Goal: Task Accomplishment & Management: Complete application form

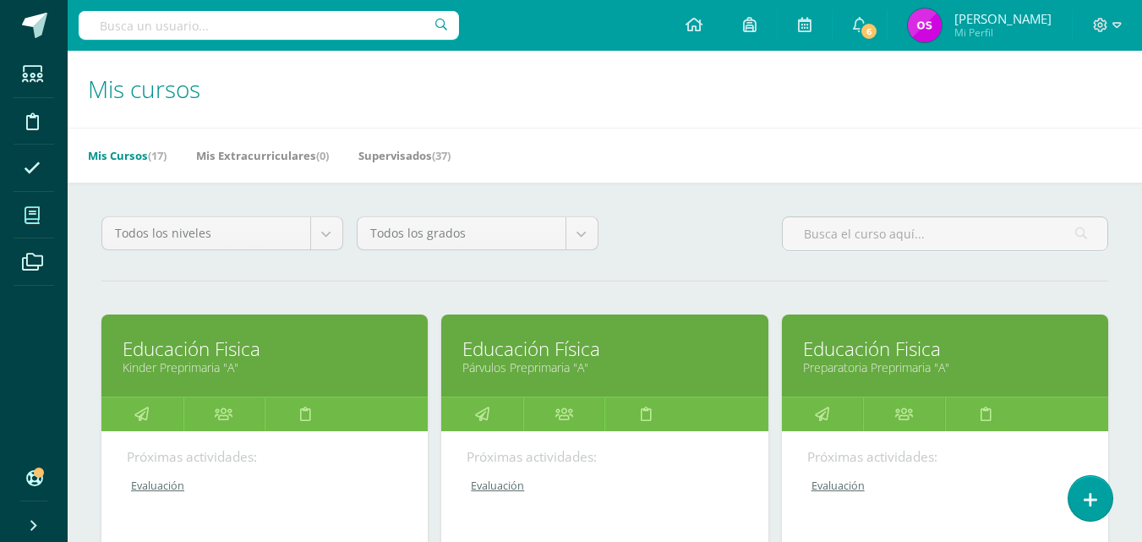
click at [175, 358] on link "Educación Fisica" at bounding box center [265, 349] width 284 height 26
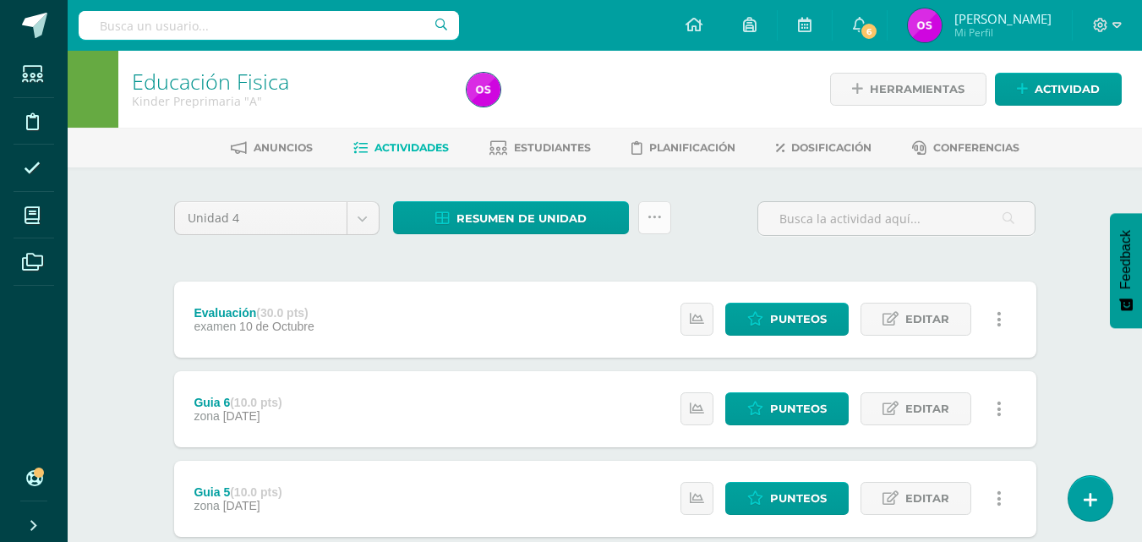
click at [657, 216] on icon at bounding box center [655, 218] width 14 height 14
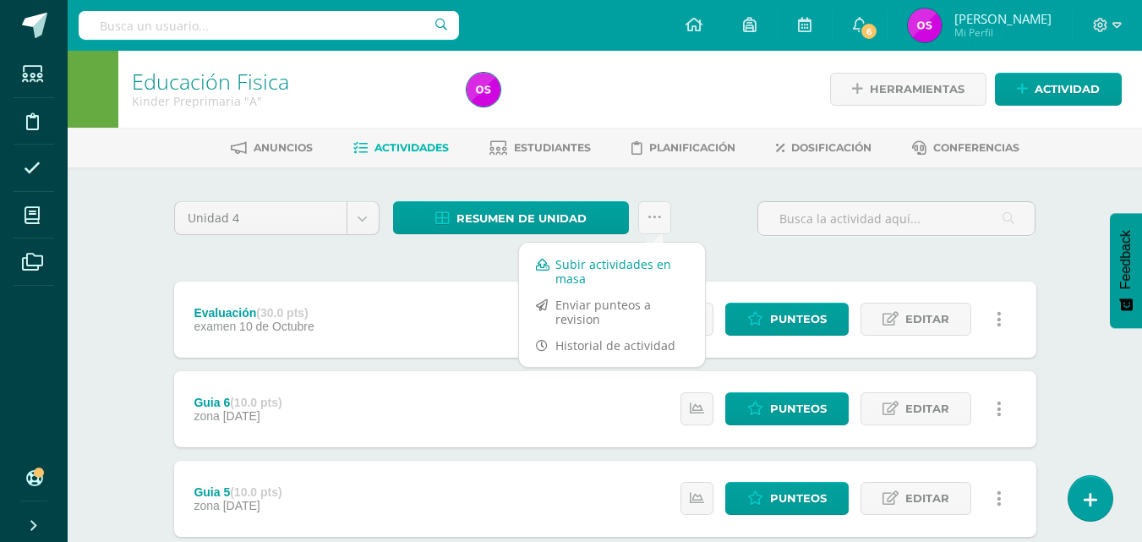
click at [590, 271] on link "Subir actividades en masa" at bounding box center [612, 271] width 186 height 41
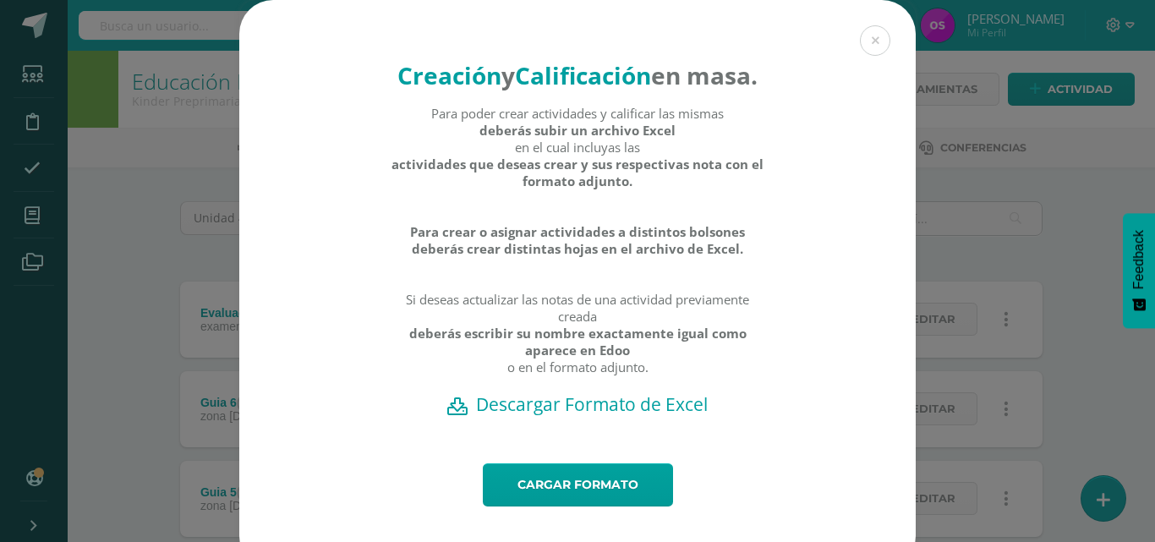
click at [556, 416] on h2 "Descargar Formato de Excel" at bounding box center [577, 404] width 617 height 24
click at [870, 40] on button at bounding box center [875, 40] width 30 height 30
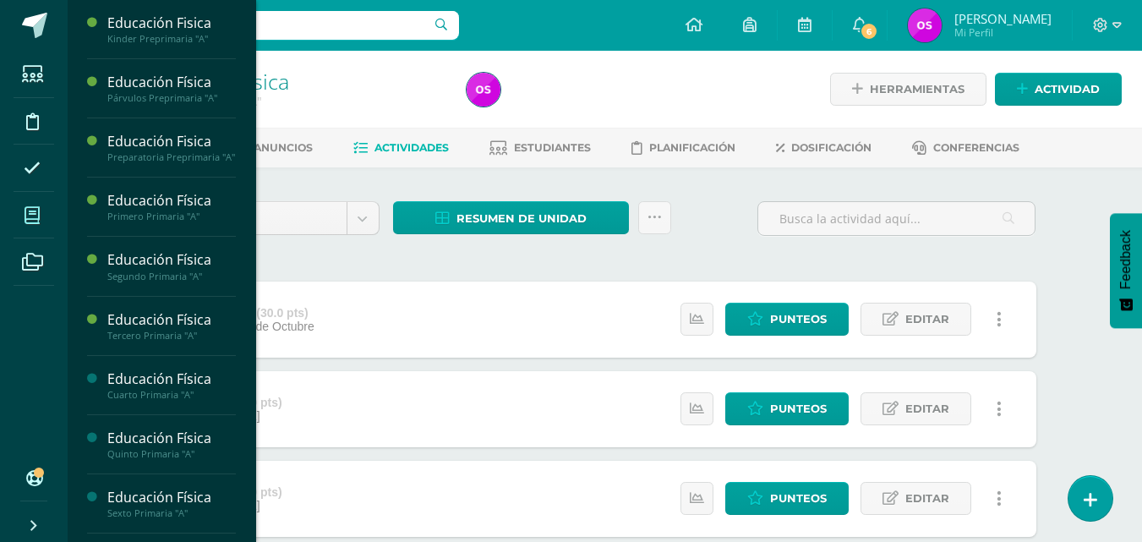
click at [37, 207] on icon at bounding box center [32, 215] width 15 height 17
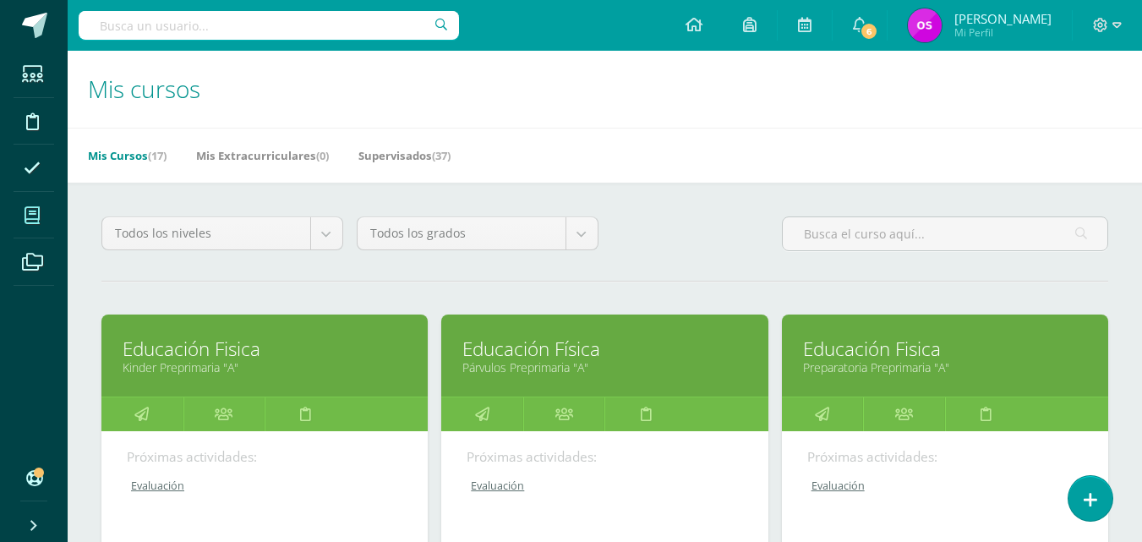
click at [544, 360] on link "Párvulos Preprimaria "A"" at bounding box center [604, 367] width 284 height 16
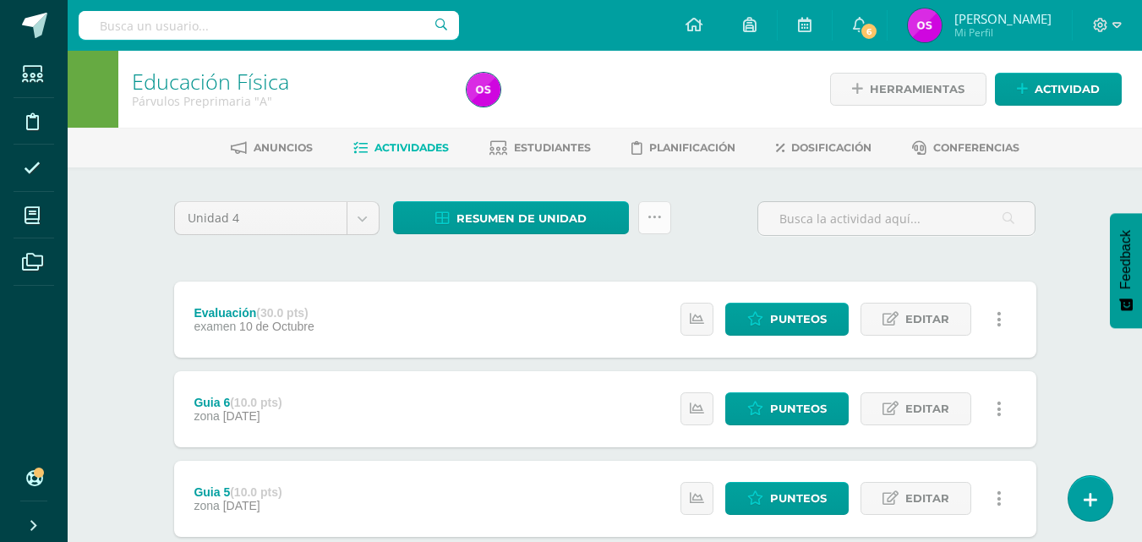
click at [662, 212] on link at bounding box center [654, 217] width 33 height 33
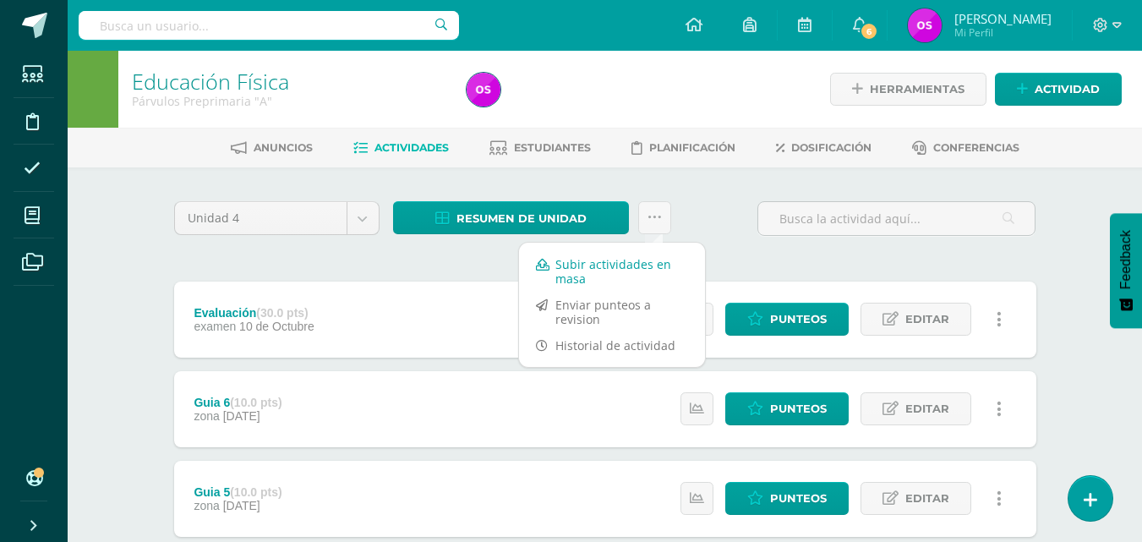
click at [595, 272] on link "Subir actividades en masa" at bounding box center [612, 271] width 186 height 41
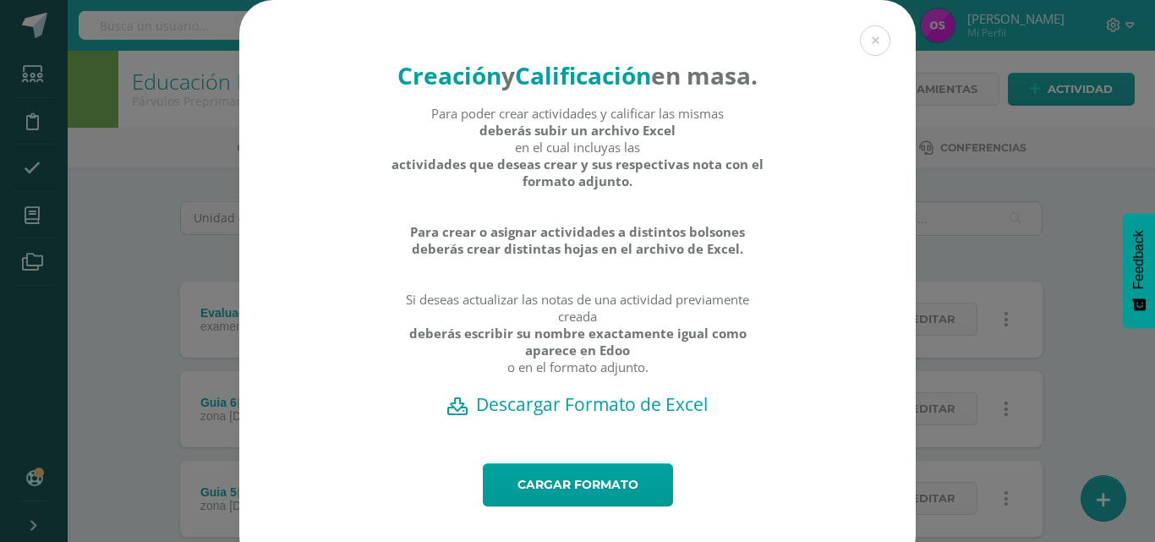
click at [559, 416] on h2 "Descargar Formato de Excel" at bounding box center [577, 404] width 617 height 24
click at [872, 36] on button at bounding box center [875, 40] width 30 height 30
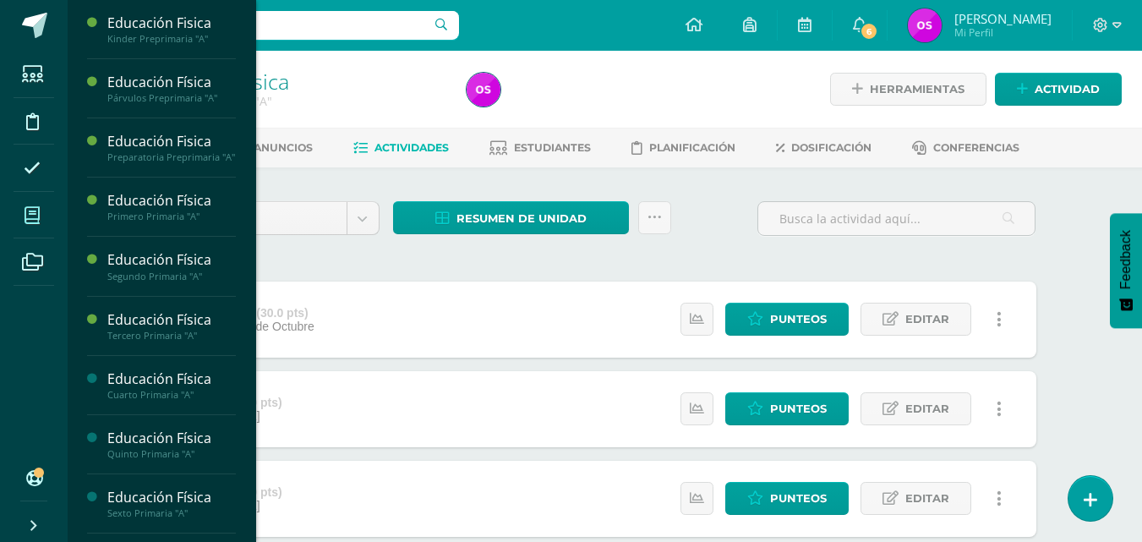
click at [32, 224] on span at bounding box center [33, 215] width 38 height 38
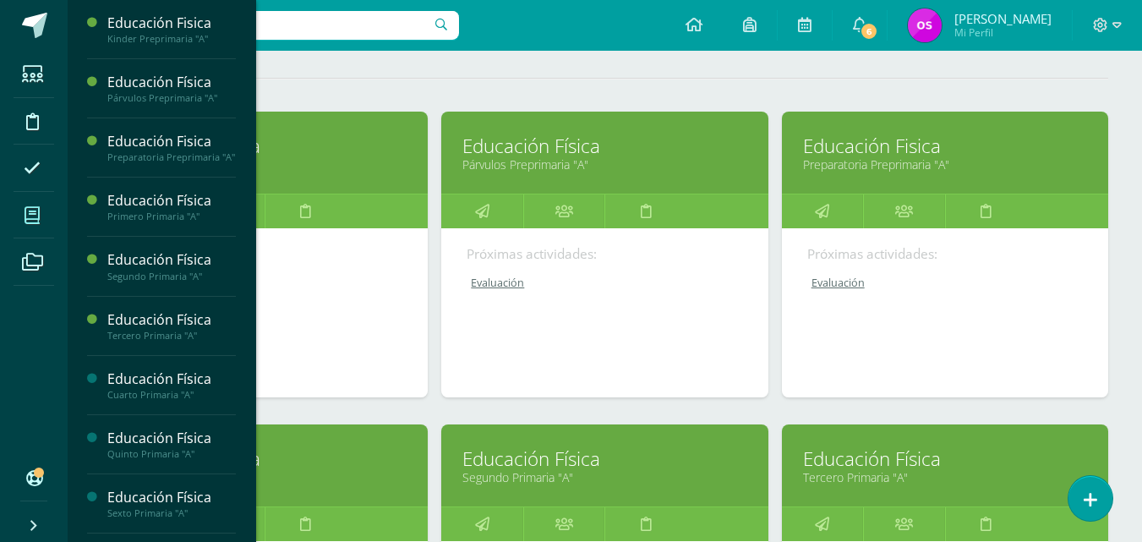
scroll to position [237, 0]
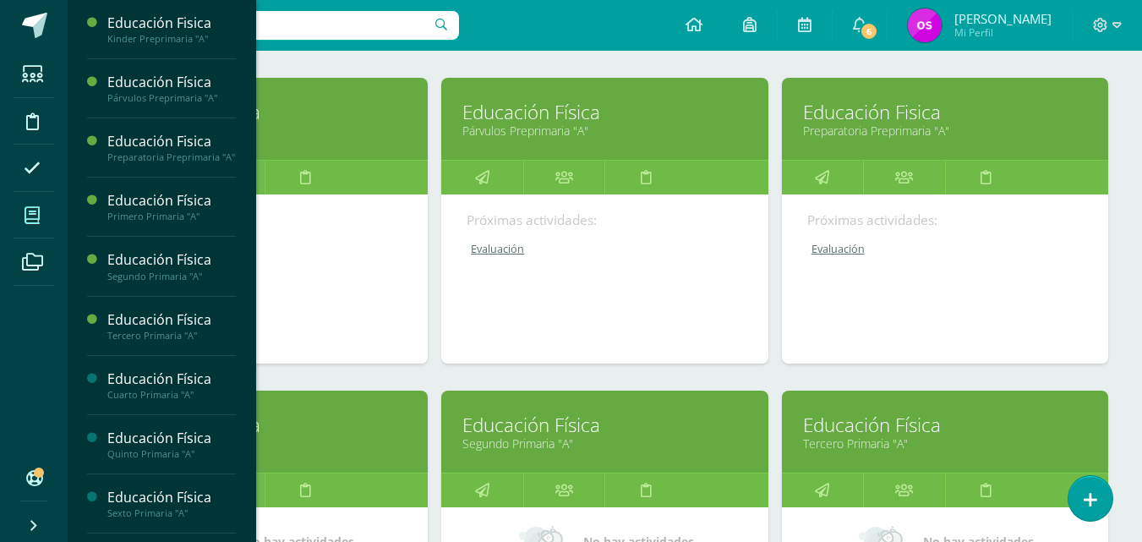
click at [883, 118] on link "Educación Fisica" at bounding box center [945, 112] width 284 height 26
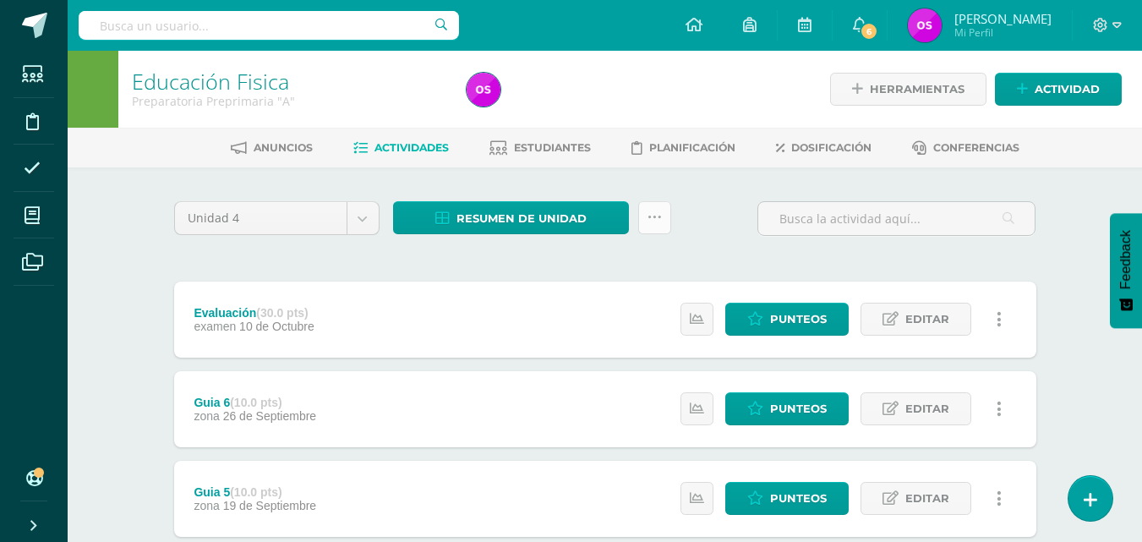
click at [655, 215] on icon at bounding box center [655, 218] width 14 height 14
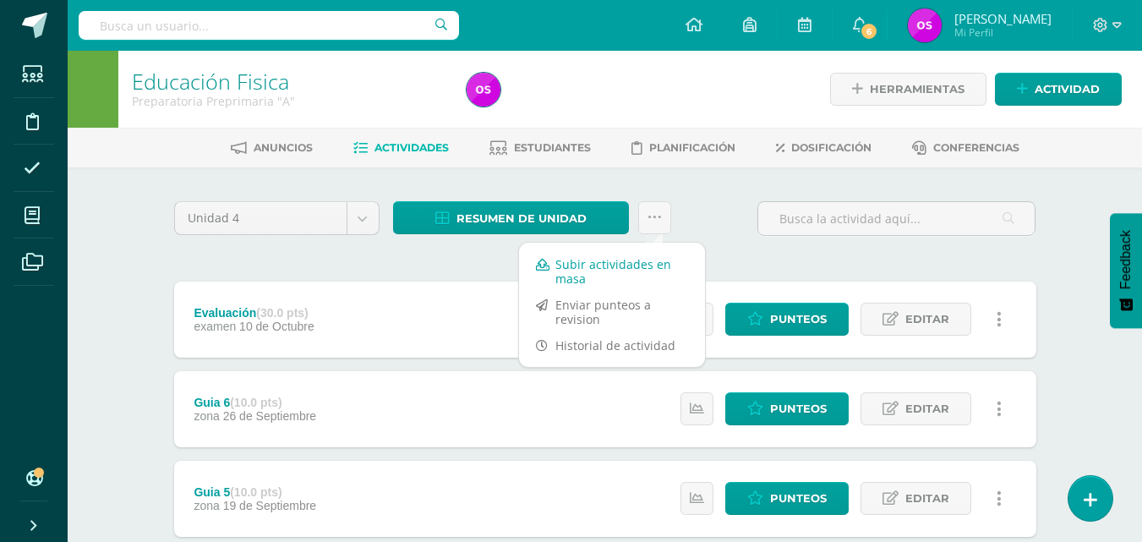
click at [573, 272] on link "Subir actividades en masa" at bounding box center [612, 271] width 186 height 41
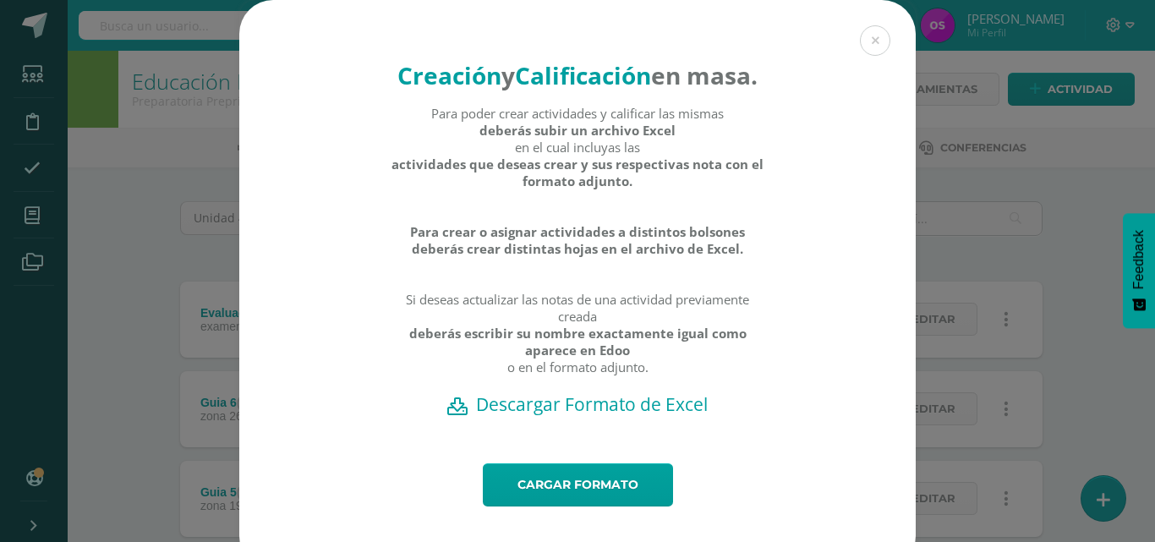
click at [522, 416] on h2 "Descargar Formato de Excel" at bounding box center [577, 404] width 617 height 24
click at [867, 37] on button at bounding box center [875, 40] width 30 height 30
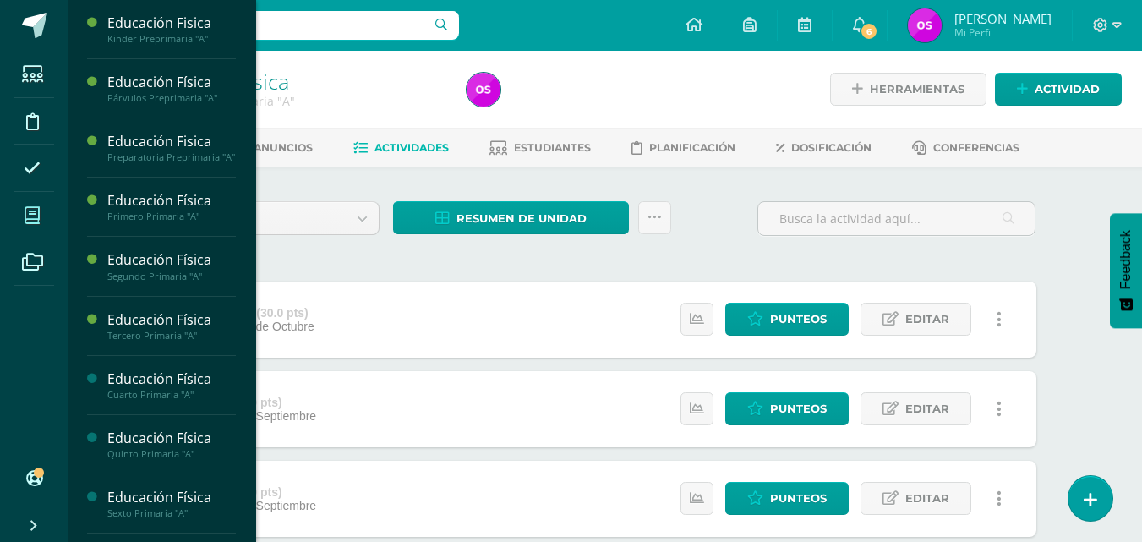
click at [35, 217] on icon at bounding box center [32, 215] width 15 height 17
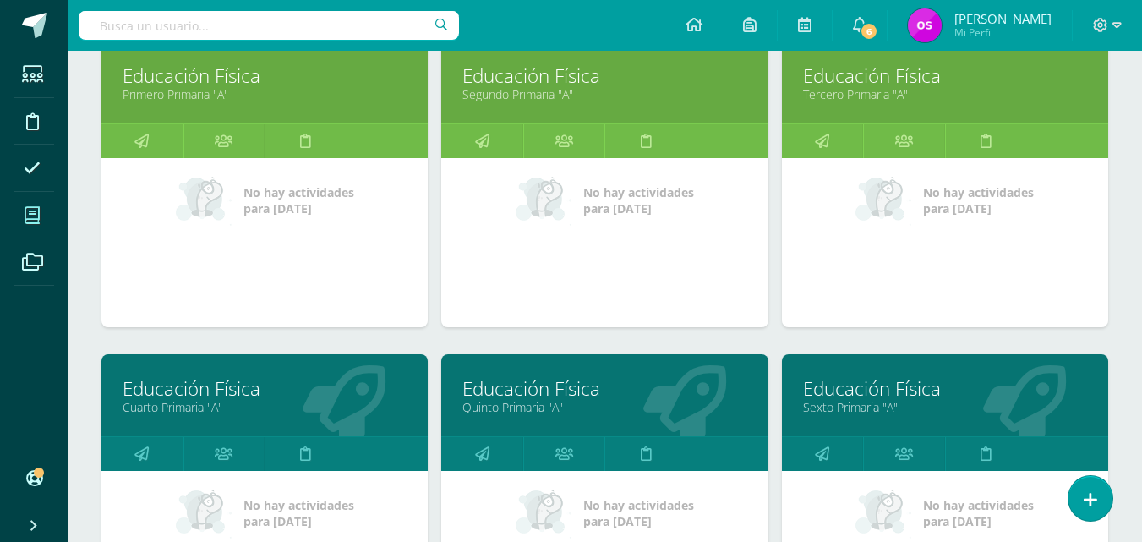
scroll to position [620, 0]
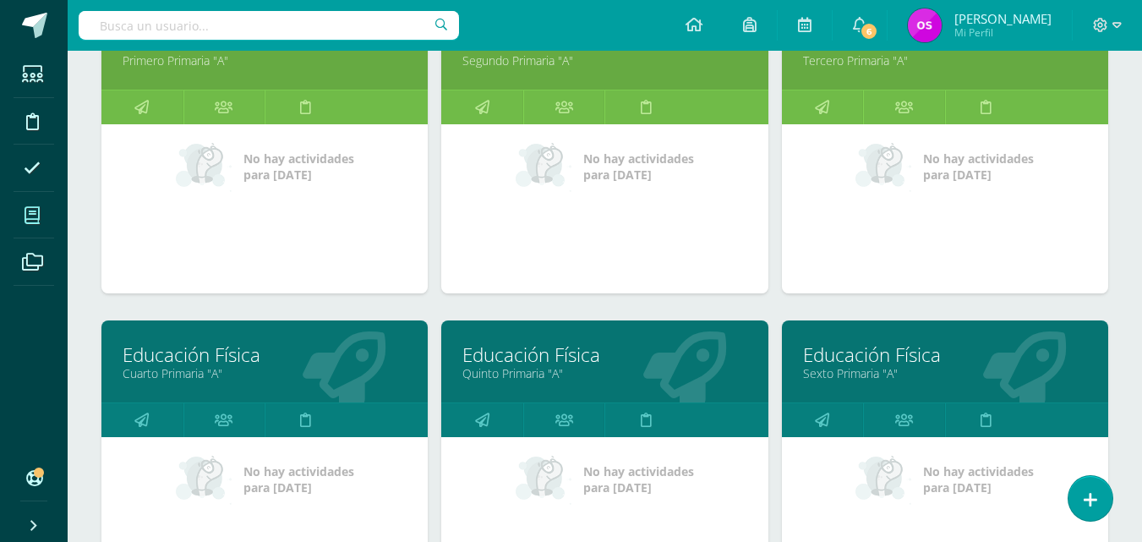
click at [171, 380] on link "Cuarto Primaria "A"" at bounding box center [265, 373] width 284 height 16
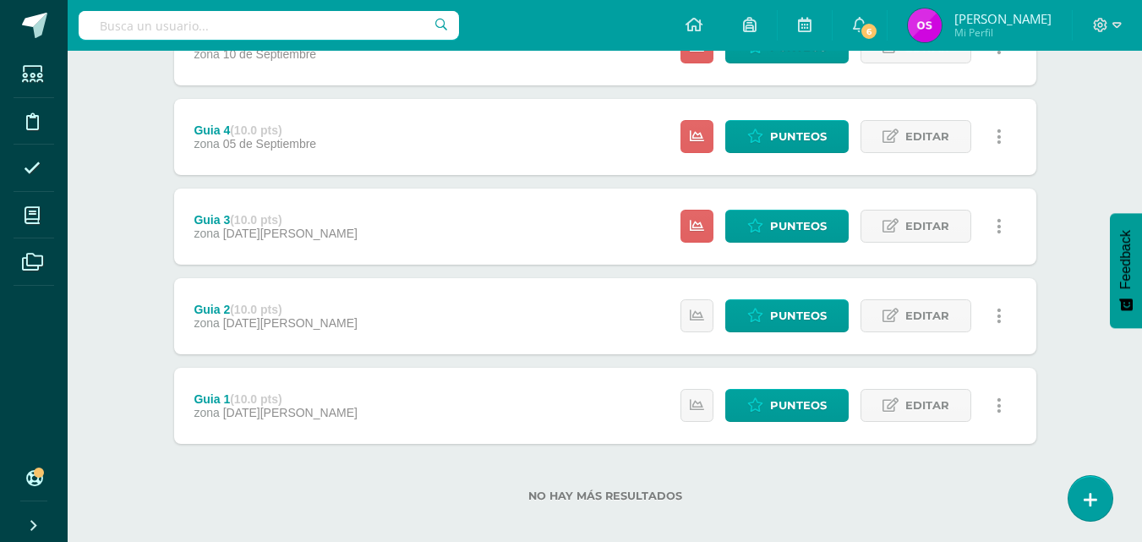
scroll to position [555, 0]
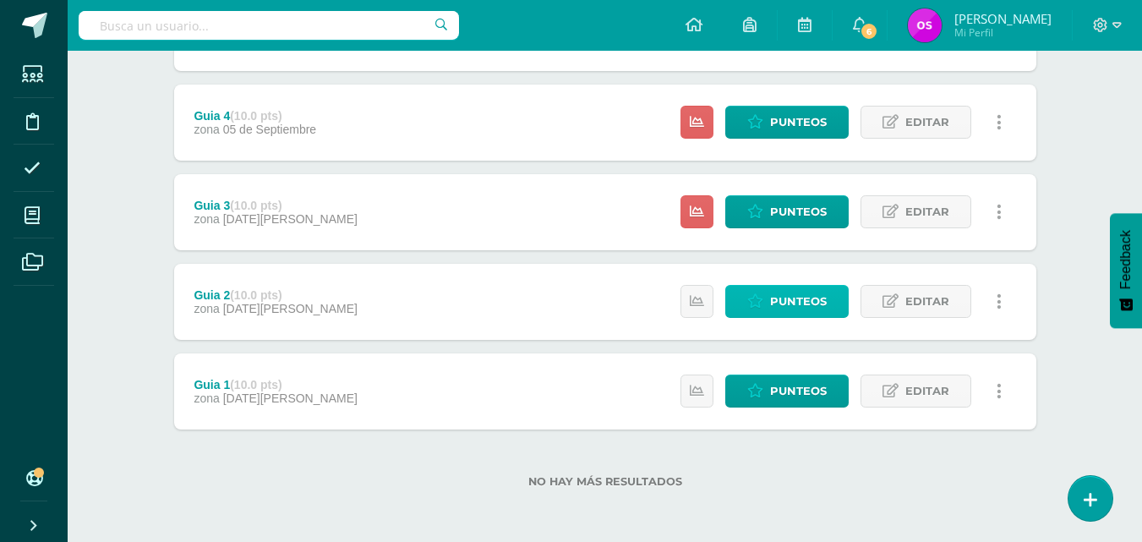
click at [794, 297] on span "Punteos" at bounding box center [798, 301] width 57 height 31
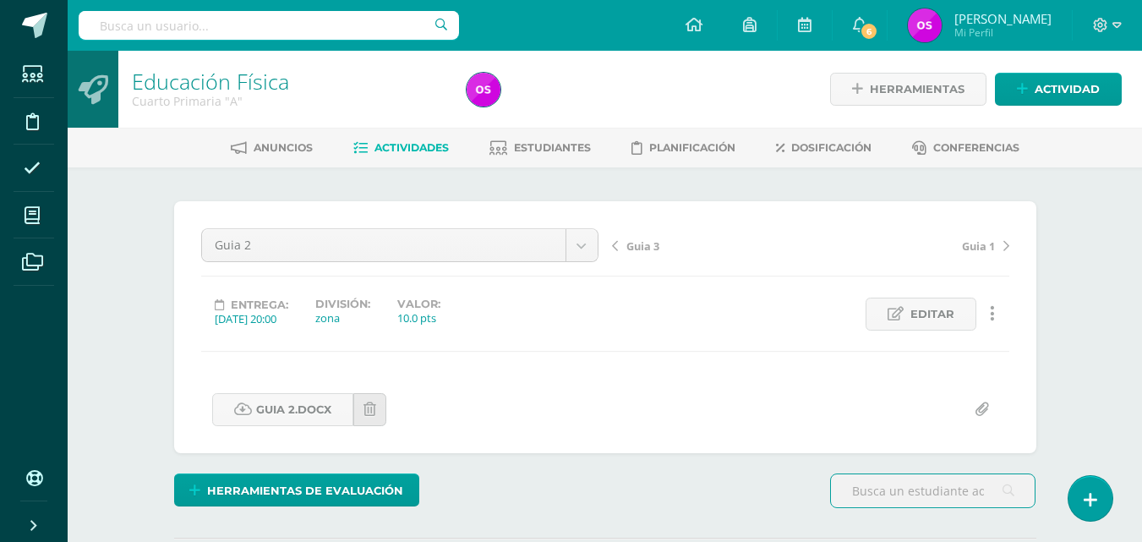
click at [638, 243] on span "Guia 3" at bounding box center [642, 245] width 33 height 15
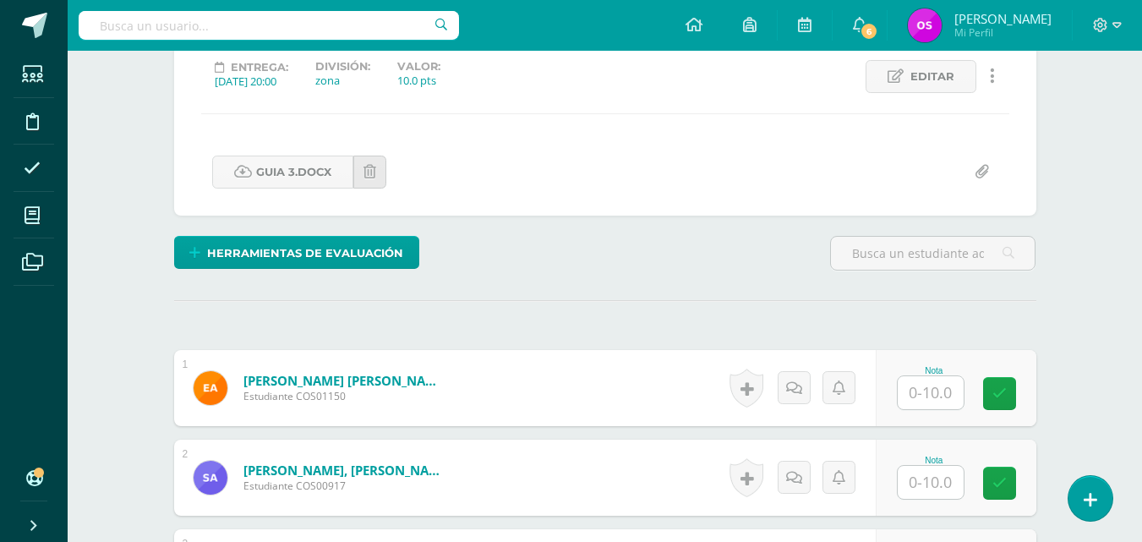
scroll to position [271, 0]
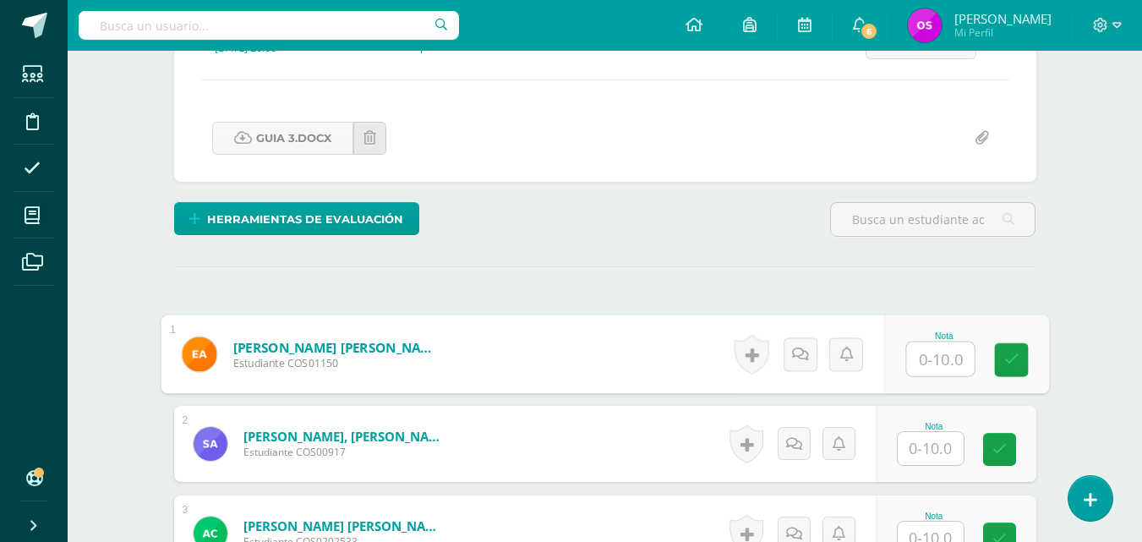
click at [921, 362] on input "text" at bounding box center [940, 359] width 68 height 34
type input "10"
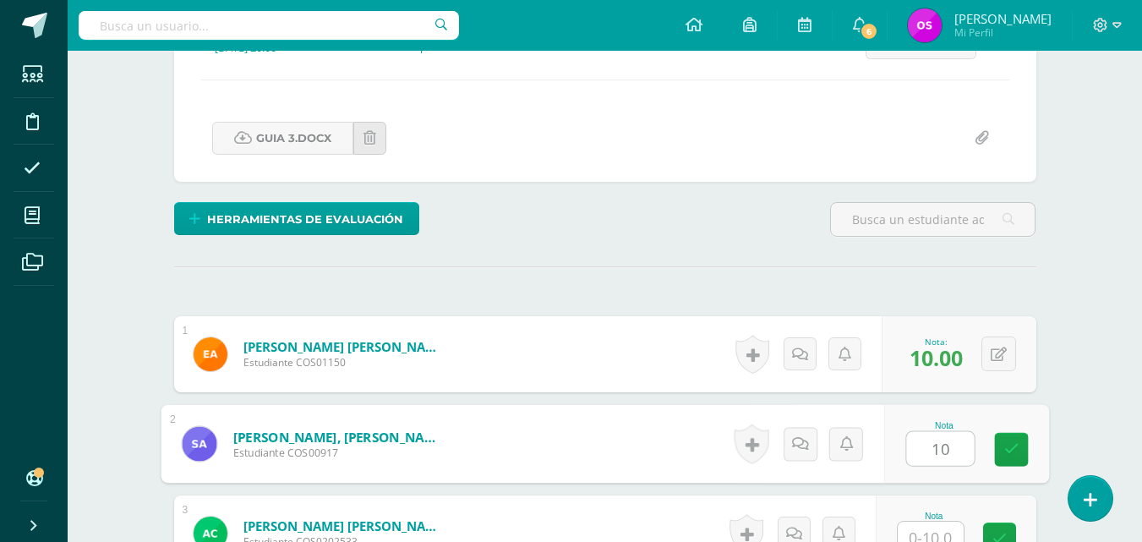
type input "10"
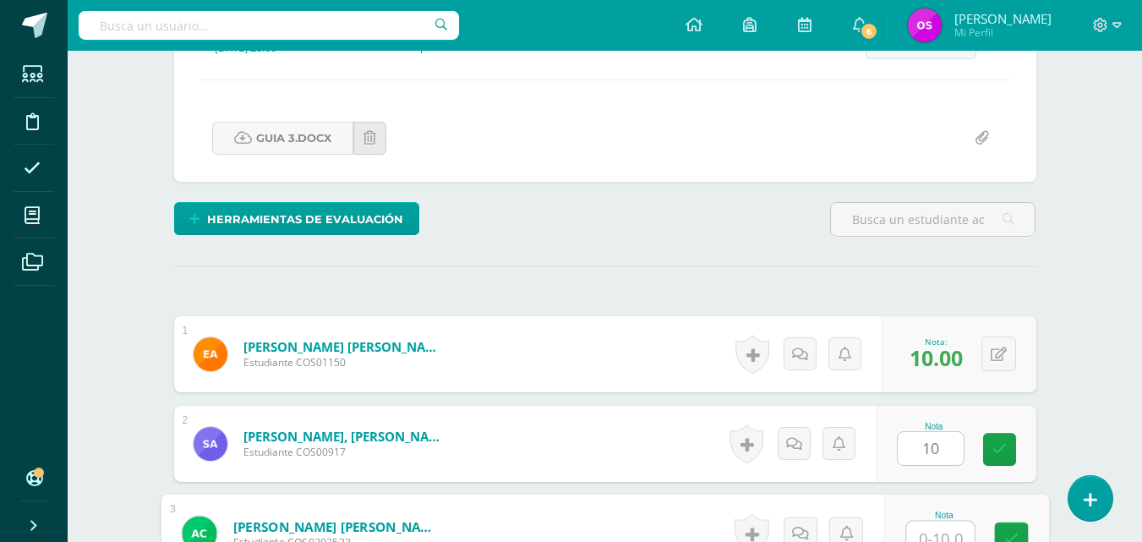
scroll to position [284, 0]
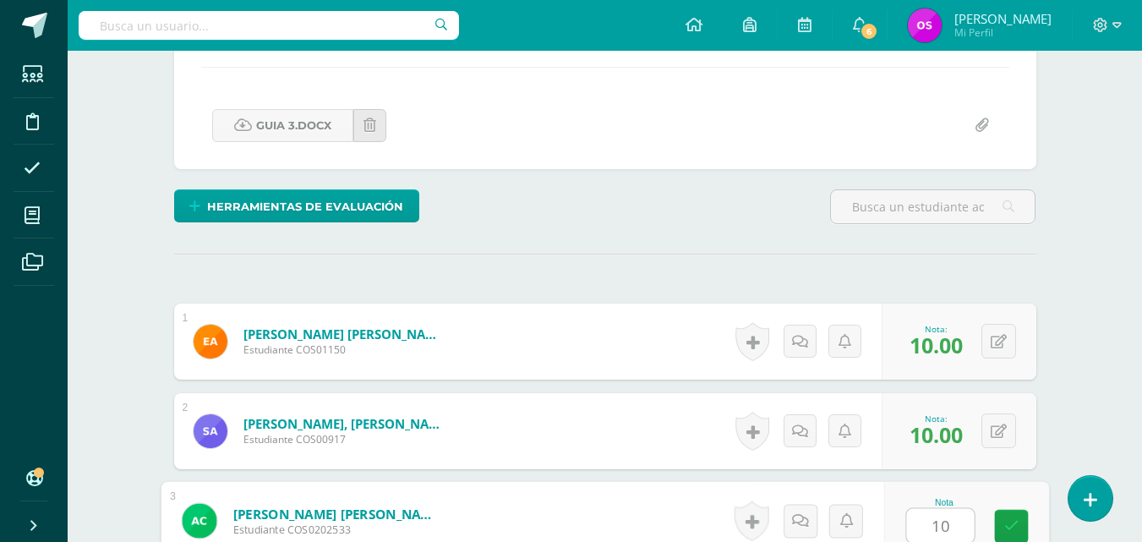
type input "10"
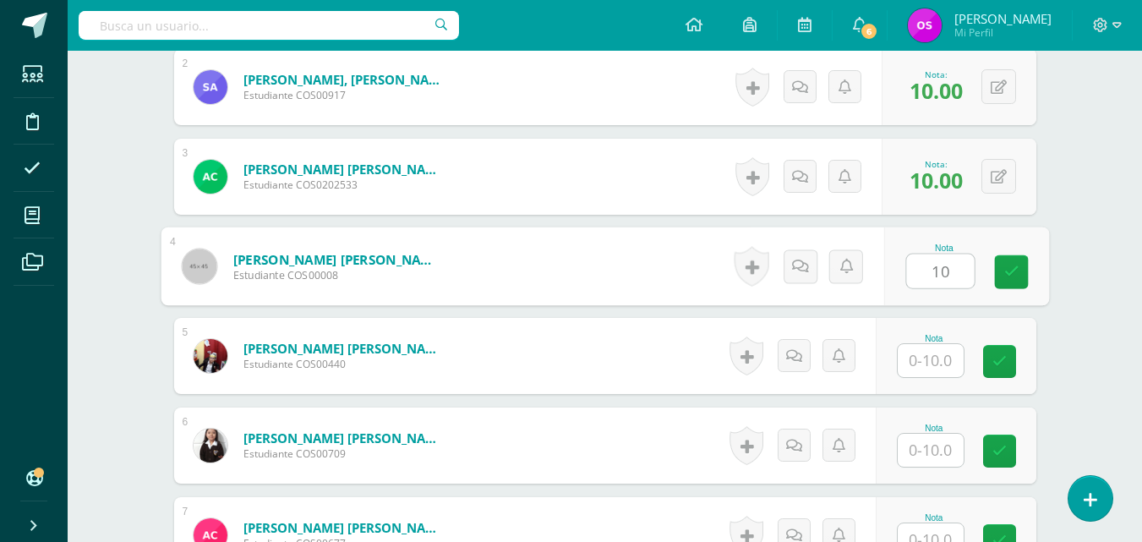
type input "10"
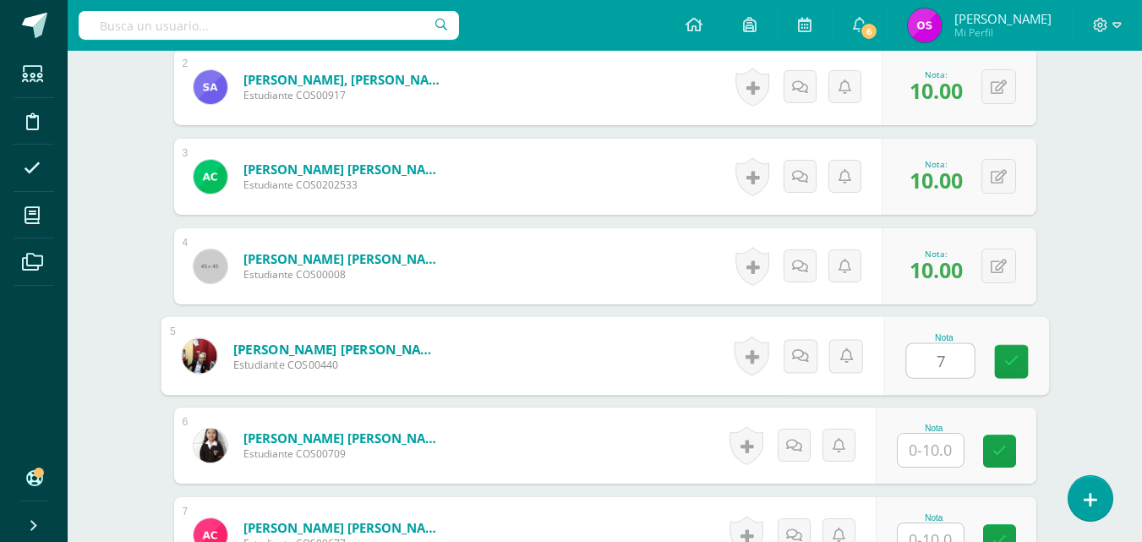
type input "7"
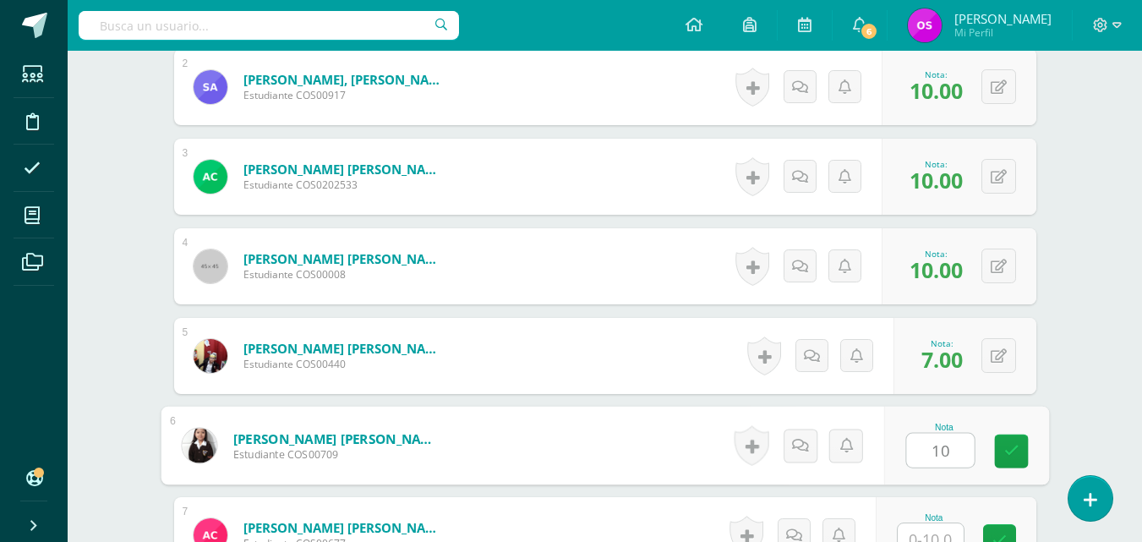
type input "10"
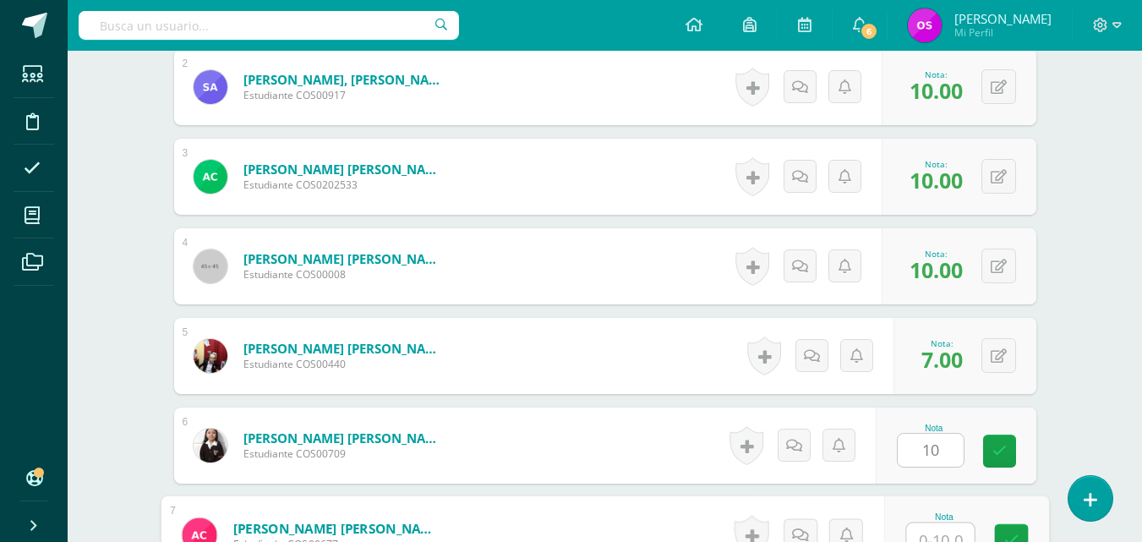
scroll to position [643, 0]
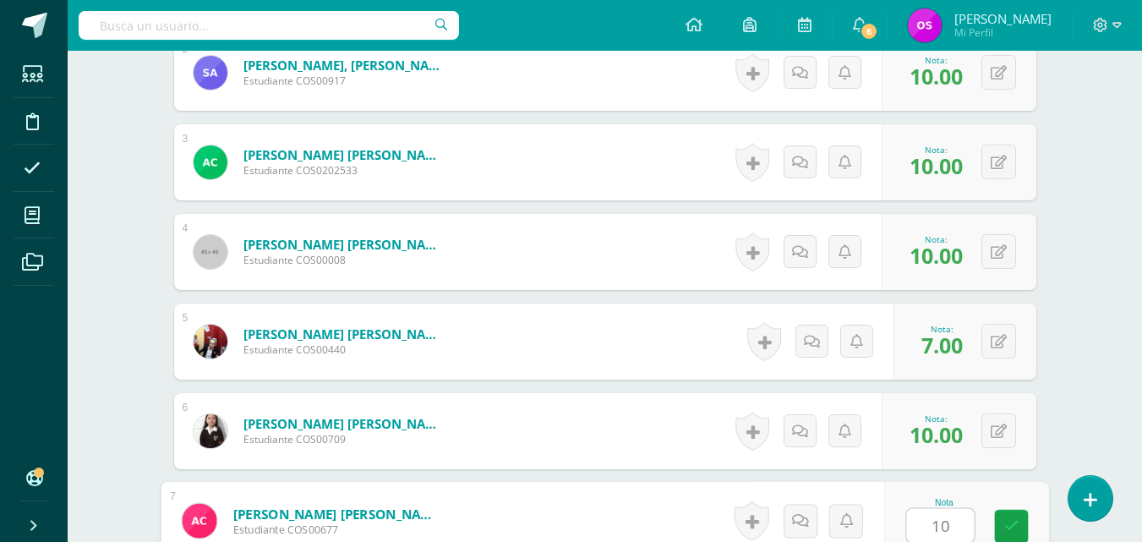
type input "10"
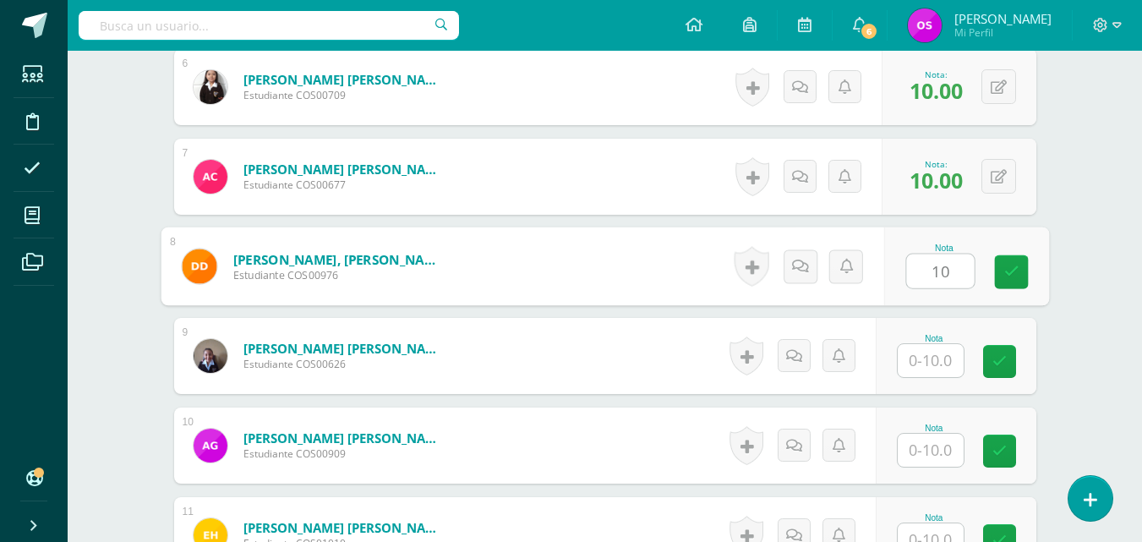
type input "10"
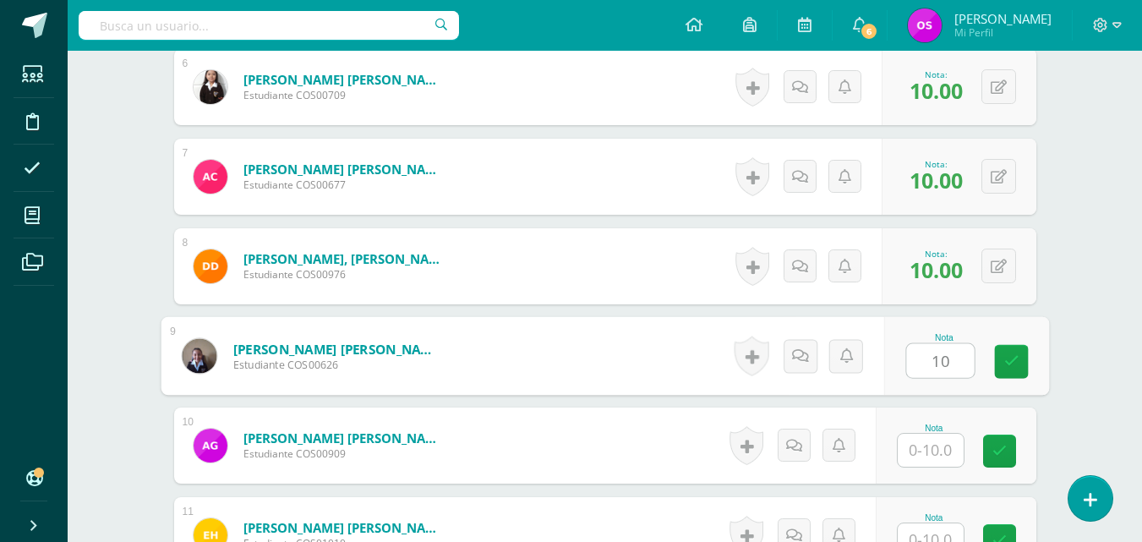
type input "10"
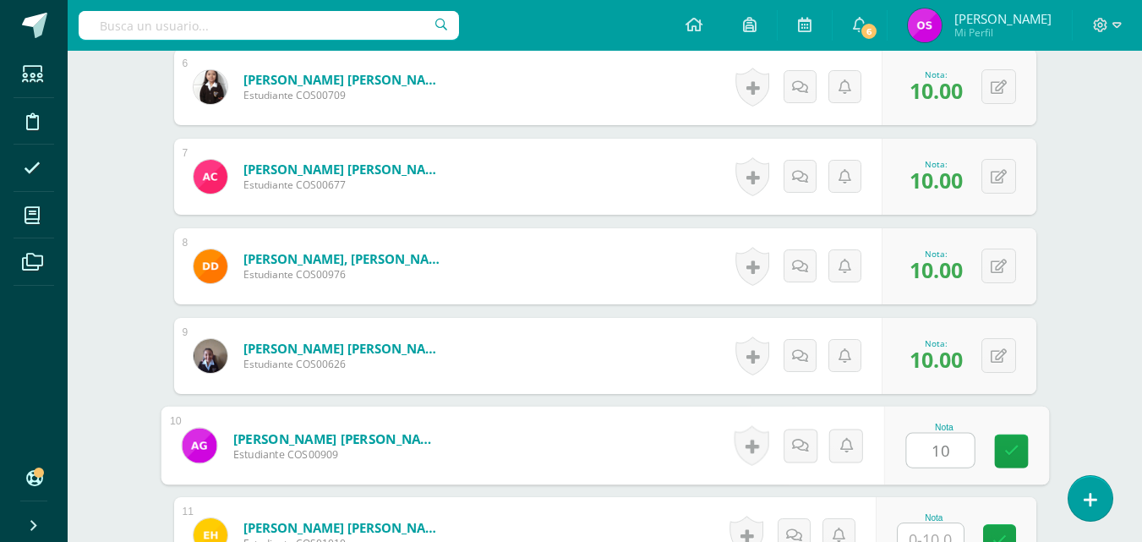
type input "10"
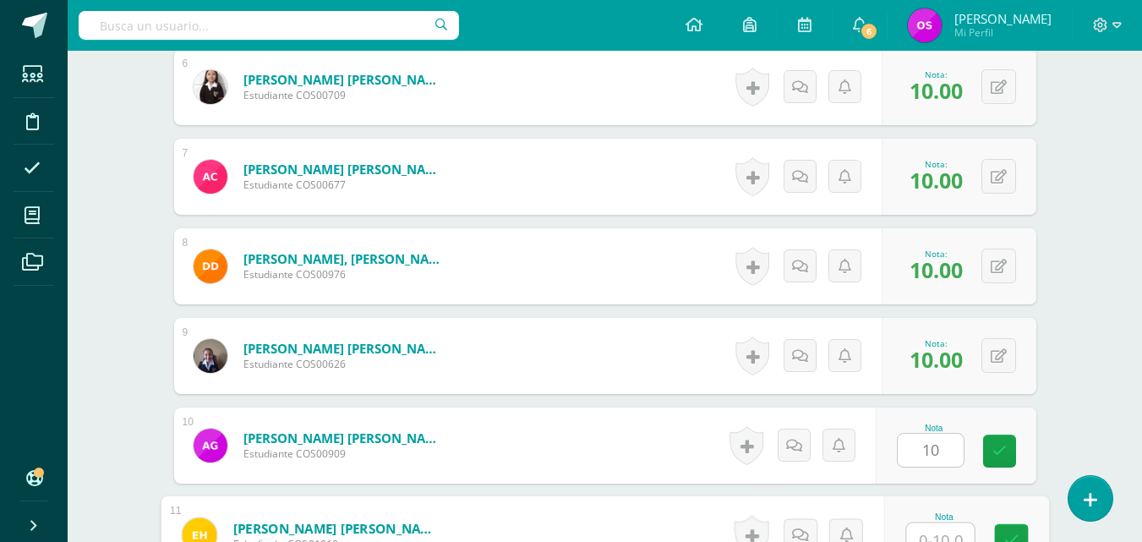
scroll to position [1001, 0]
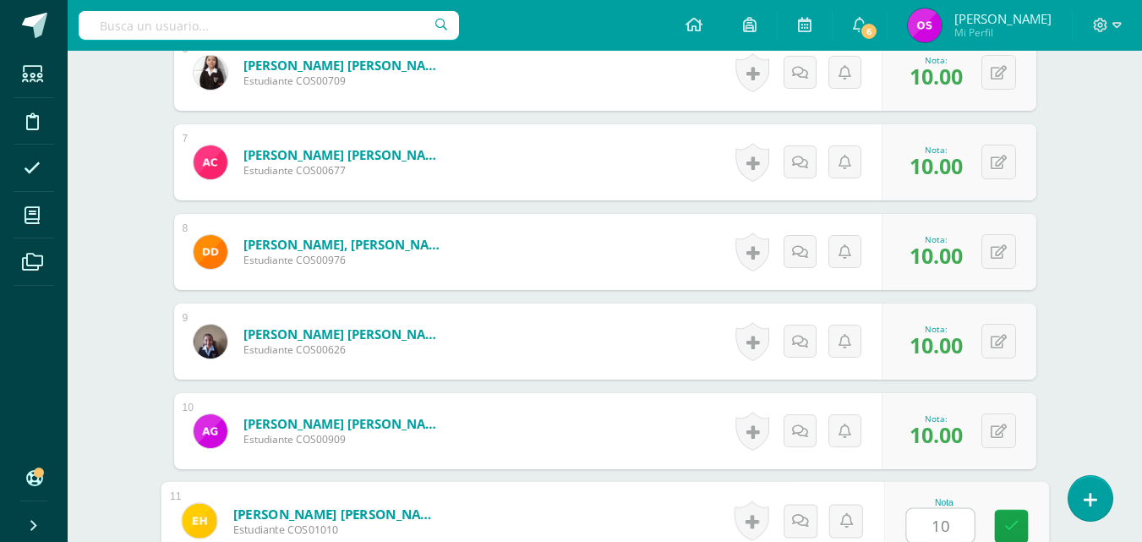
type input "10"
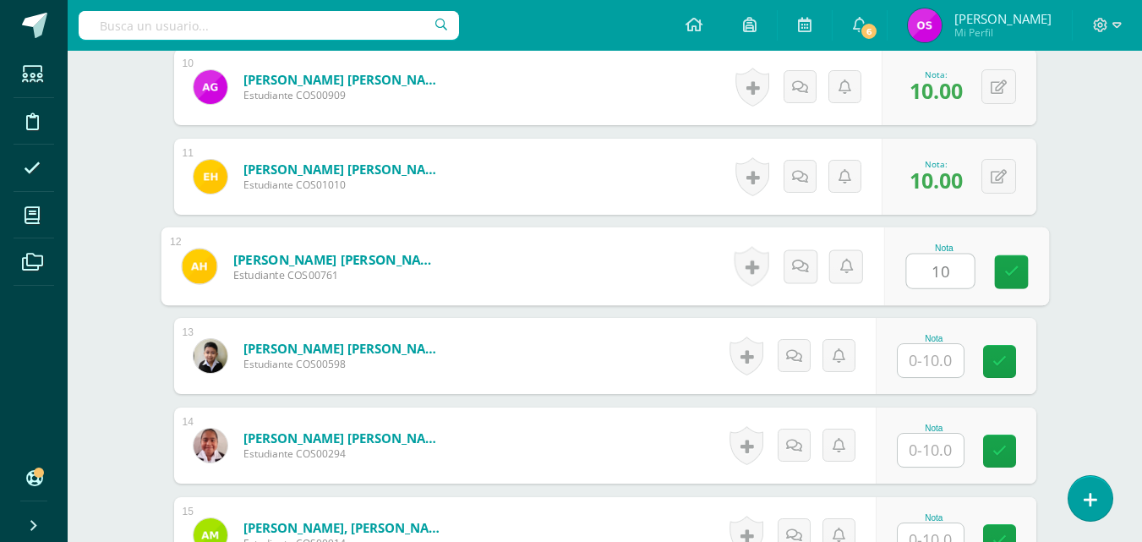
type input "10"
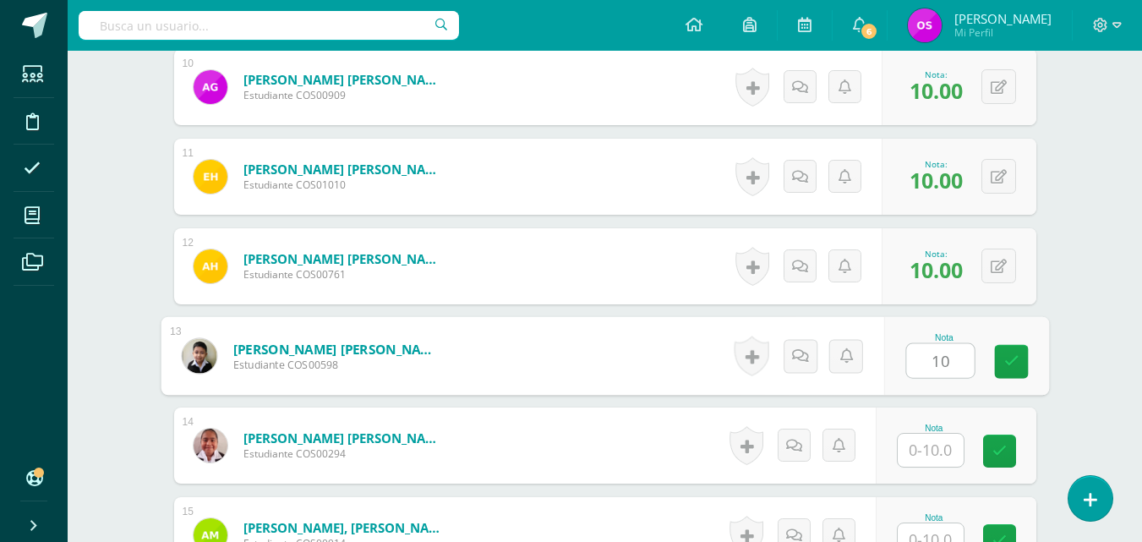
type input "10"
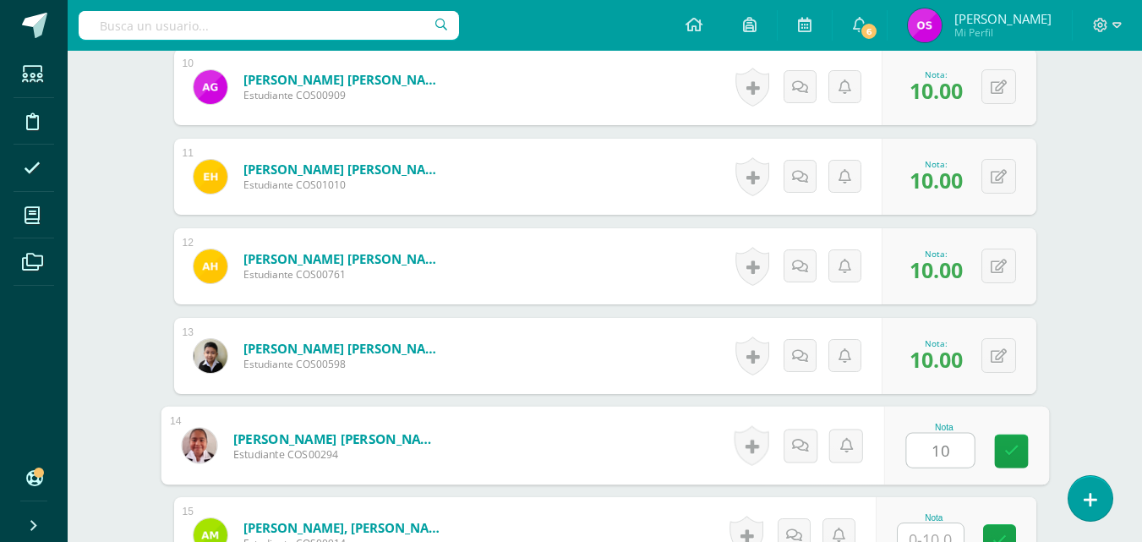
type input "10"
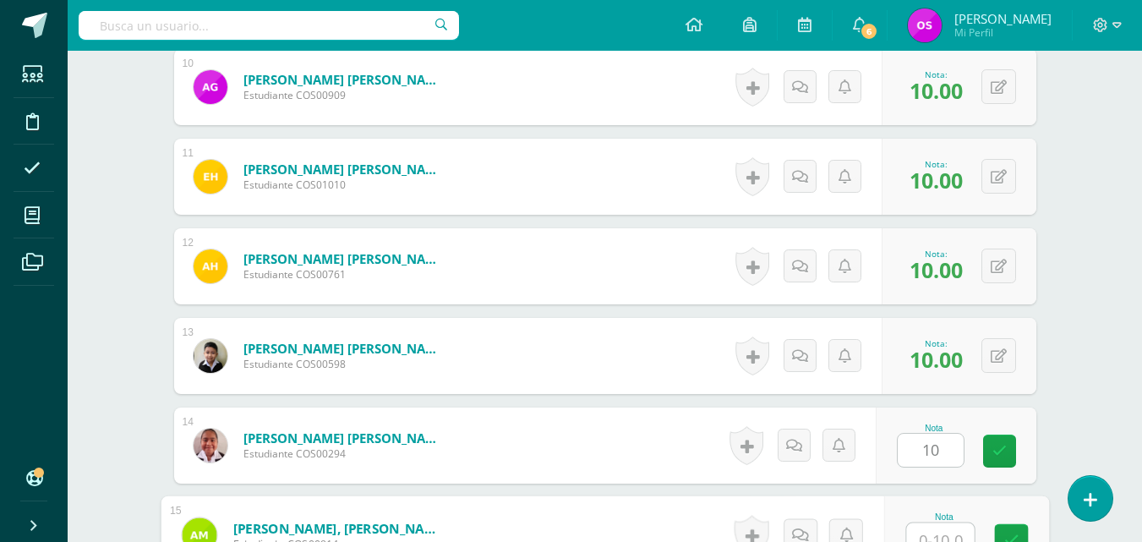
scroll to position [1359, 0]
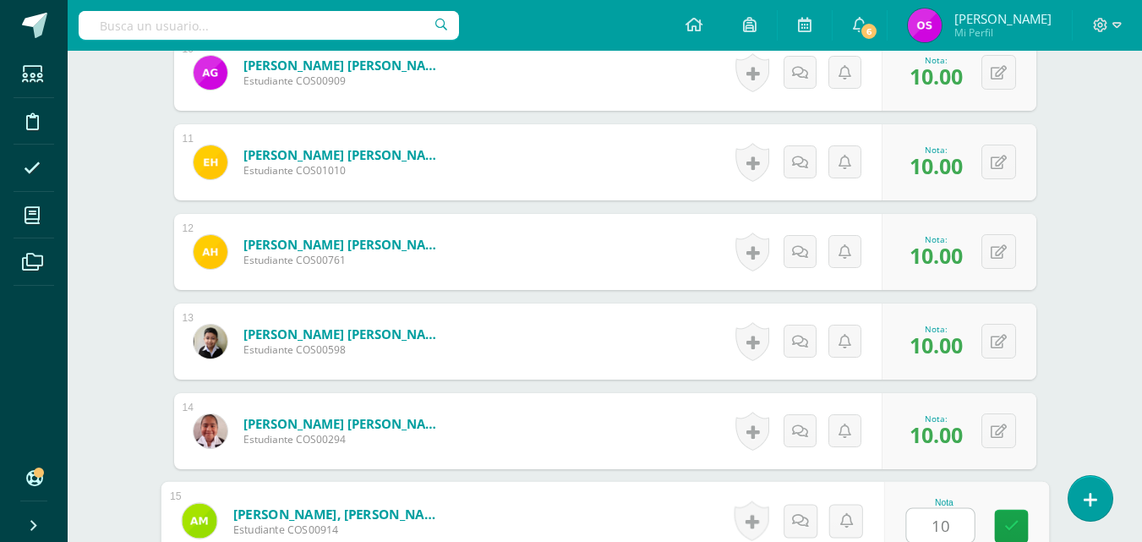
type input "10"
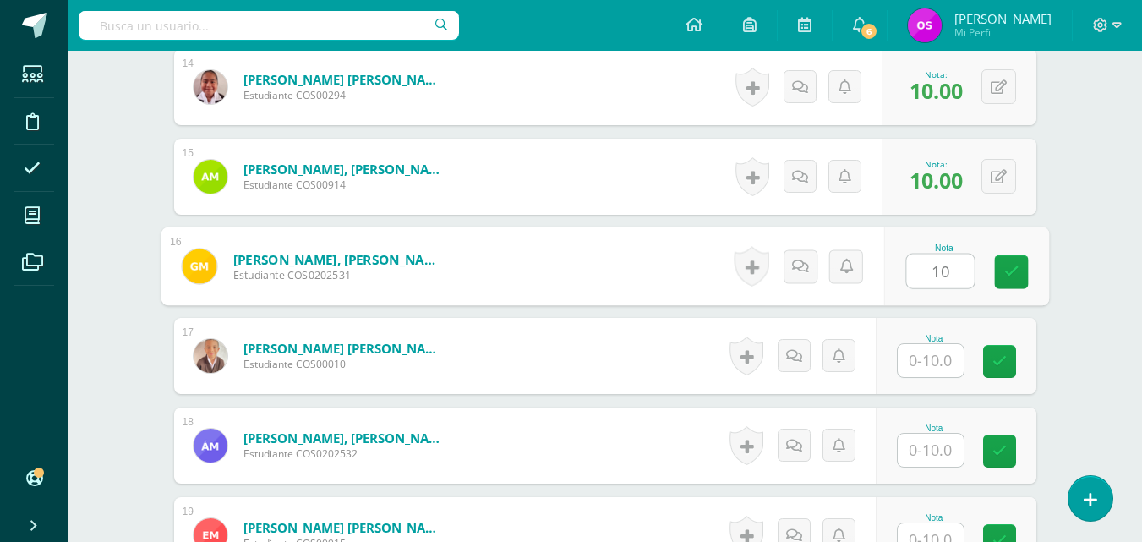
type input "10"
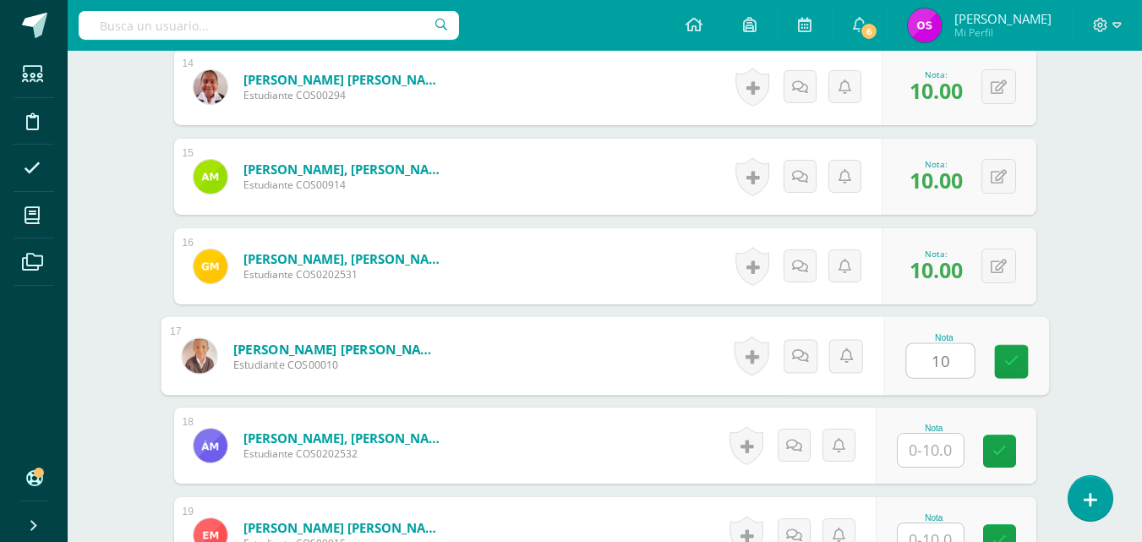
type input "10"
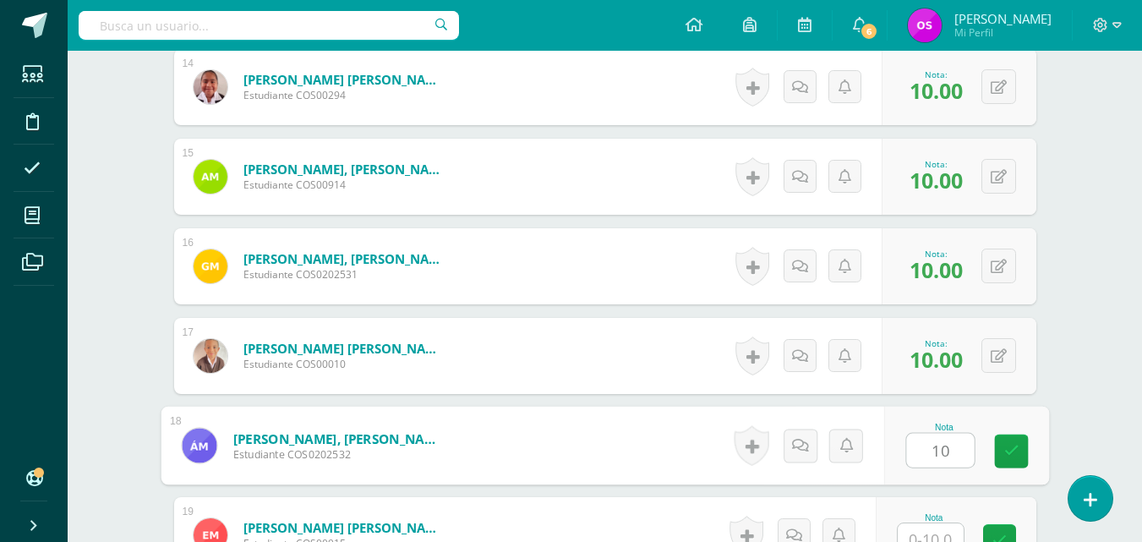
type input "10"
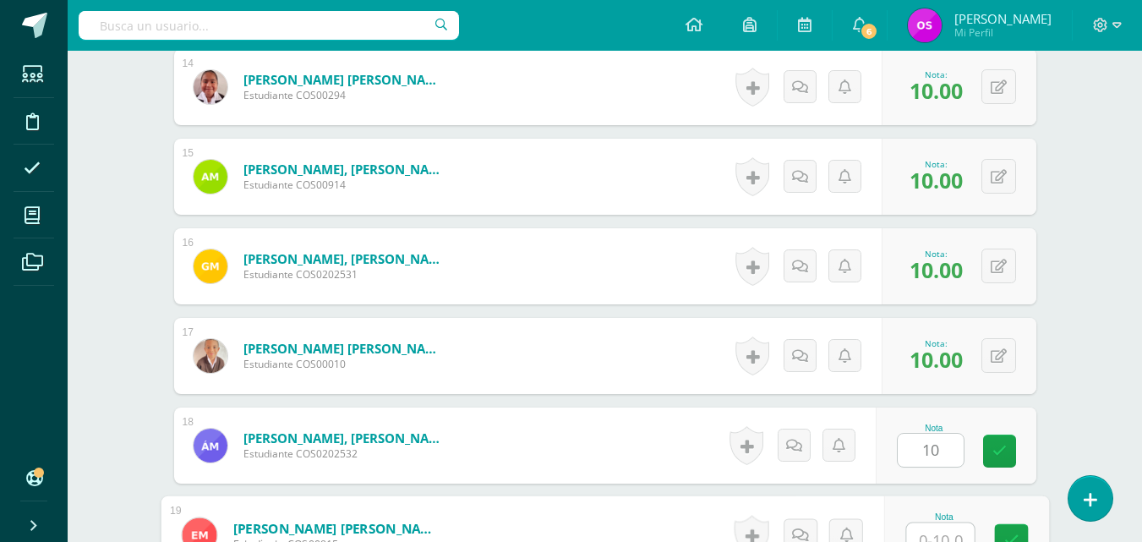
scroll to position [1718, 0]
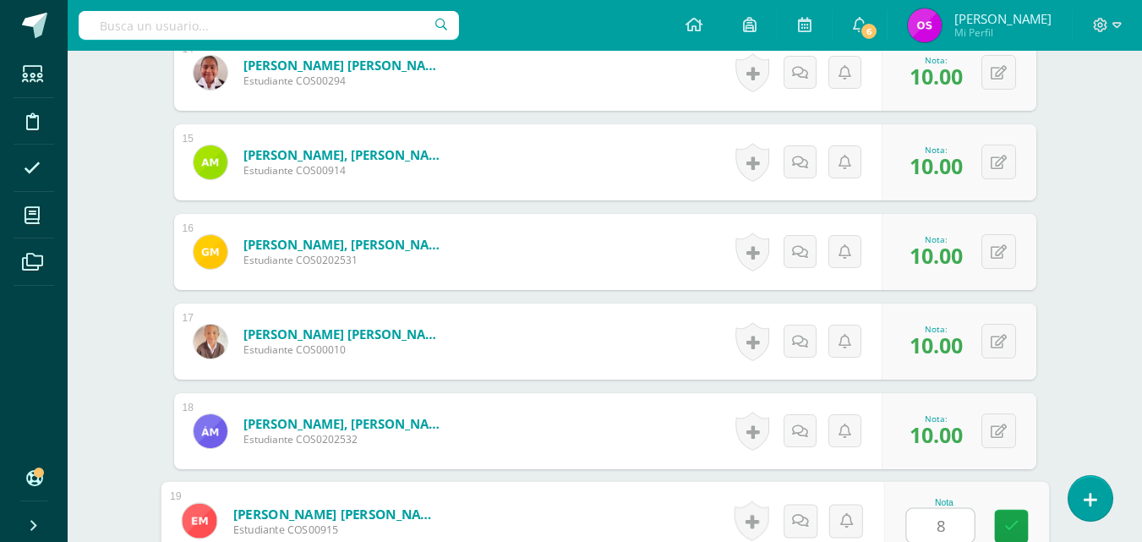
type input "8"
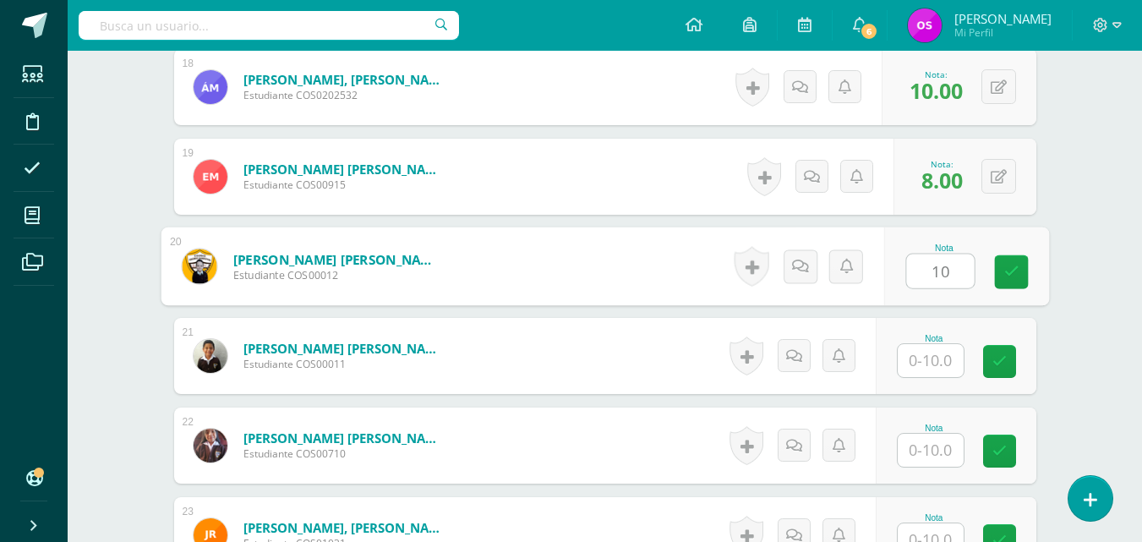
type input "10"
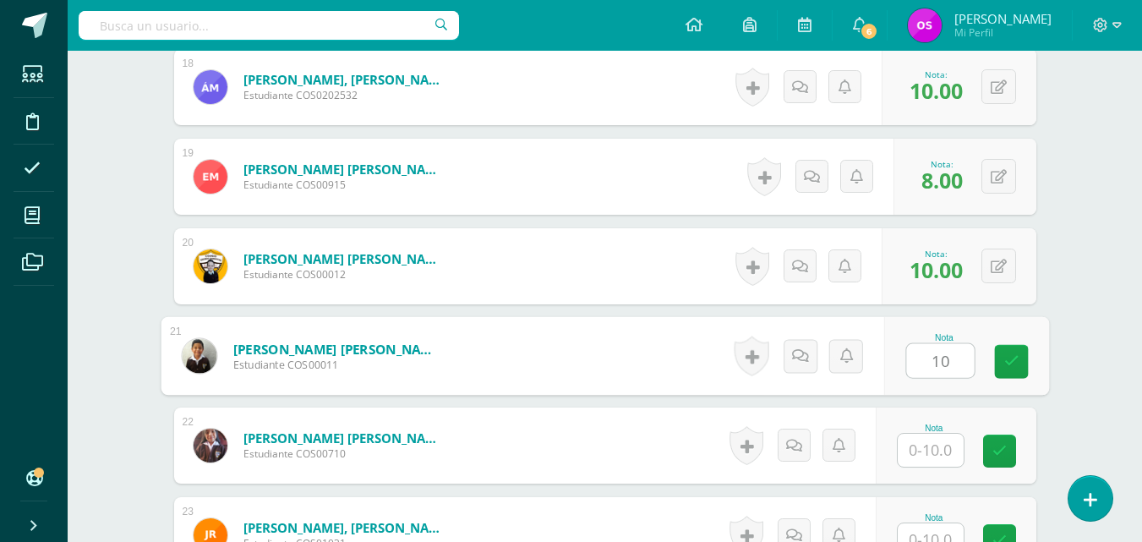
type input "10"
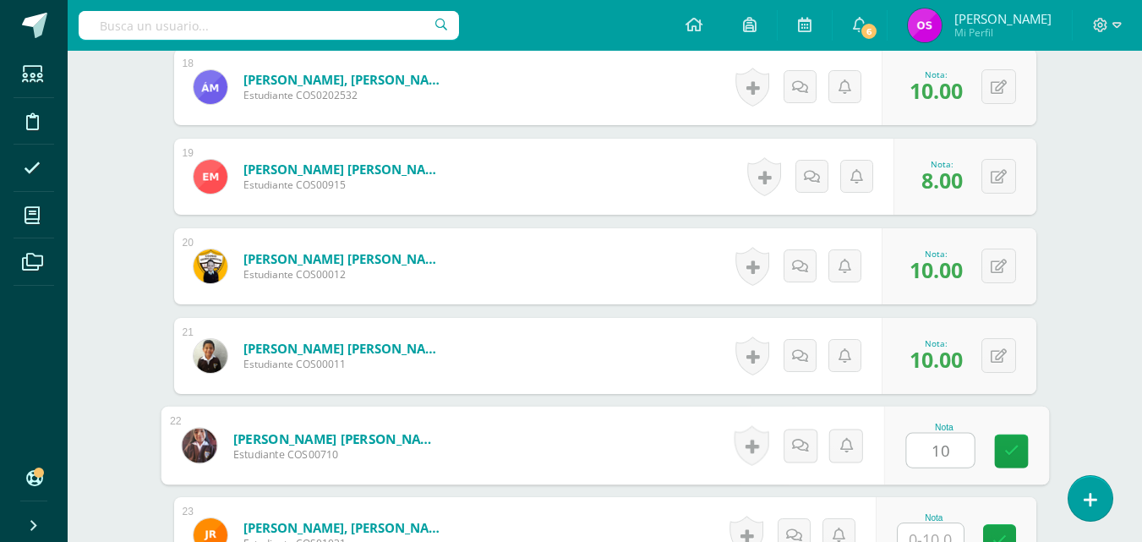
type input "10"
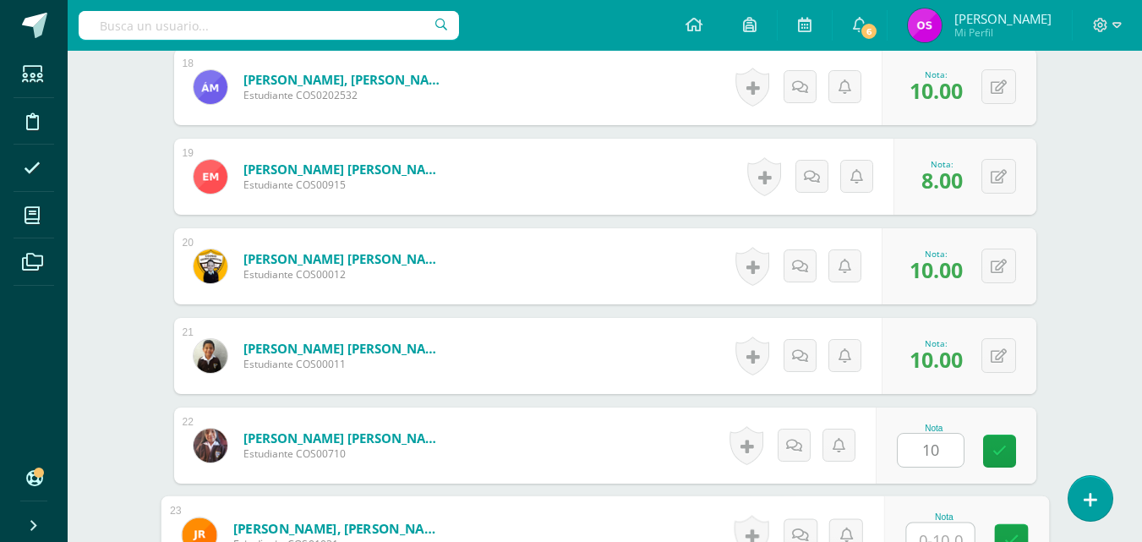
scroll to position [2076, 0]
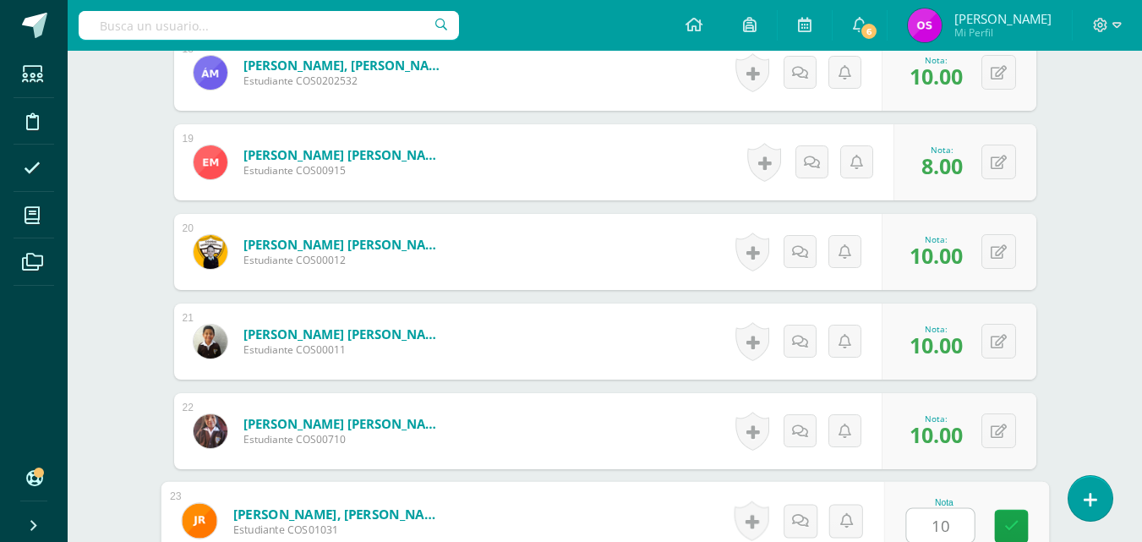
type input "10"
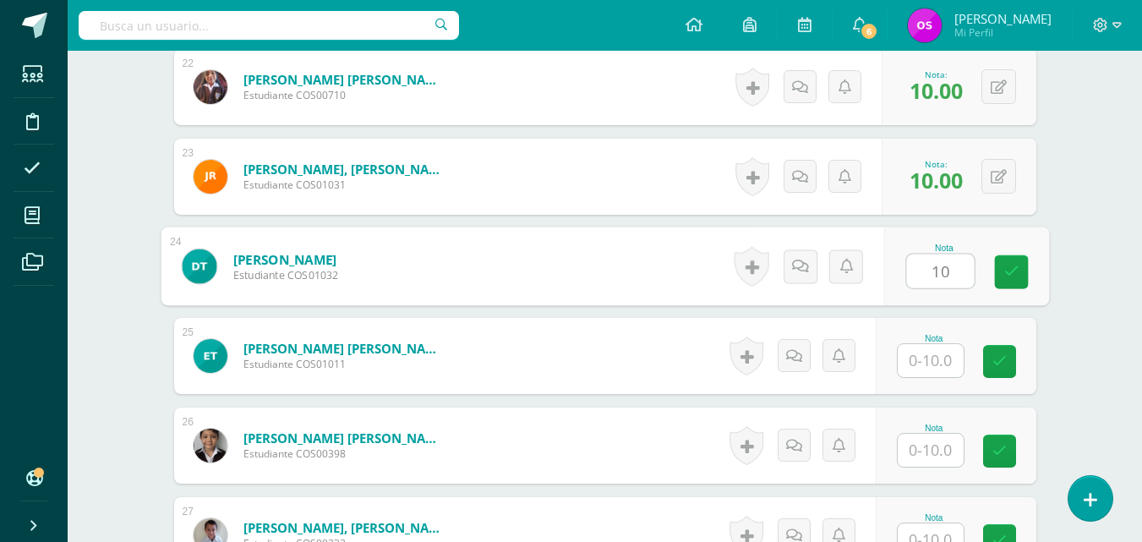
type input "10"
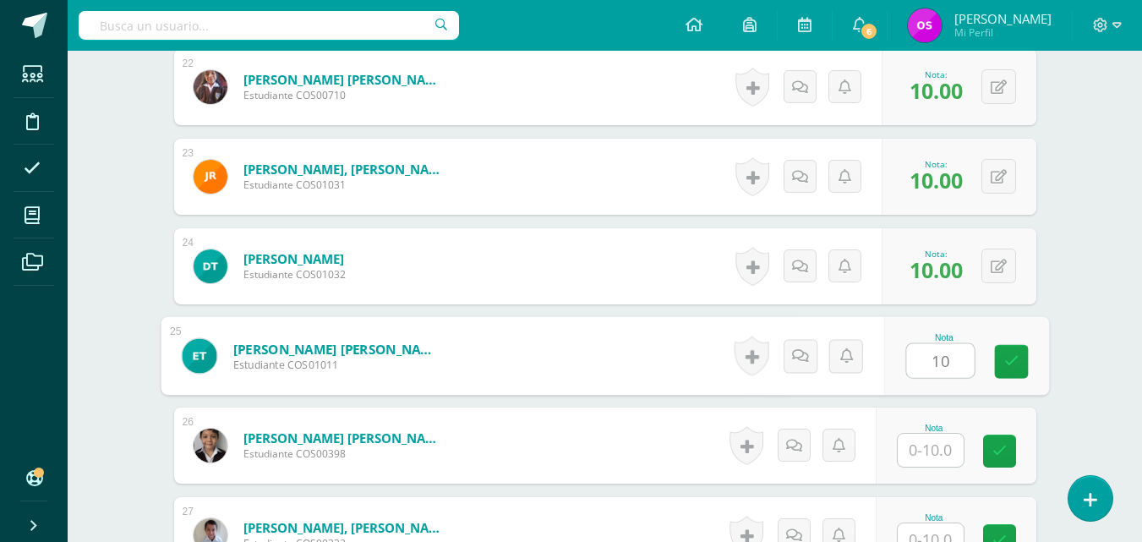
type input "10"
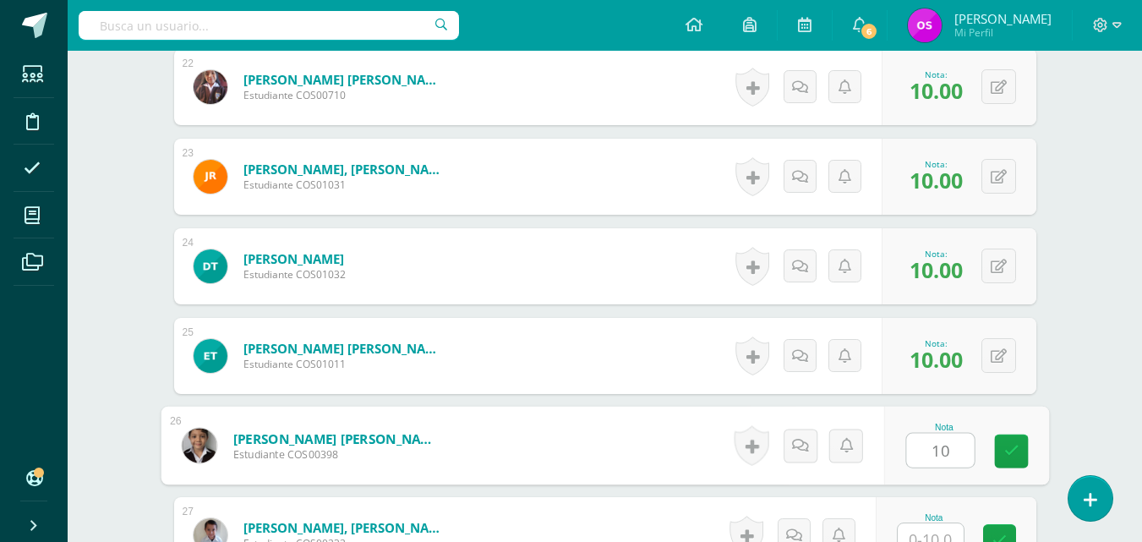
type input "10"
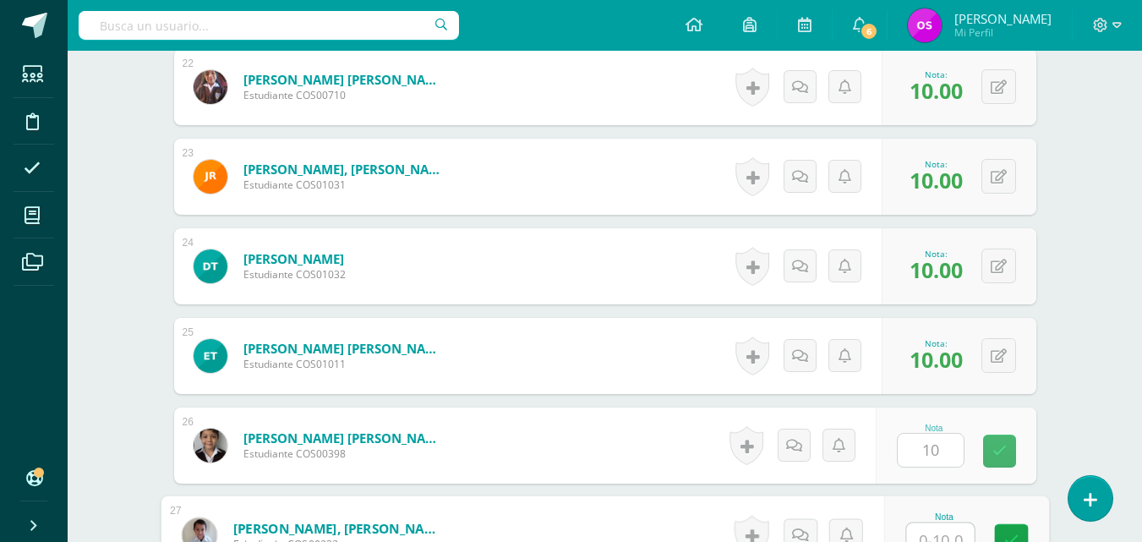
scroll to position [2435, 0]
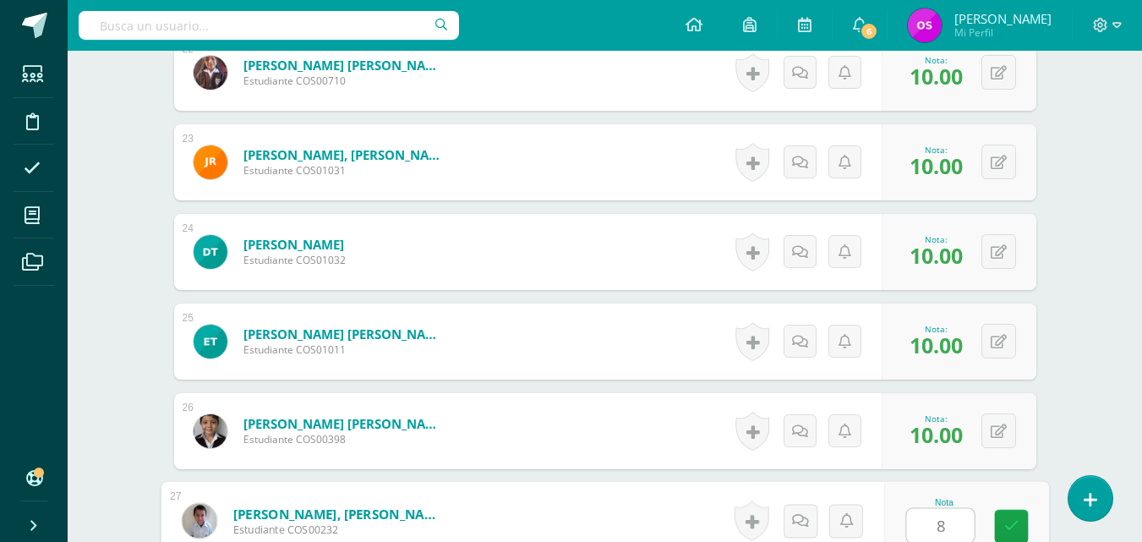
type input "8"
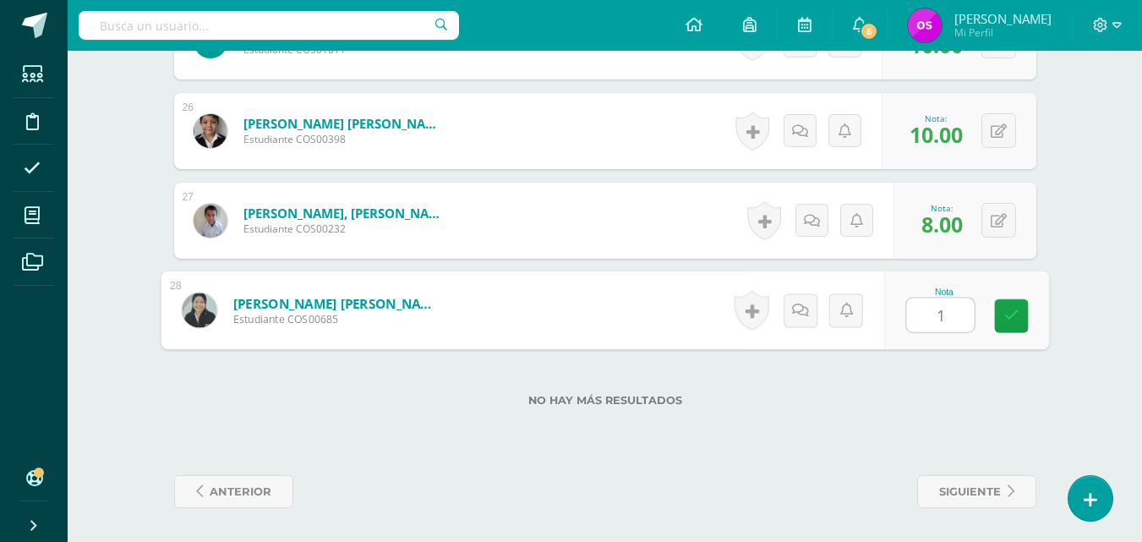
type input "10"
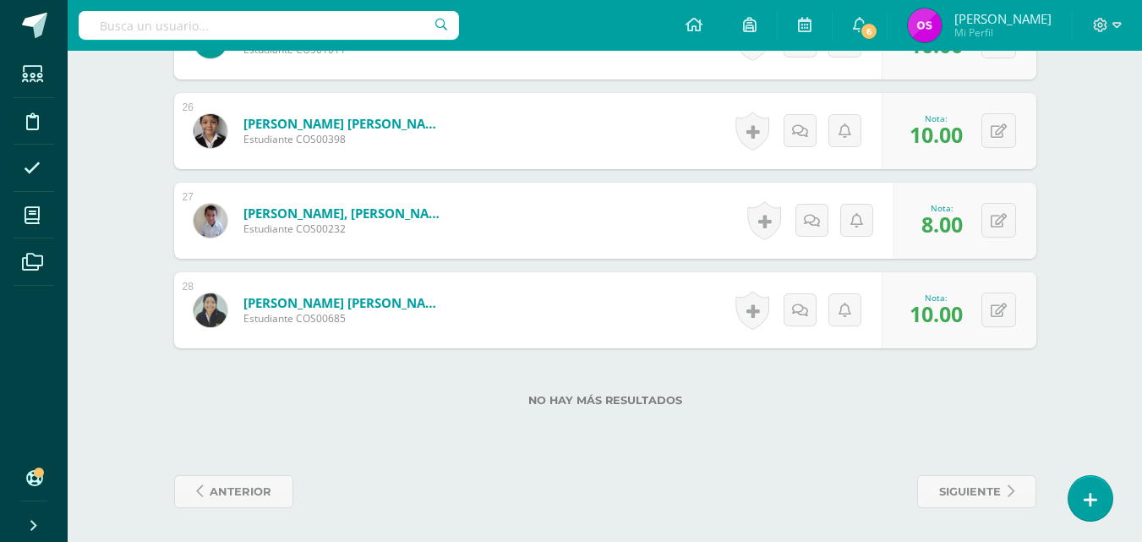
click at [1023, 334] on div "0 Logros Logros obtenidos Aún no hay logros agregados Nota: 10.00" at bounding box center [959, 310] width 155 height 76
click at [1002, 490] on link "siguiente" at bounding box center [976, 491] width 119 height 33
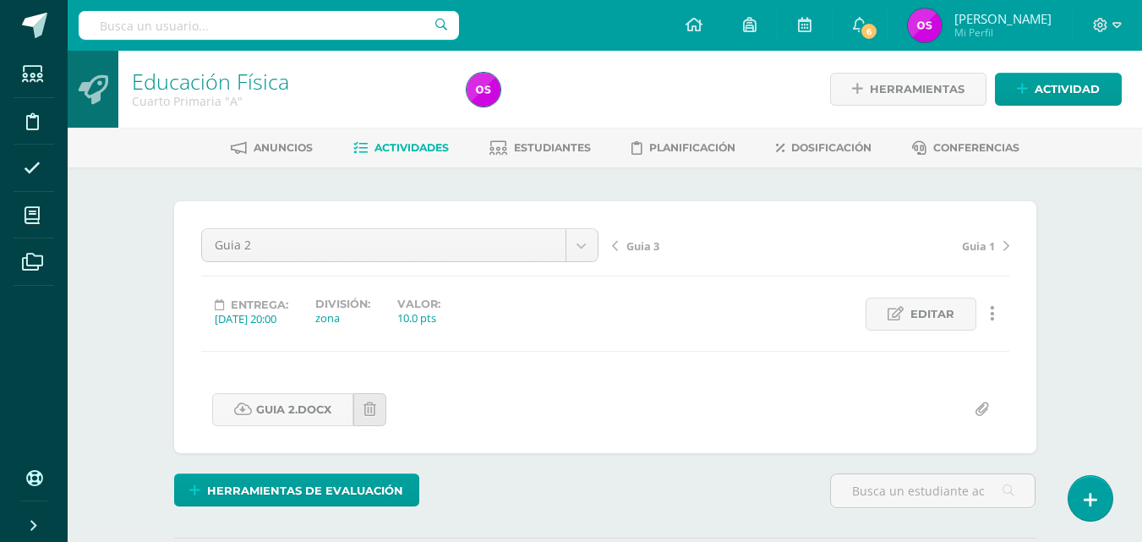
click at [193, 85] on link "Educación Física" at bounding box center [210, 81] width 157 height 29
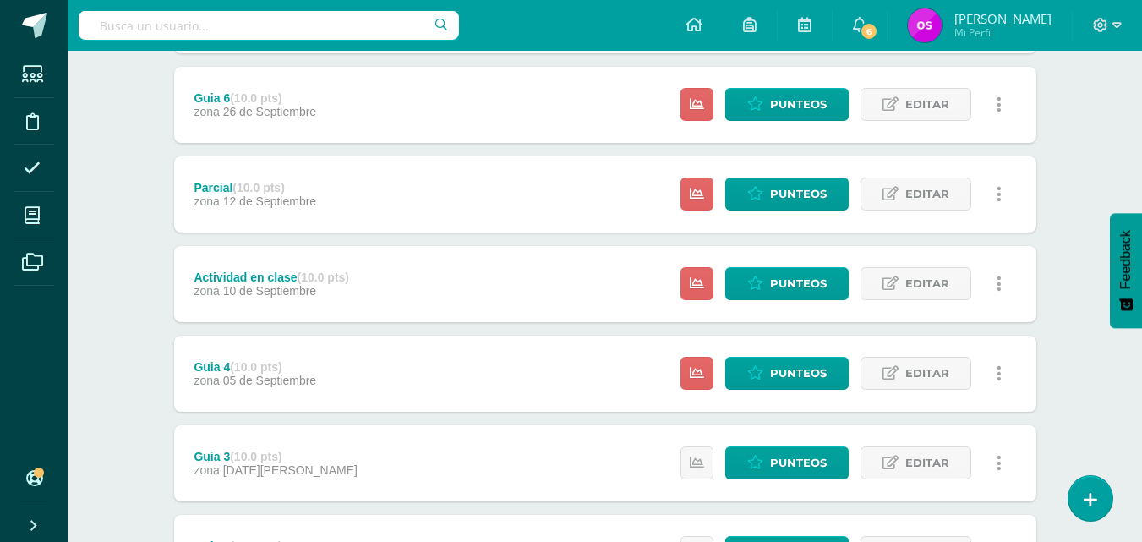
scroll to position [338, 0]
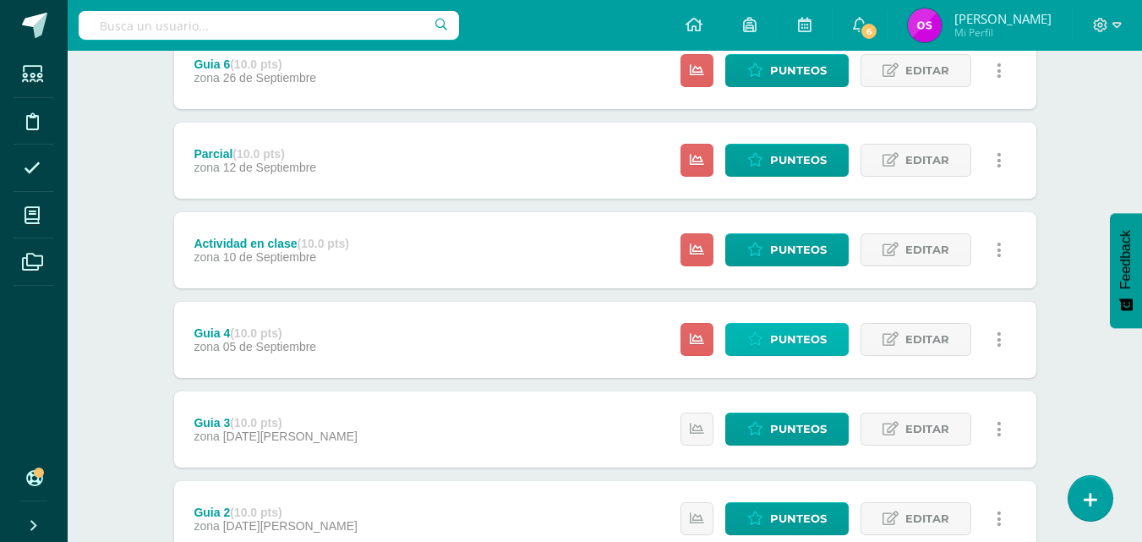
click at [797, 339] on span "Punteos" at bounding box center [798, 339] width 57 height 31
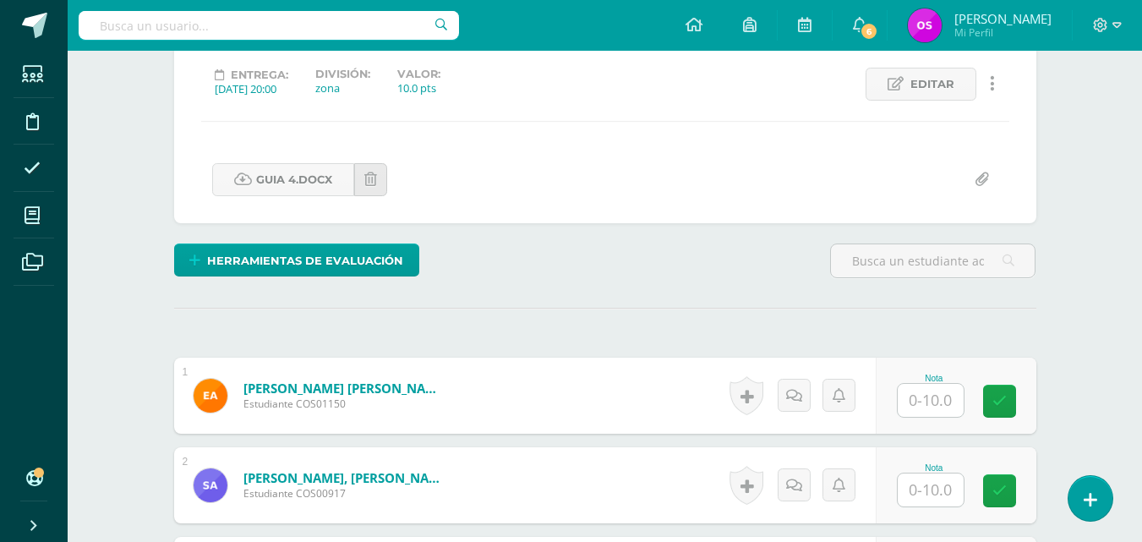
click at [922, 403] on input "text" at bounding box center [931, 400] width 66 height 33
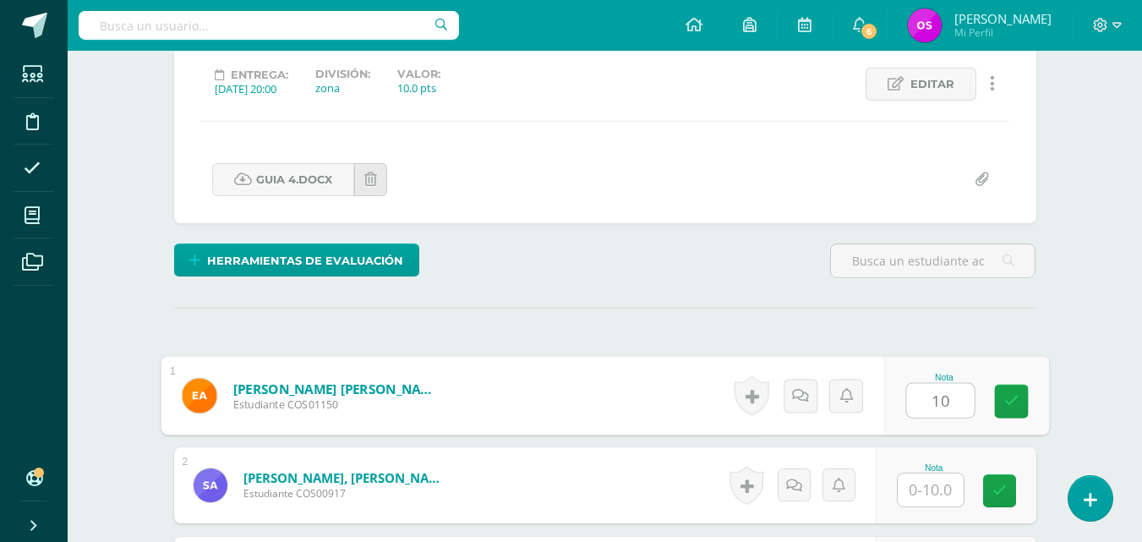
type input "10"
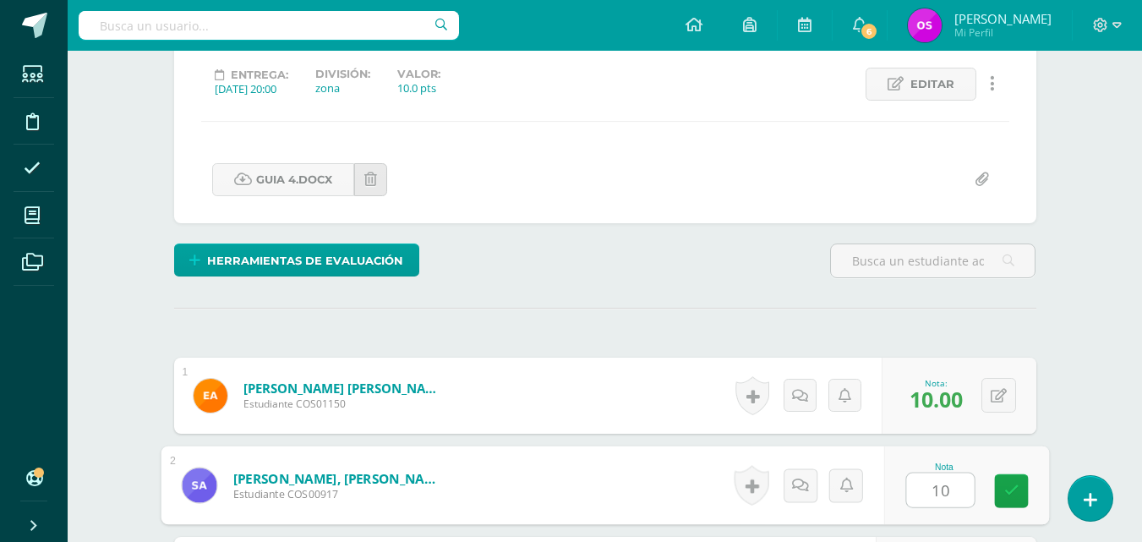
type input "10"
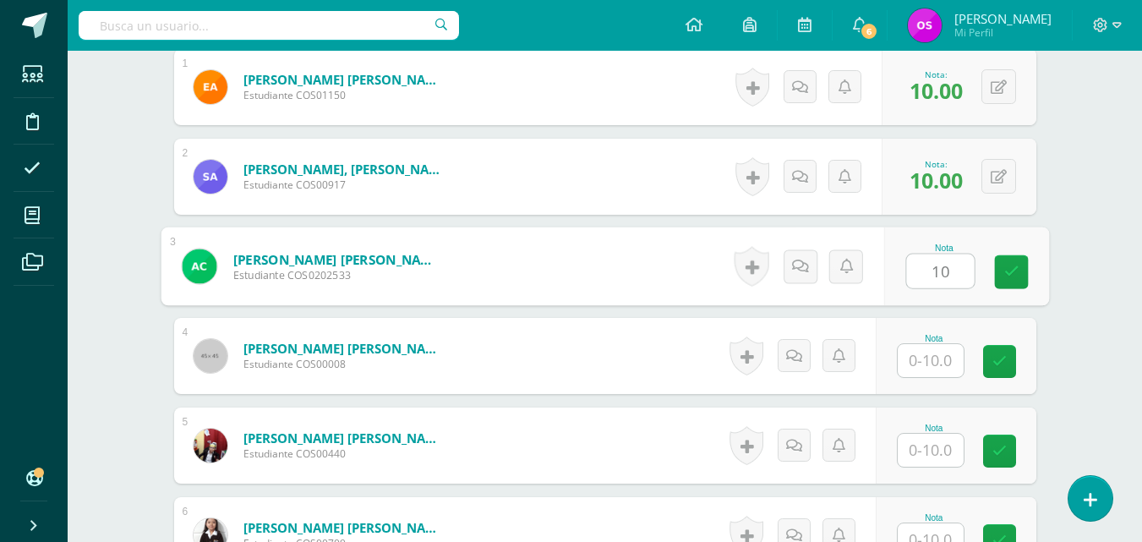
type input "10"
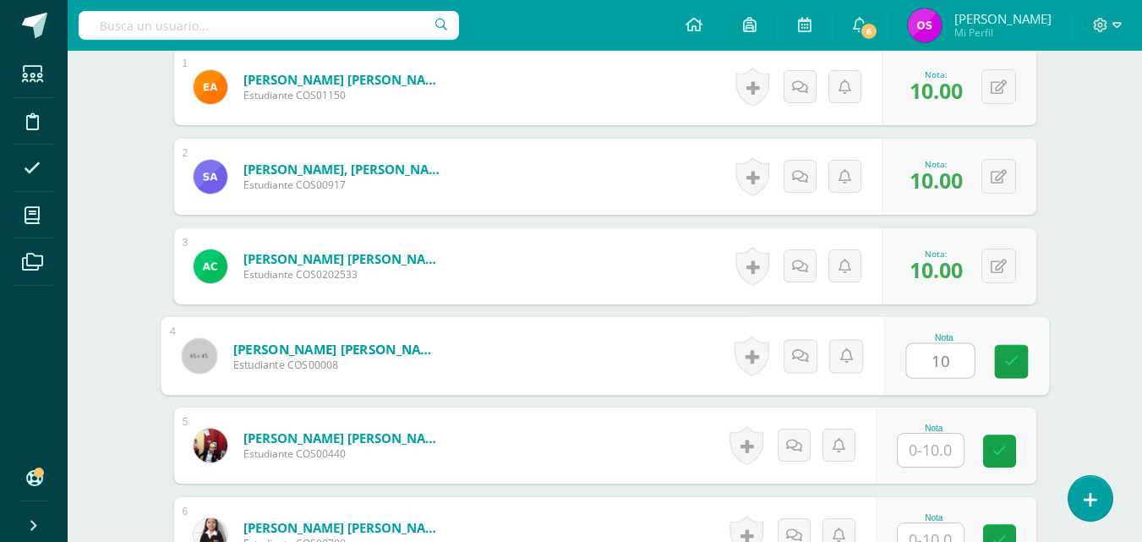
type input "10"
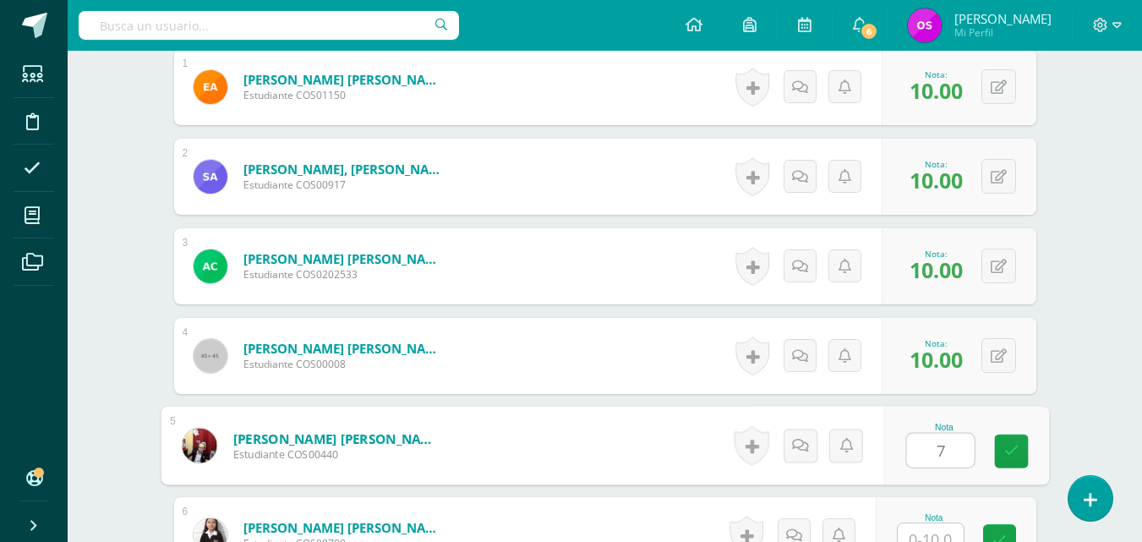
type input "7"
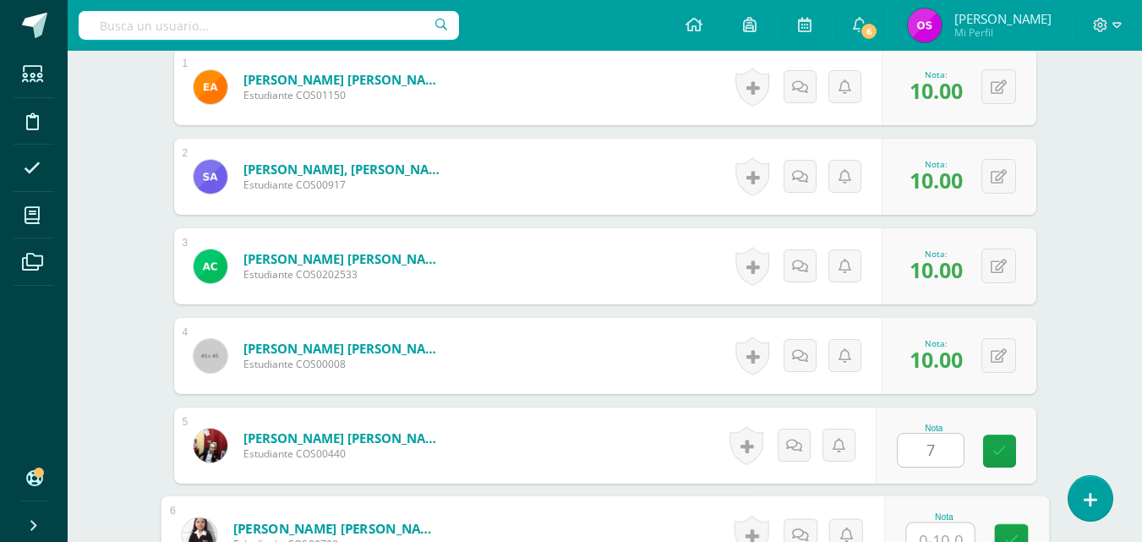
scroll to position [553, 0]
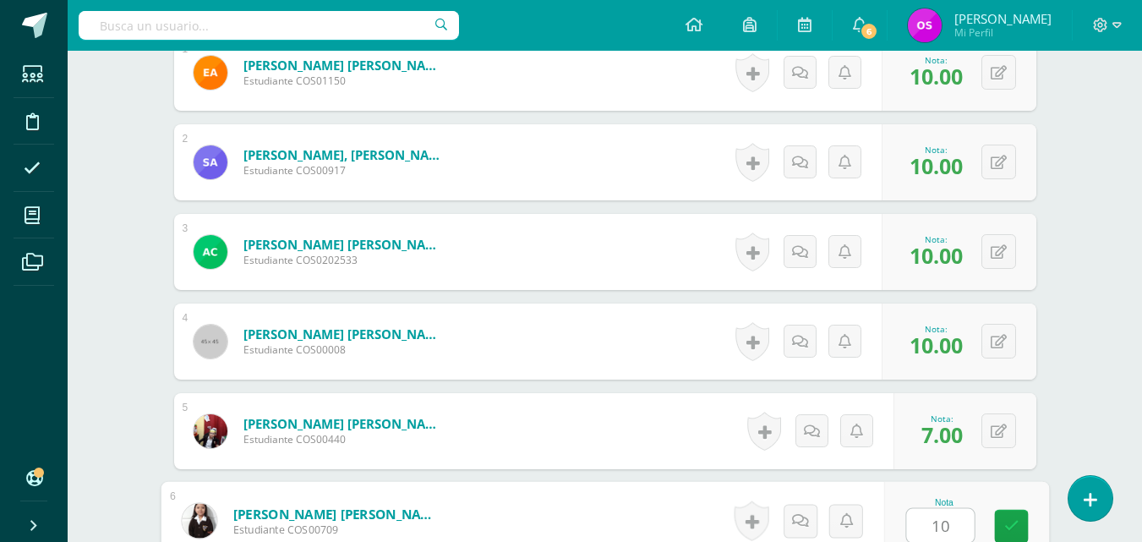
type input "10"
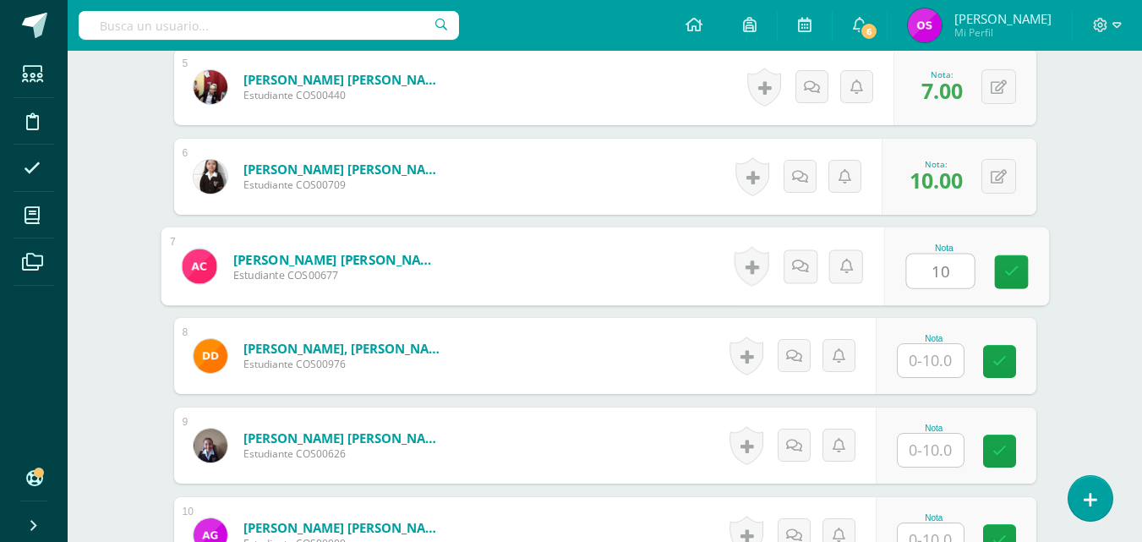
type input "10"
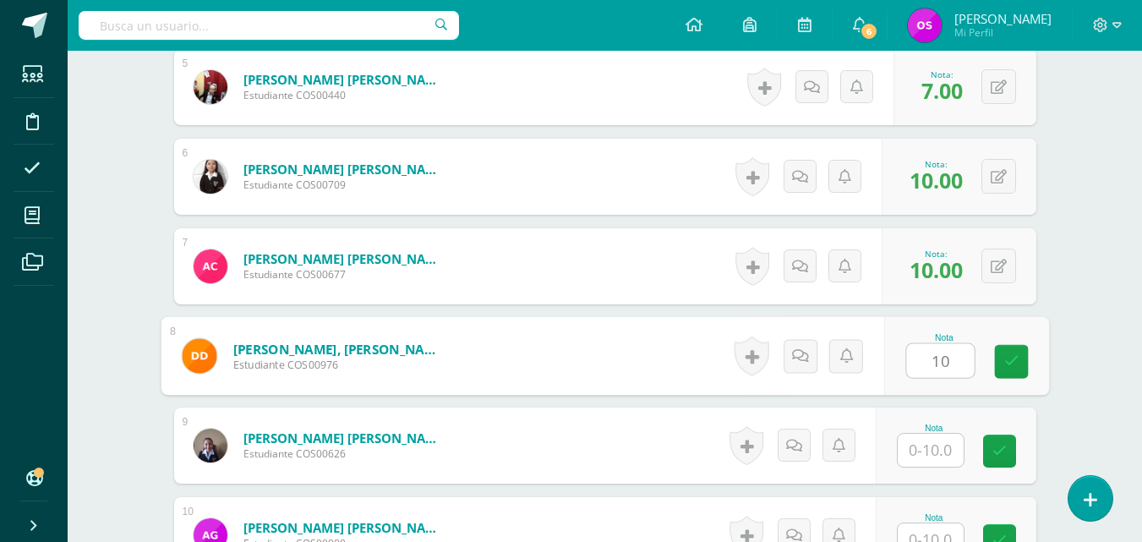
type input "10"
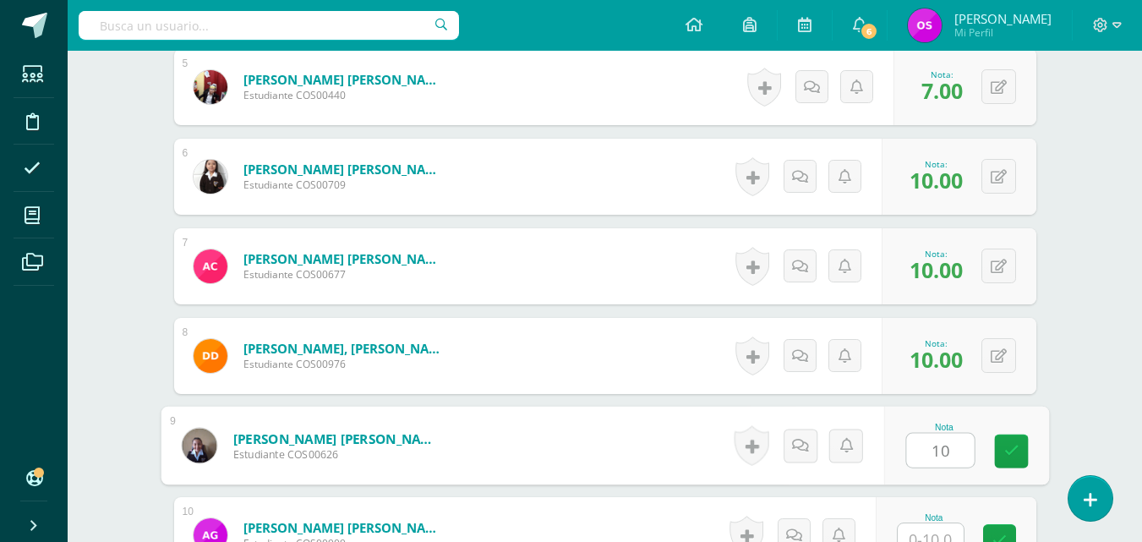
type input "10"
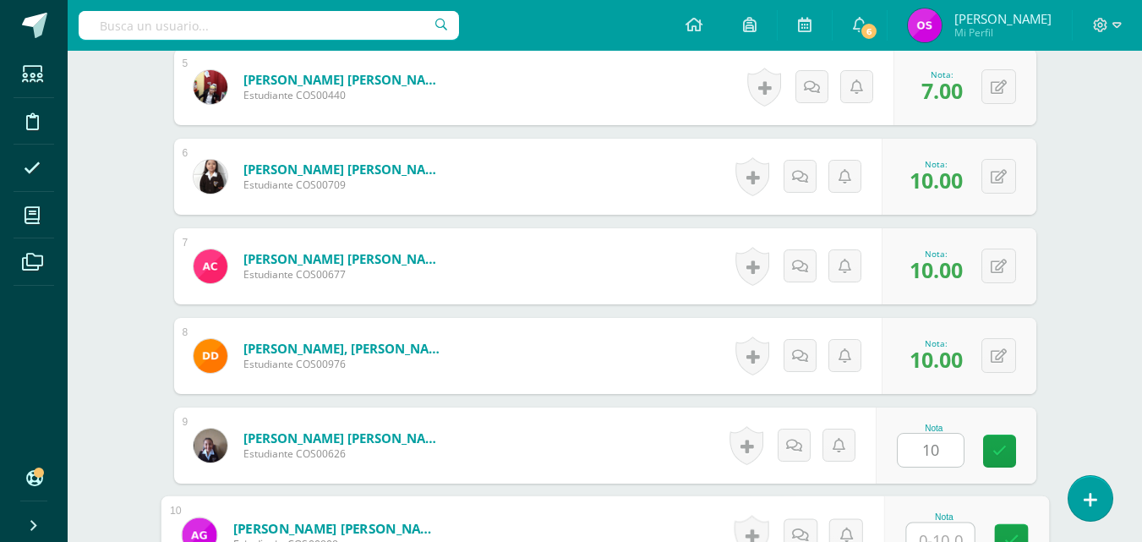
scroll to position [911, 0]
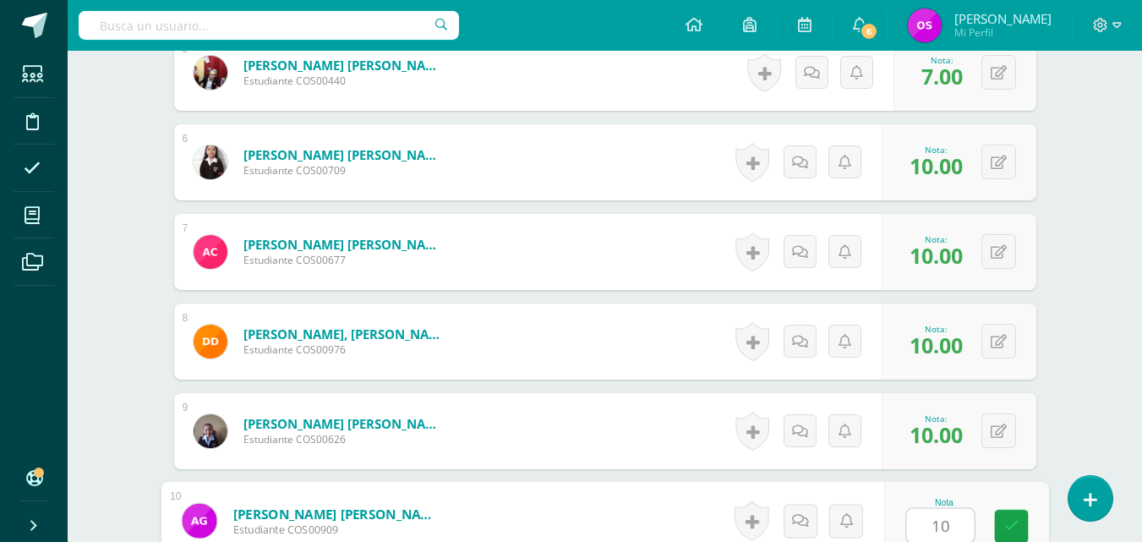
type input "10"
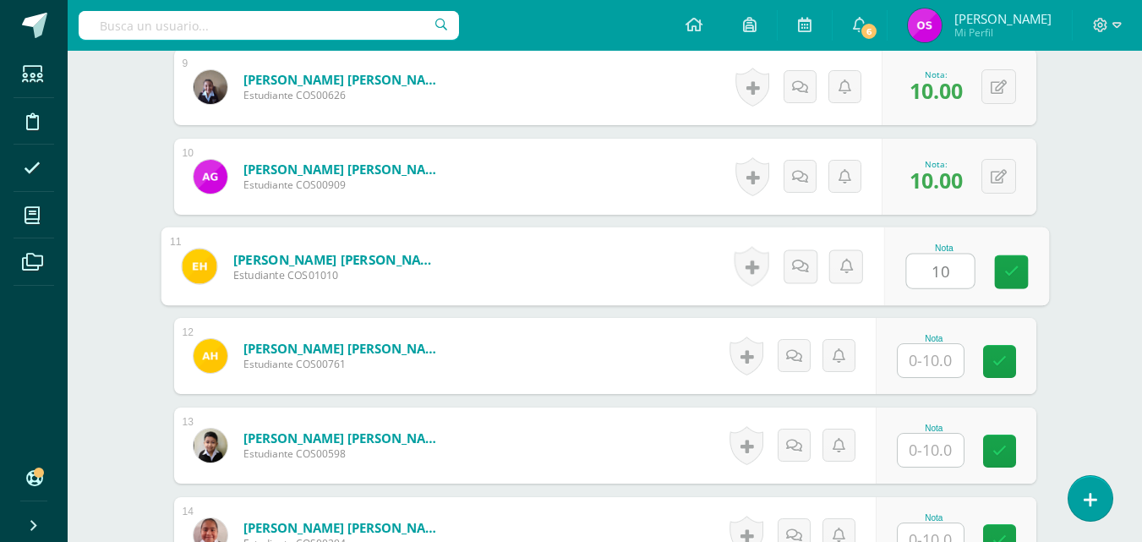
type input "10"
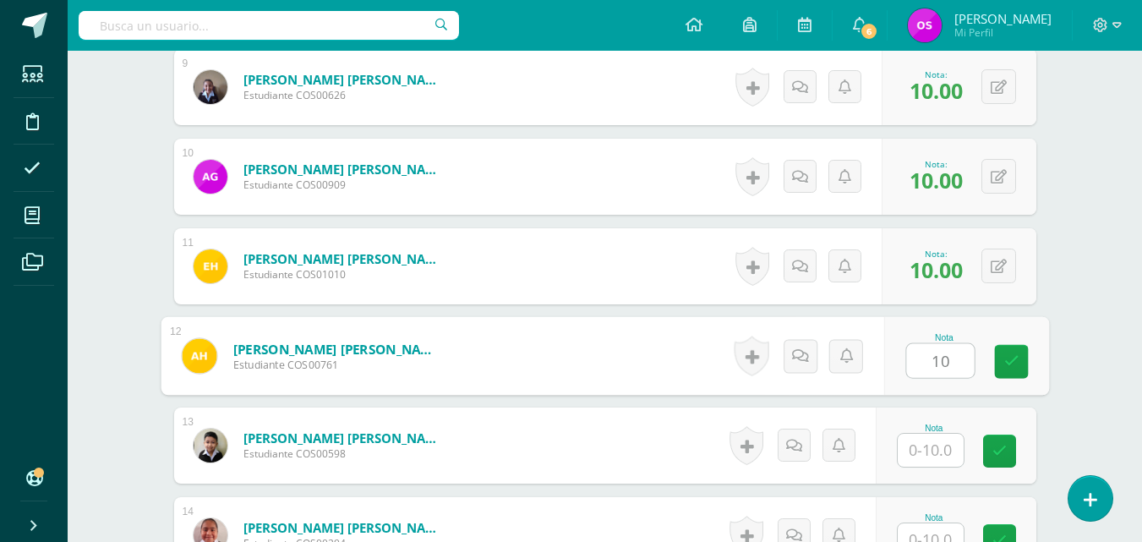
type input "10"
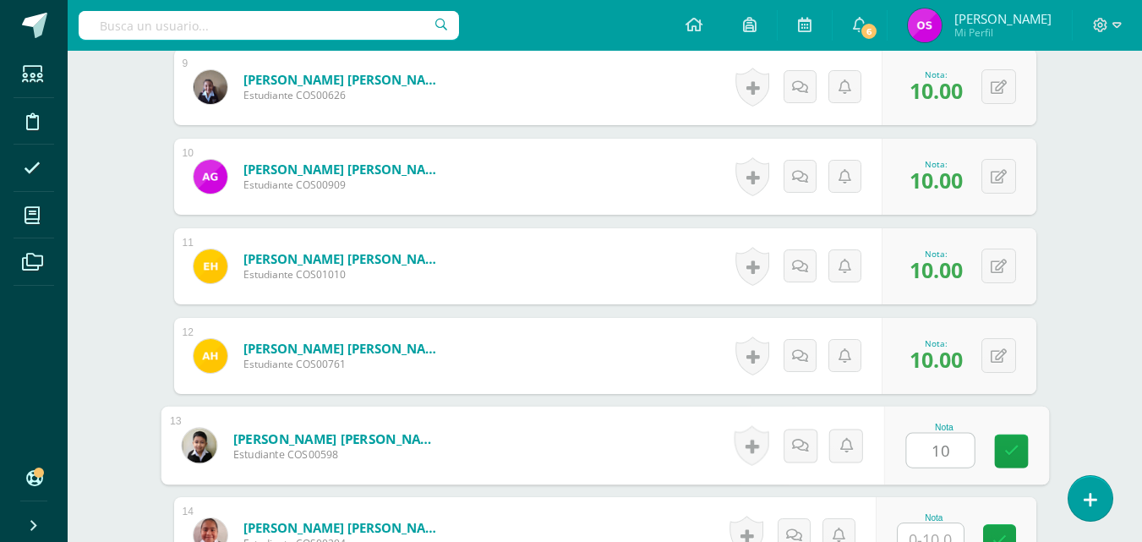
type input "10"
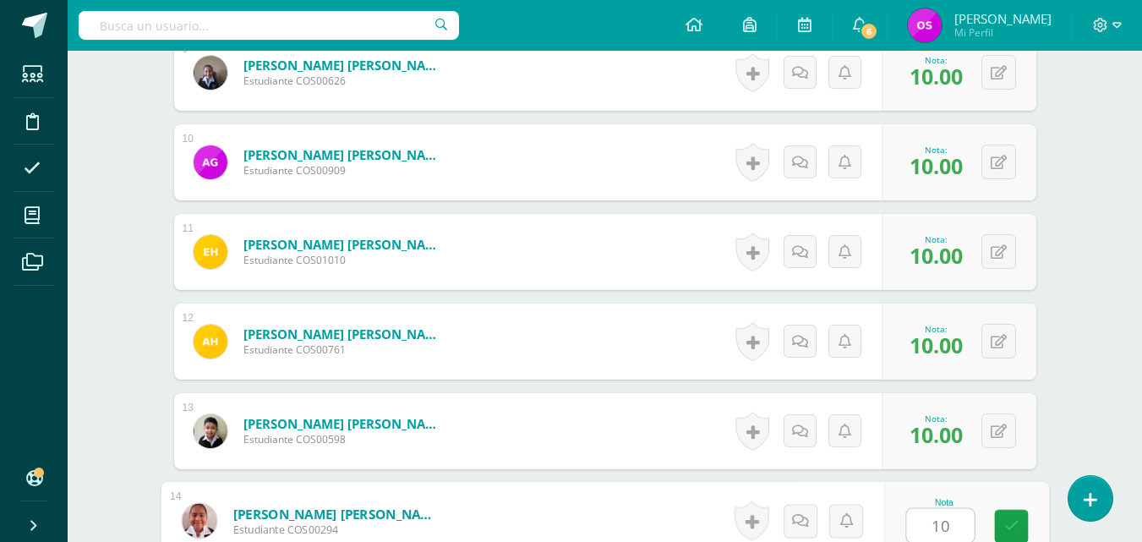
type input "10"
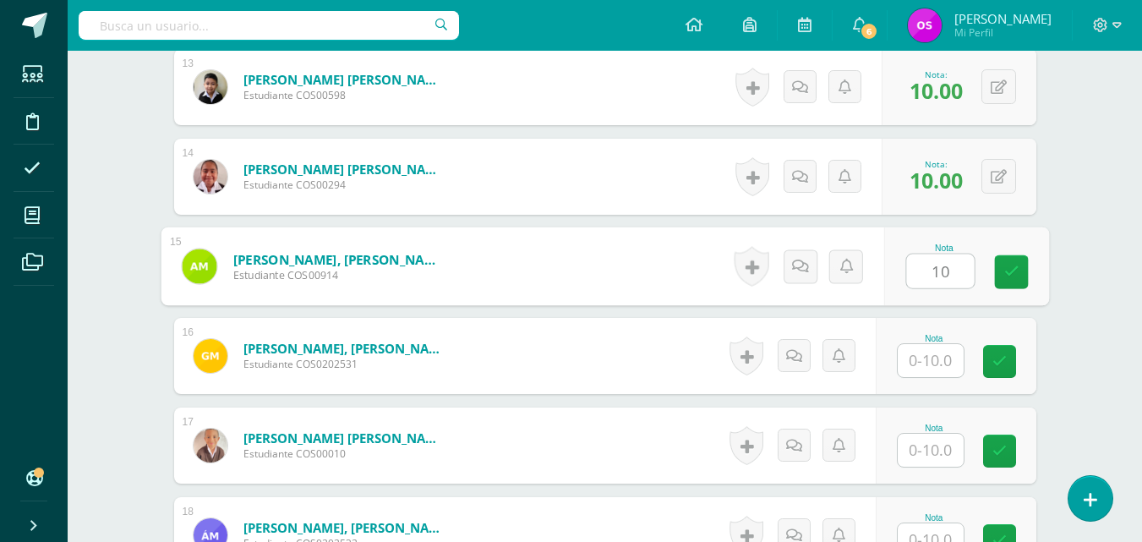
type input "10"
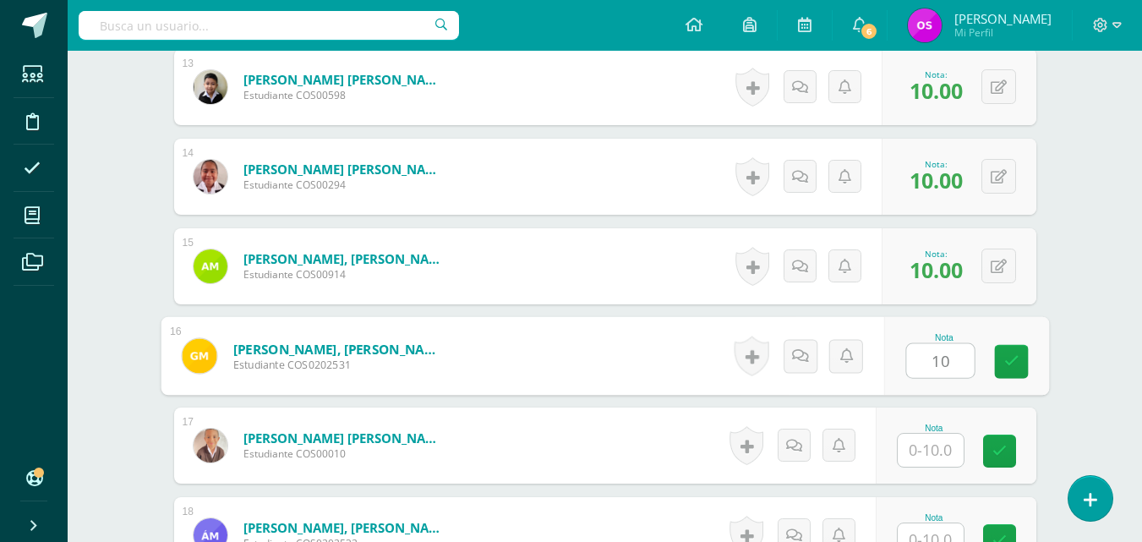
type input "10"
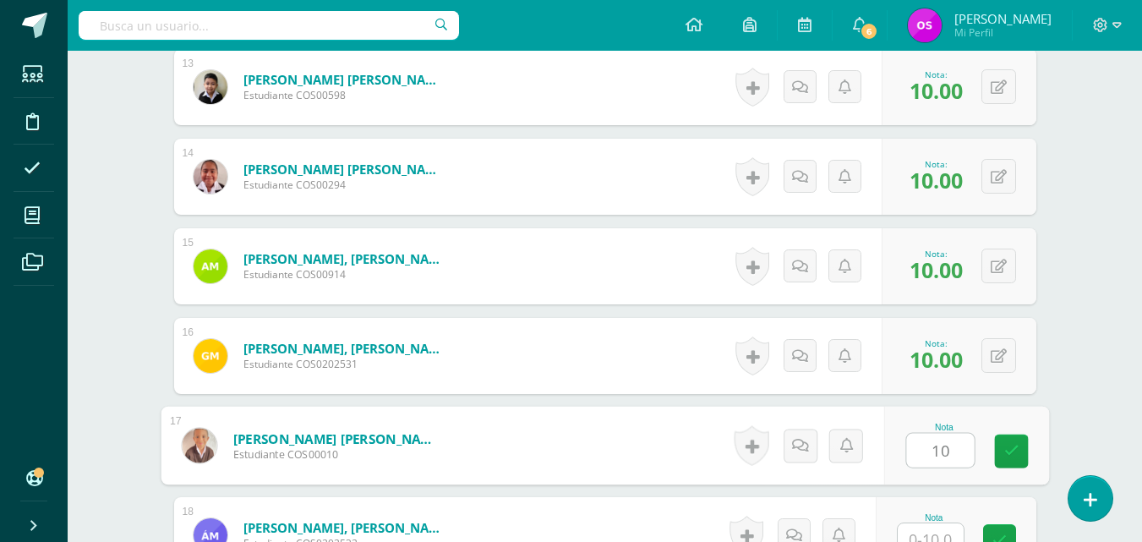
type input "10"
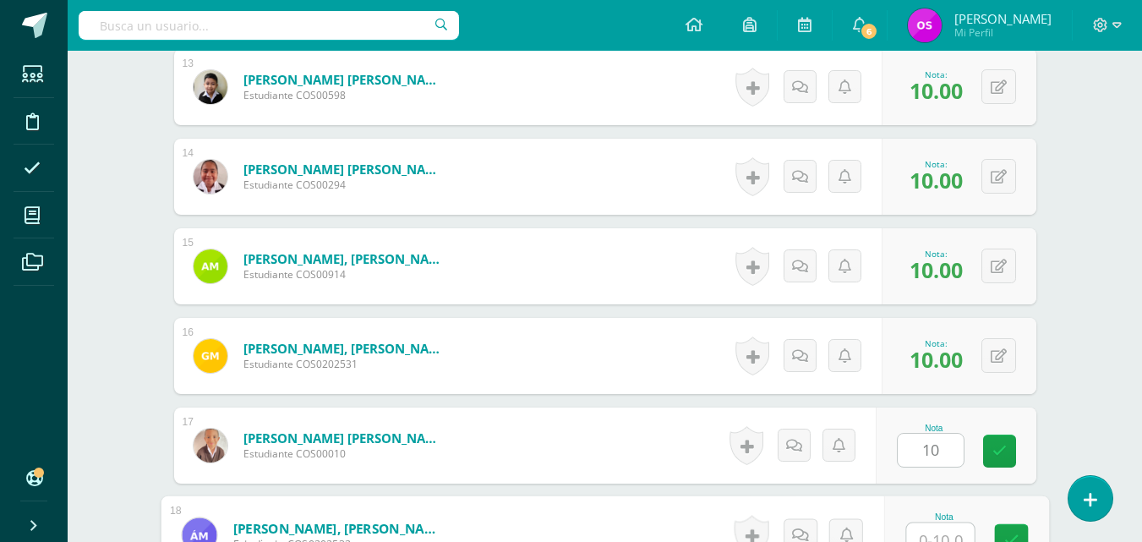
scroll to position [1628, 0]
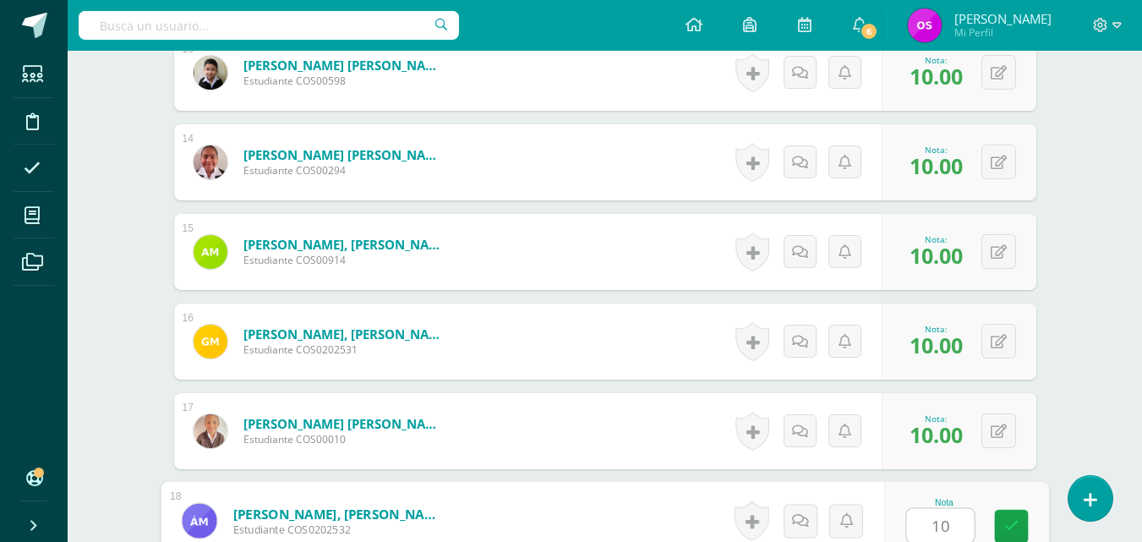
type input "10"
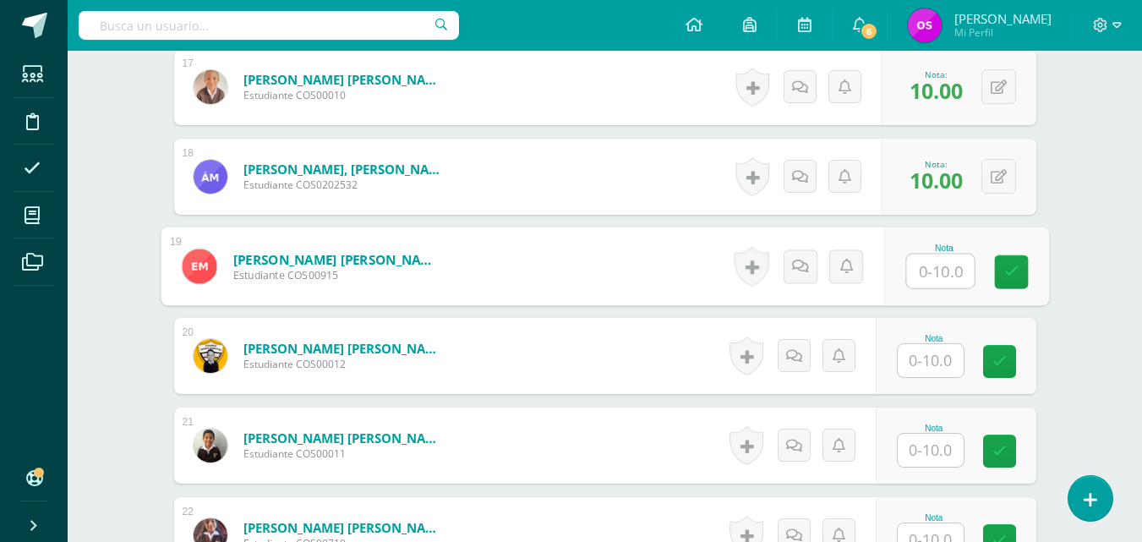
type input "1"
type input "8"
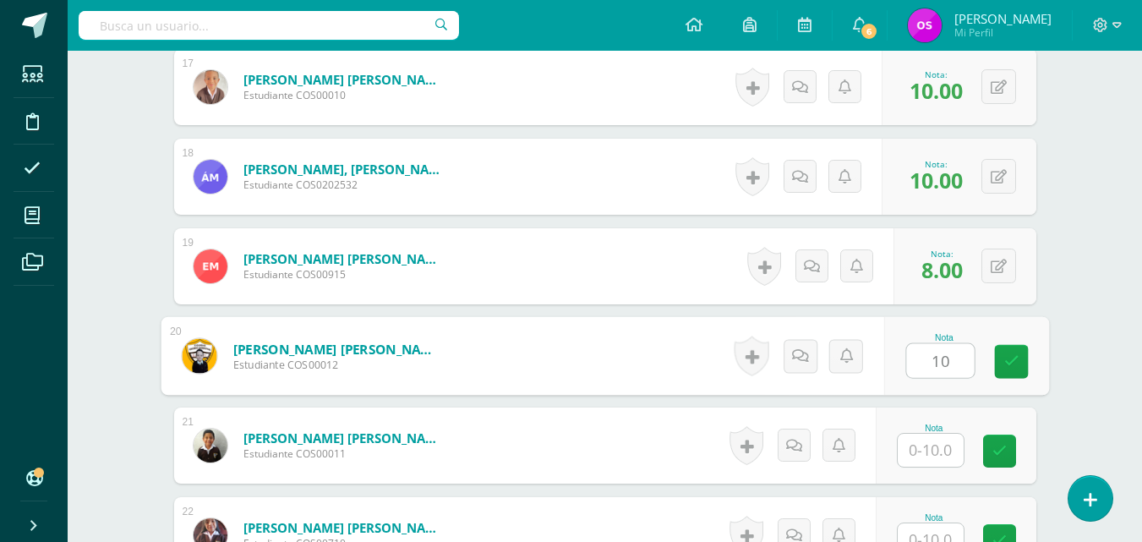
type input "10"
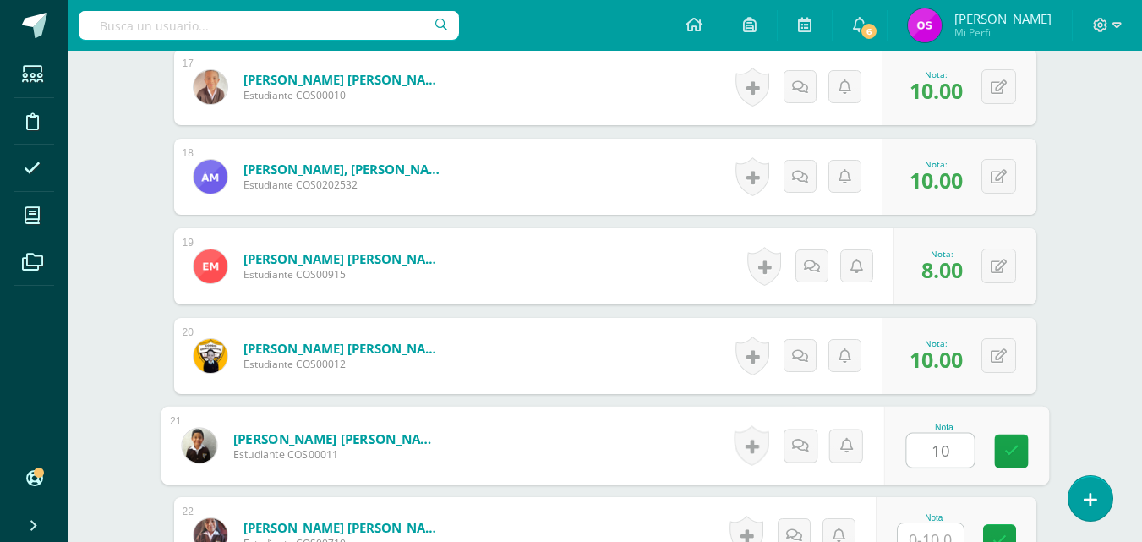
type input "10"
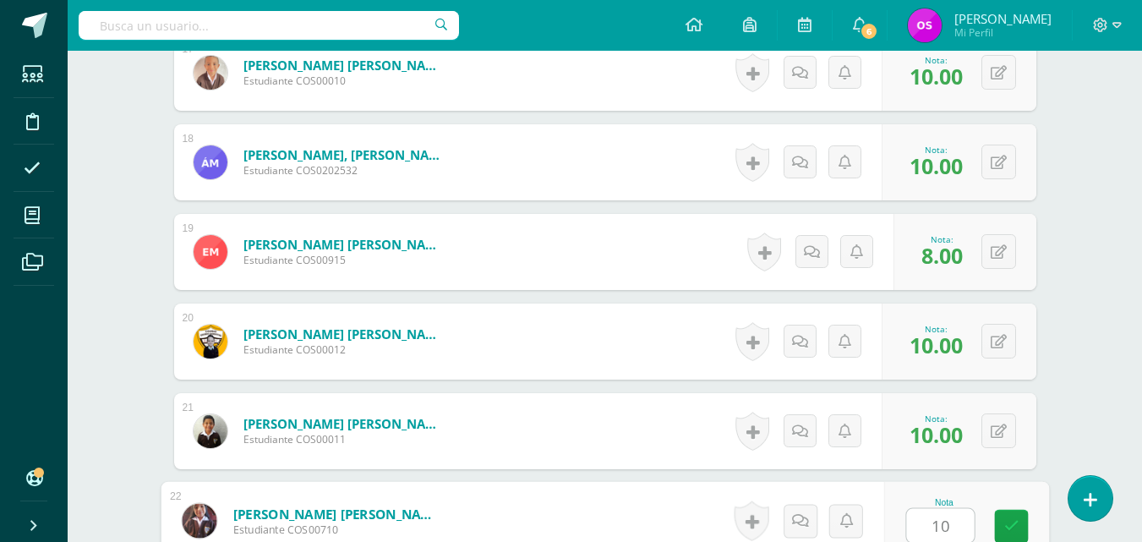
type input "10"
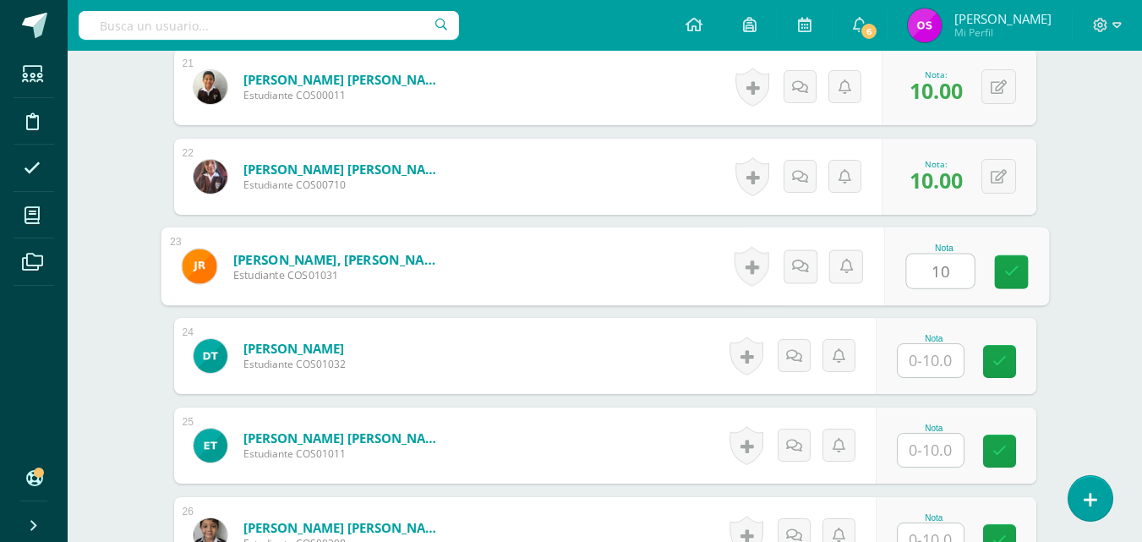
type input "10"
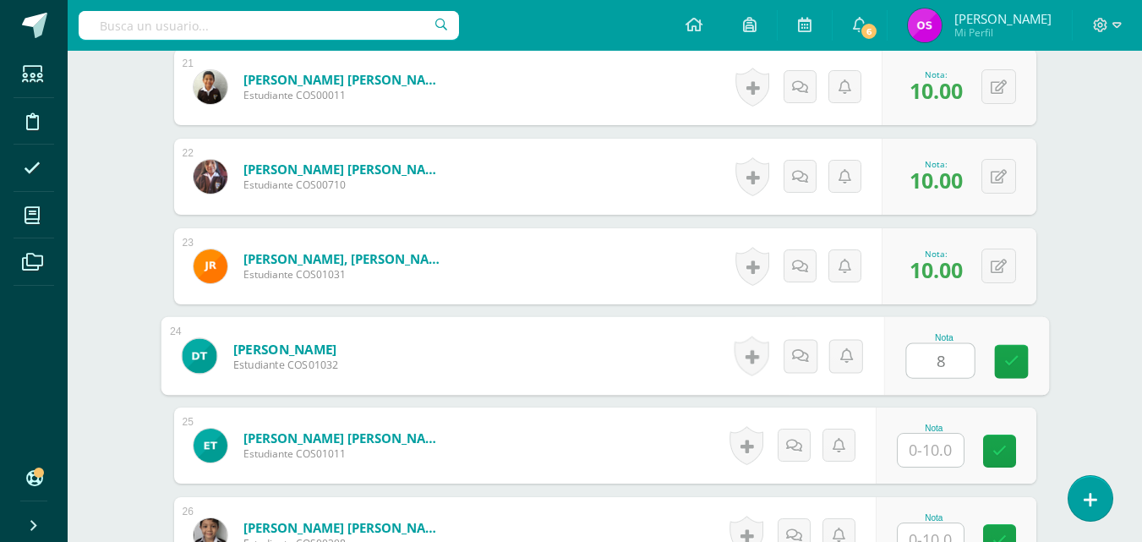
type input "8"
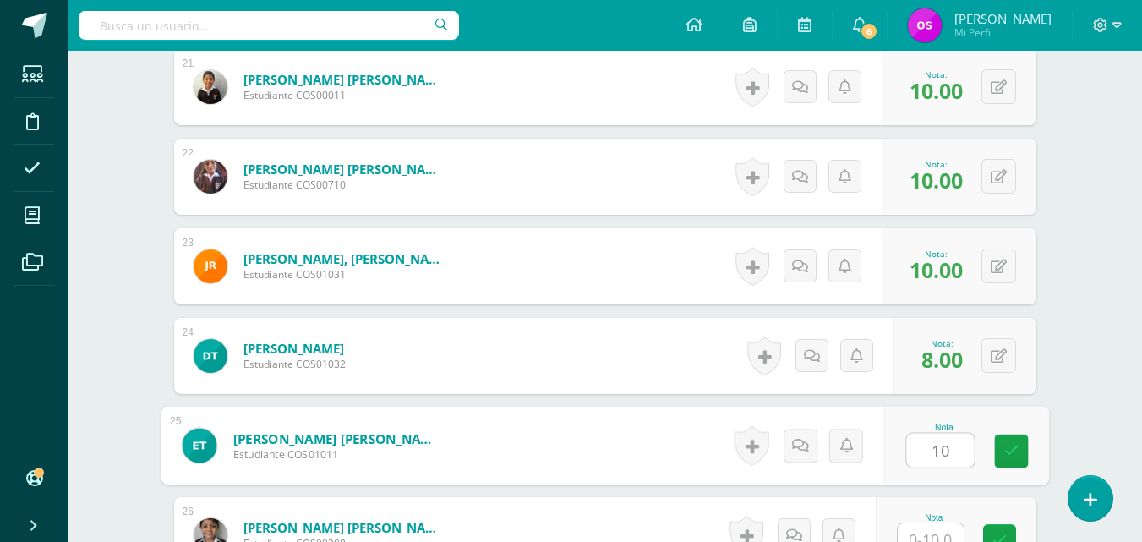
type input "10"
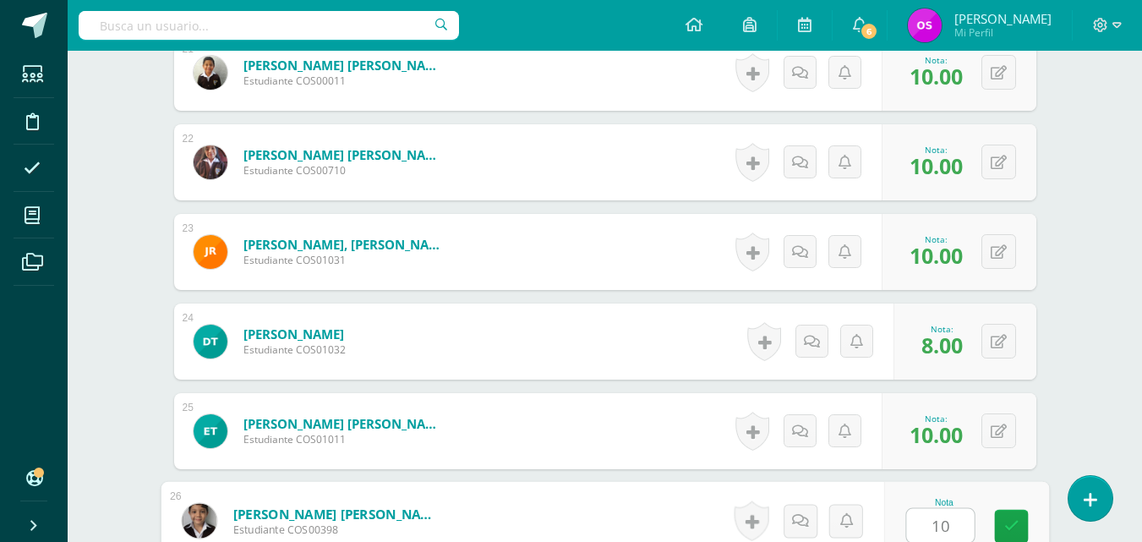
type input "10"
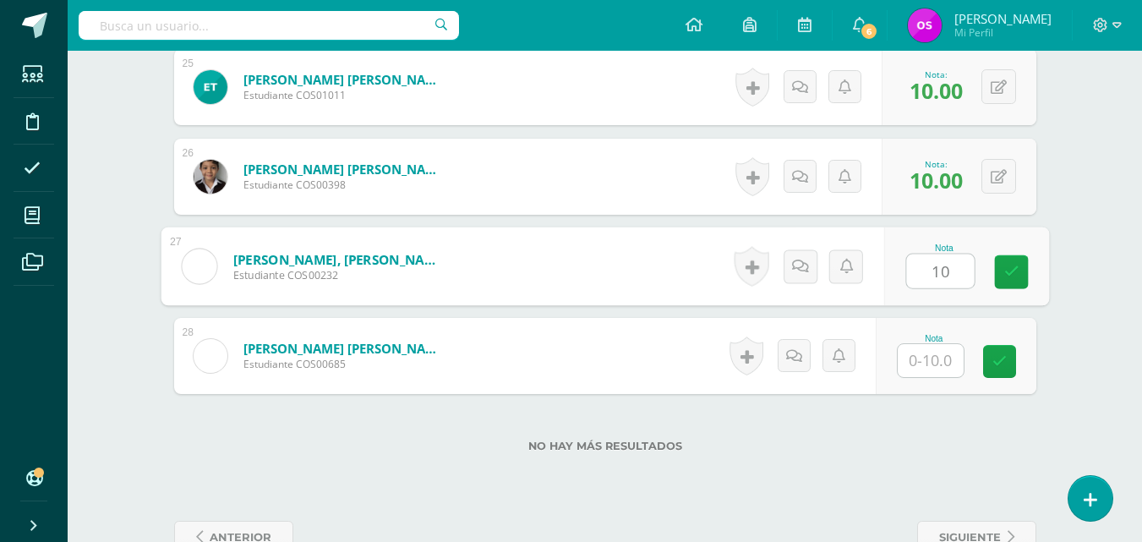
type input "10"
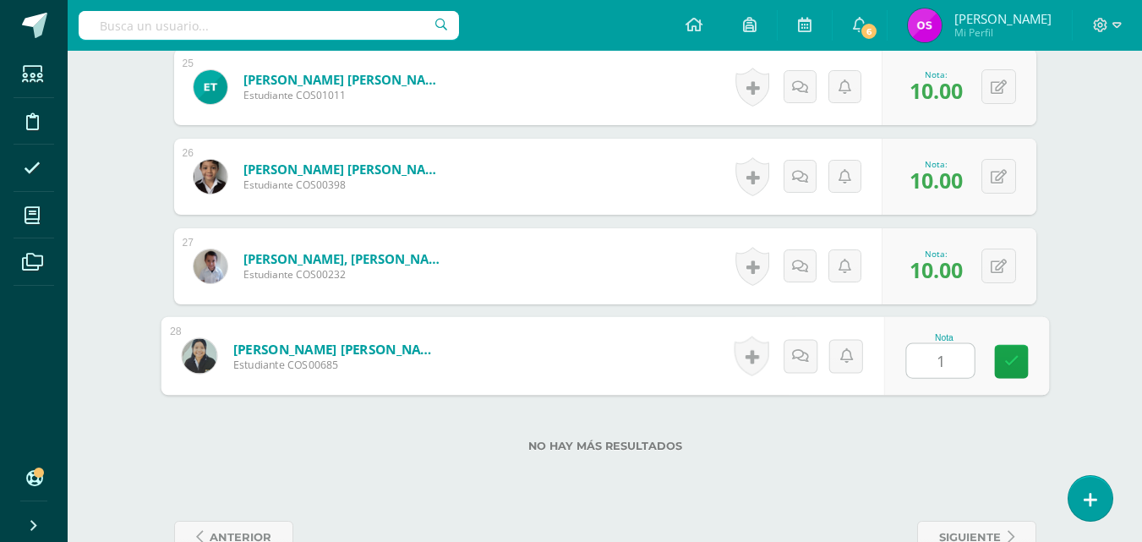
type input "10"
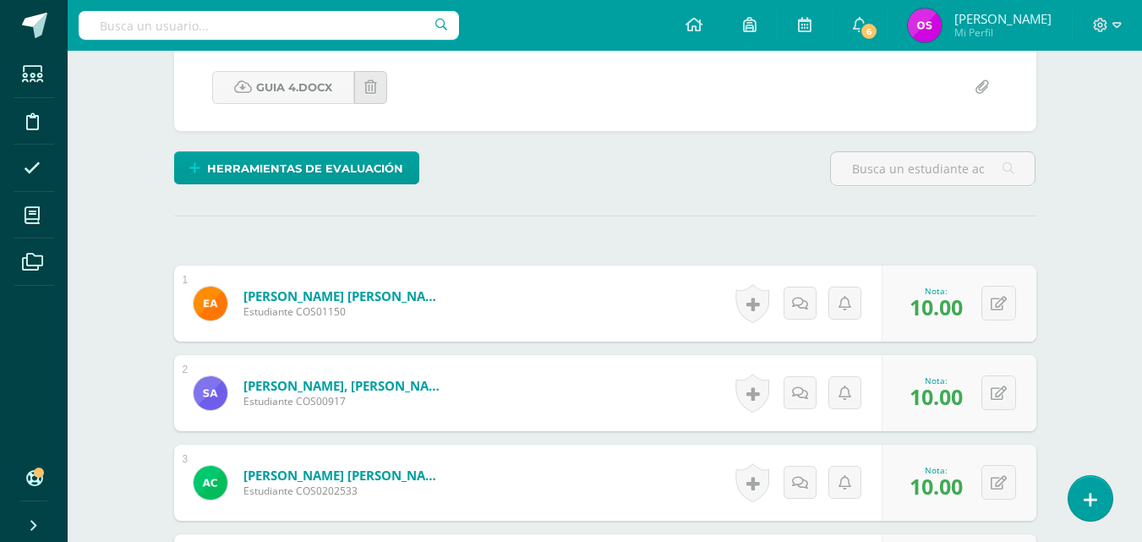
scroll to position [0, 0]
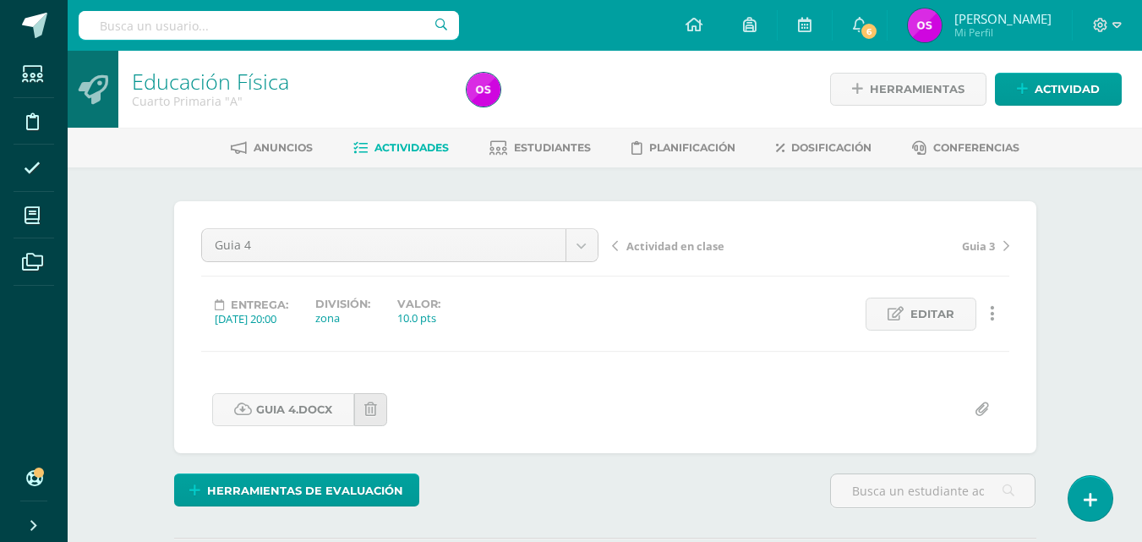
click at [671, 244] on span "Actividad en clase" at bounding box center [675, 245] width 98 height 15
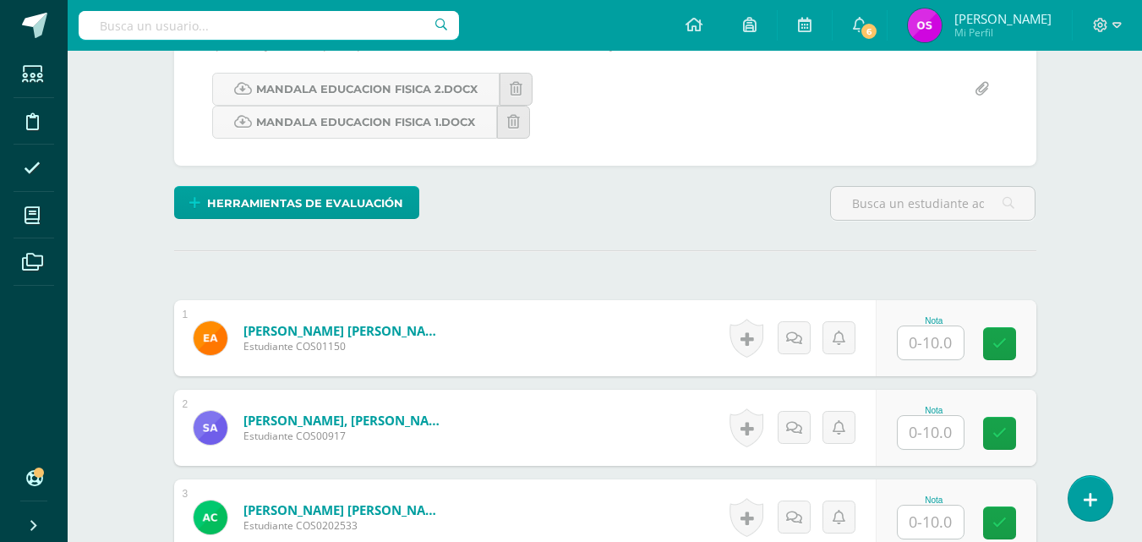
scroll to position [386, 0]
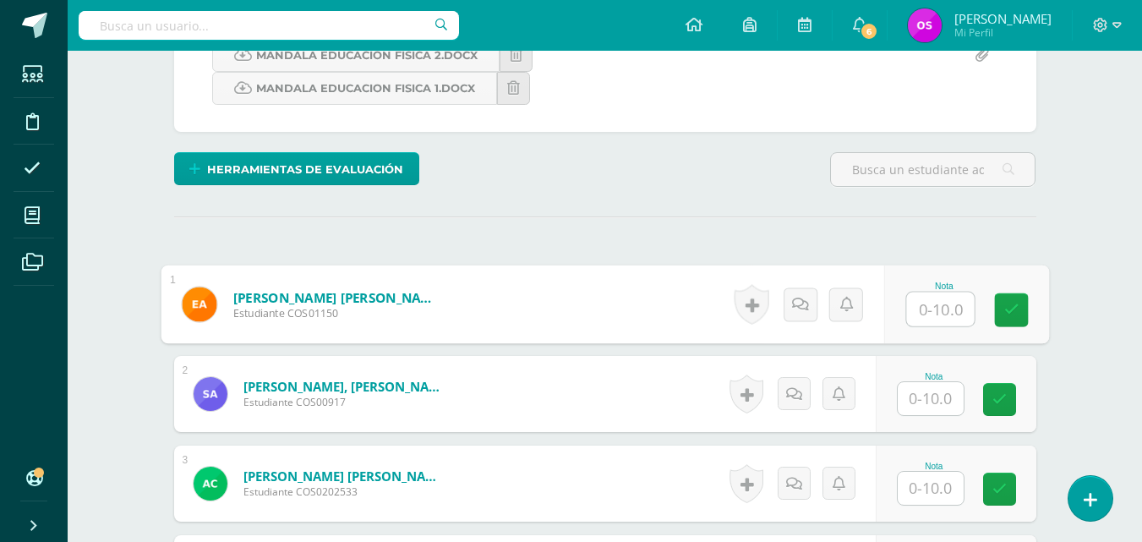
click at [927, 310] on input "text" at bounding box center [940, 310] width 68 height 34
type input "10"
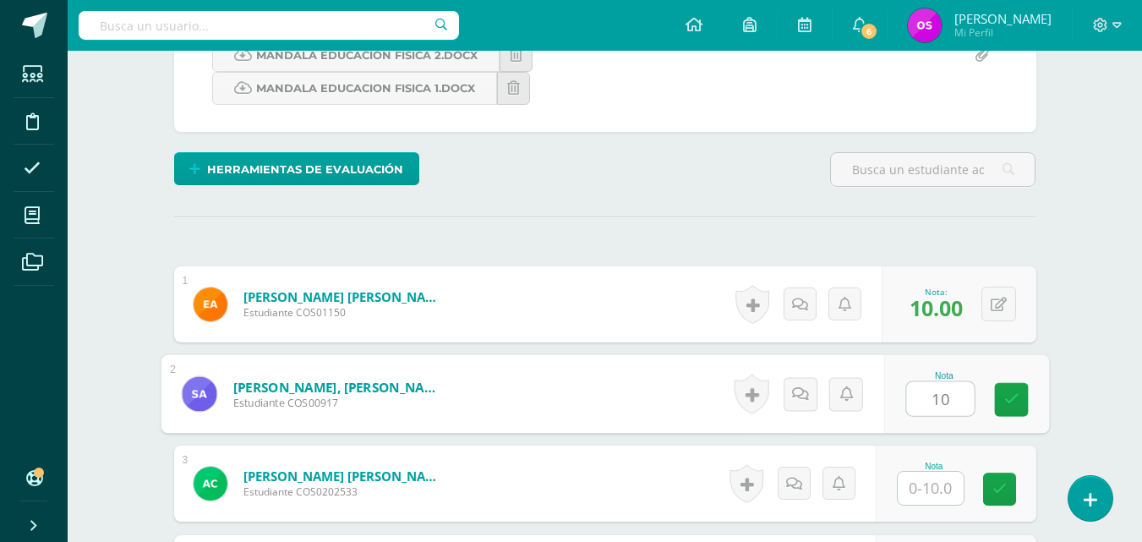
type input "10"
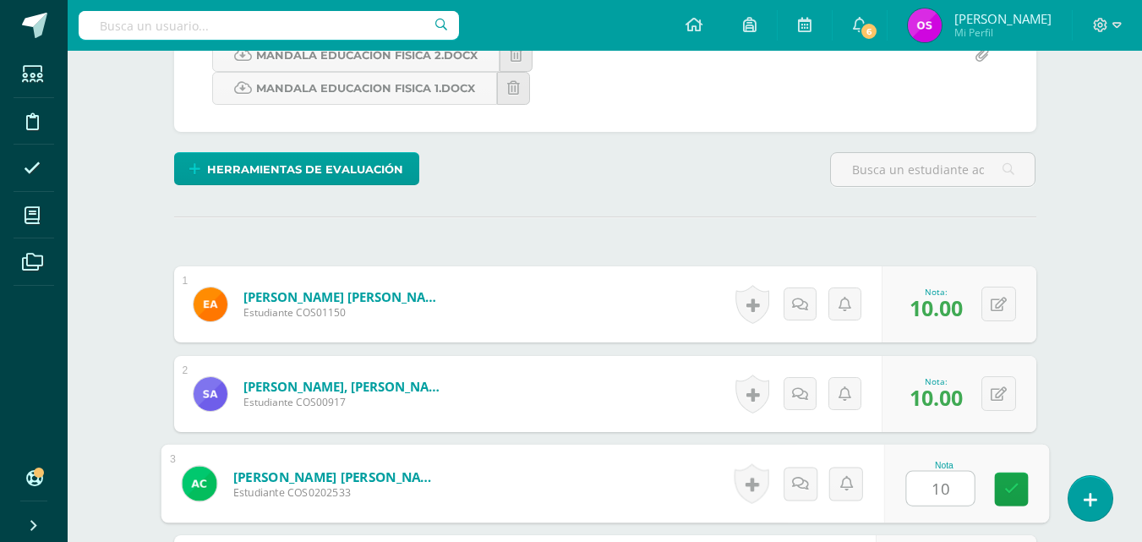
type input "10"
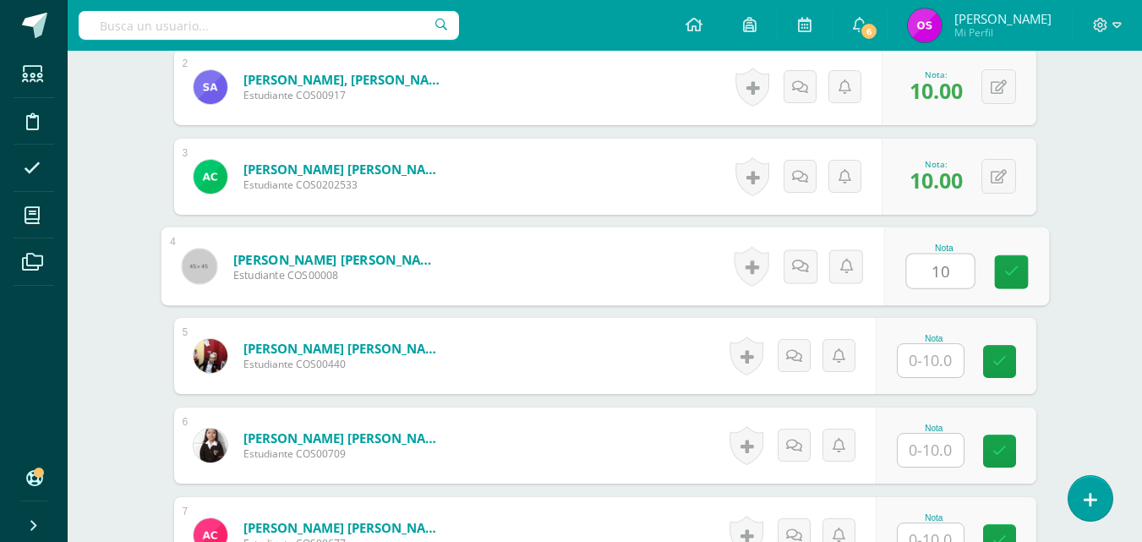
type input "10"
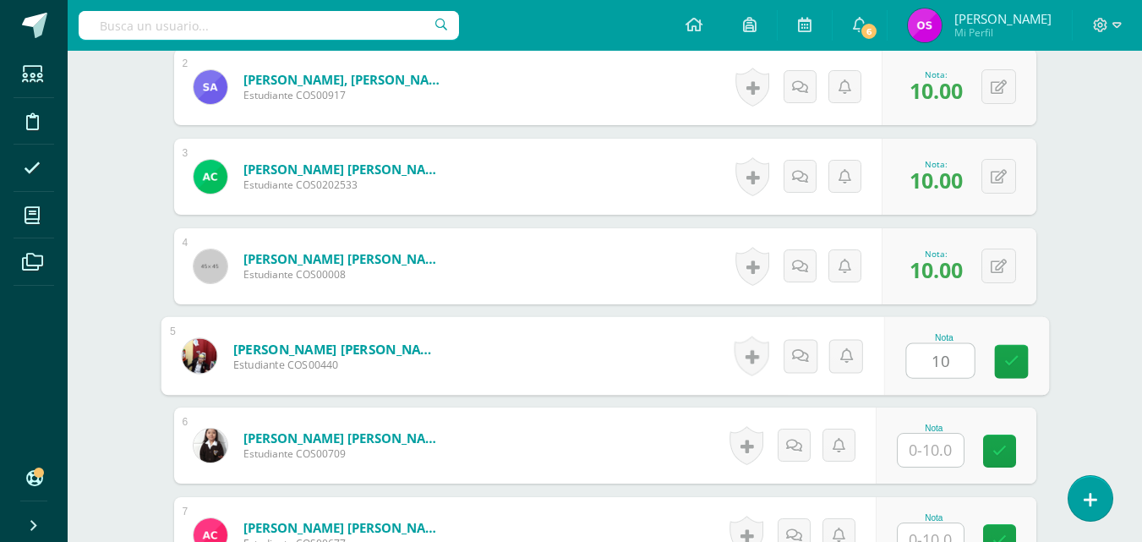
type input "10"
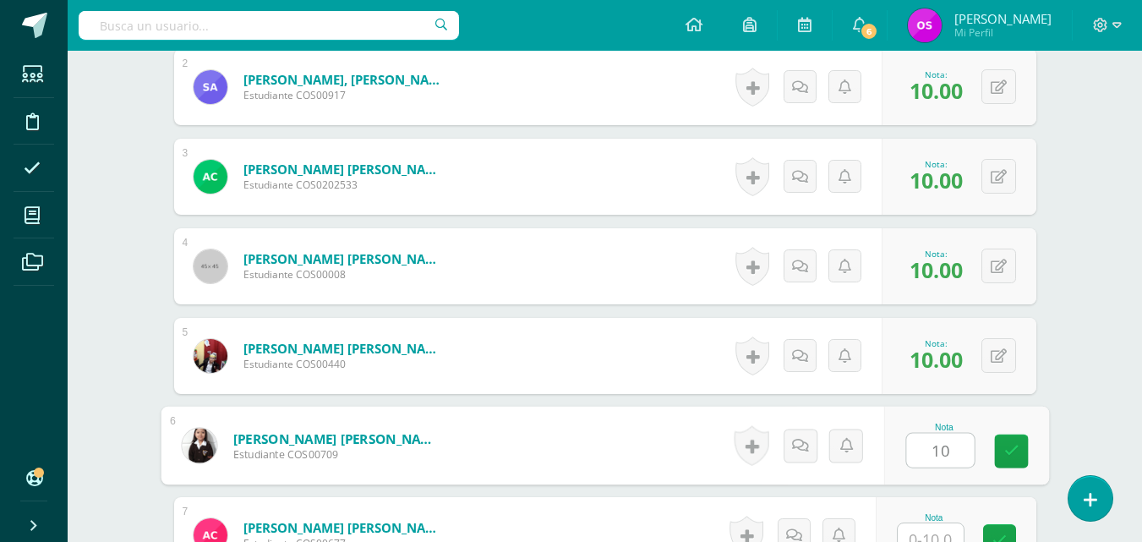
type input "10"
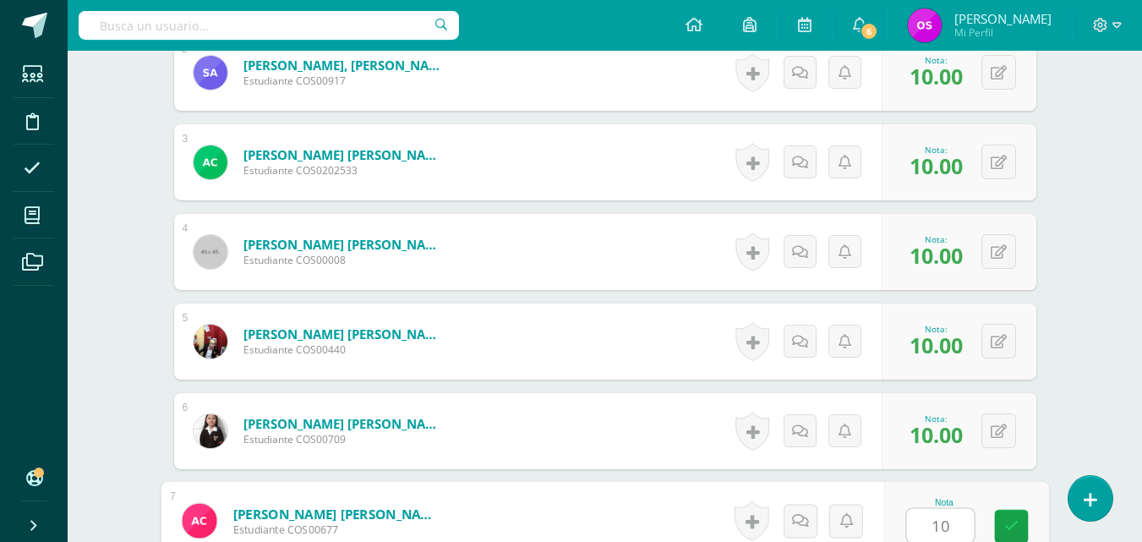
type input "10"
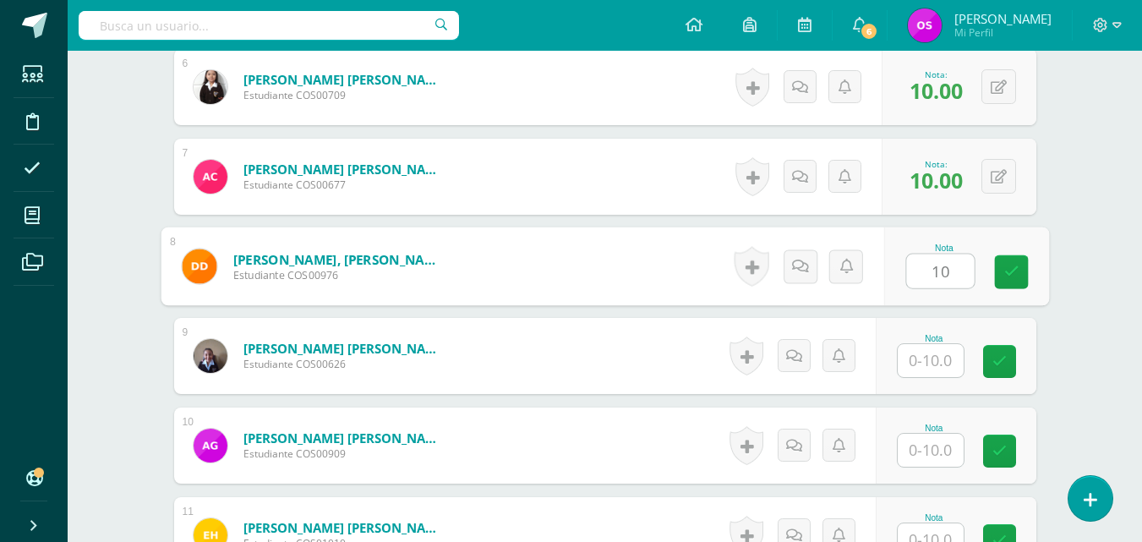
type input "10"
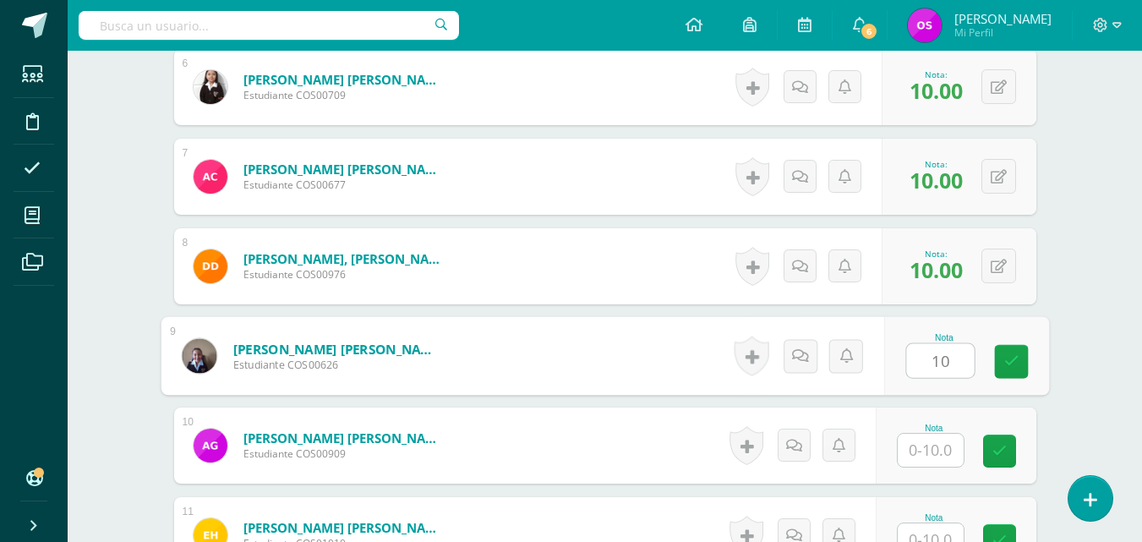
type input "10"
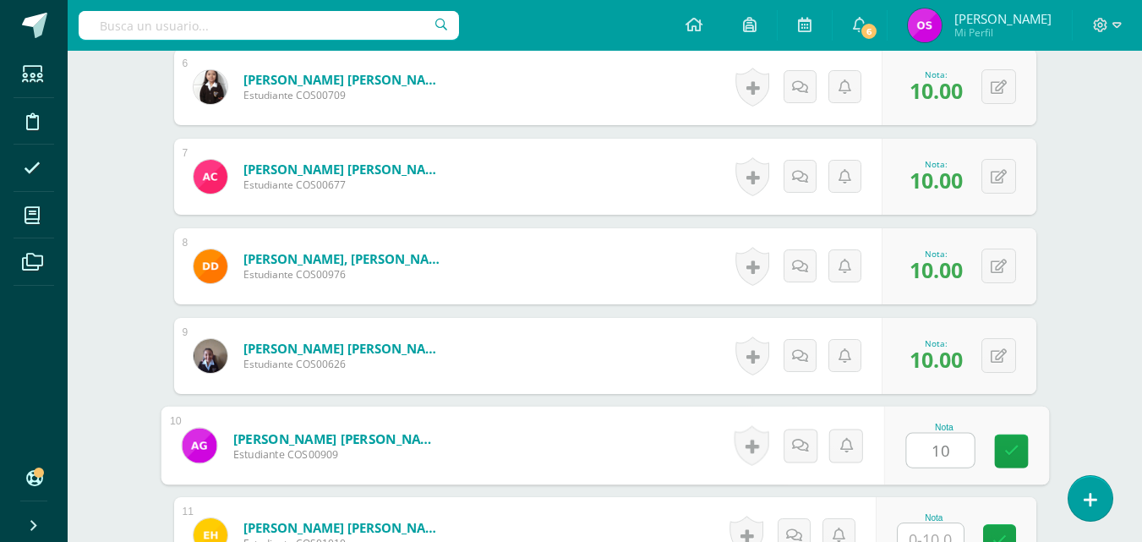
type input "10"
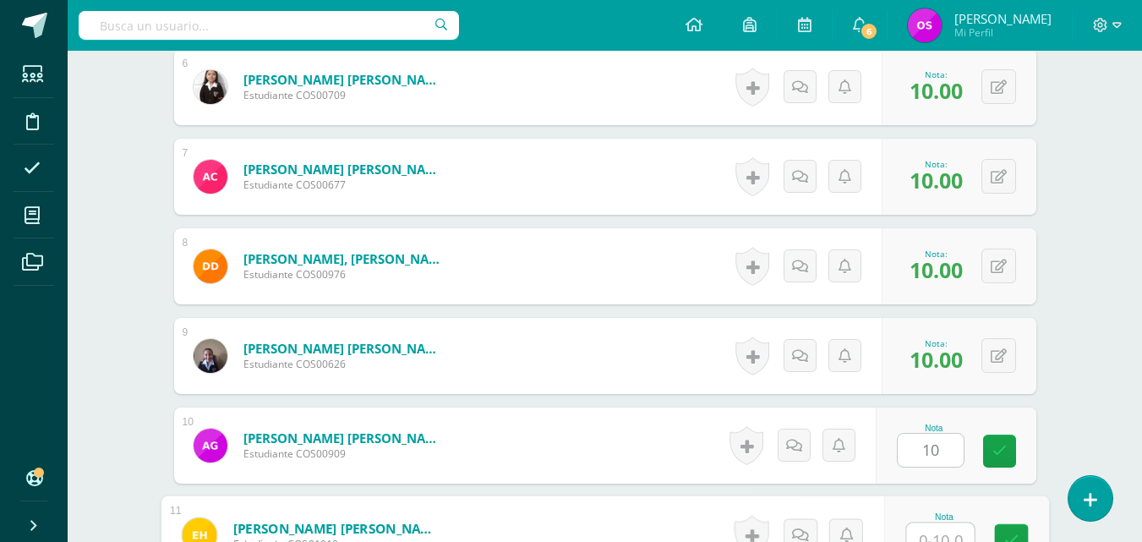
scroll to position [1066, 0]
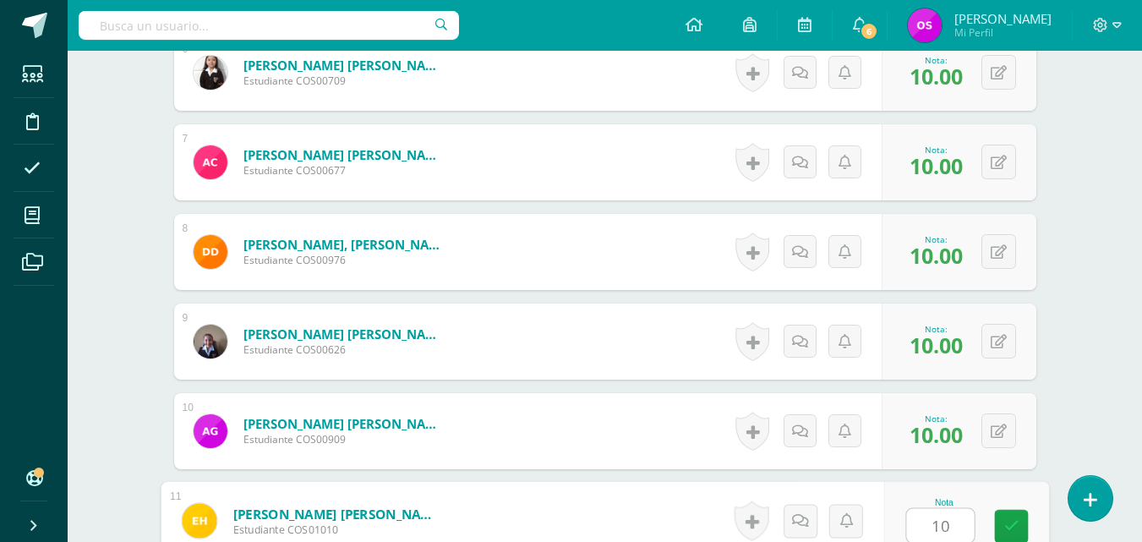
type input "10"
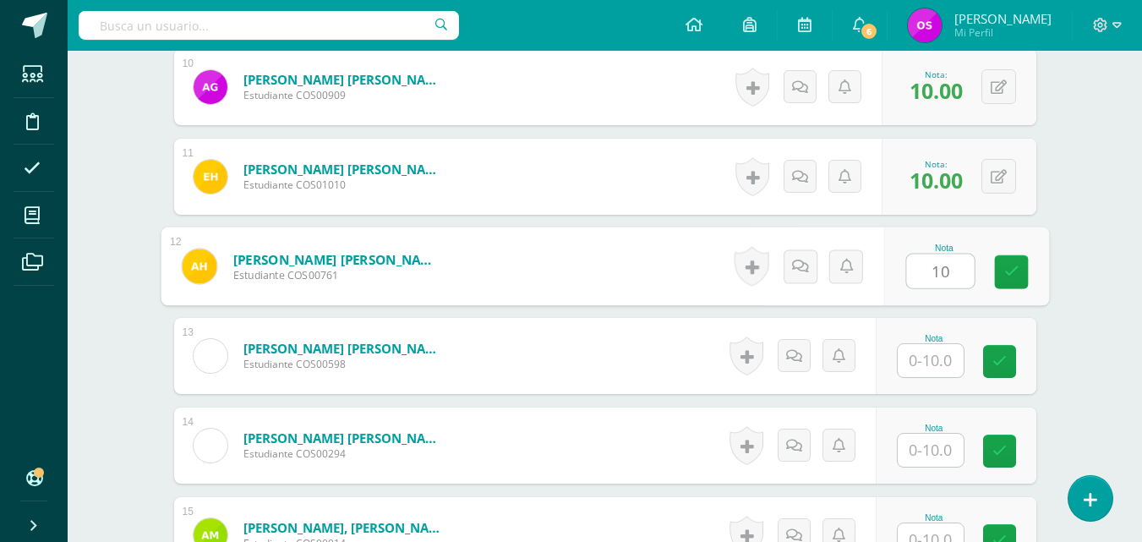
type input "10"
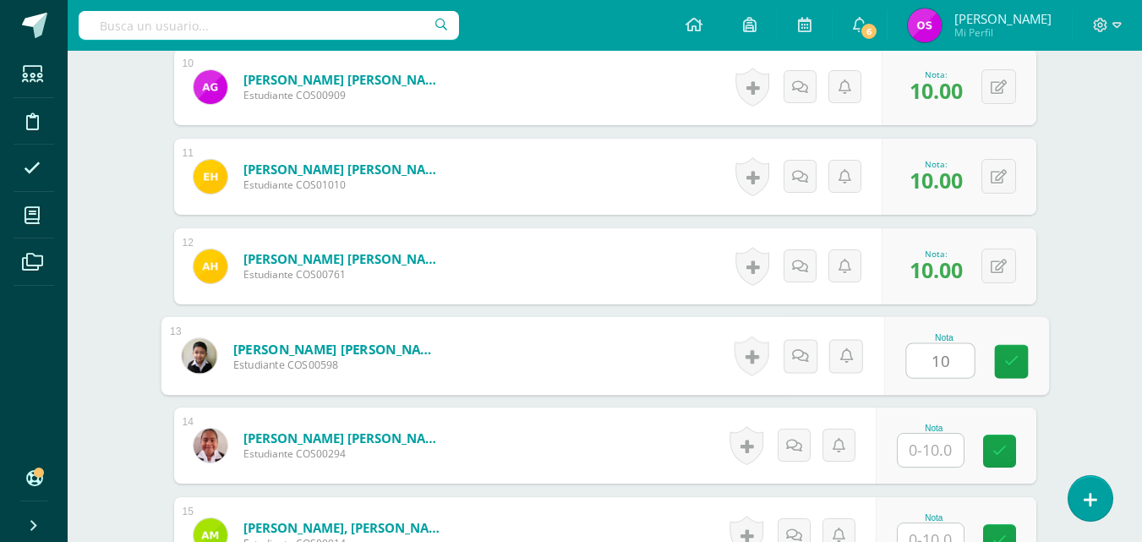
type input "10"
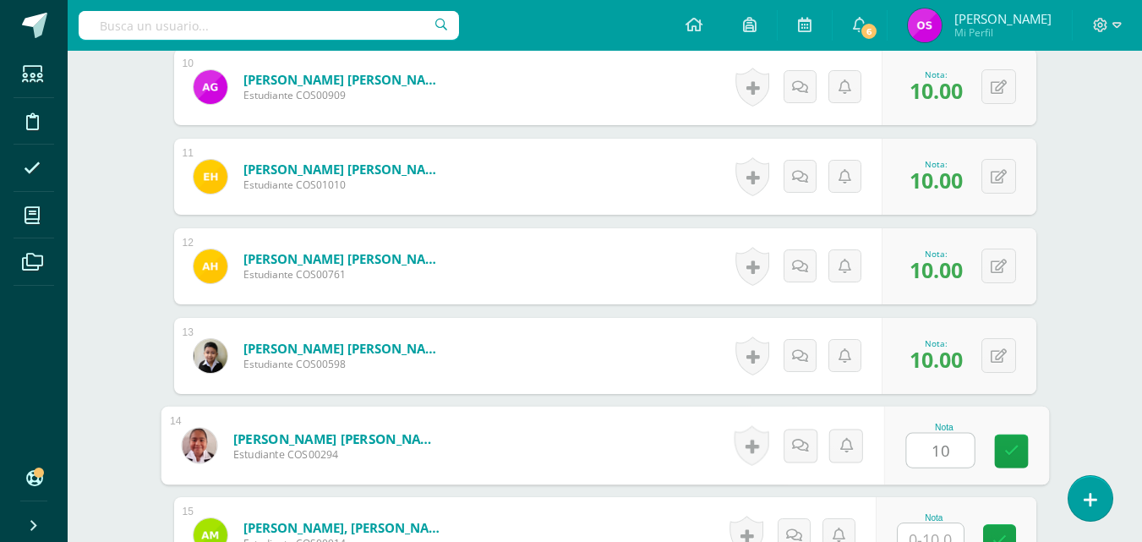
type input "10"
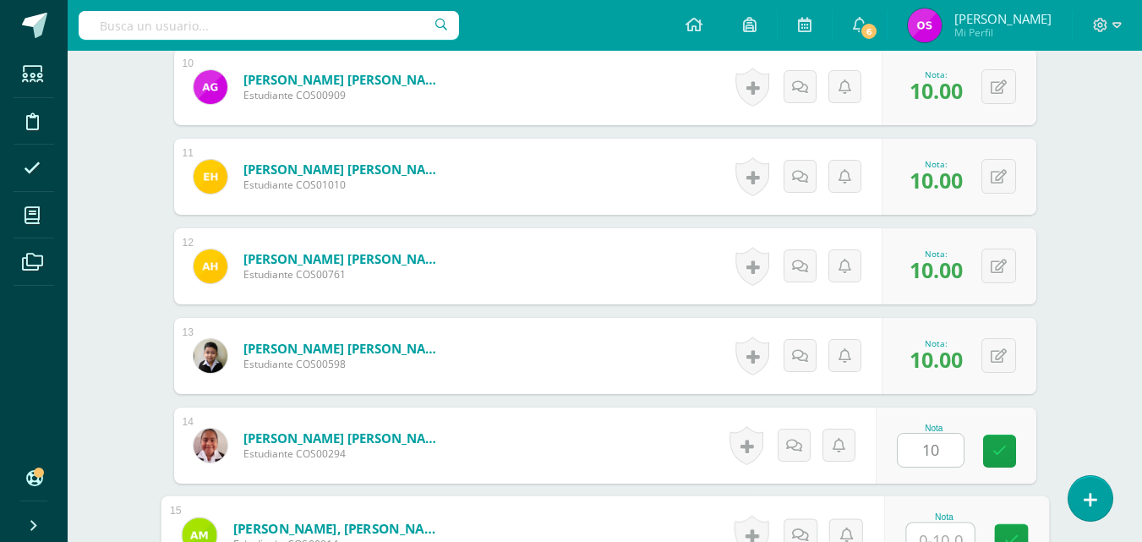
scroll to position [1425, 0]
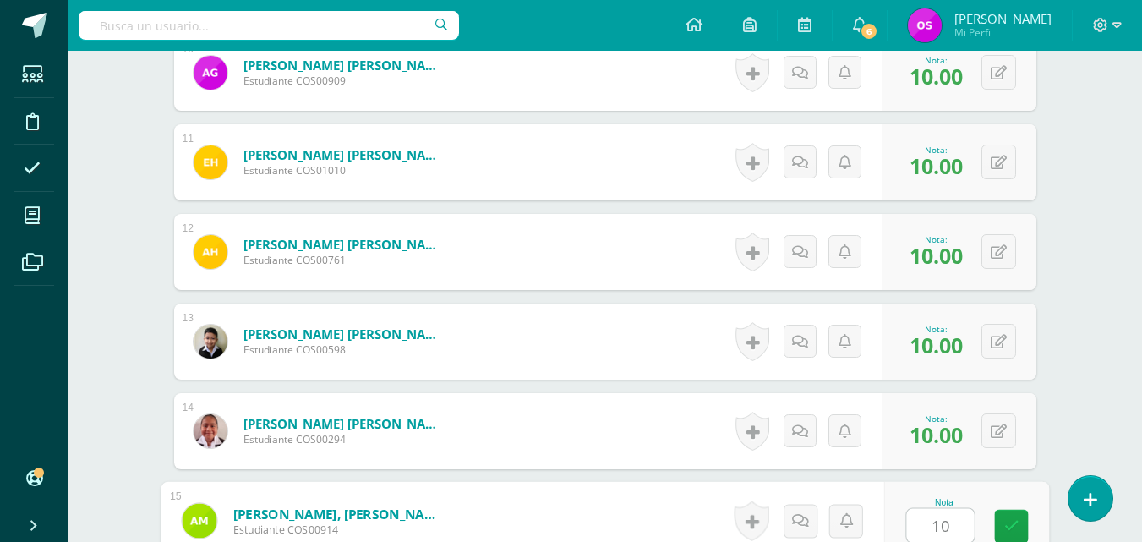
type input "10"
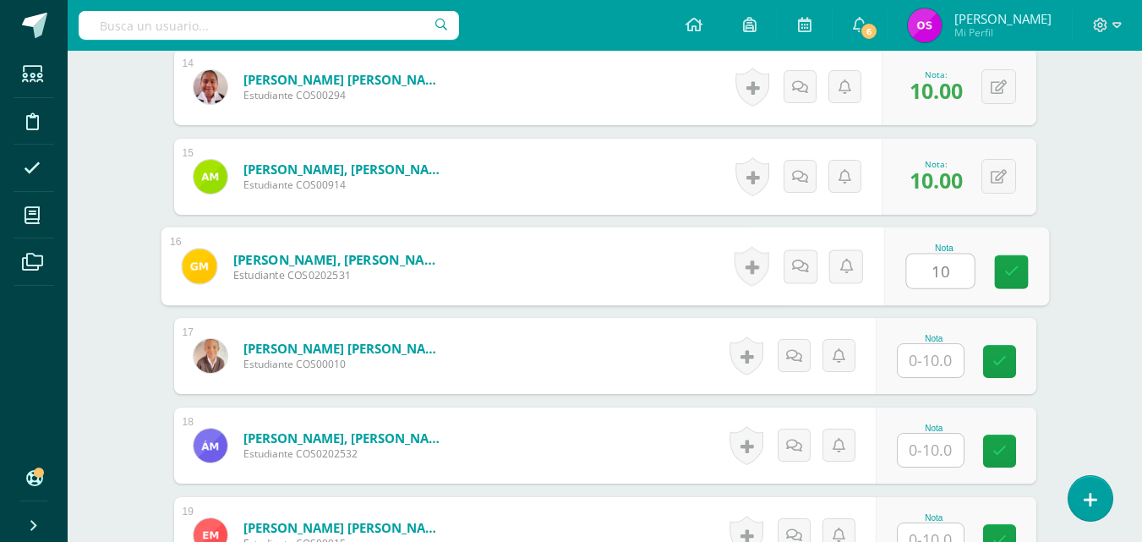
type input "10"
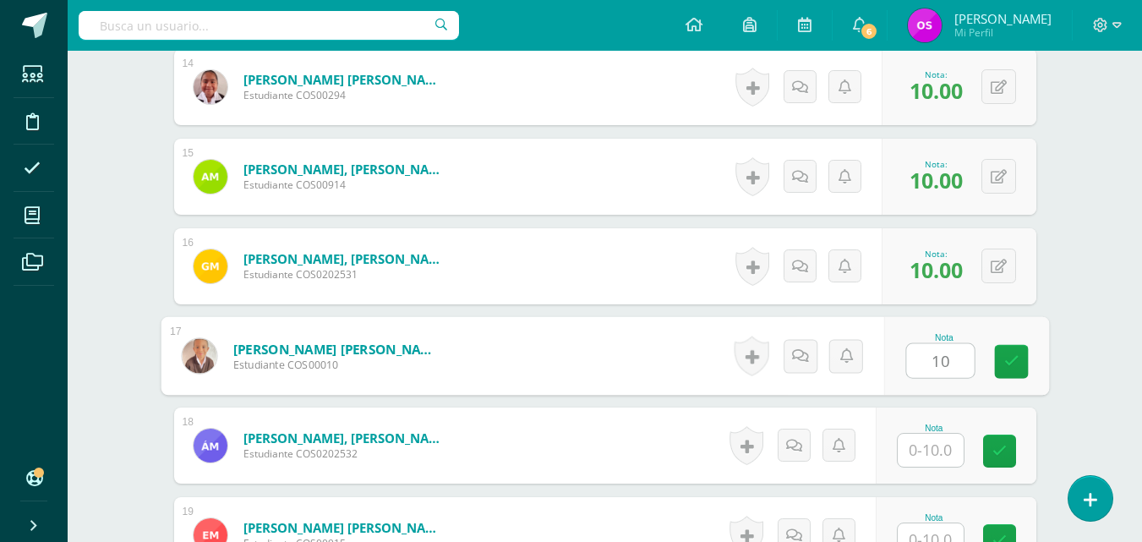
type input "10"
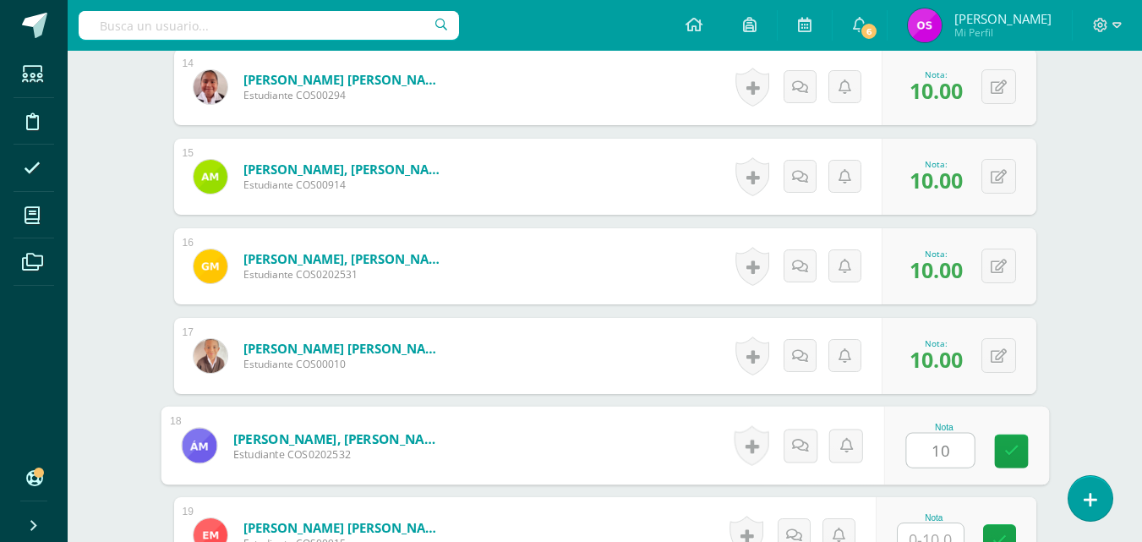
type input "10"
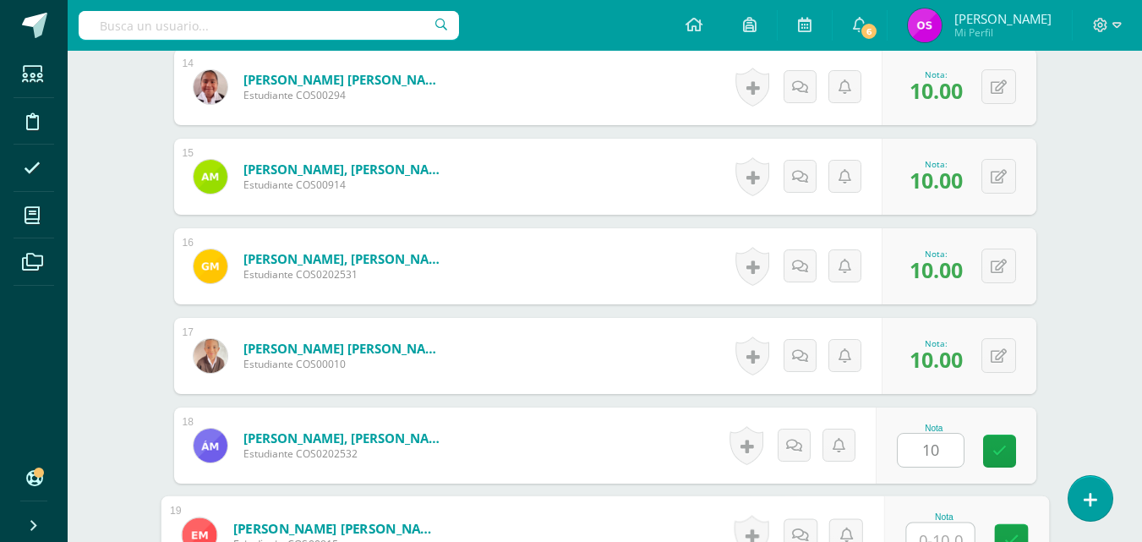
scroll to position [1783, 0]
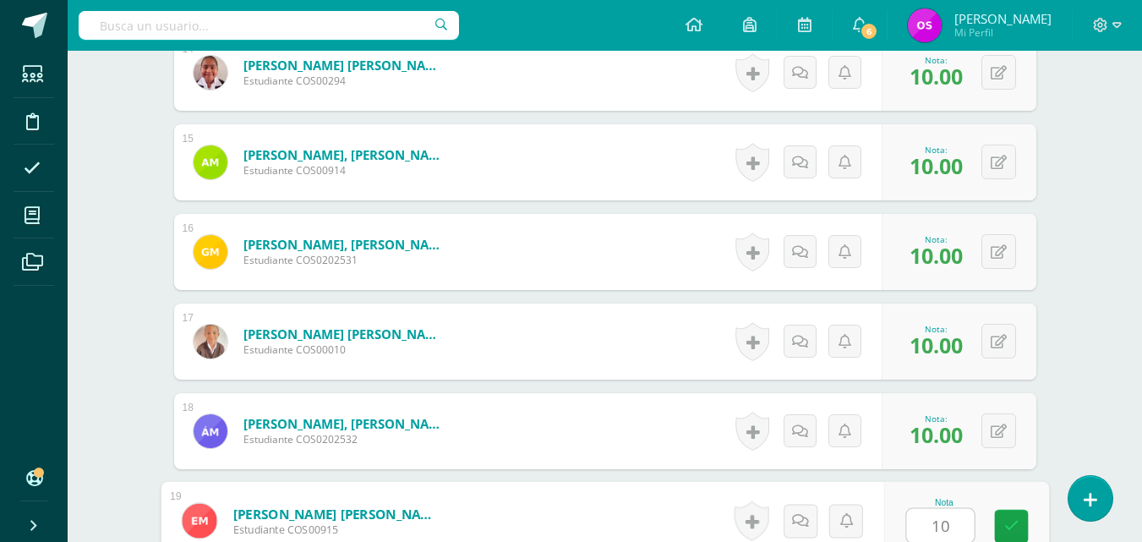
type input "10"
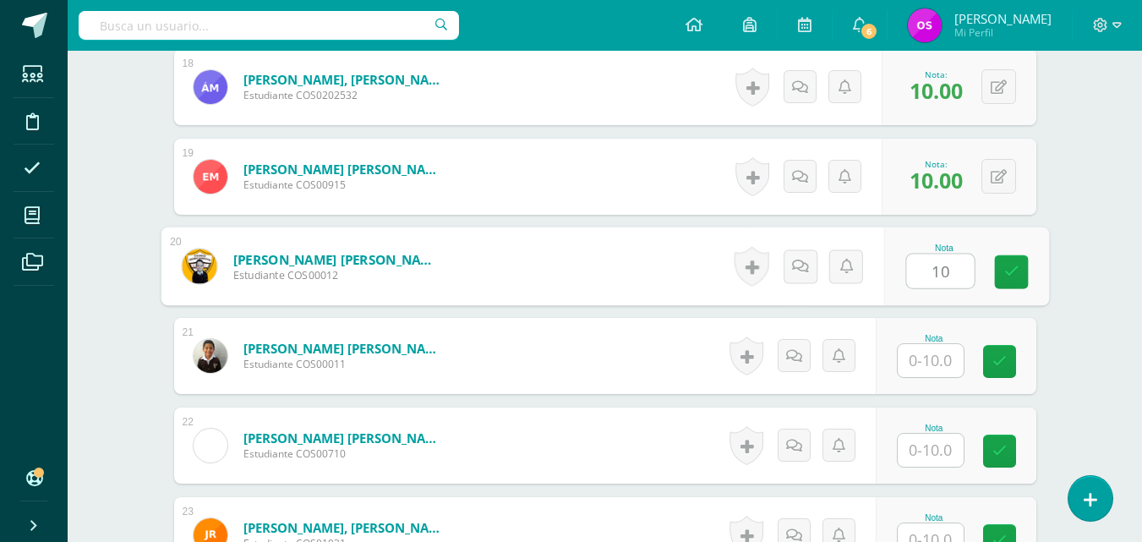
type input "10"
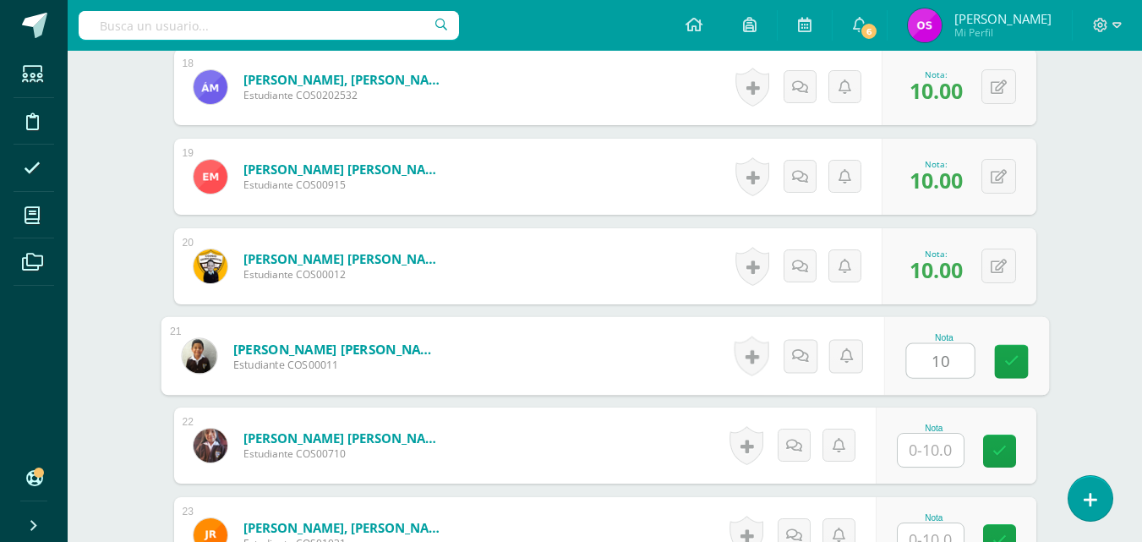
type input "10"
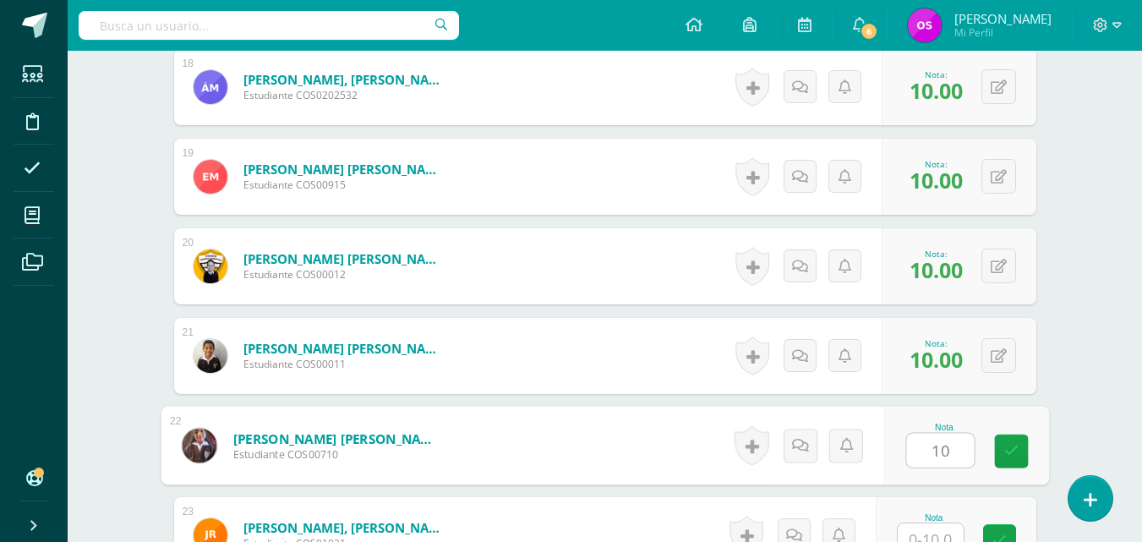
type input "10"
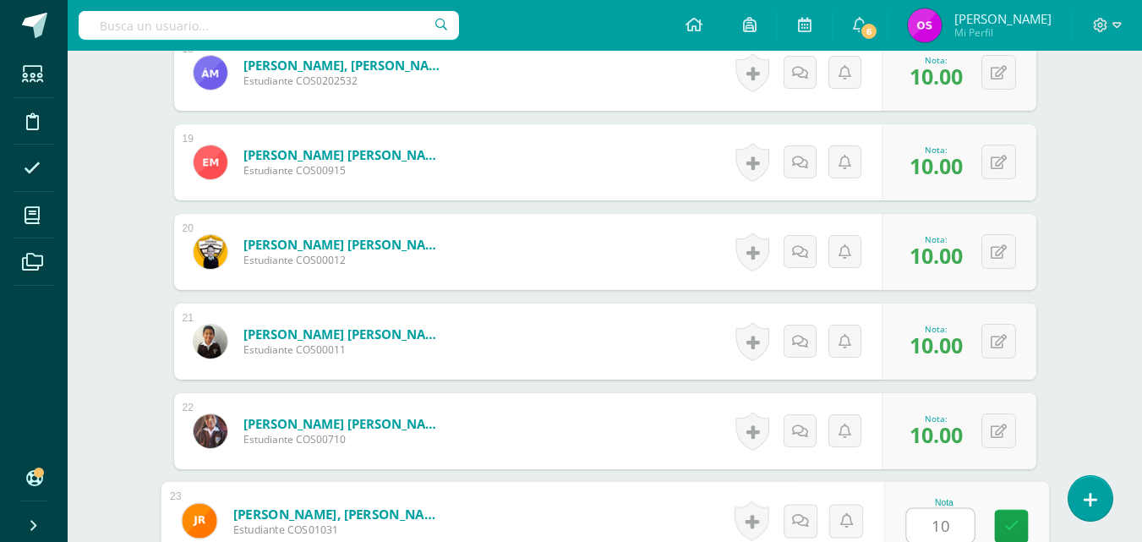
type input "10"
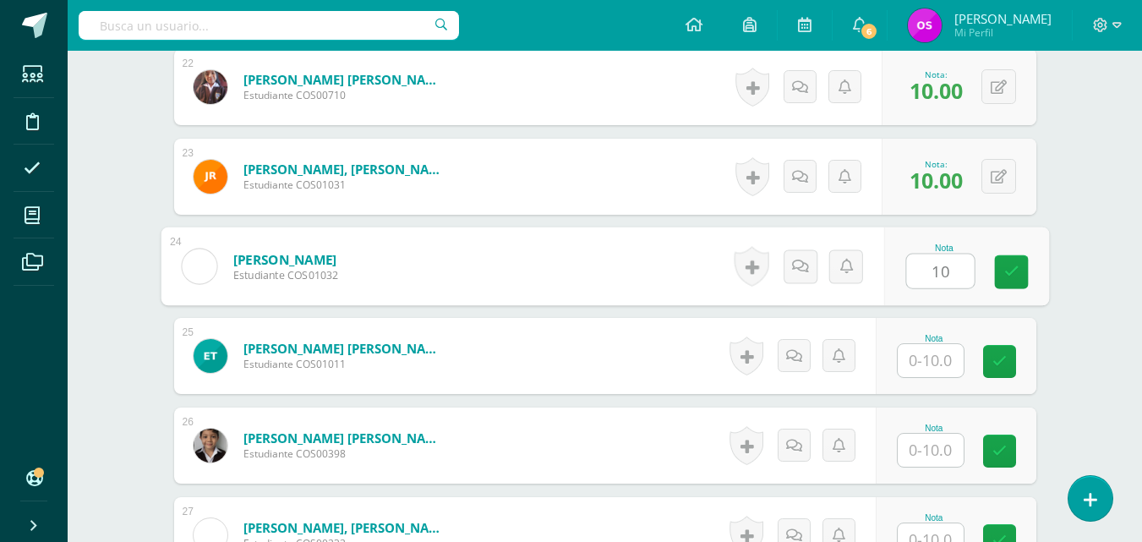
type input "10"
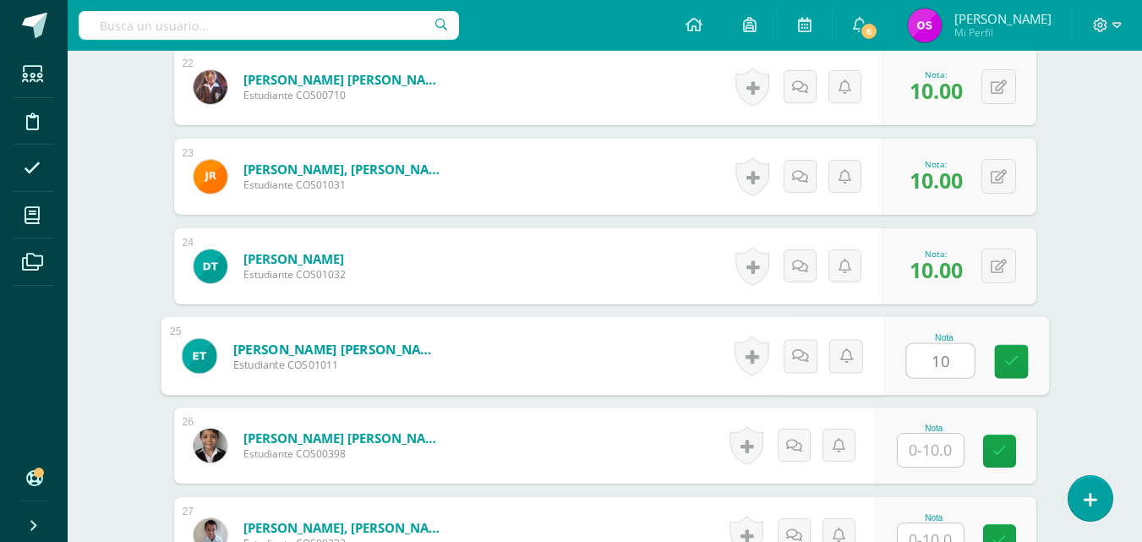
type input "10"
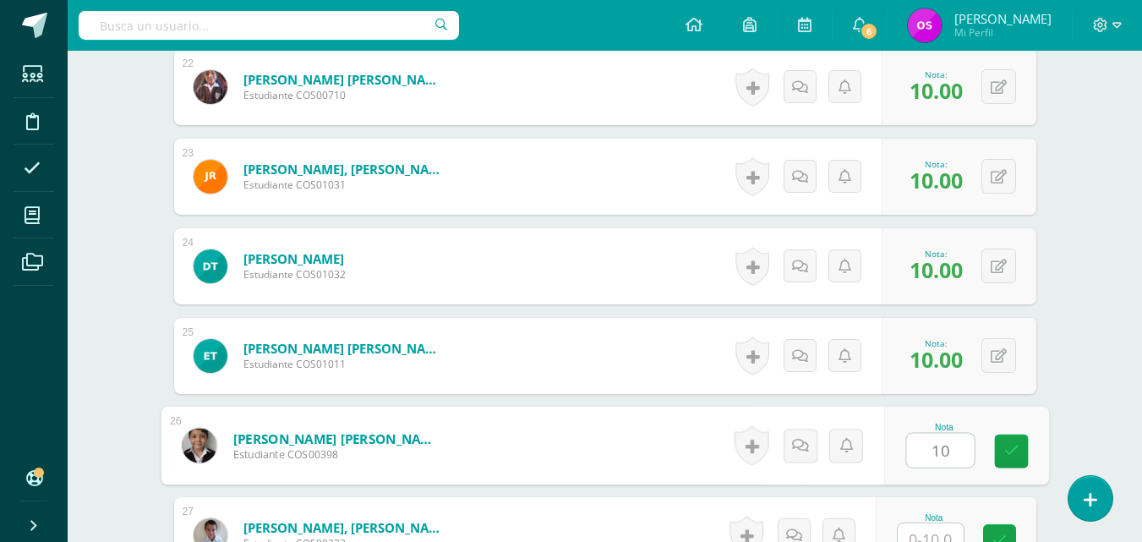
type input "10"
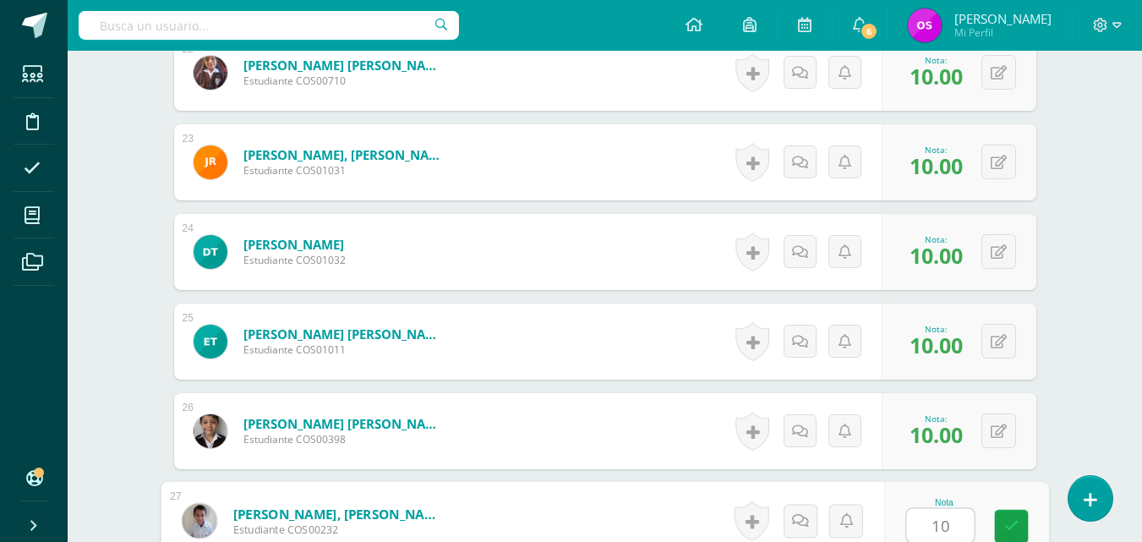
type input "10"
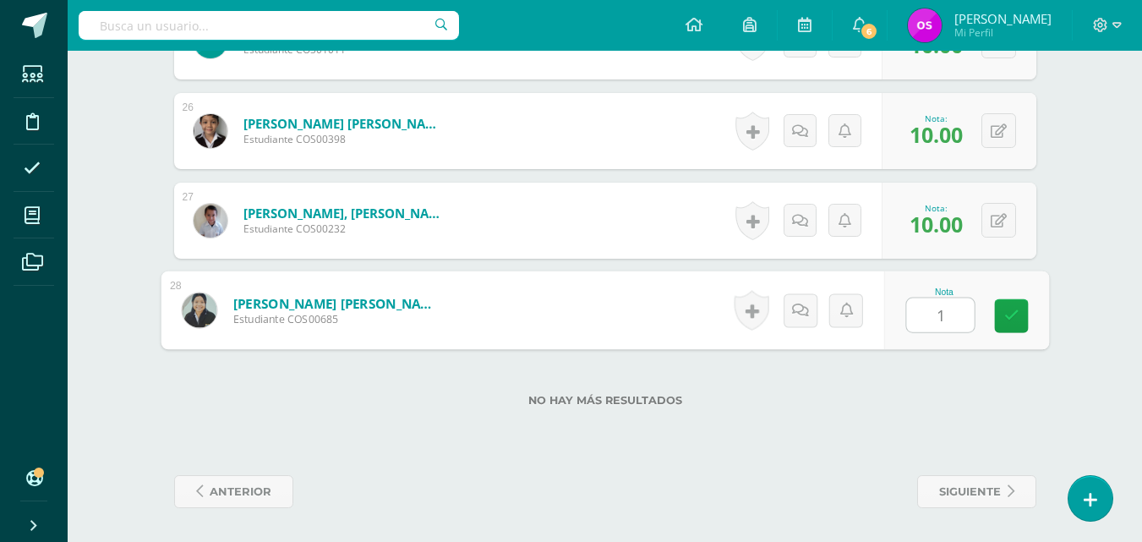
type input "10"
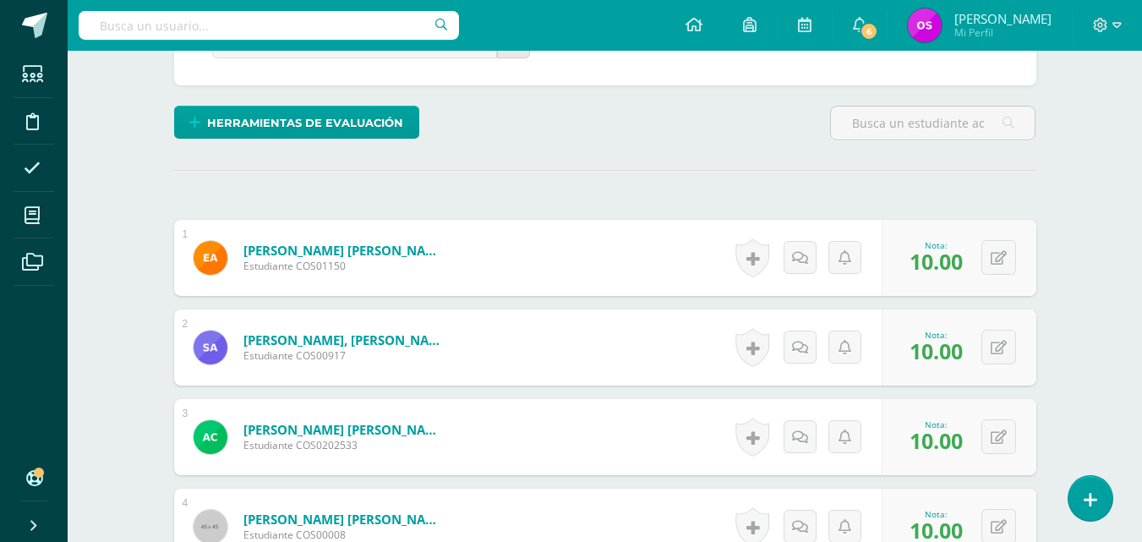
scroll to position [0, 0]
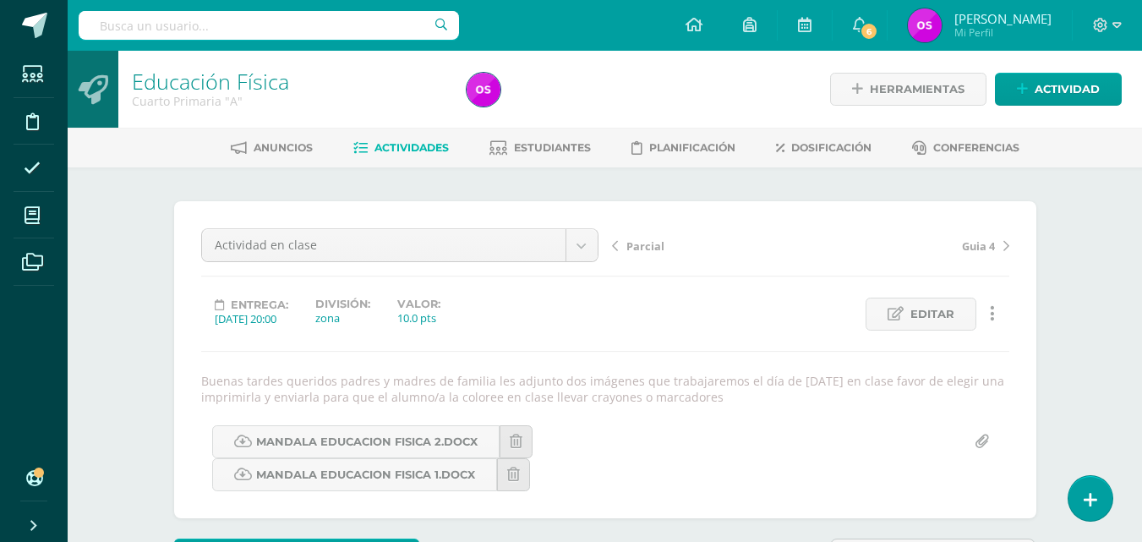
click at [638, 242] on span "Parcial" at bounding box center [645, 245] width 38 height 15
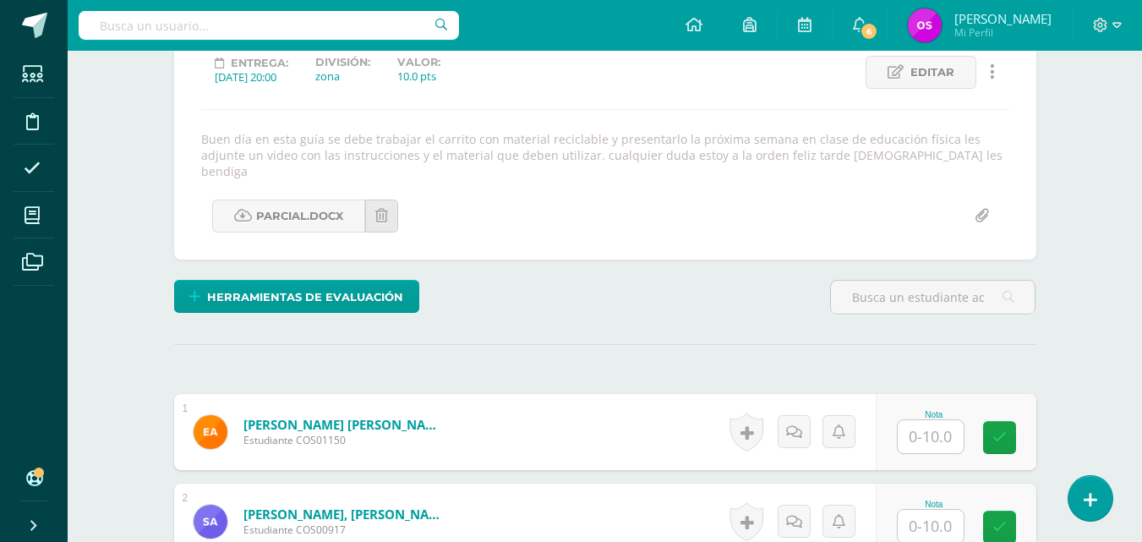
scroll to position [276, 0]
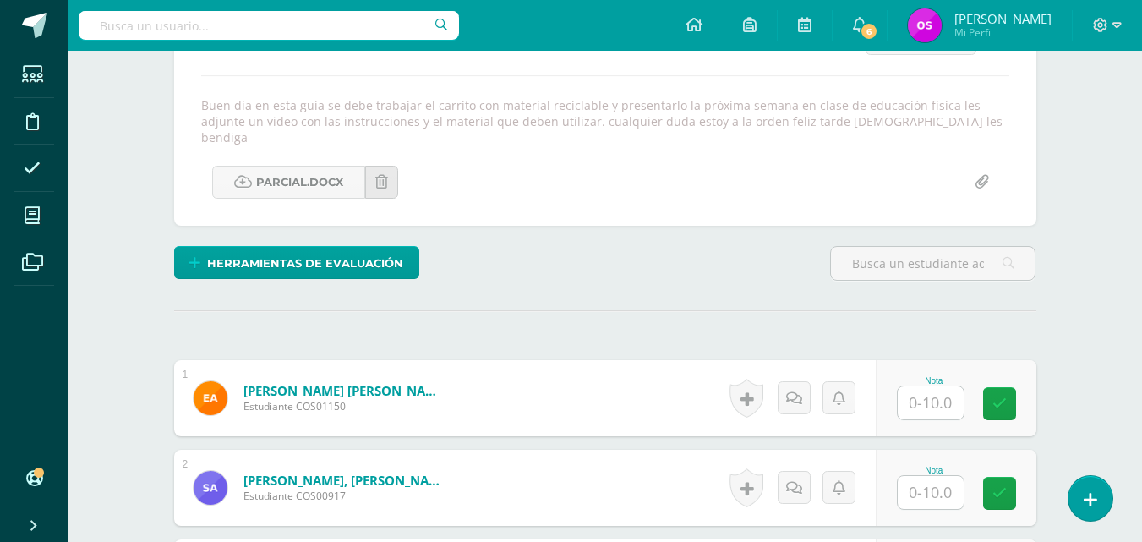
click at [920, 391] on input "text" at bounding box center [931, 402] width 66 height 33
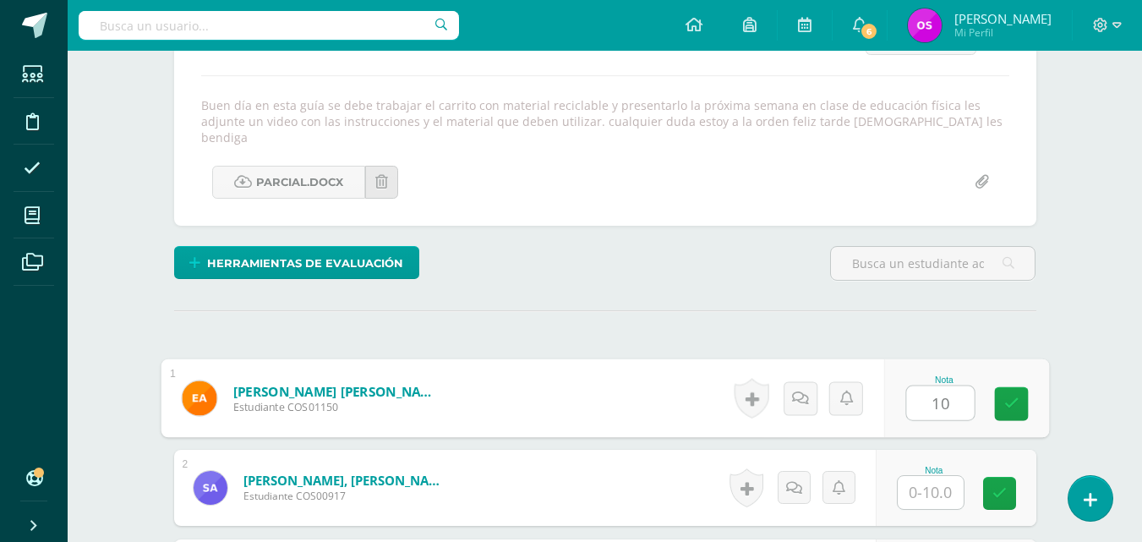
type input "10"
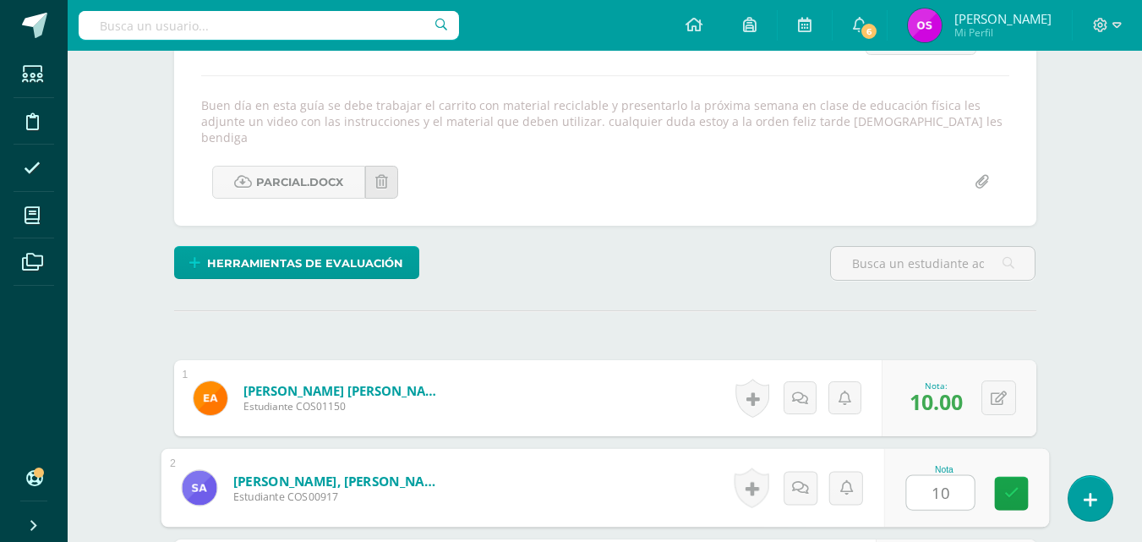
type input "10"
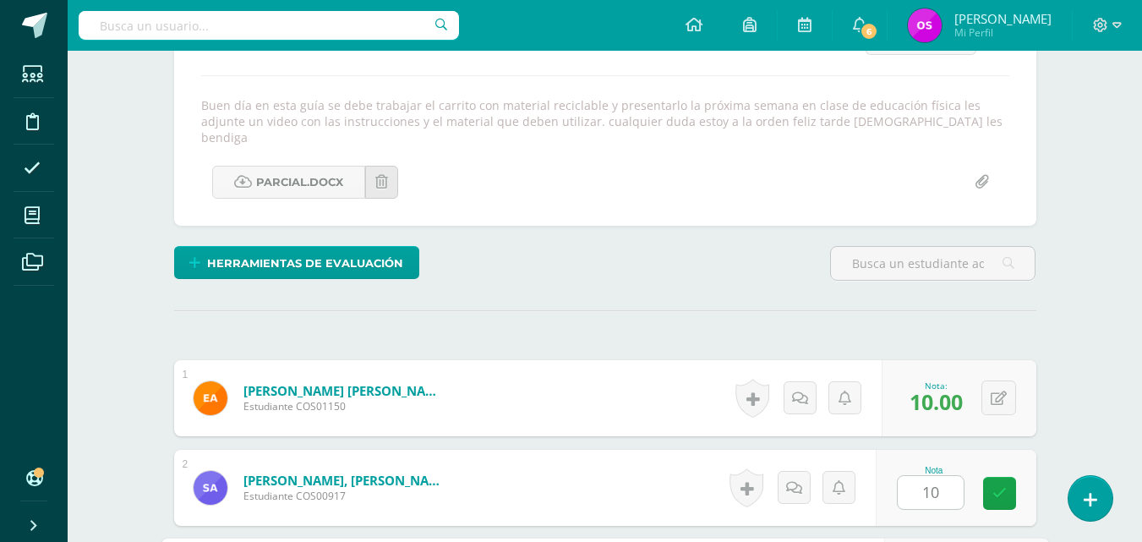
scroll to position [571, 0]
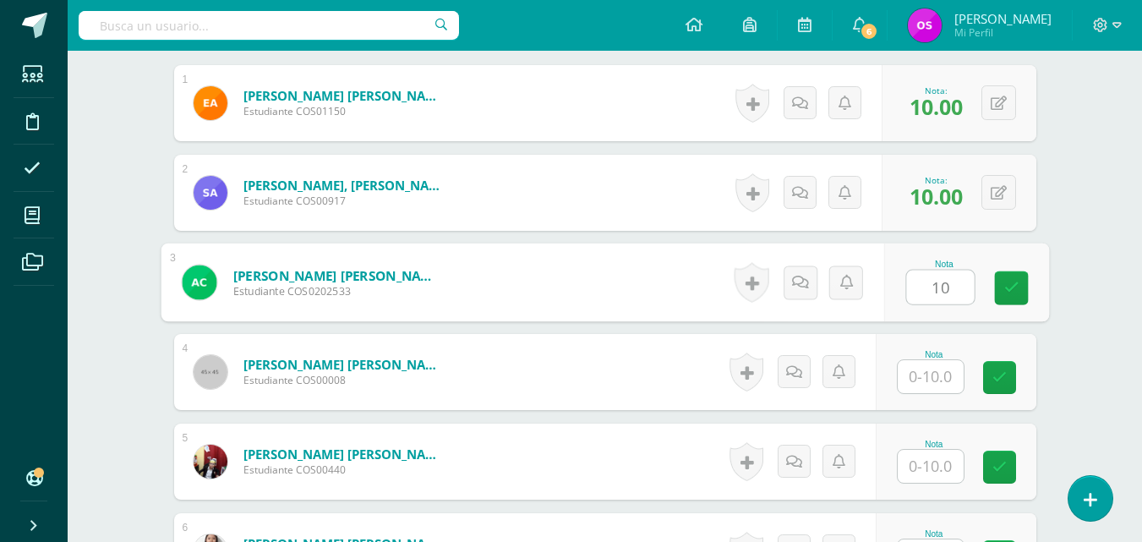
type input "10"
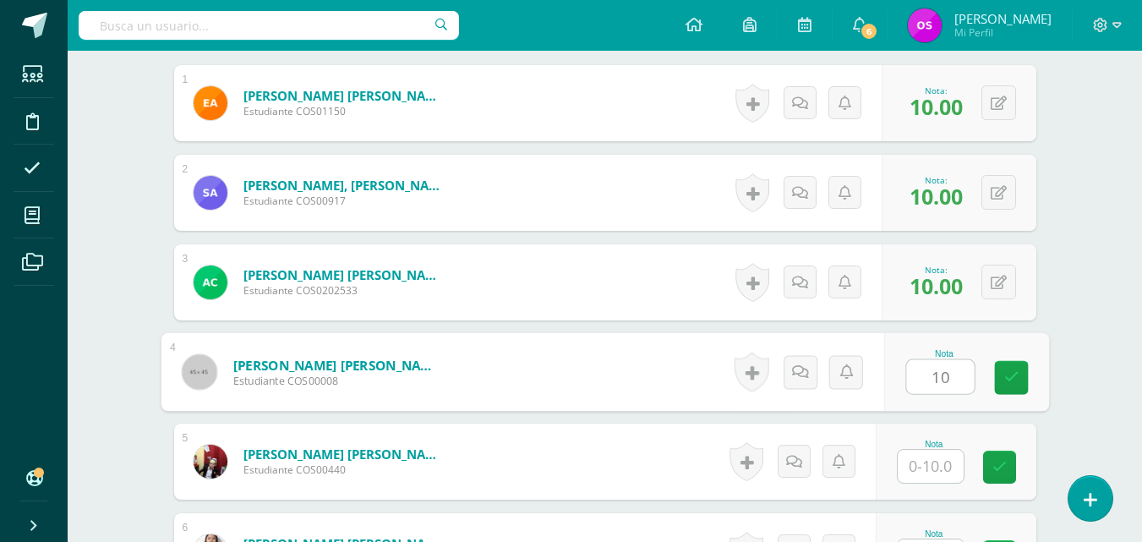
type input "10"
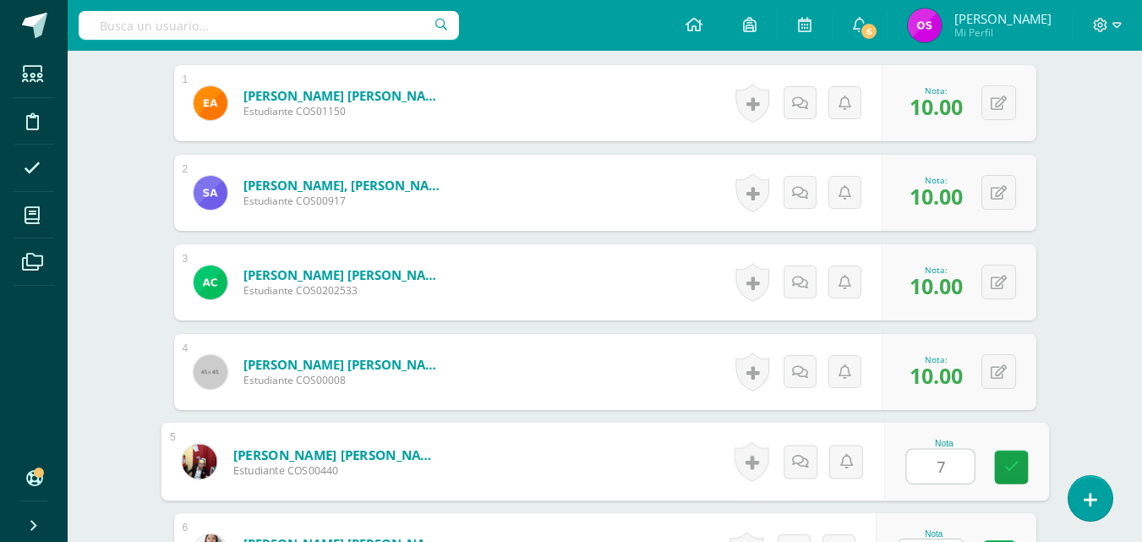
type input "7"
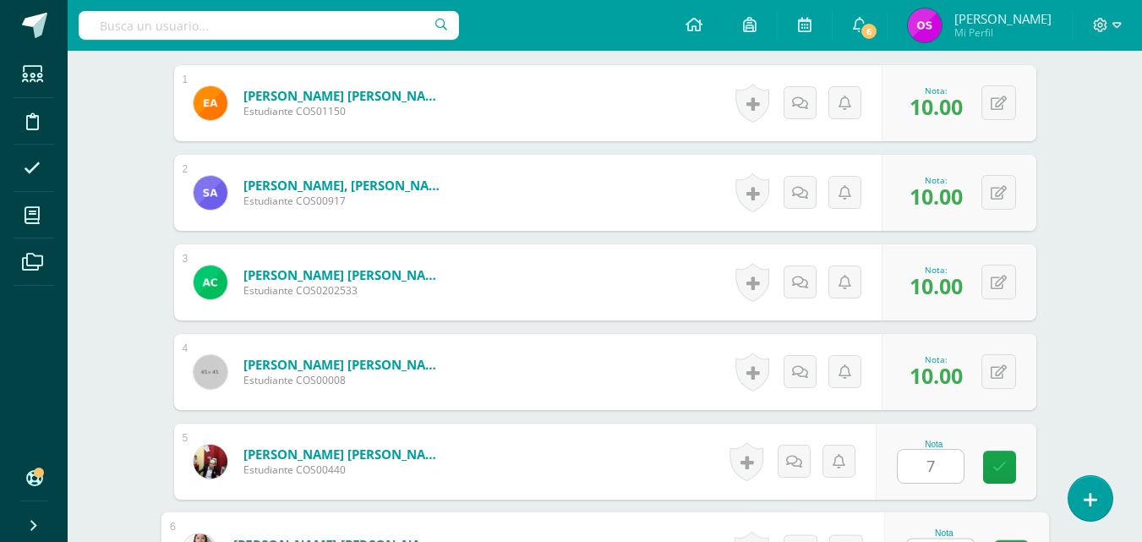
scroll to position [585, 0]
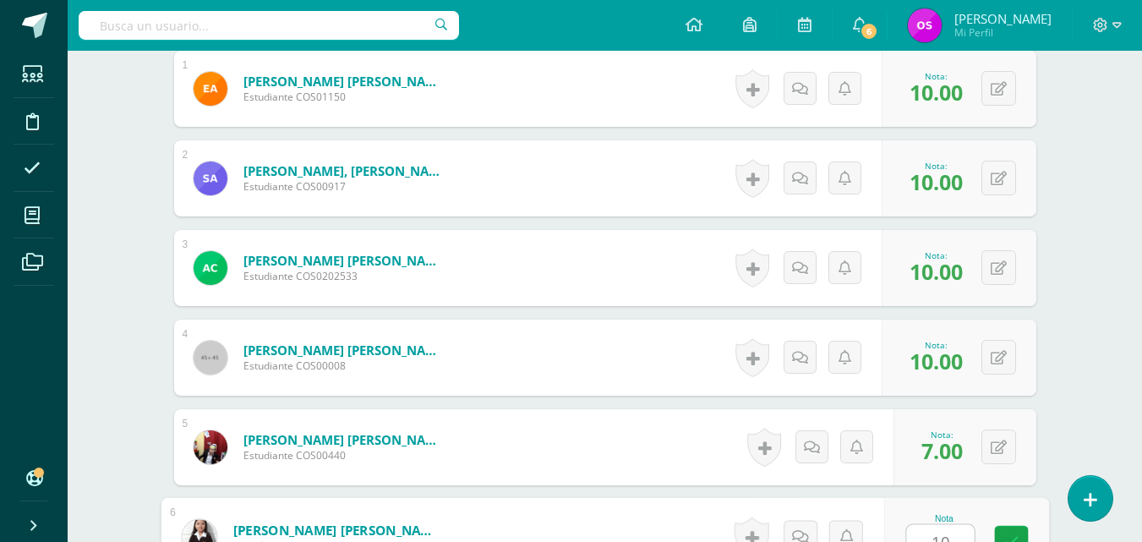
type input "10"
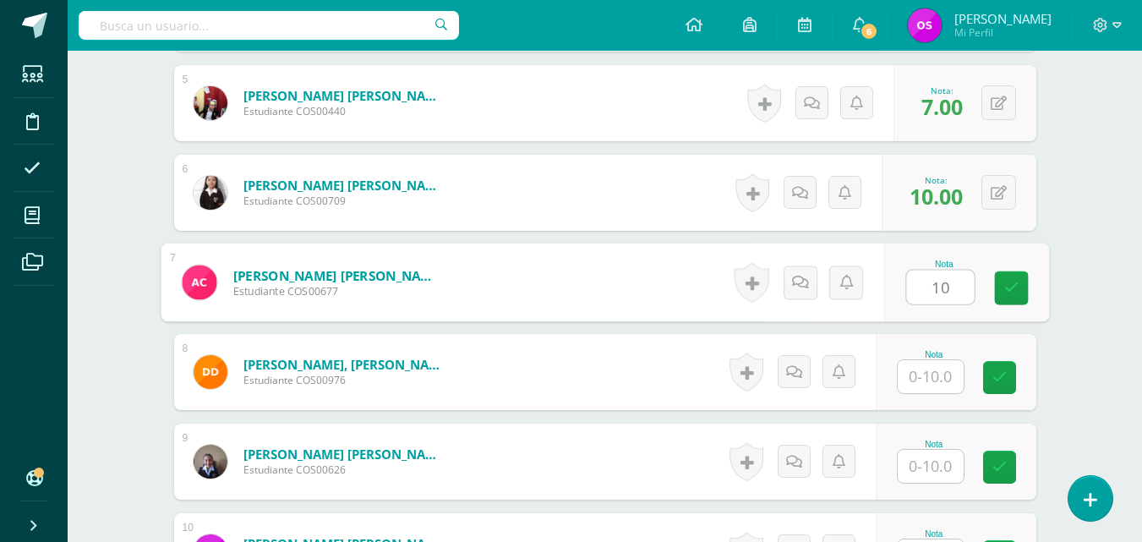
type input "10"
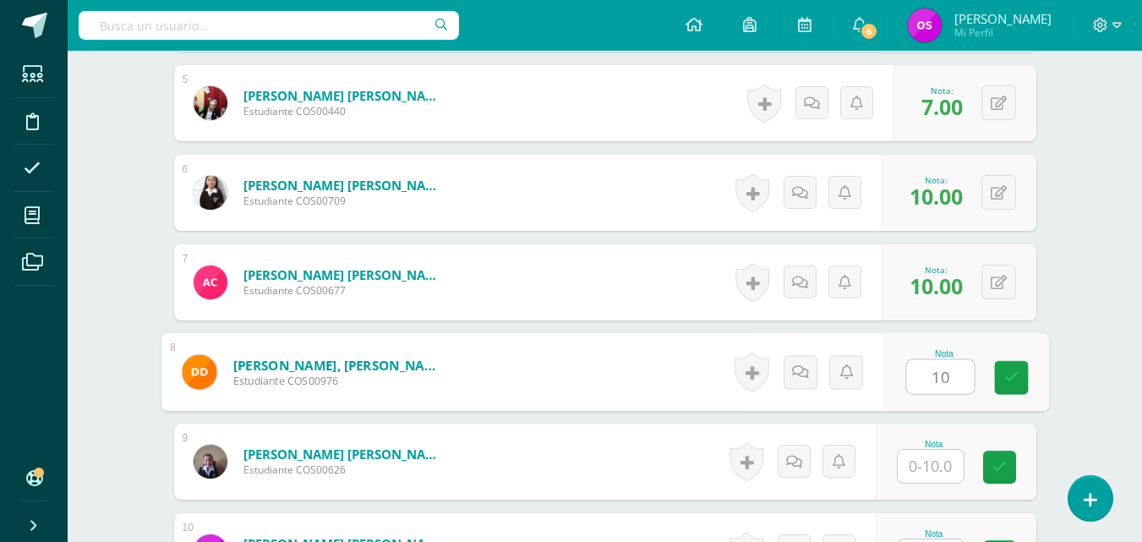
type input "10"
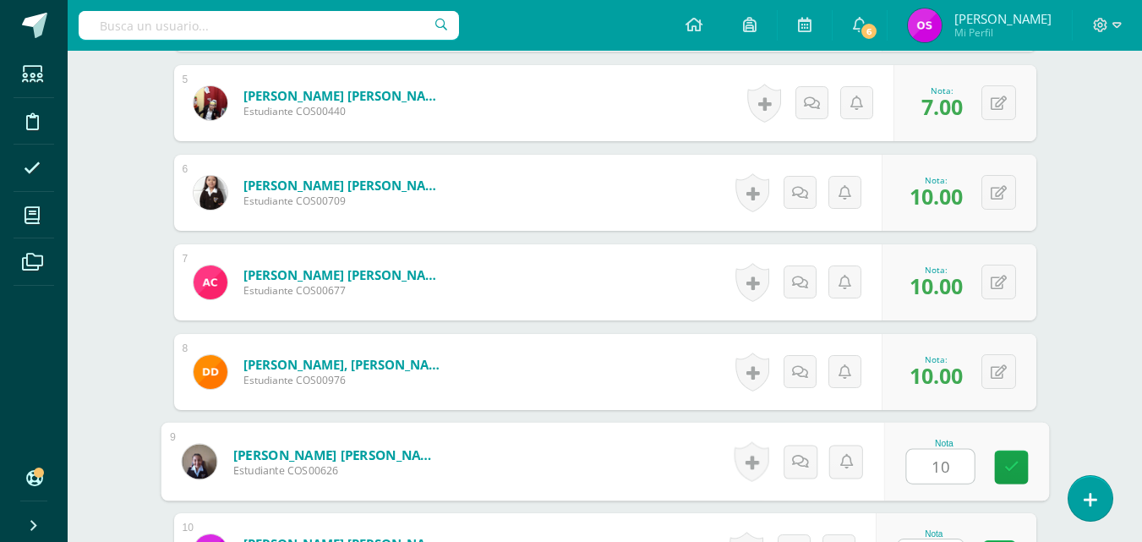
type input "10"
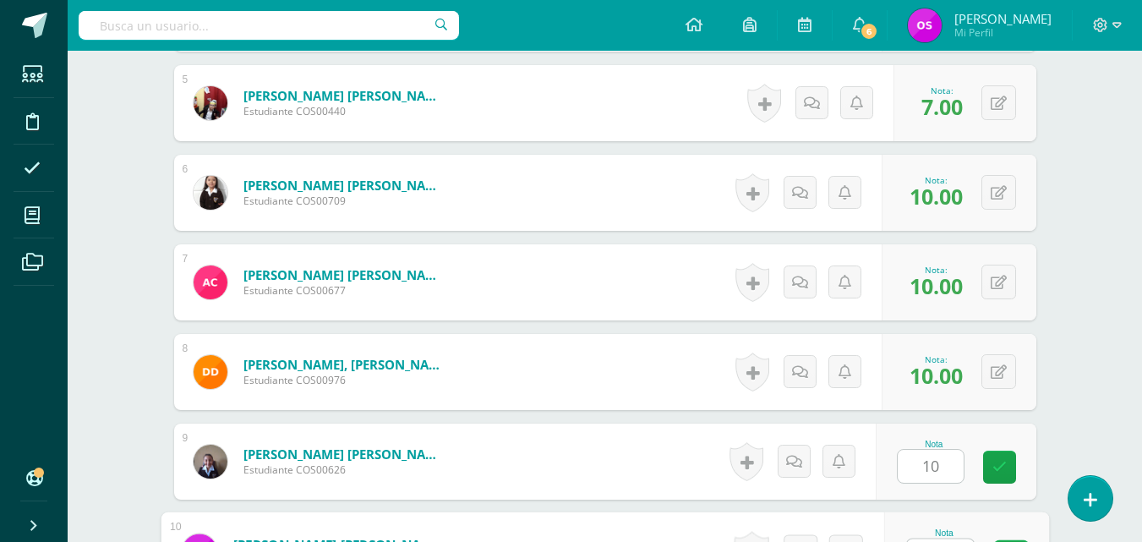
scroll to position [943, 0]
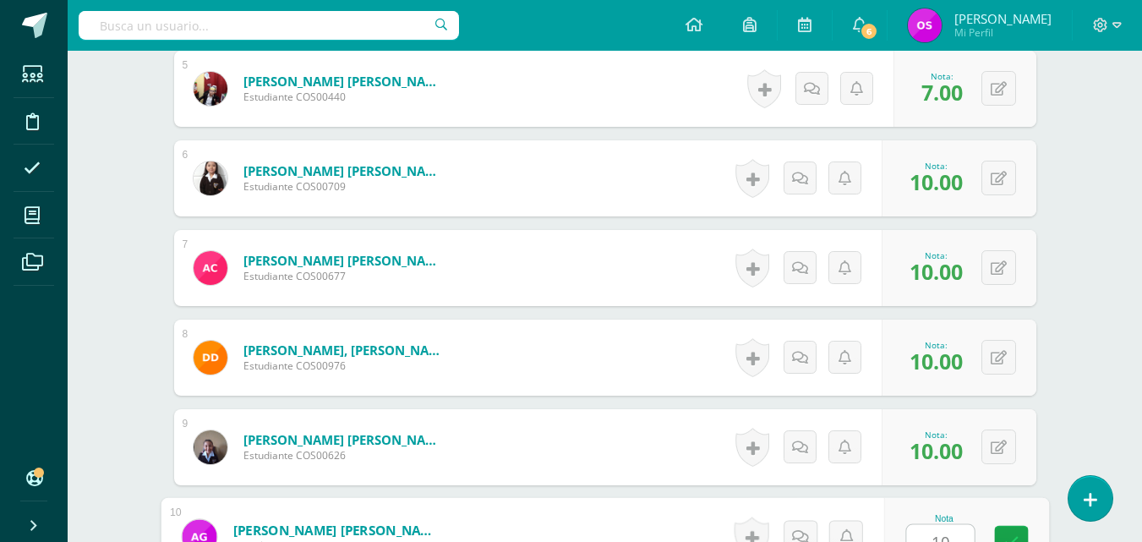
type input "10"
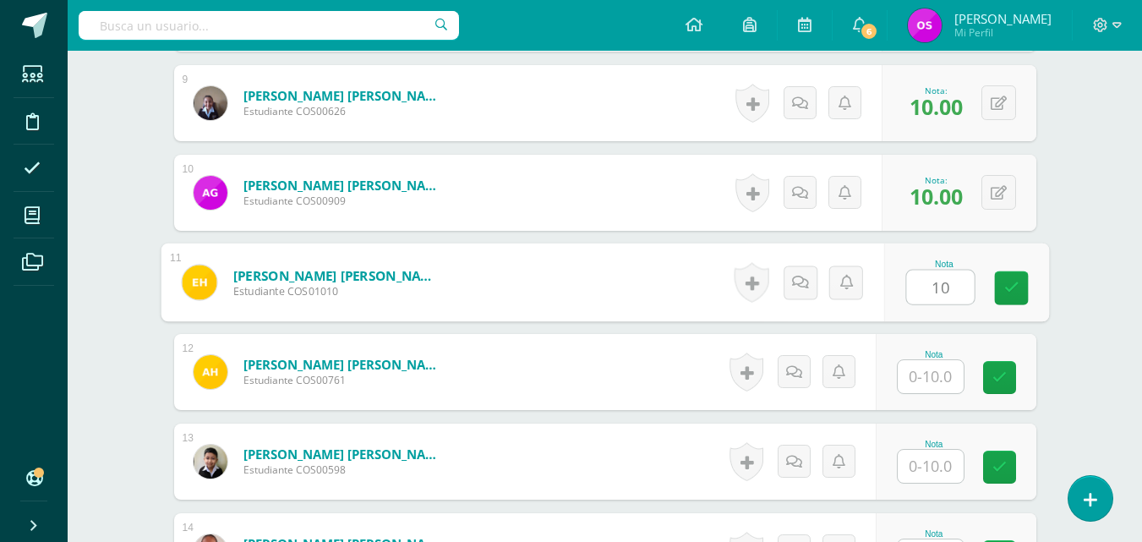
type input "10"
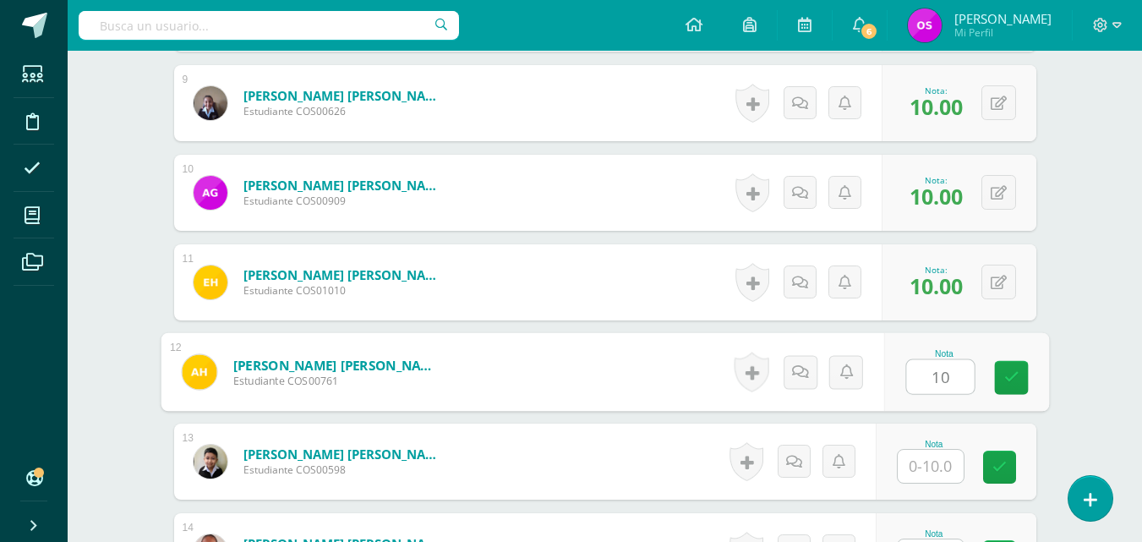
type input "10"
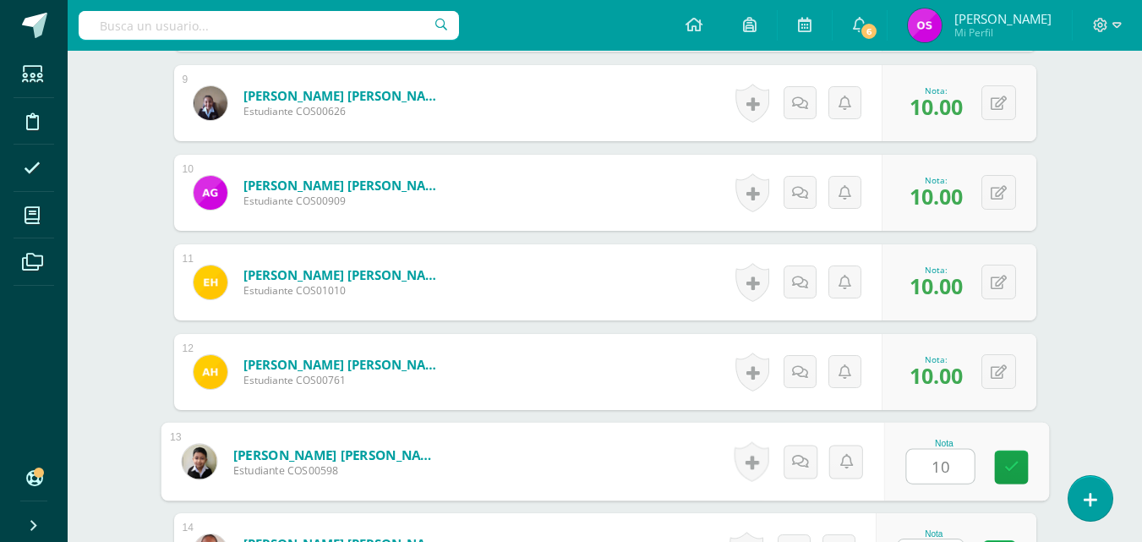
type input "10"
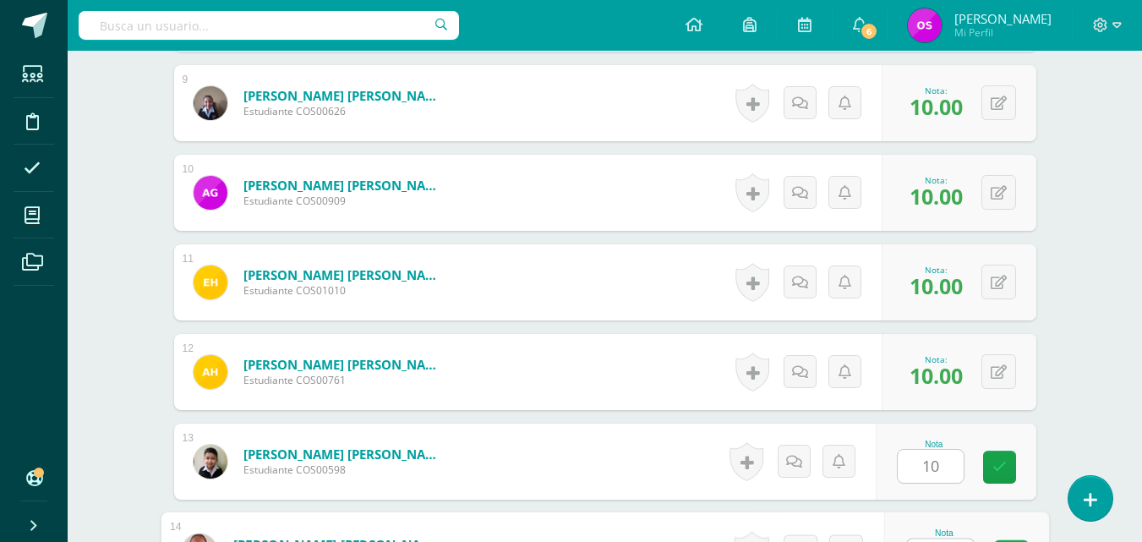
scroll to position [1302, 0]
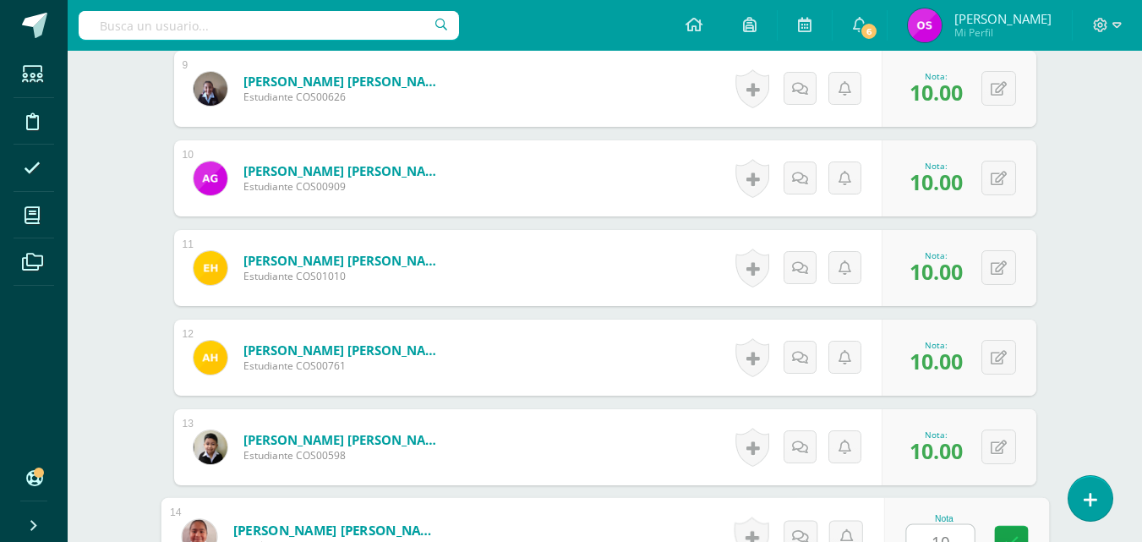
type input "10"
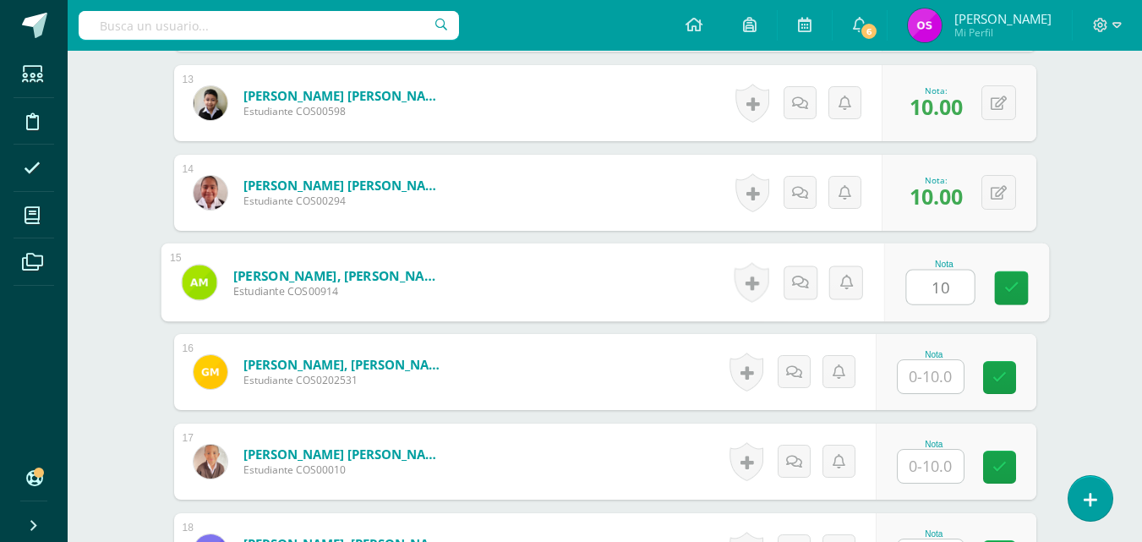
type input "10"
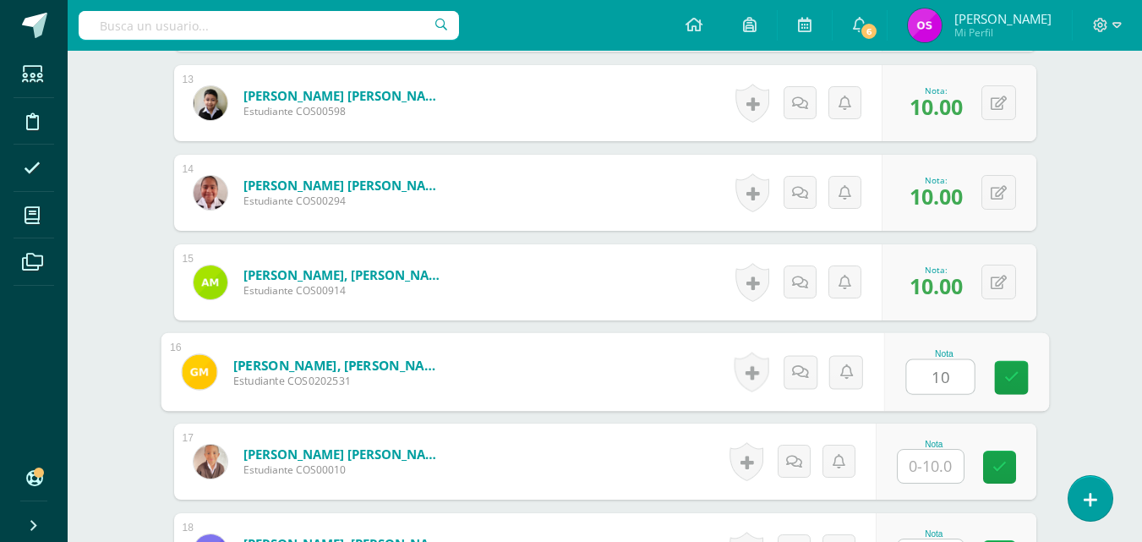
type input "10"
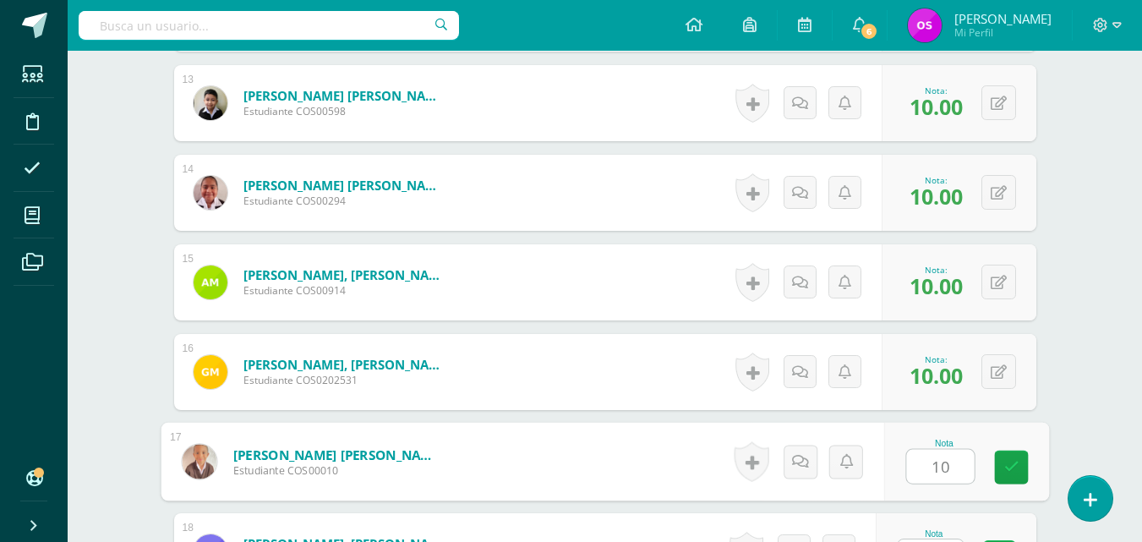
type input "10"
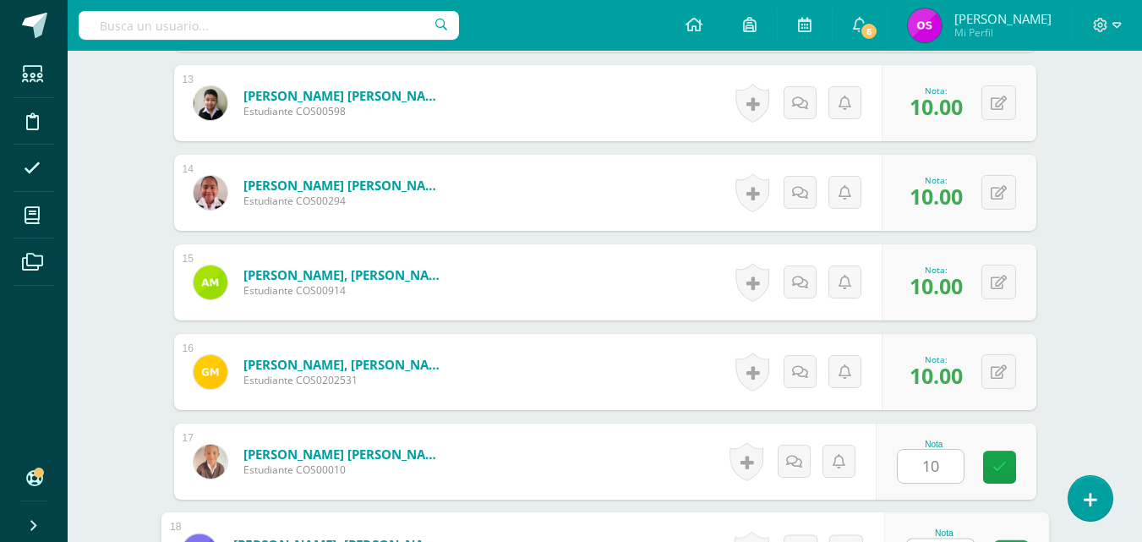
scroll to position [1660, 0]
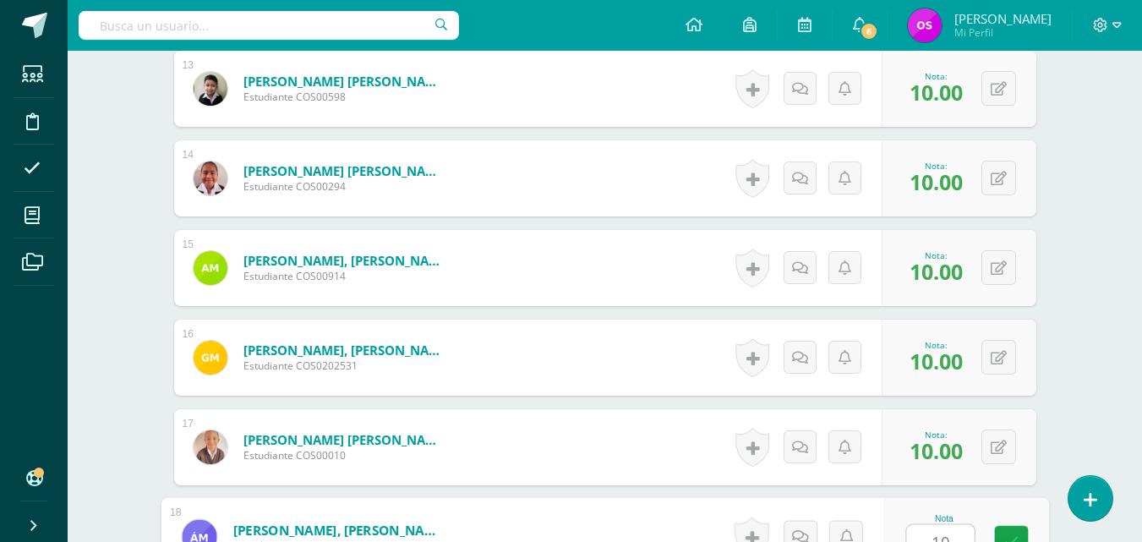
type input "10"
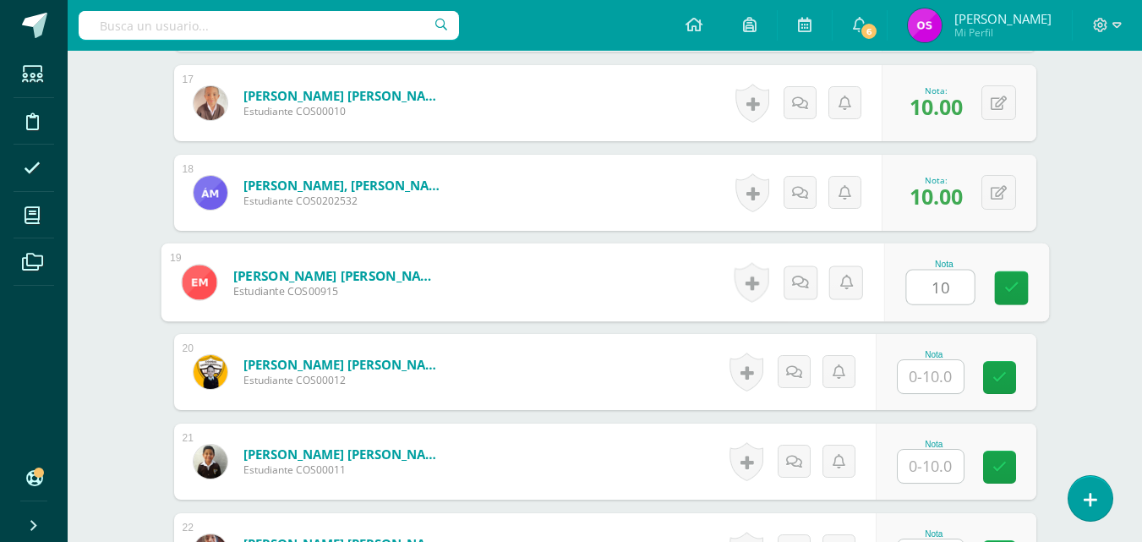
type input "10"
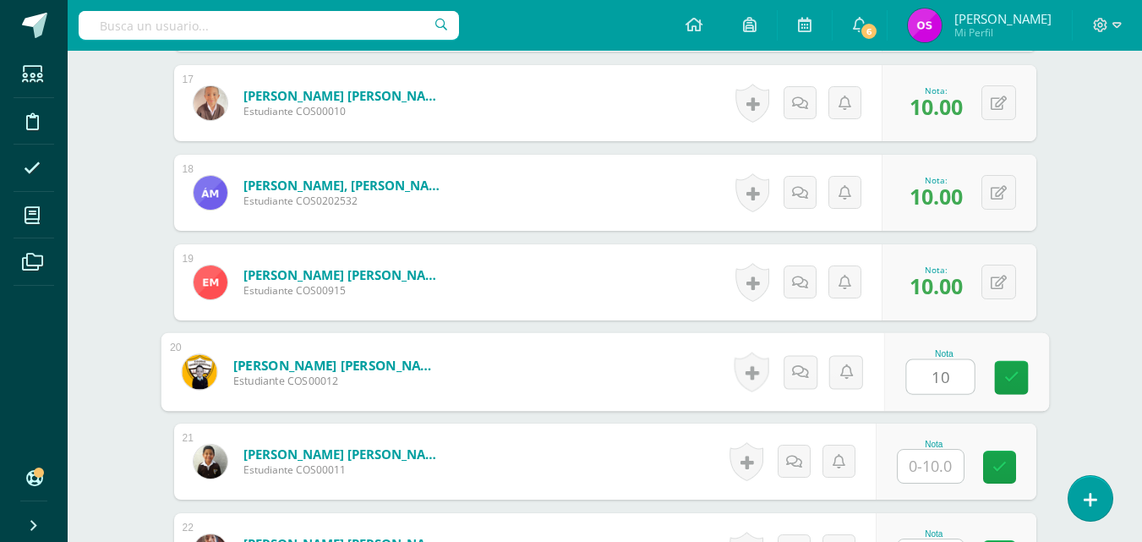
type input "10"
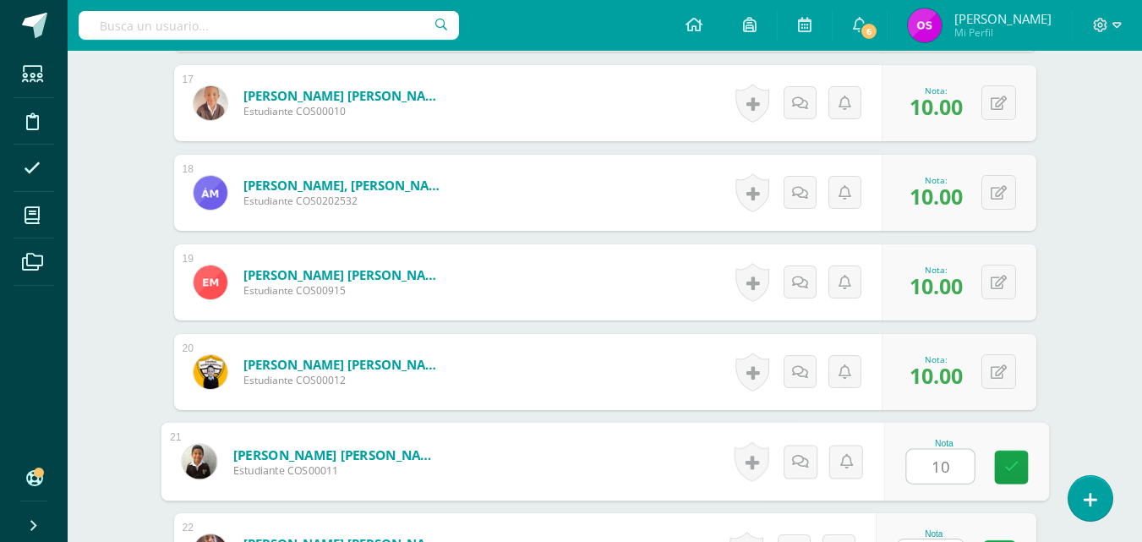
type input "10"
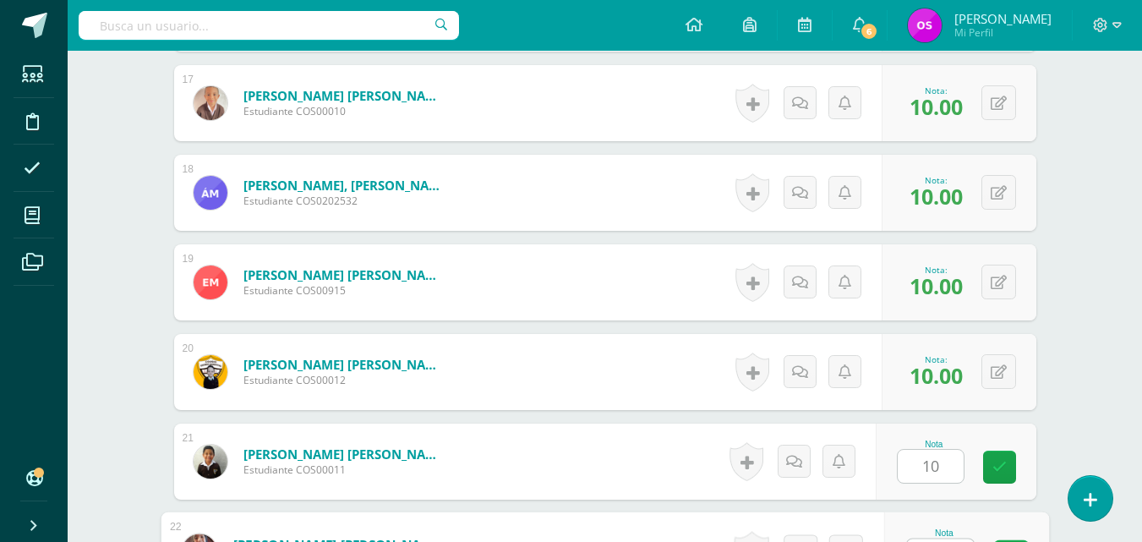
scroll to position [2019, 0]
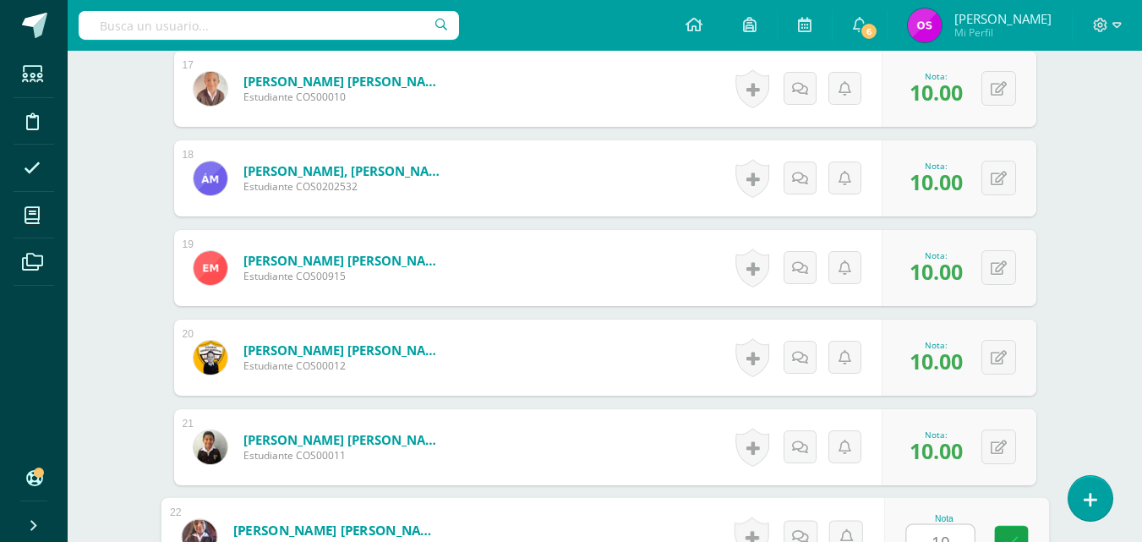
type input "10"
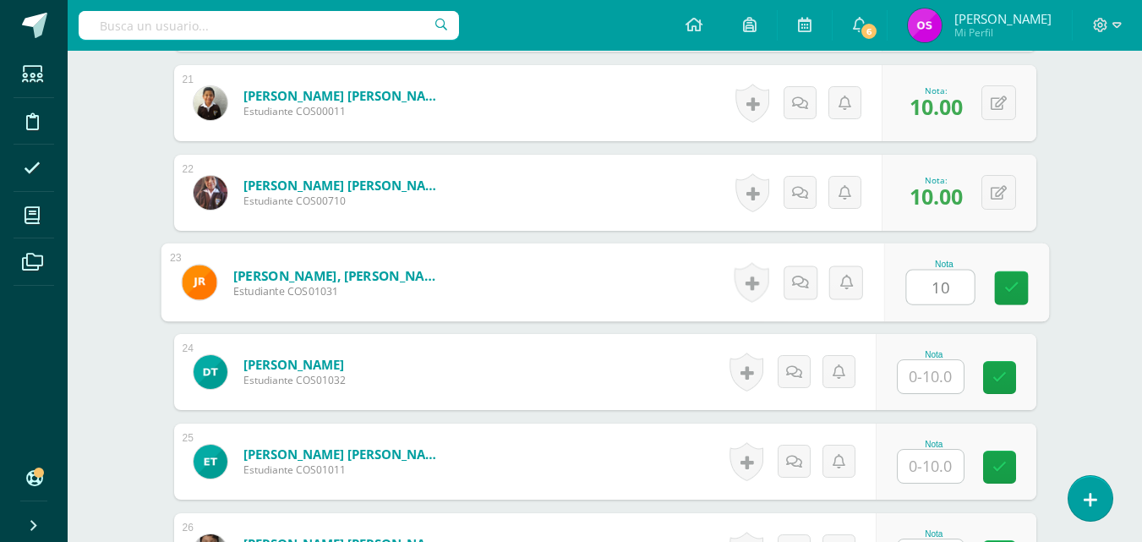
type input "10"
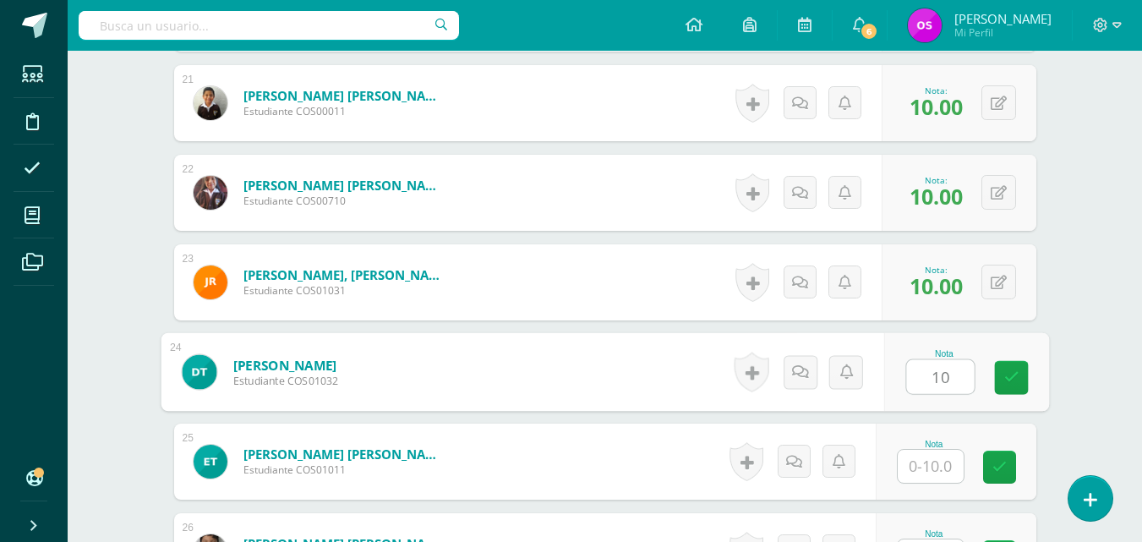
type input "10"
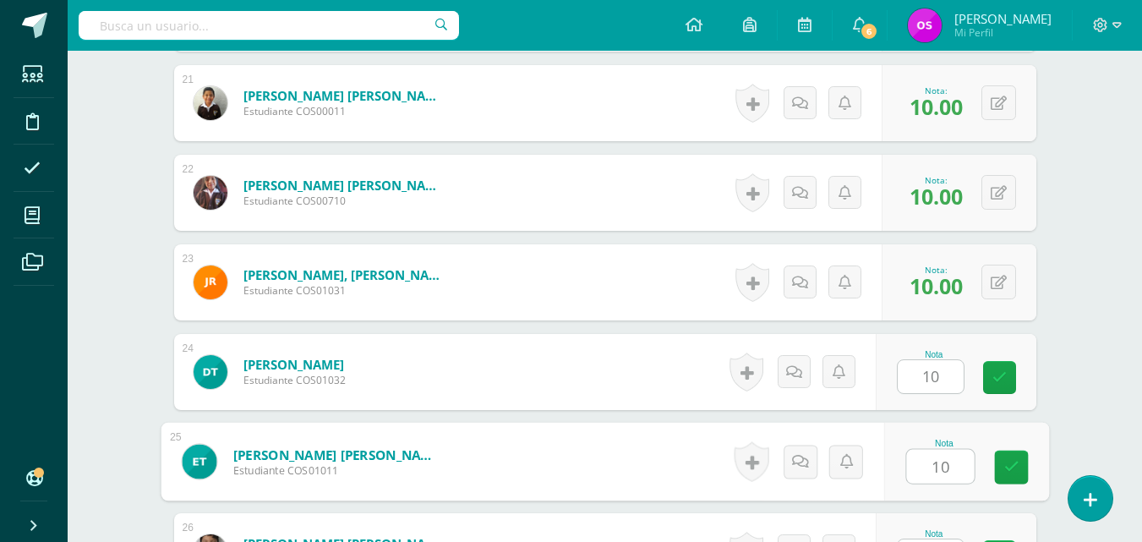
type input "10"
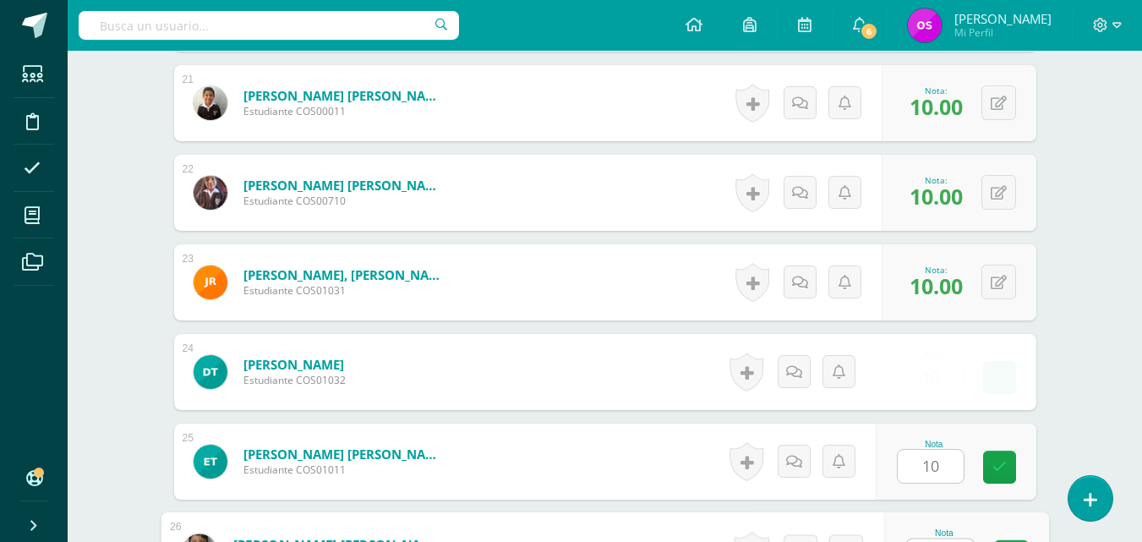
scroll to position [2377, 0]
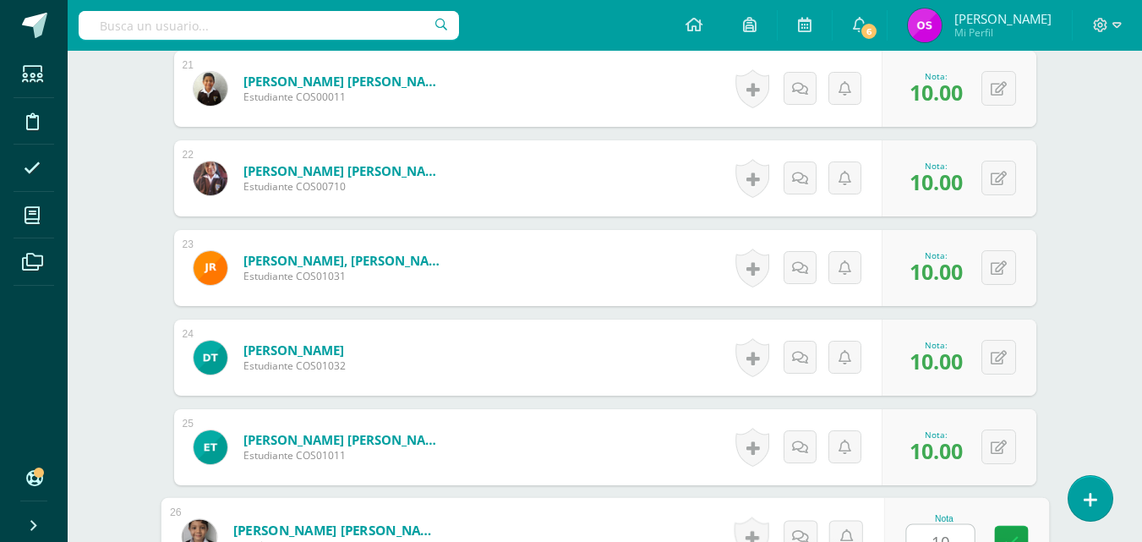
type input "10"
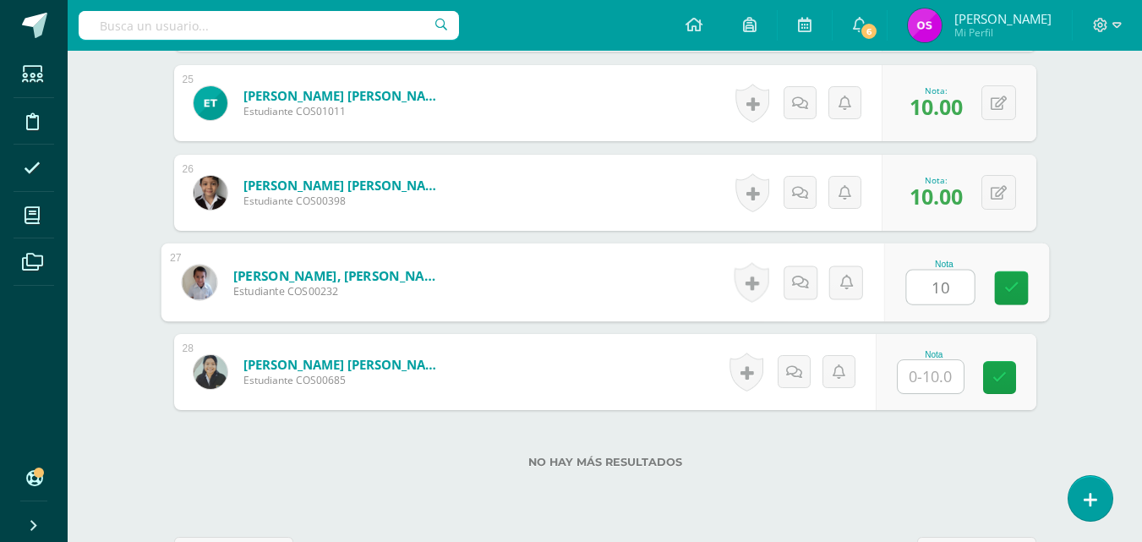
type input "10"
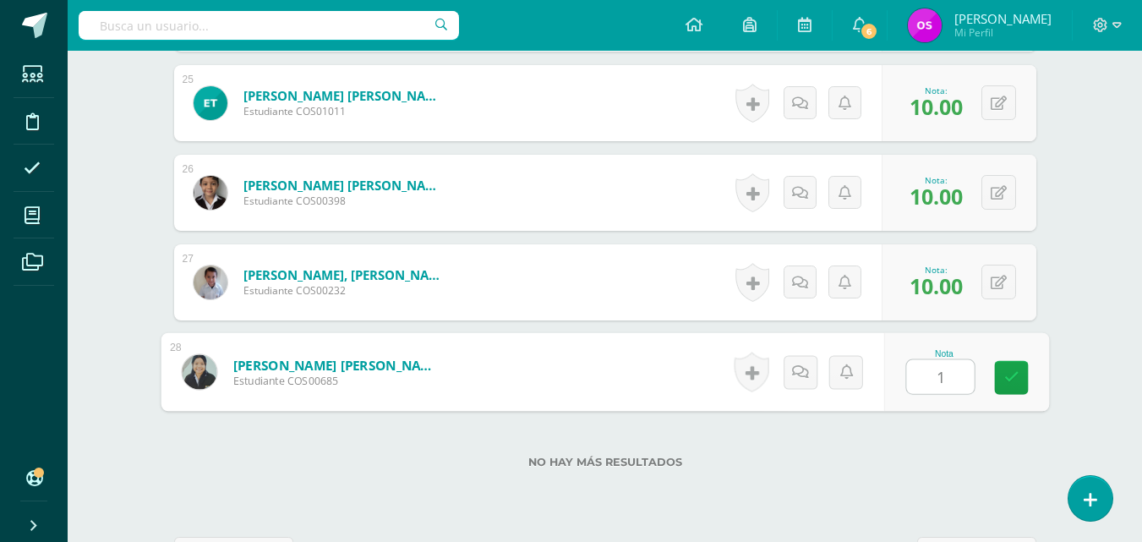
type input "10"
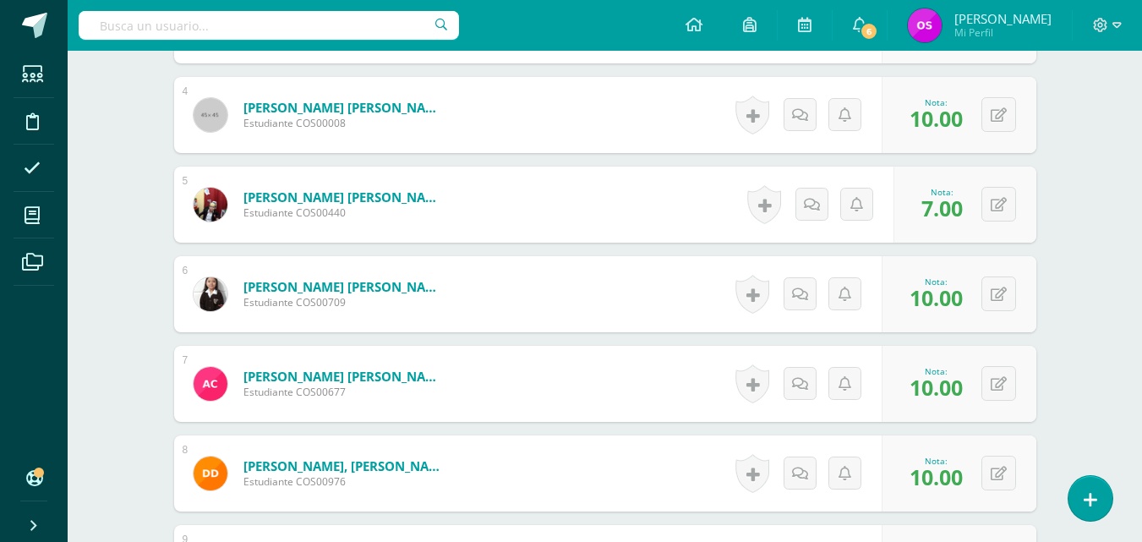
scroll to position [0, 0]
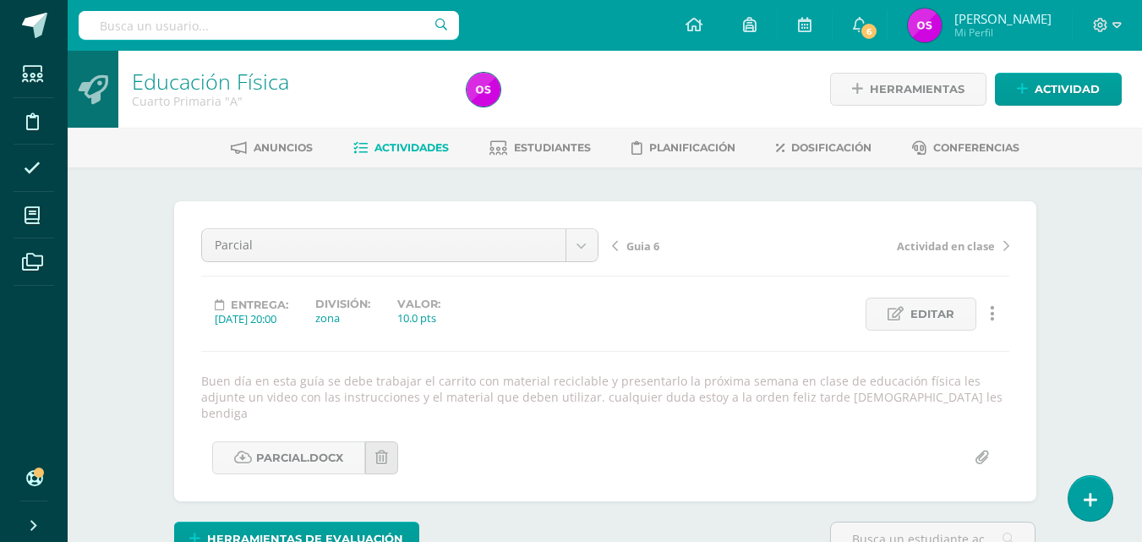
click at [203, 81] on link "Educación Física" at bounding box center [210, 81] width 157 height 29
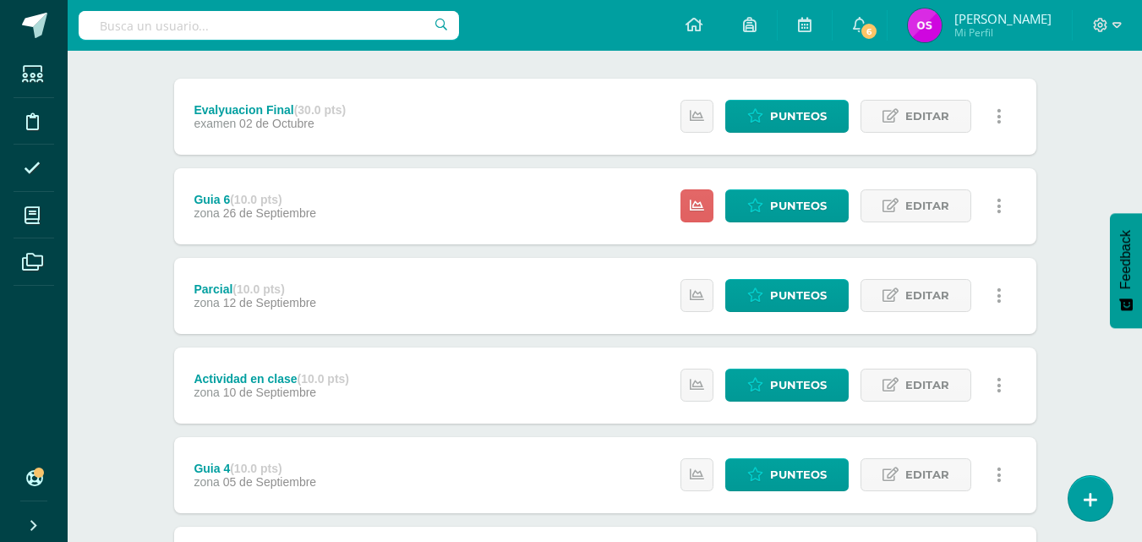
scroll to position [237, 0]
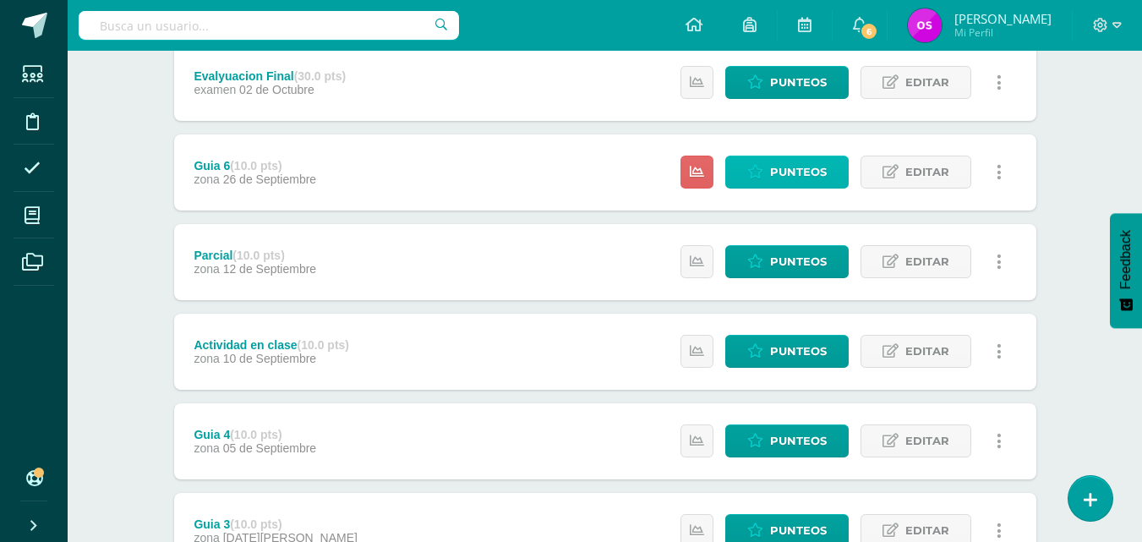
click at [779, 171] on span "Punteos" at bounding box center [798, 171] width 57 height 31
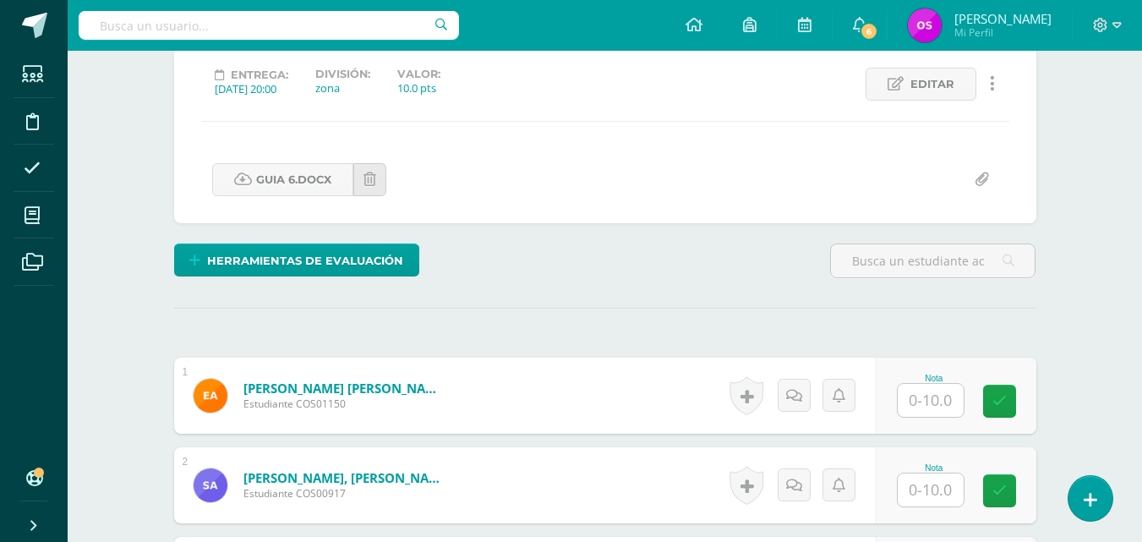
click at [920, 401] on input "text" at bounding box center [931, 400] width 66 height 33
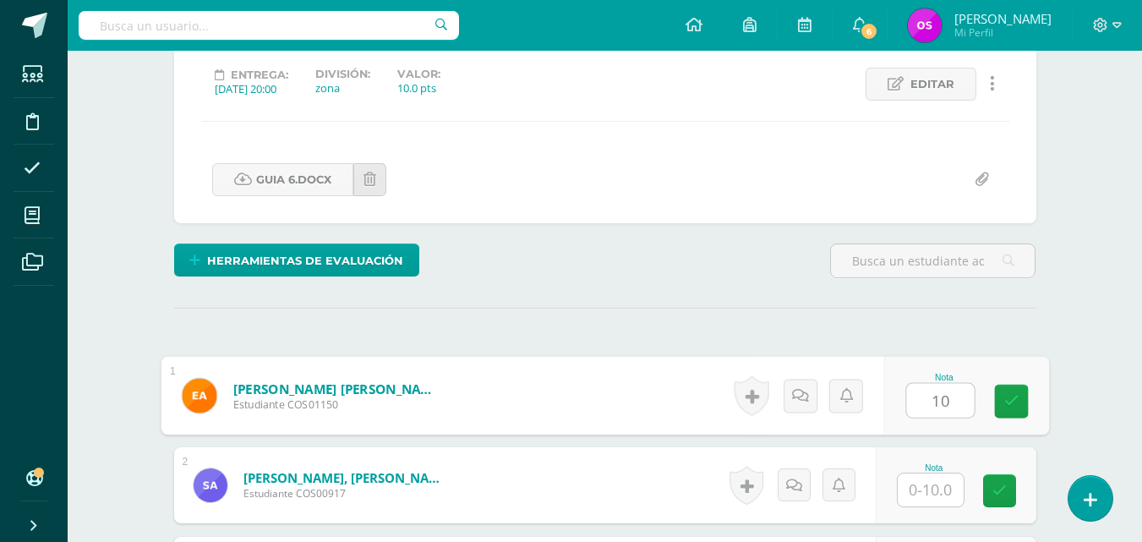
type input "10"
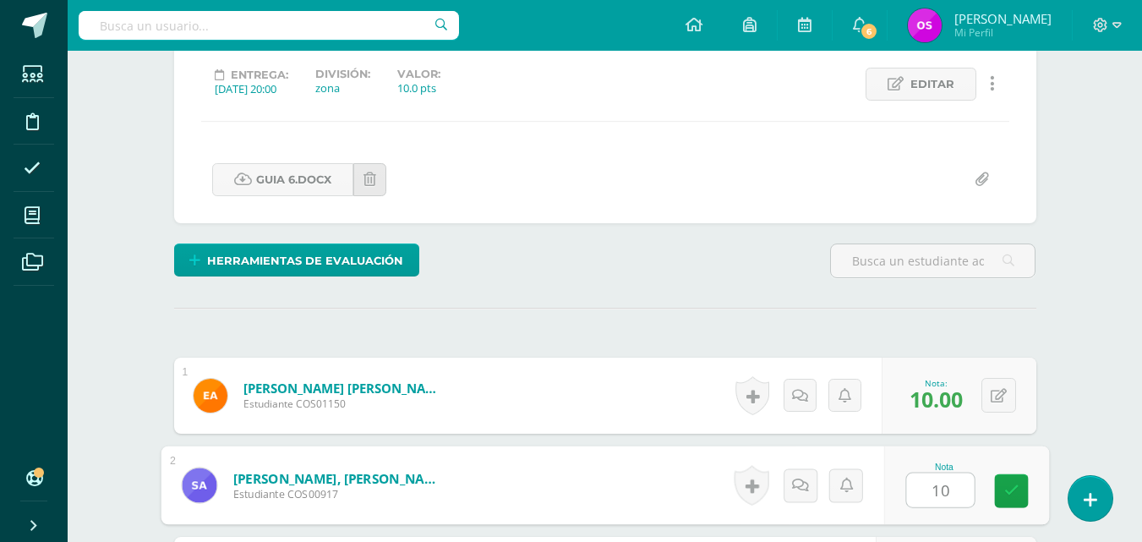
type input "10"
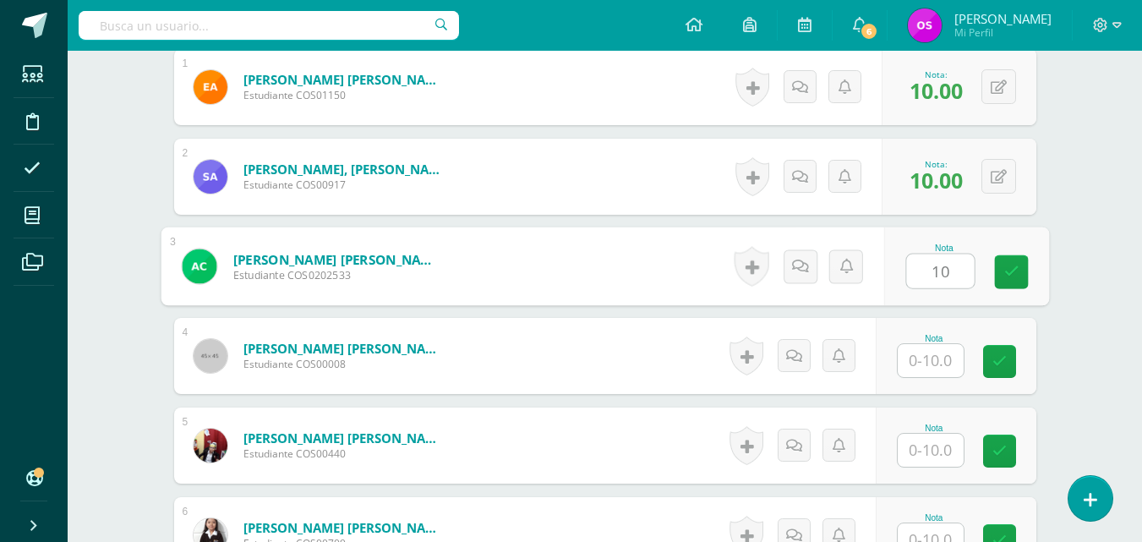
type input "10"
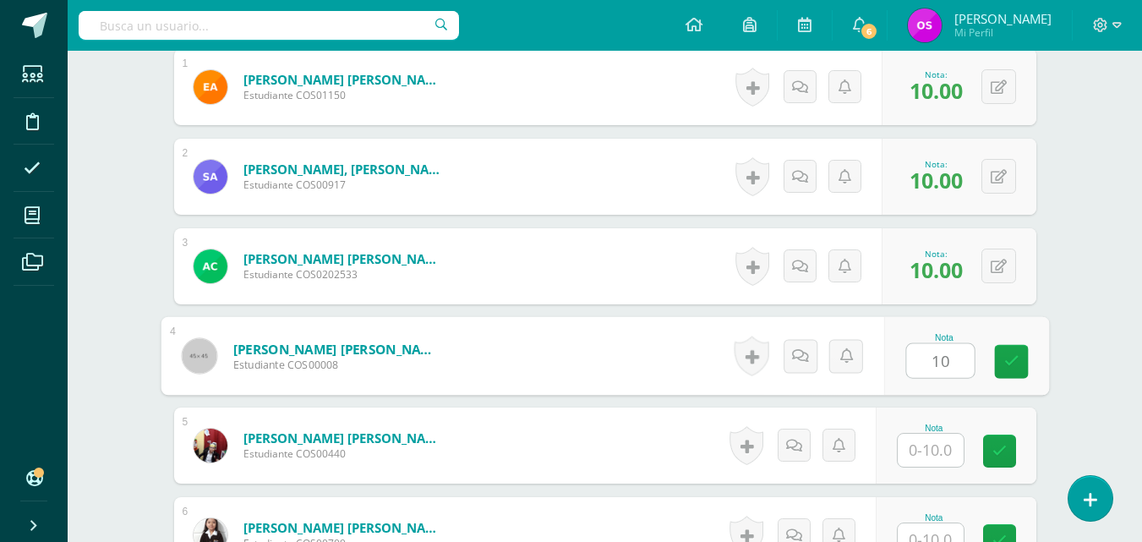
type input "10"
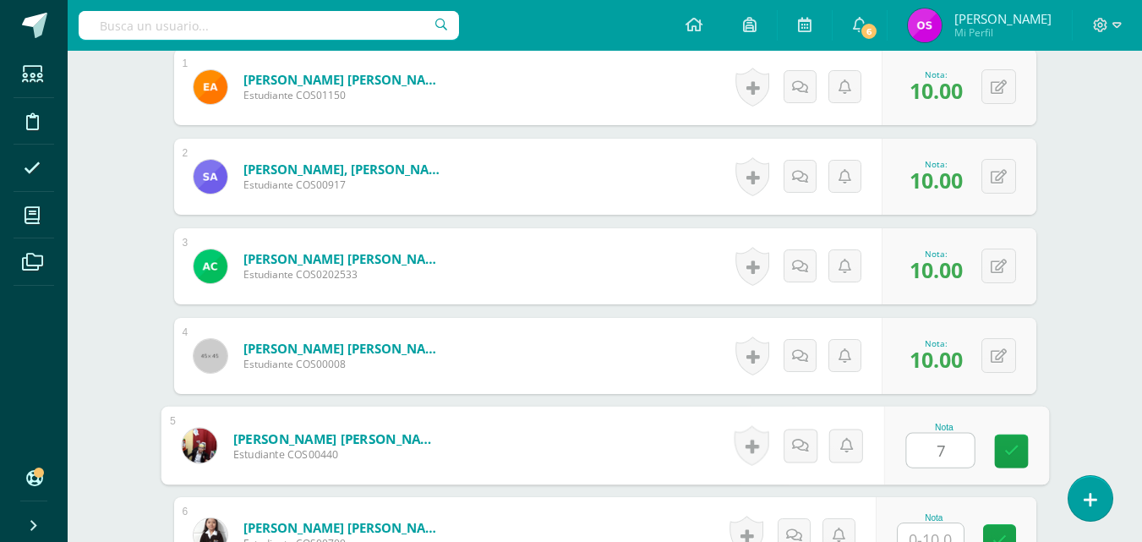
type input "7"
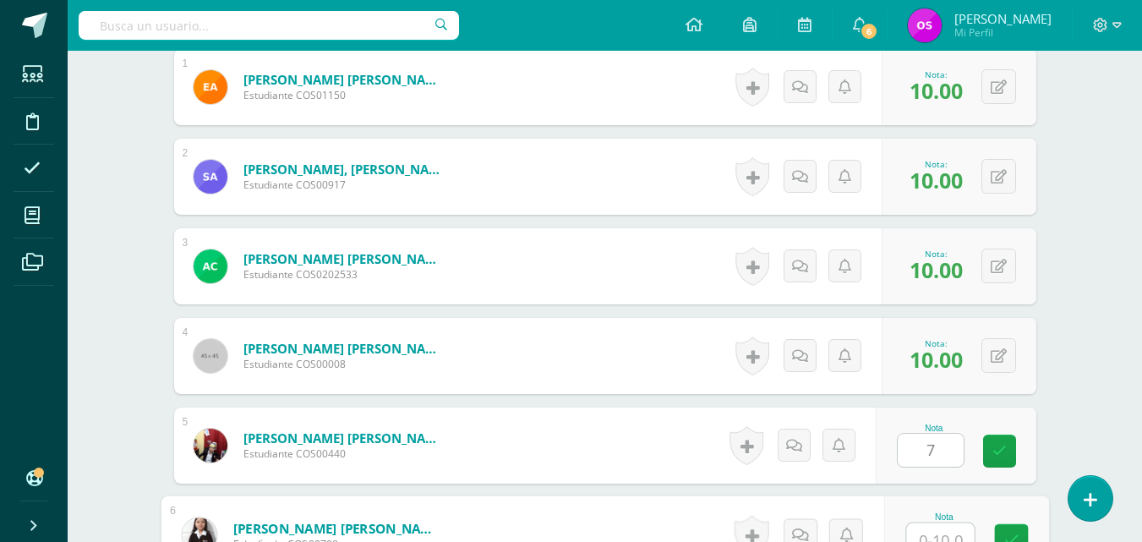
scroll to position [553, 0]
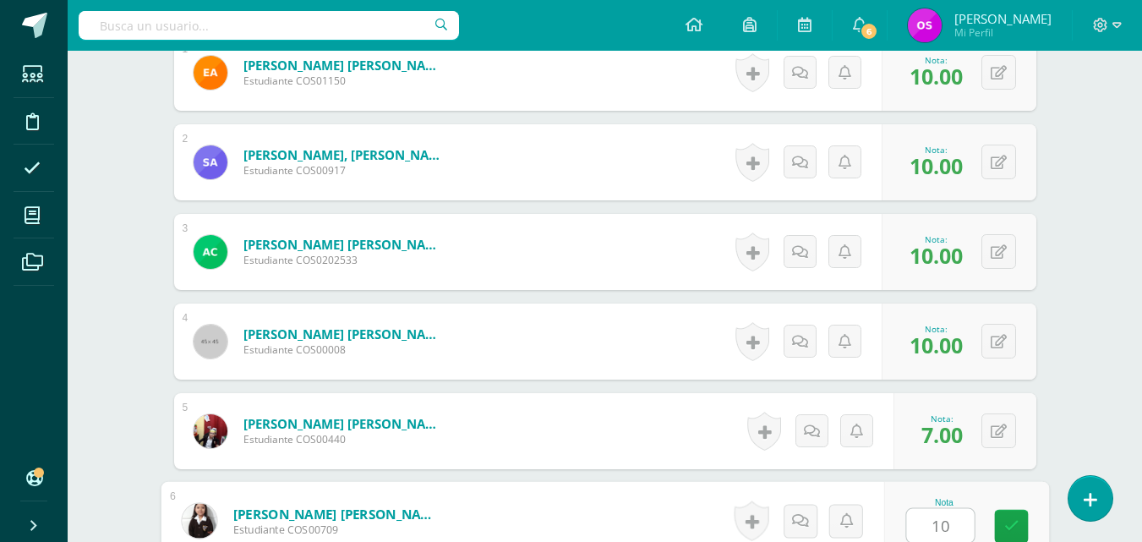
type input "10"
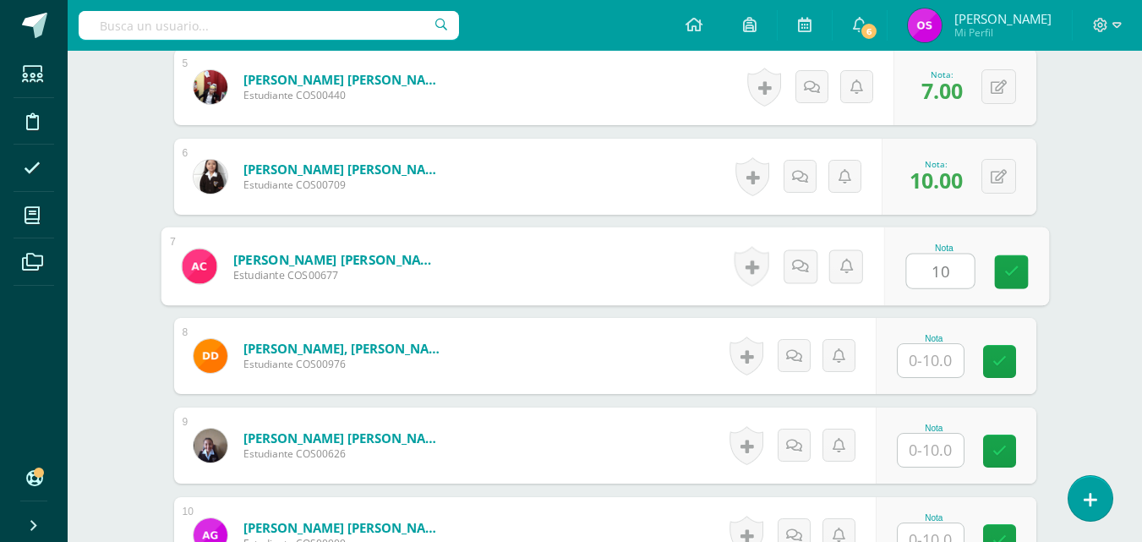
type input "10"
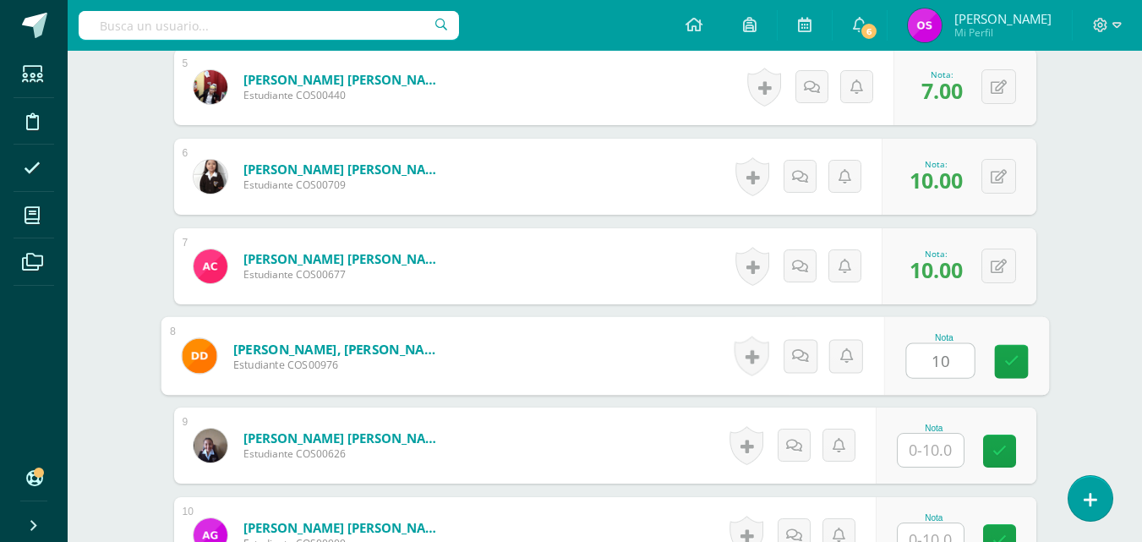
type input "10"
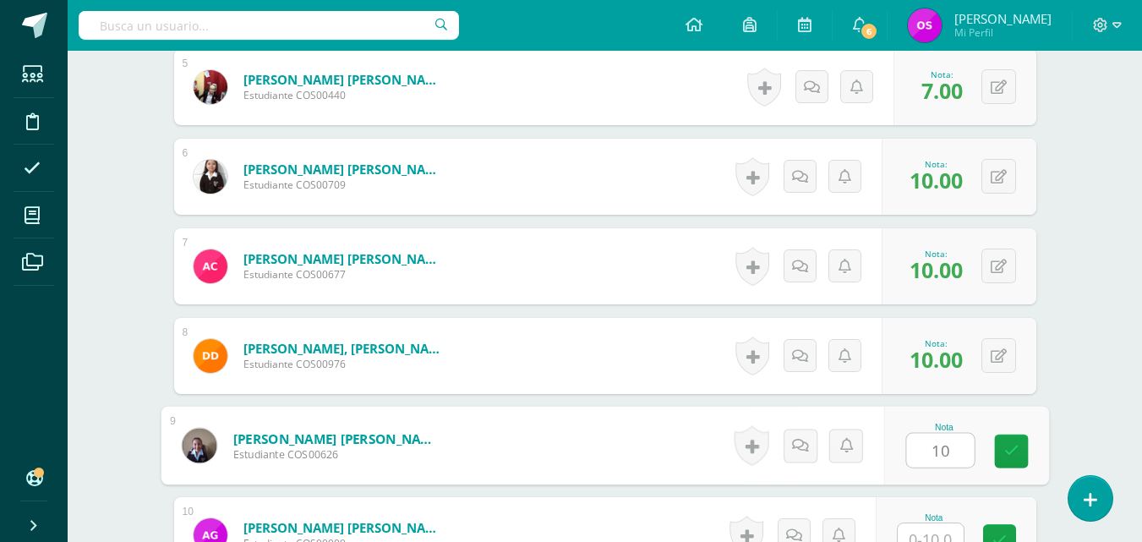
type input "10"
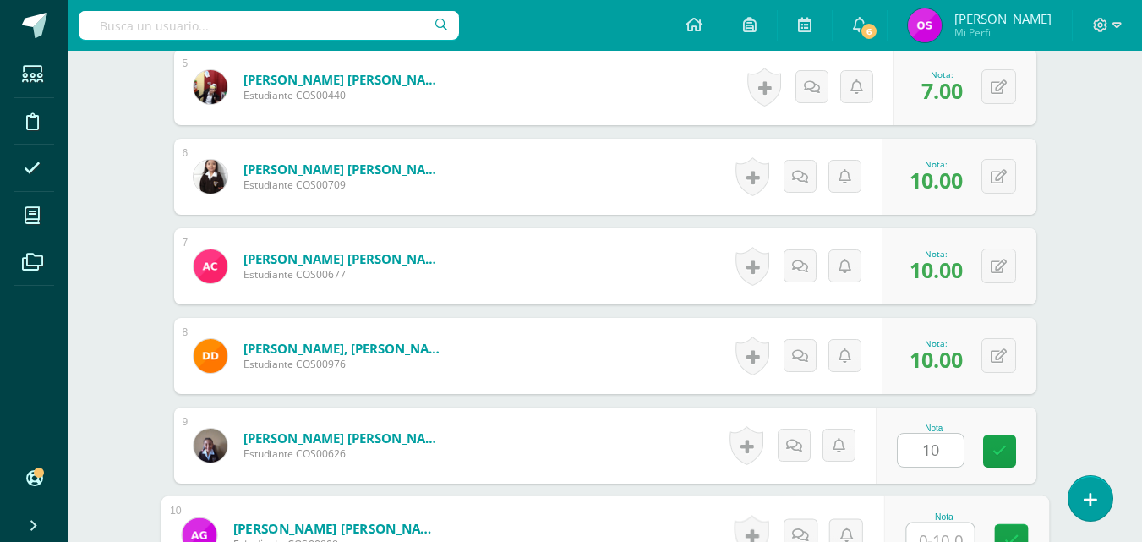
scroll to position [911, 0]
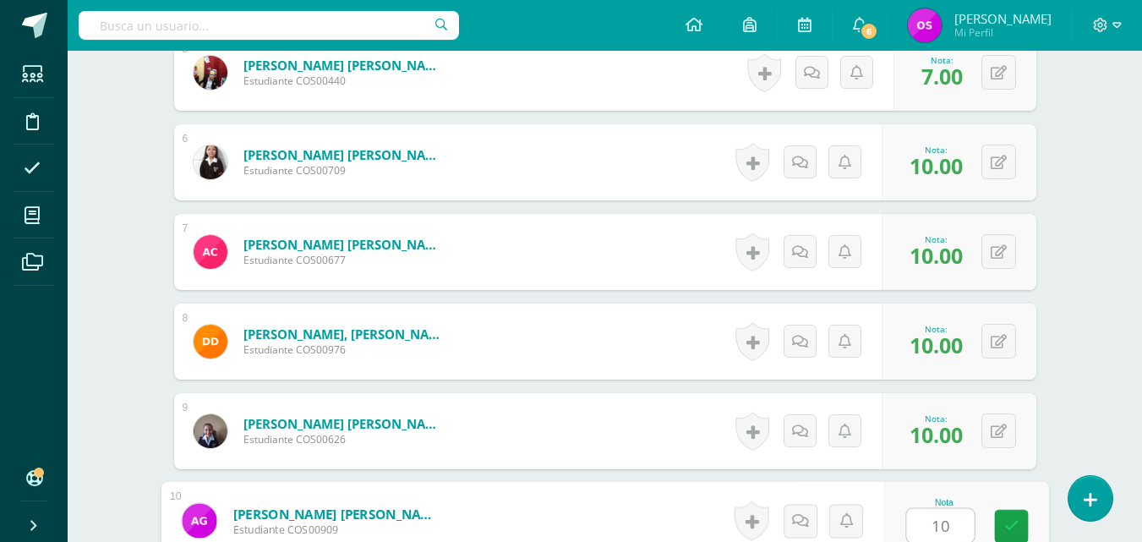
type input "10"
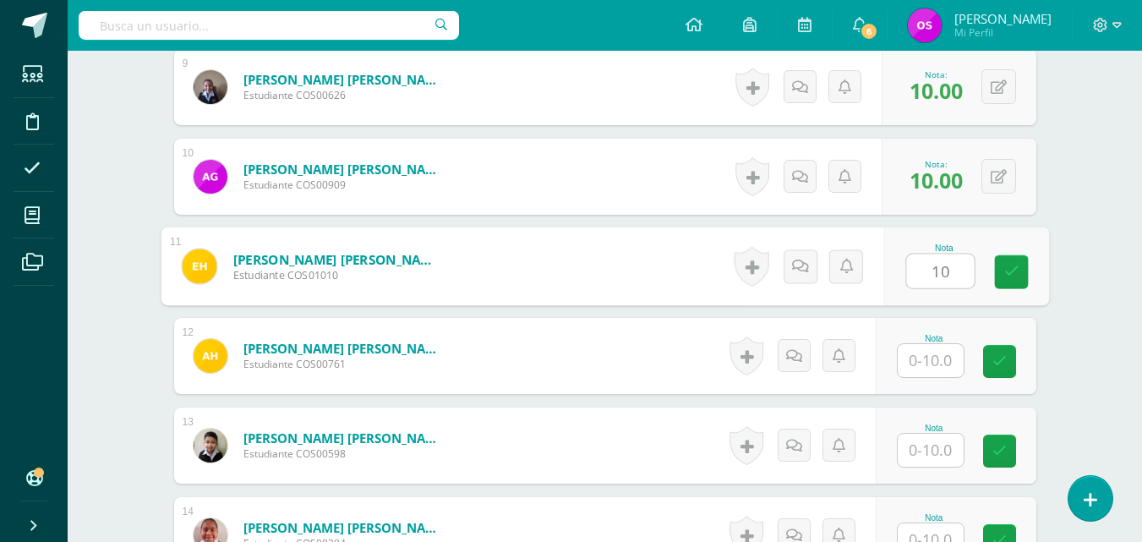
type input "10"
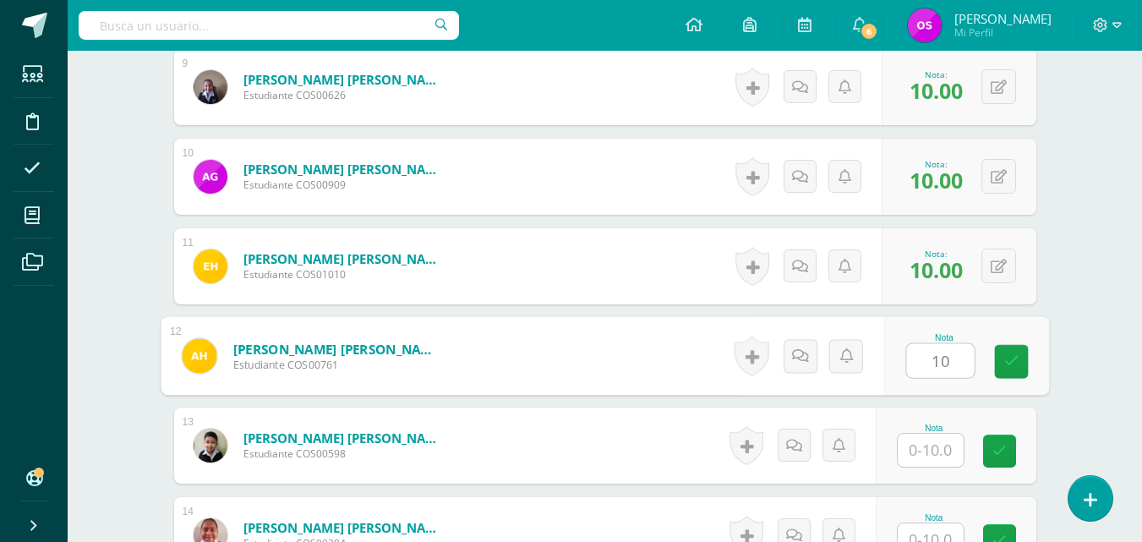
type input "10"
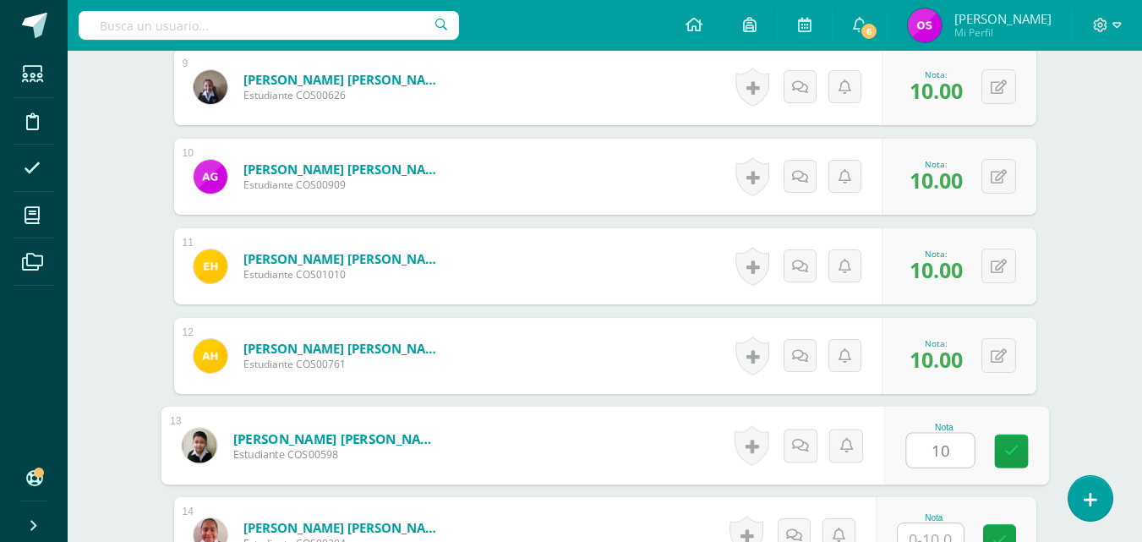
type input "10"
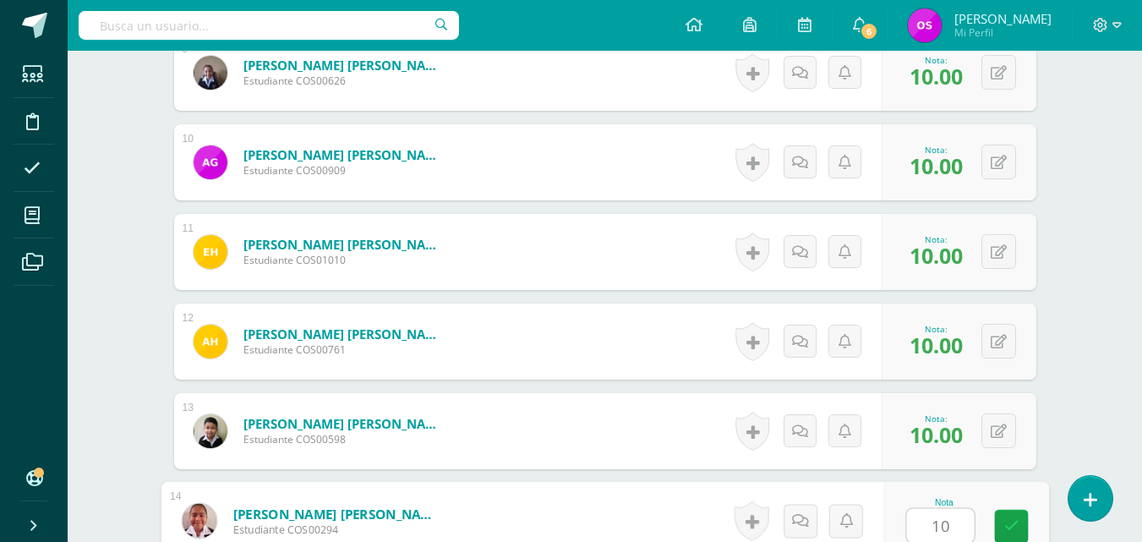
type input "10"
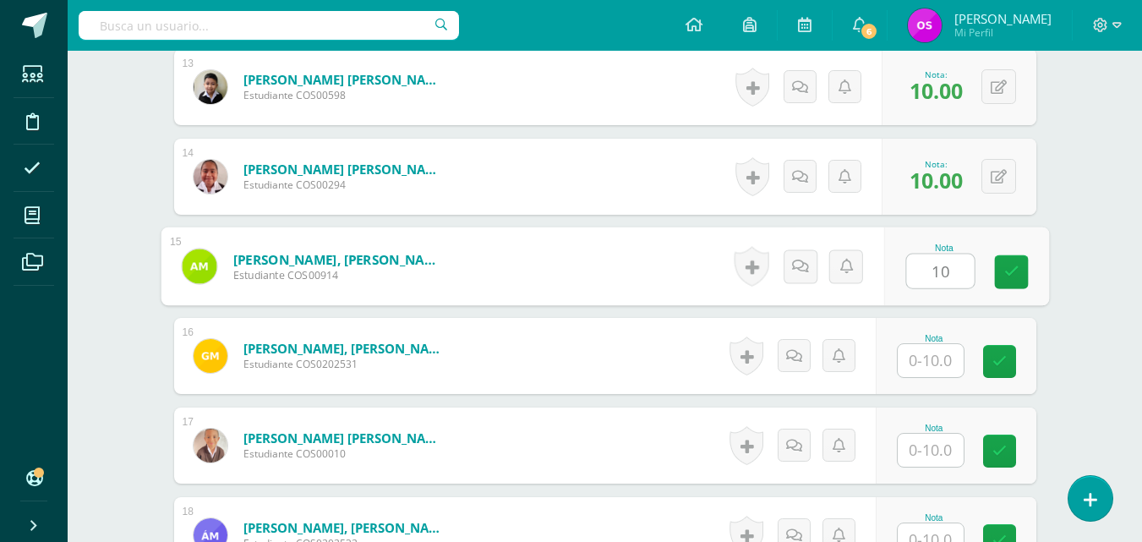
type input "10"
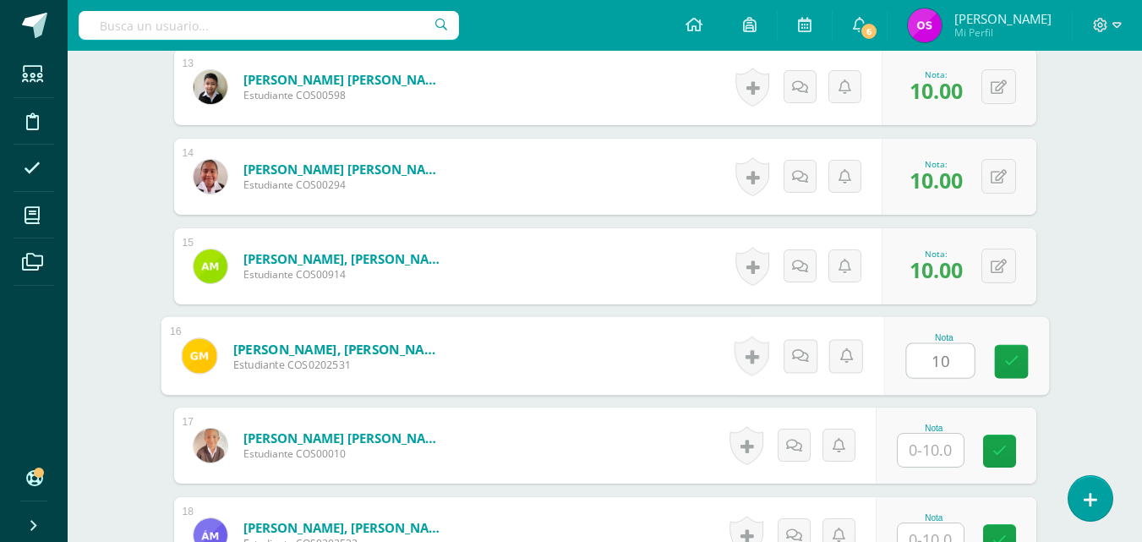
type input "10"
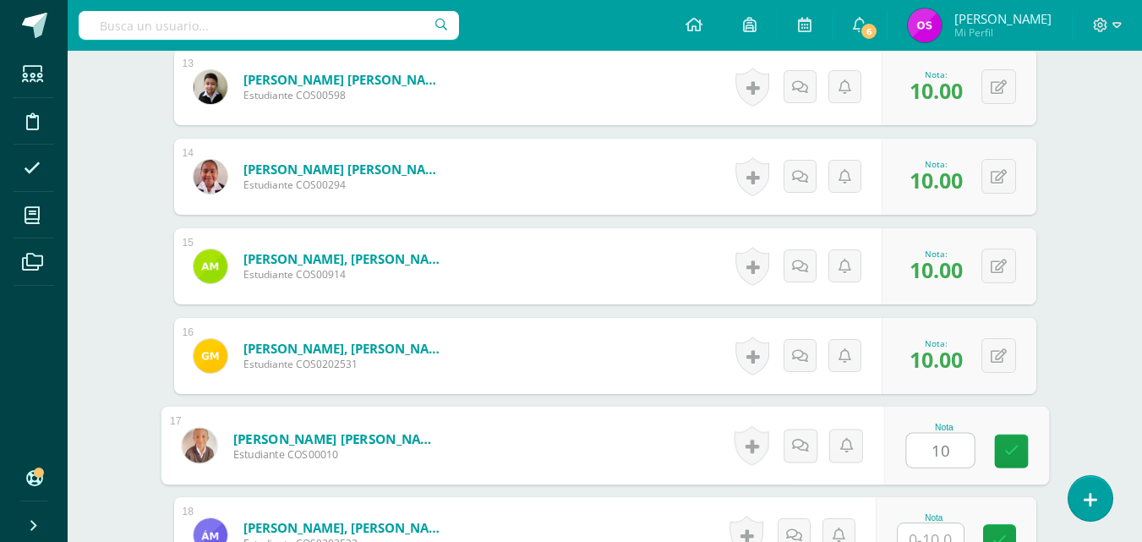
type input "10"
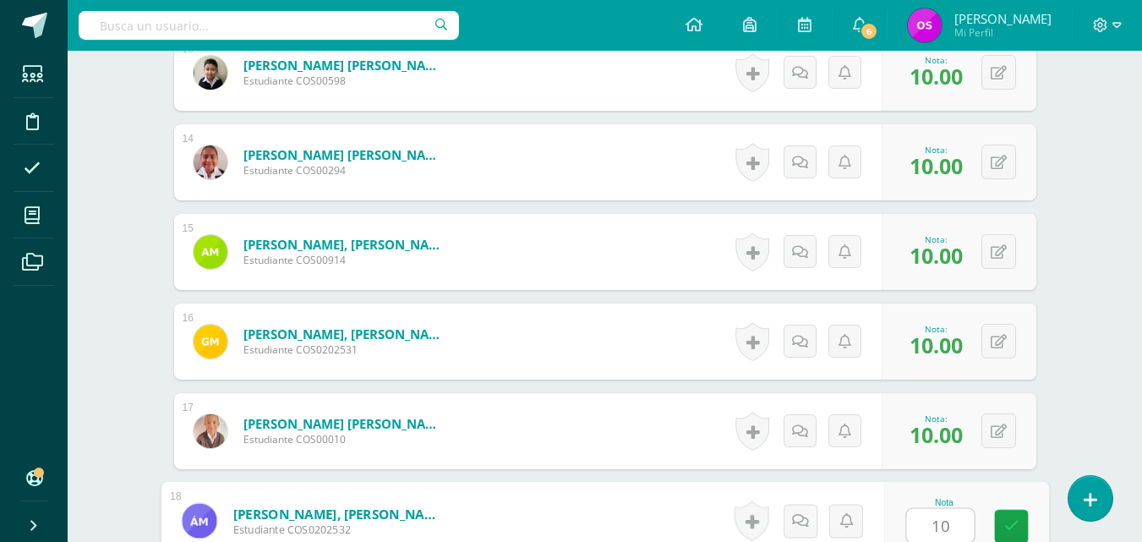
type input "10"
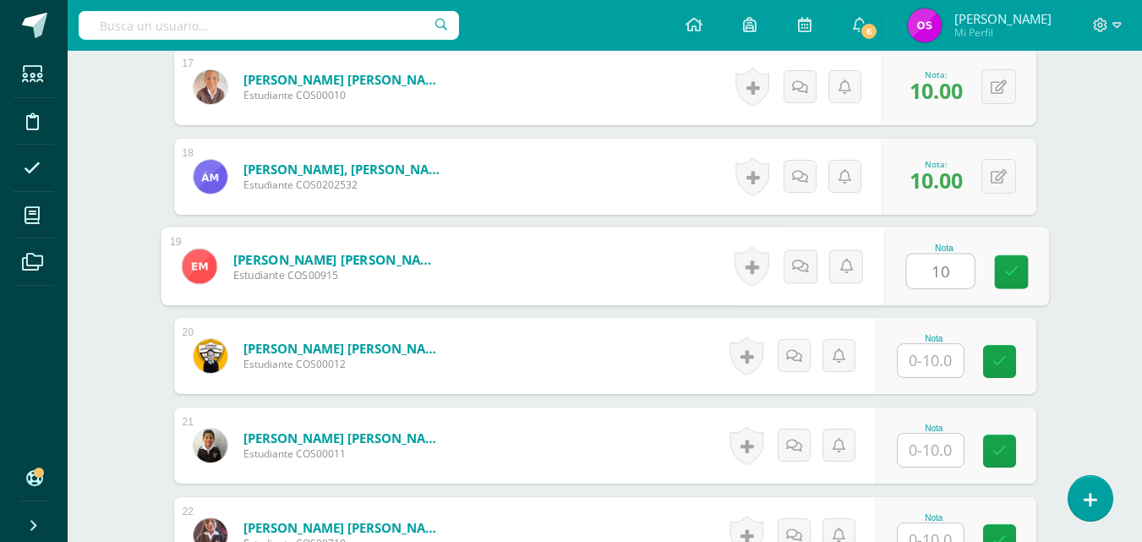
type input "10"
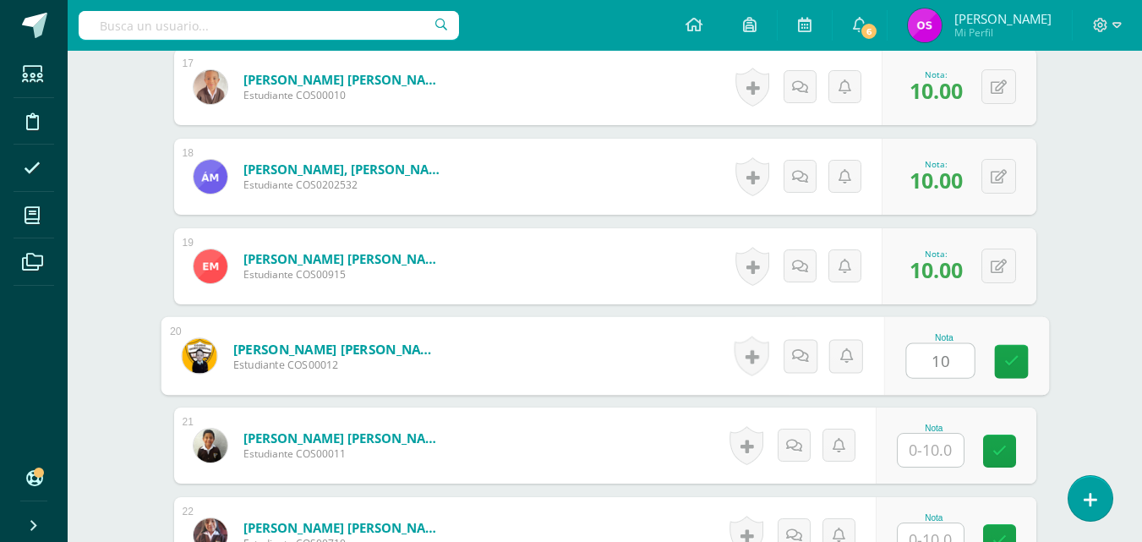
type input "10"
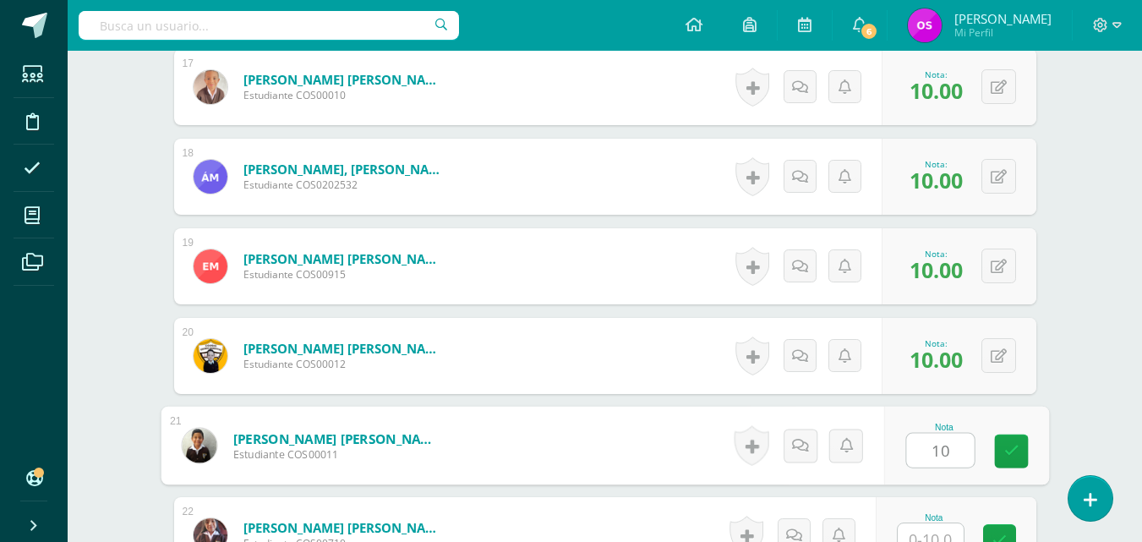
type input "10"
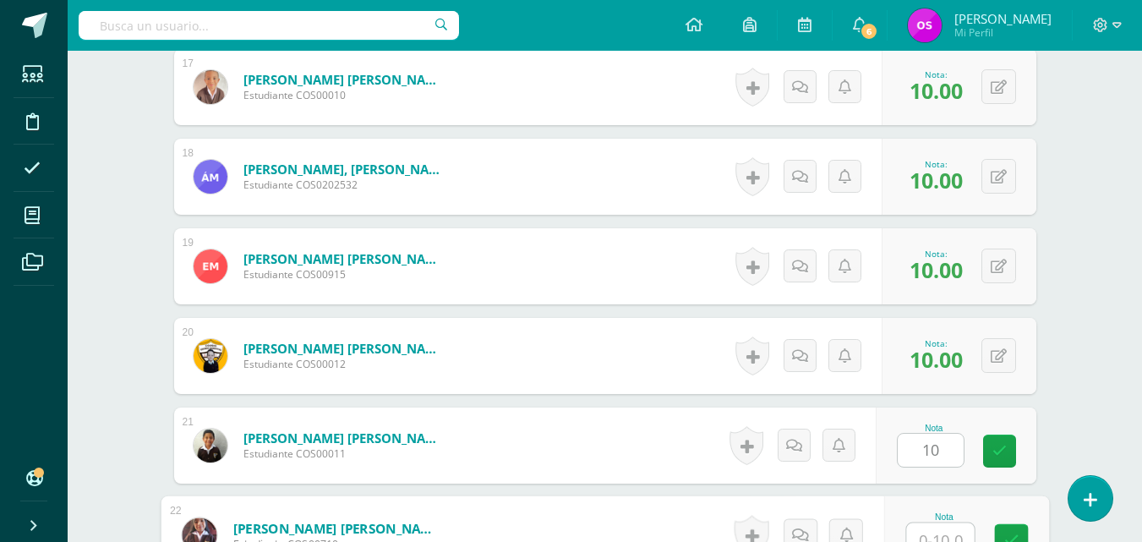
scroll to position [1987, 0]
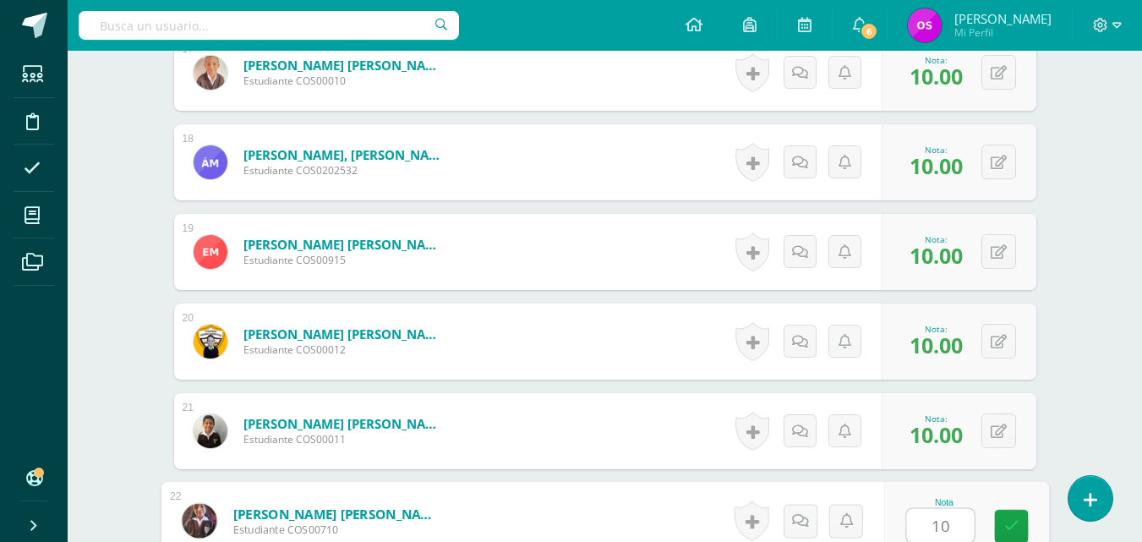
type input "10"
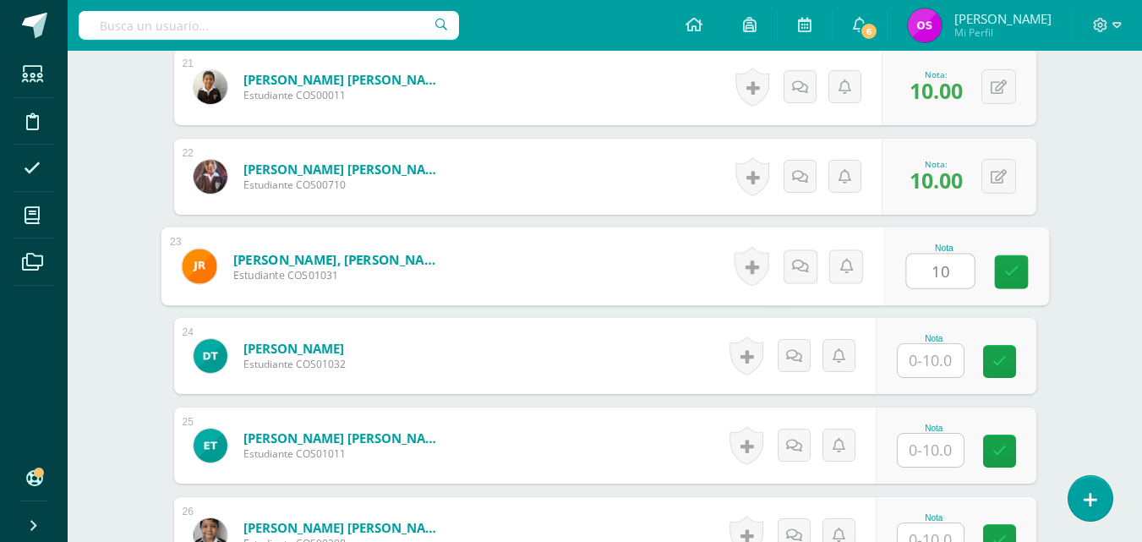
type input "10"
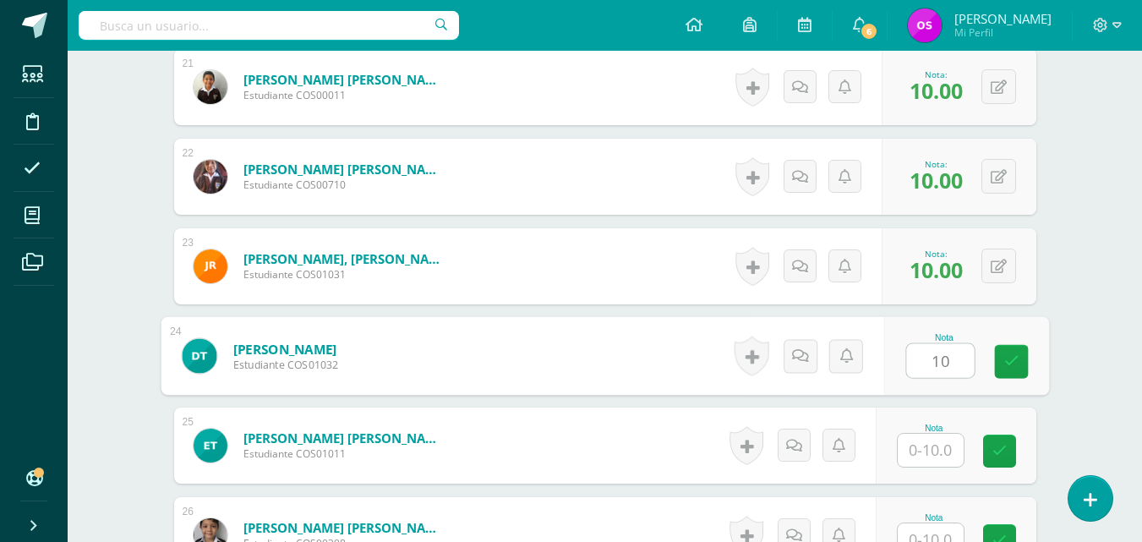
type input "10"
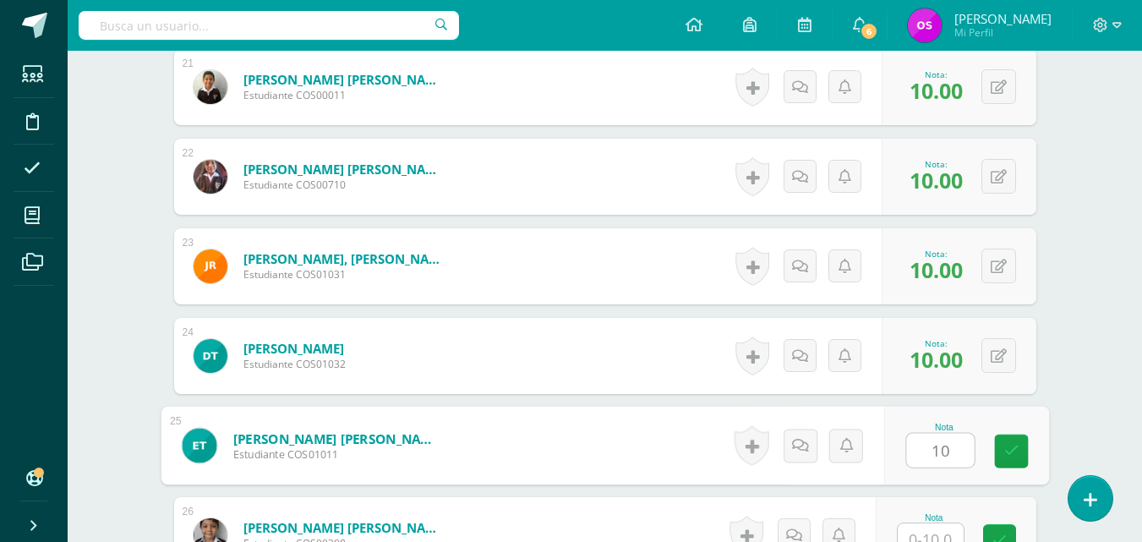
type input "10"
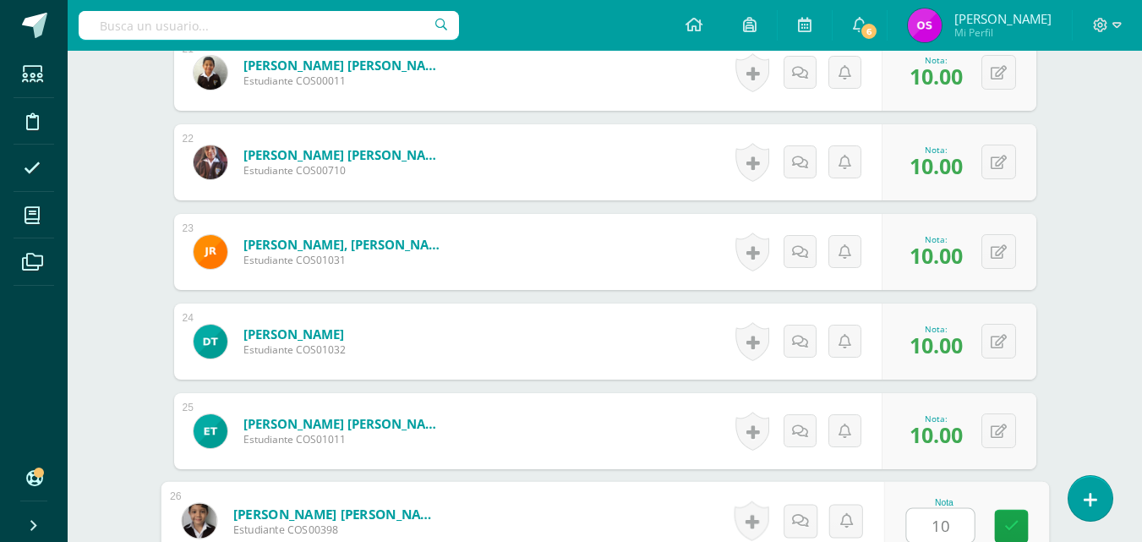
type input "10"
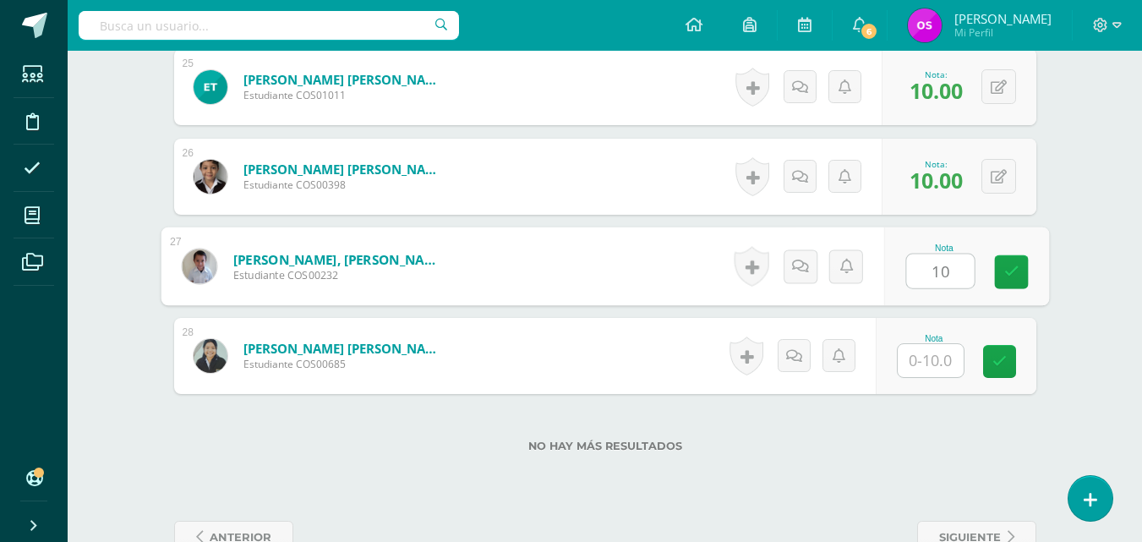
type input "10"
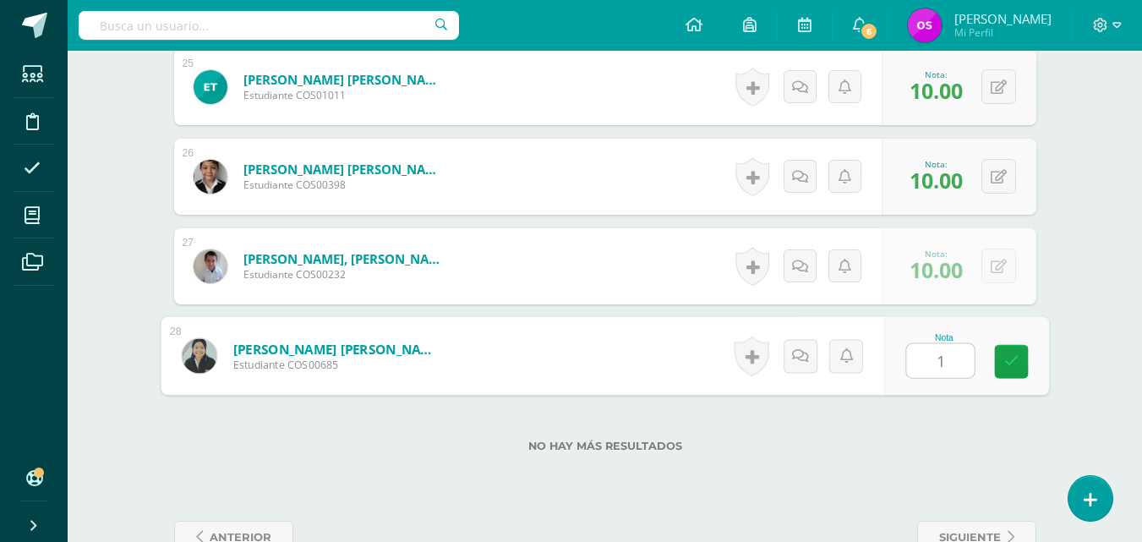
type input "10"
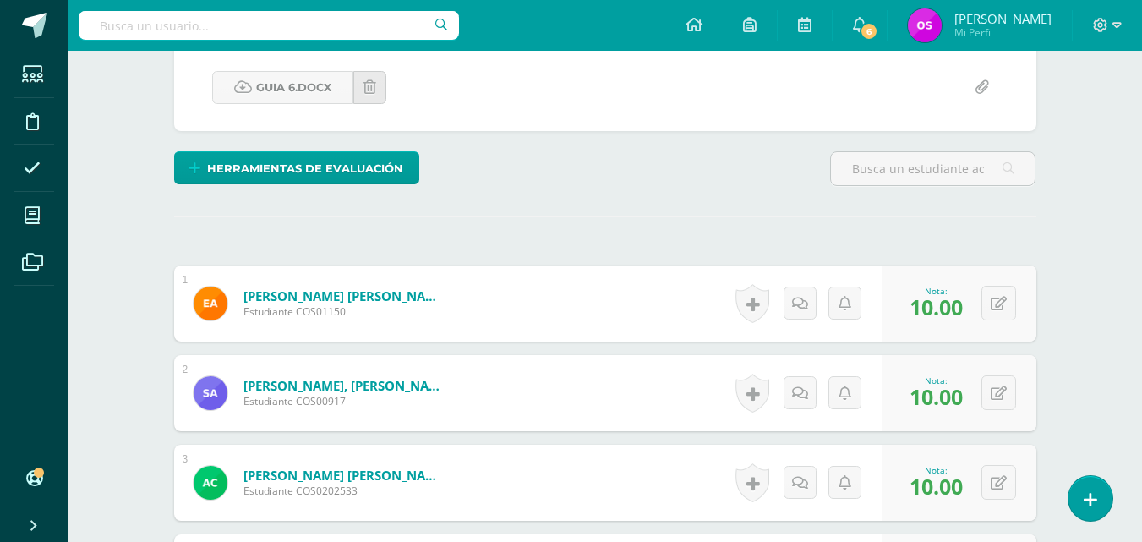
scroll to position [0, 0]
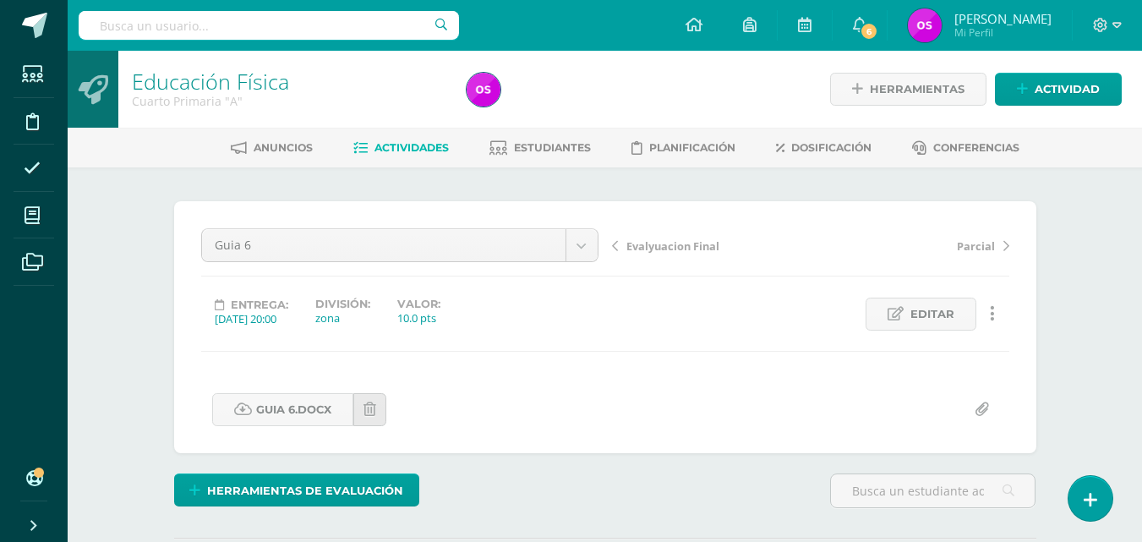
click at [678, 245] on span "Evalyuacion Final" at bounding box center [672, 245] width 93 height 15
click at [203, 75] on link "Educación Física" at bounding box center [210, 81] width 157 height 29
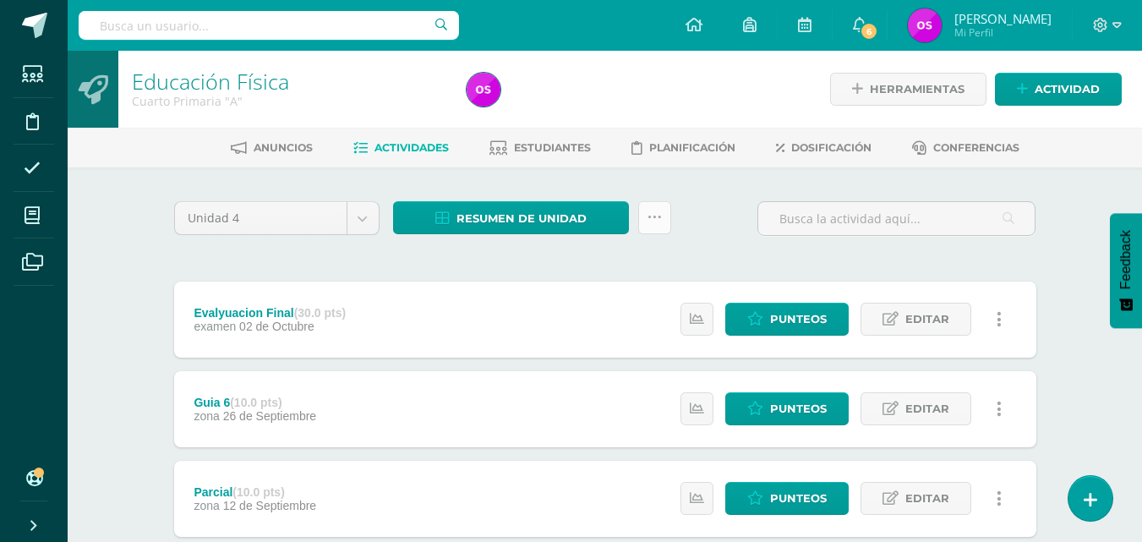
click at [651, 221] on icon at bounding box center [655, 218] width 14 height 14
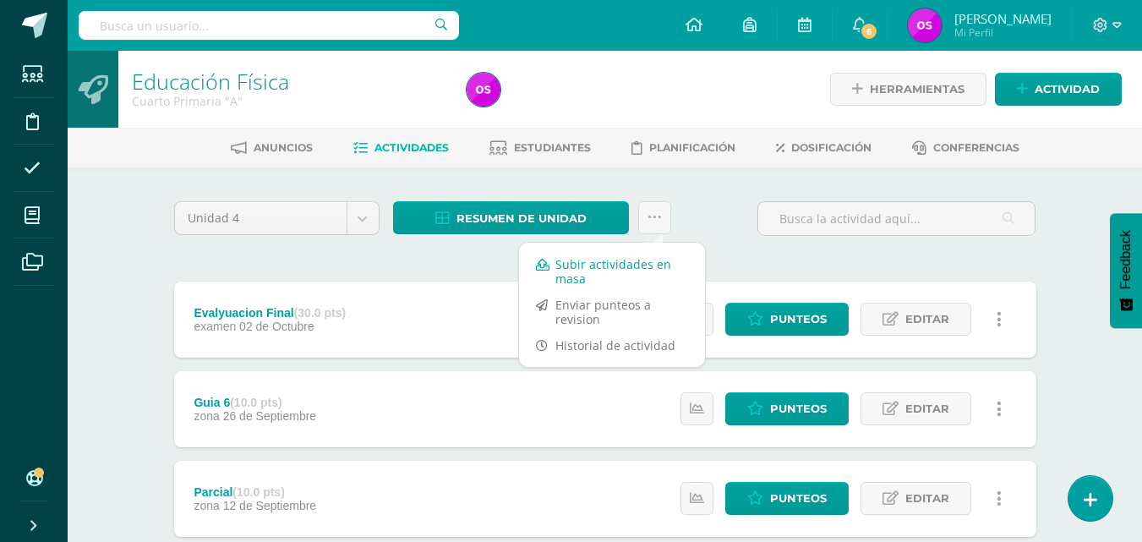
click at [587, 270] on link "Subir actividades en masa" at bounding box center [612, 271] width 186 height 41
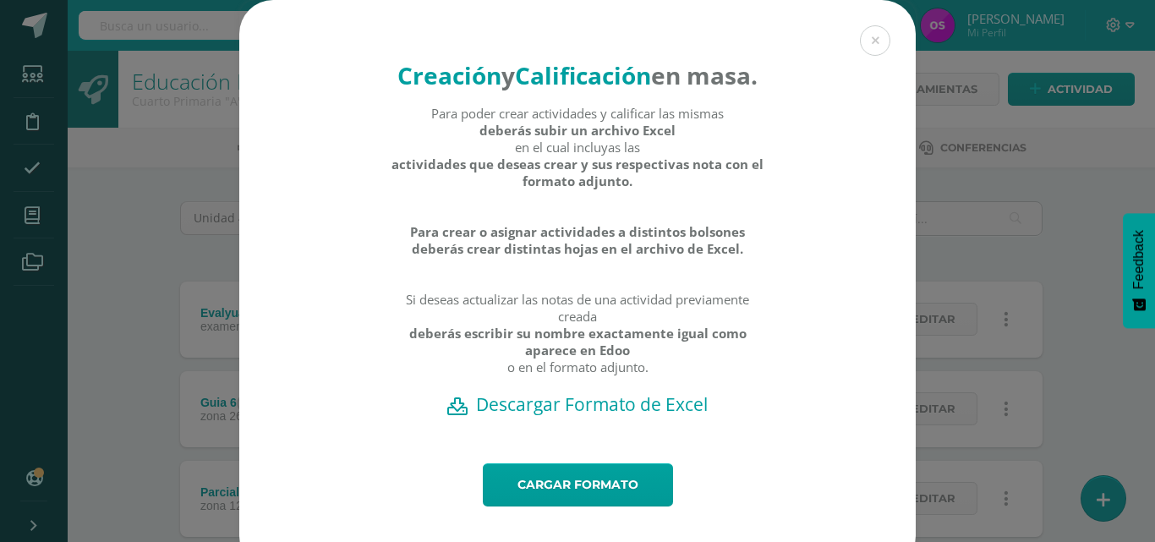
click at [571, 416] on h2 "Descargar Formato de Excel" at bounding box center [577, 404] width 617 height 24
click at [868, 41] on button at bounding box center [875, 40] width 30 height 30
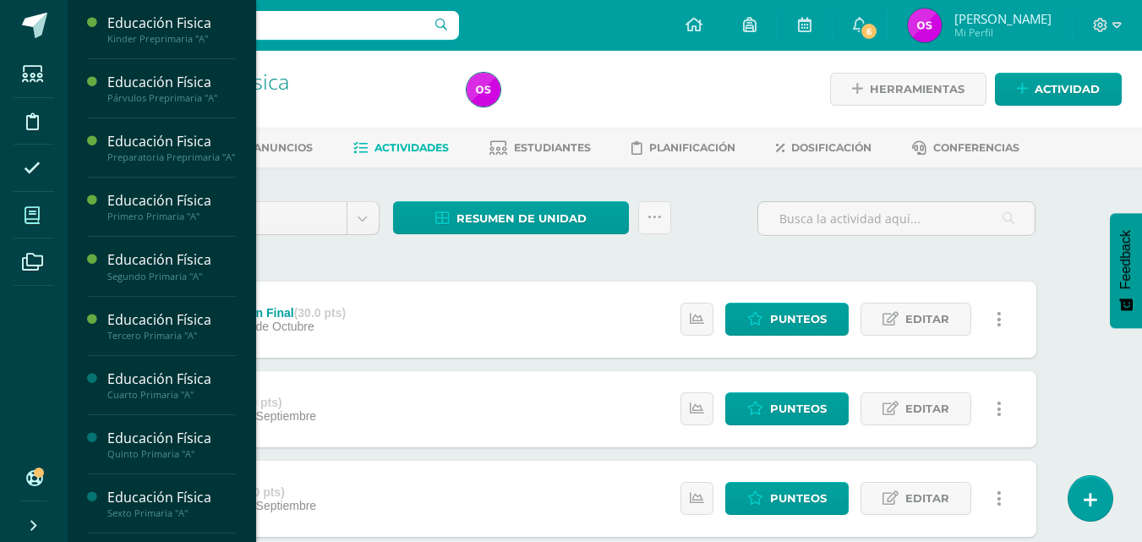
click at [36, 218] on icon at bounding box center [32, 215] width 15 height 17
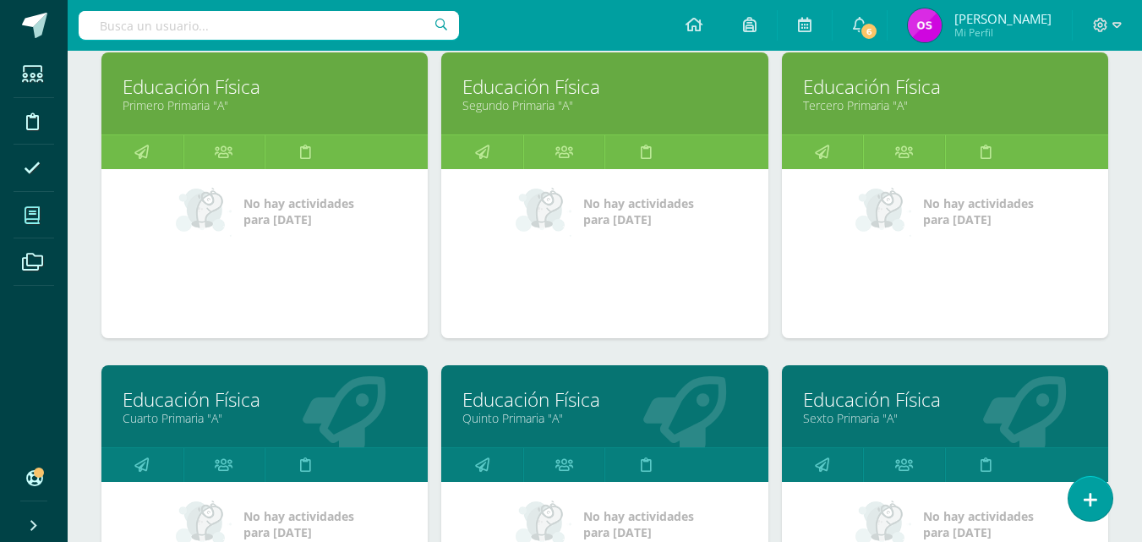
scroll to position [609, 0]
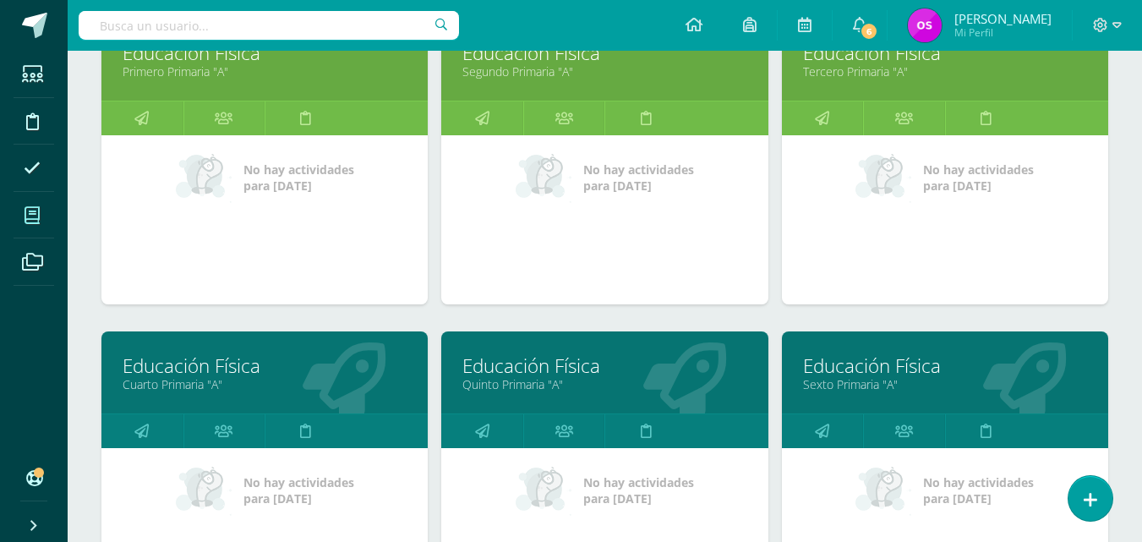
click at [510, 375] on link "Educación Física" at bounding box center [604, 366] width 284 height 26
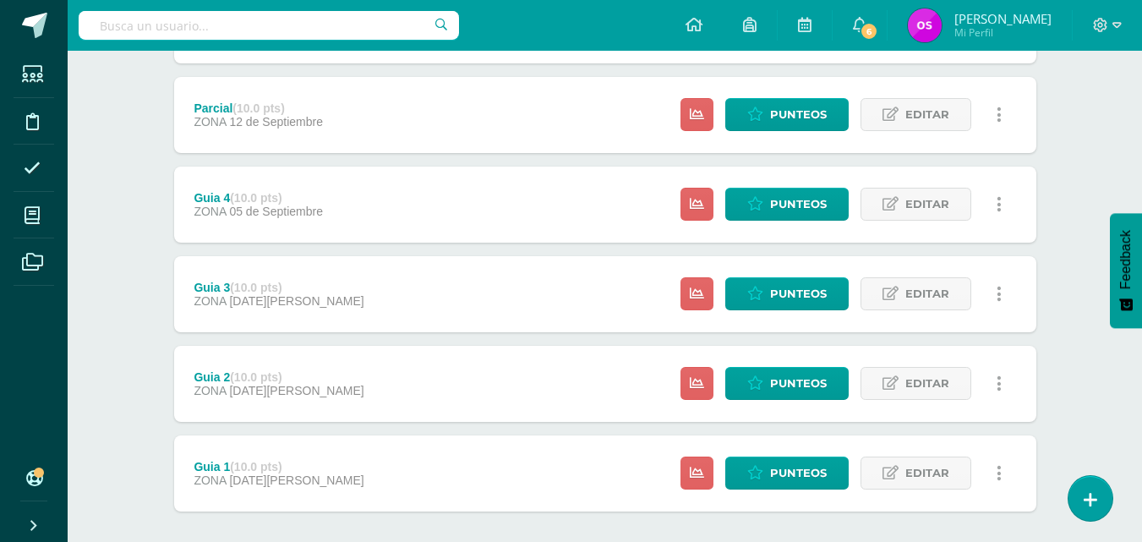
scroll to position [555, 0]
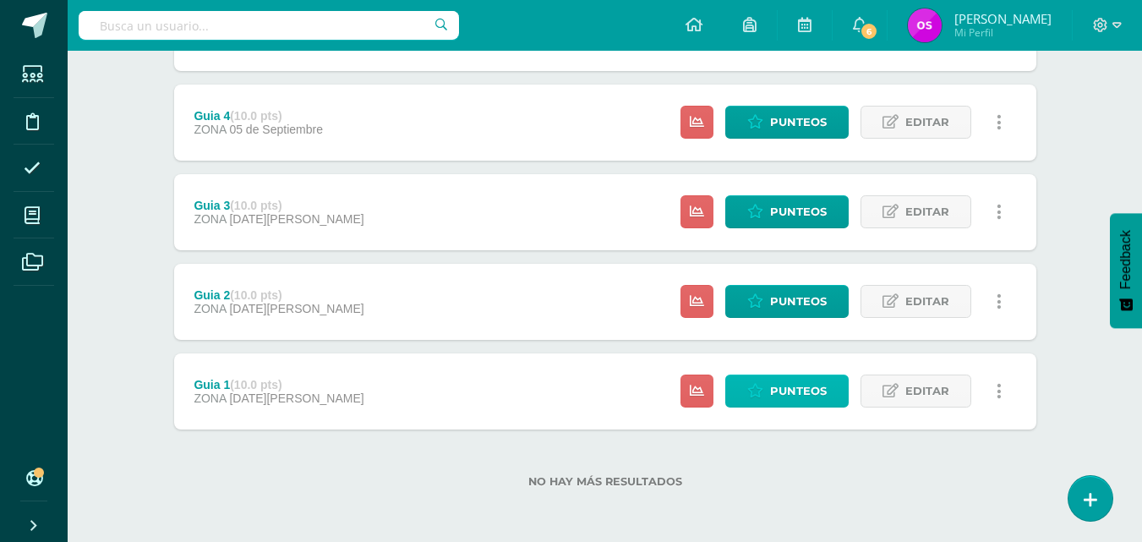
click at [797, 390] on span "Punteos" at bounding box center [798, 390] width 57 height 31
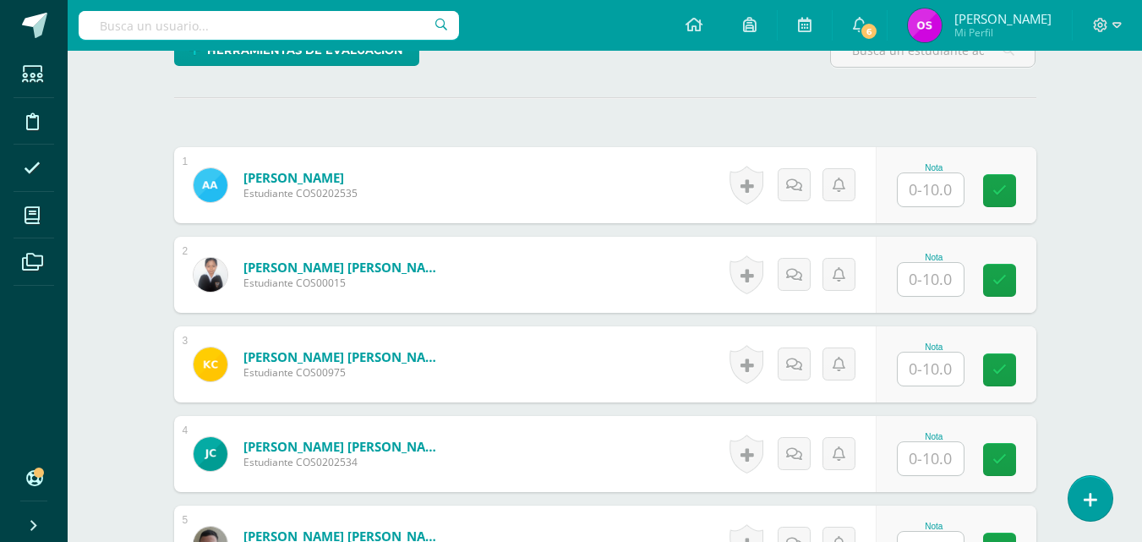
scroll to position [373, 0]
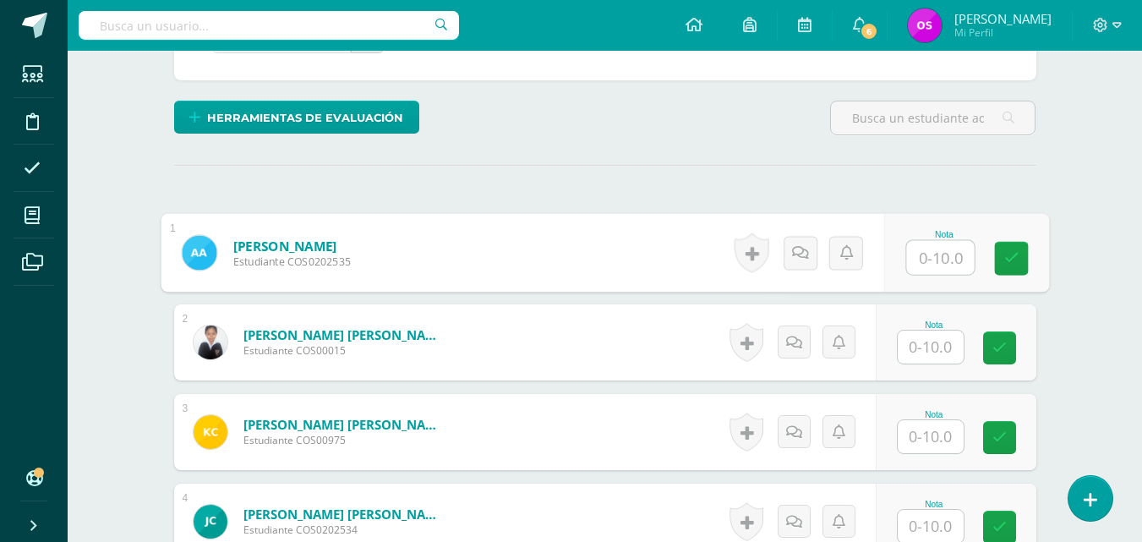
click at [921, 259] on input "text" at bounding box center [940, 258] width 68 height 34
type input "10"
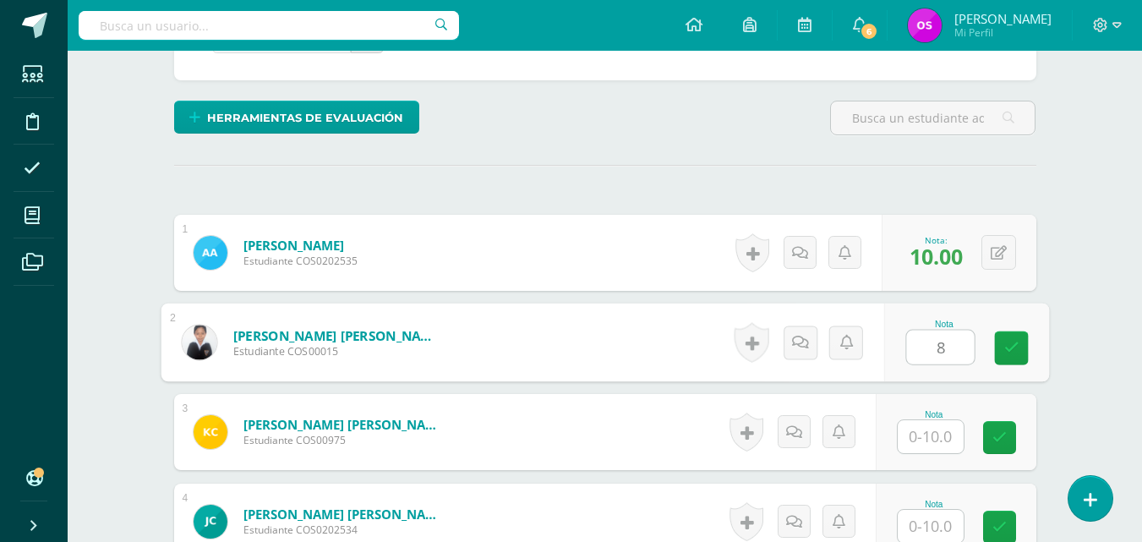
type input "8"
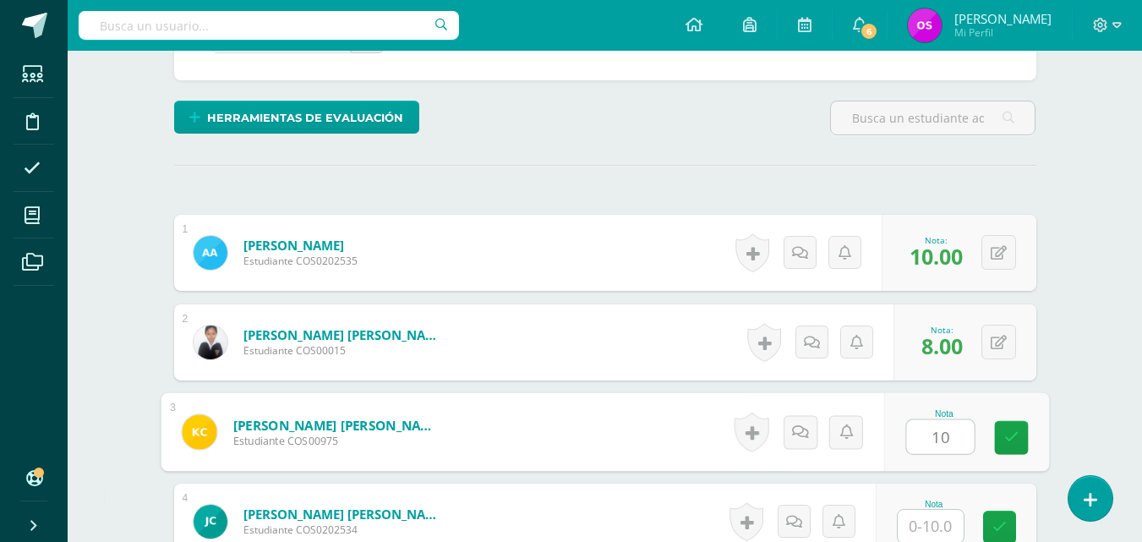
type input "10"
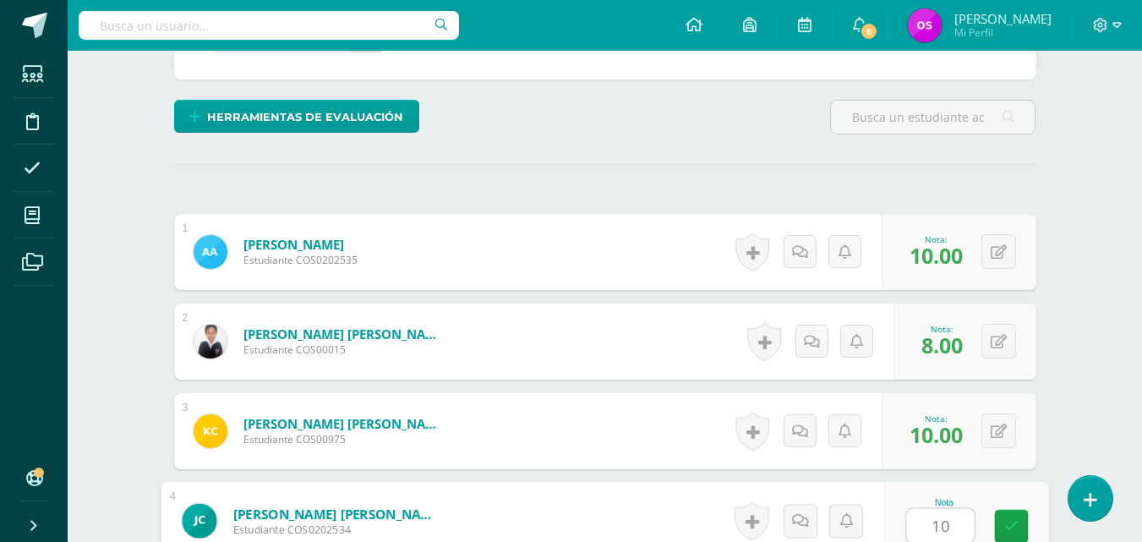
type input "10"
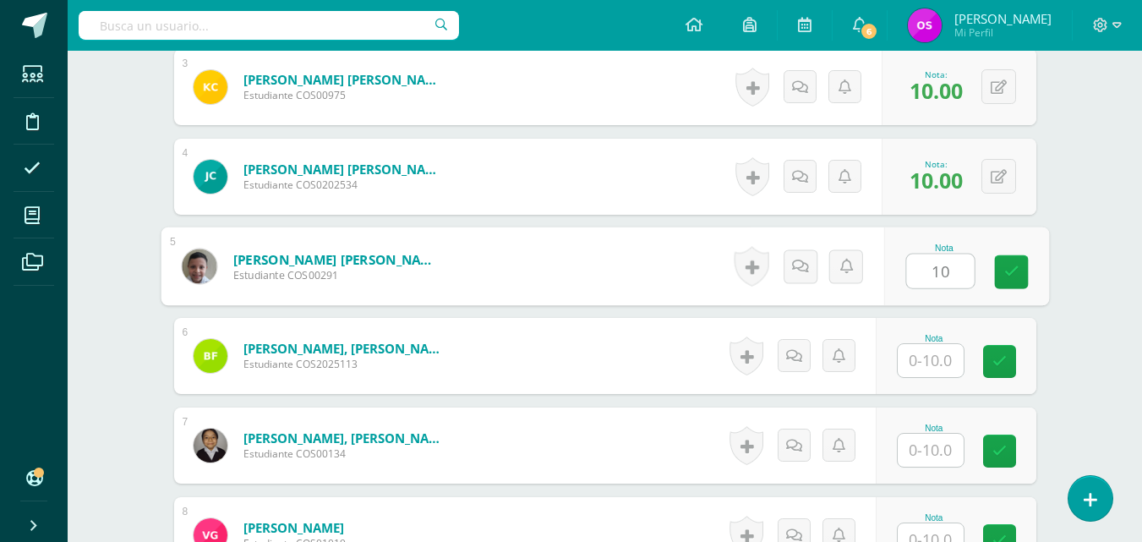
type input "10"
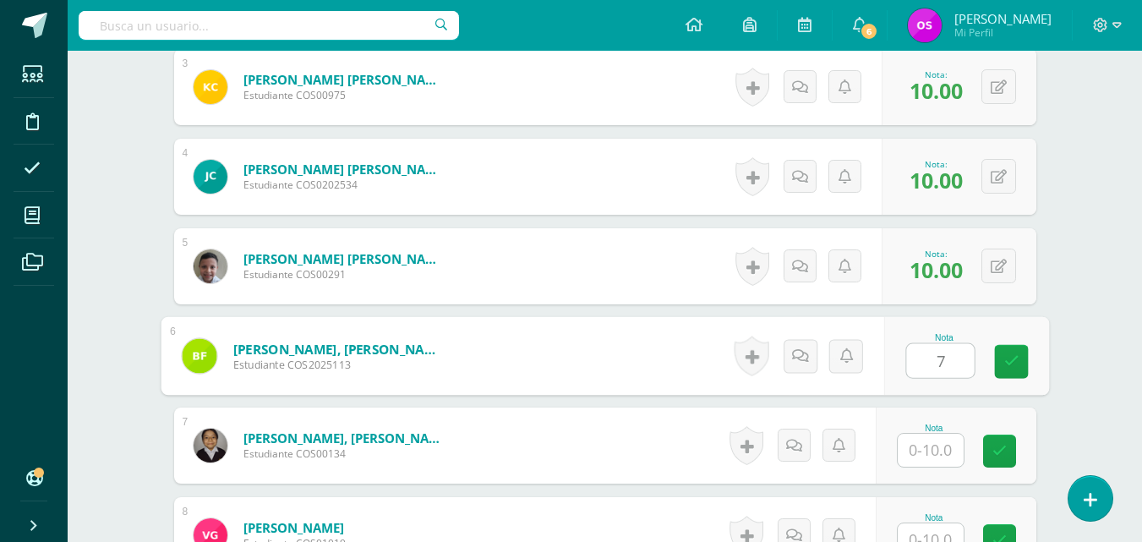
type input "7"
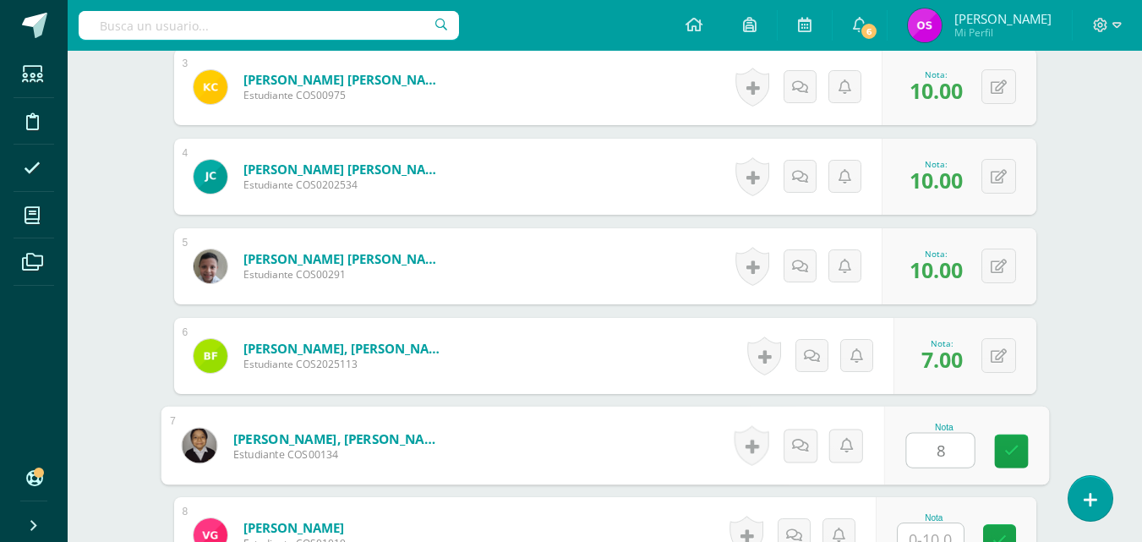
type input "8"
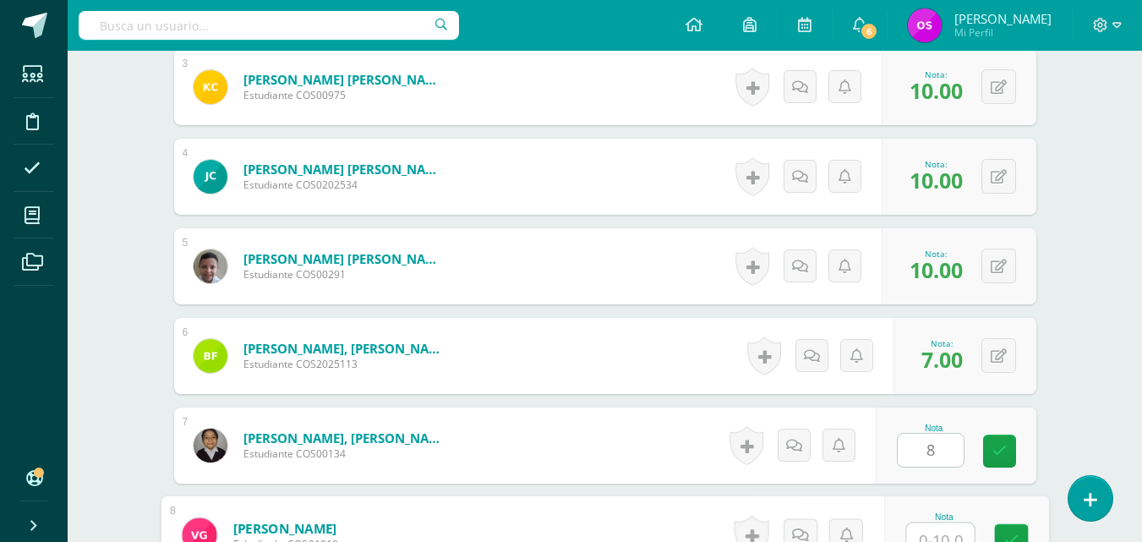
scroll to position [732, 0]
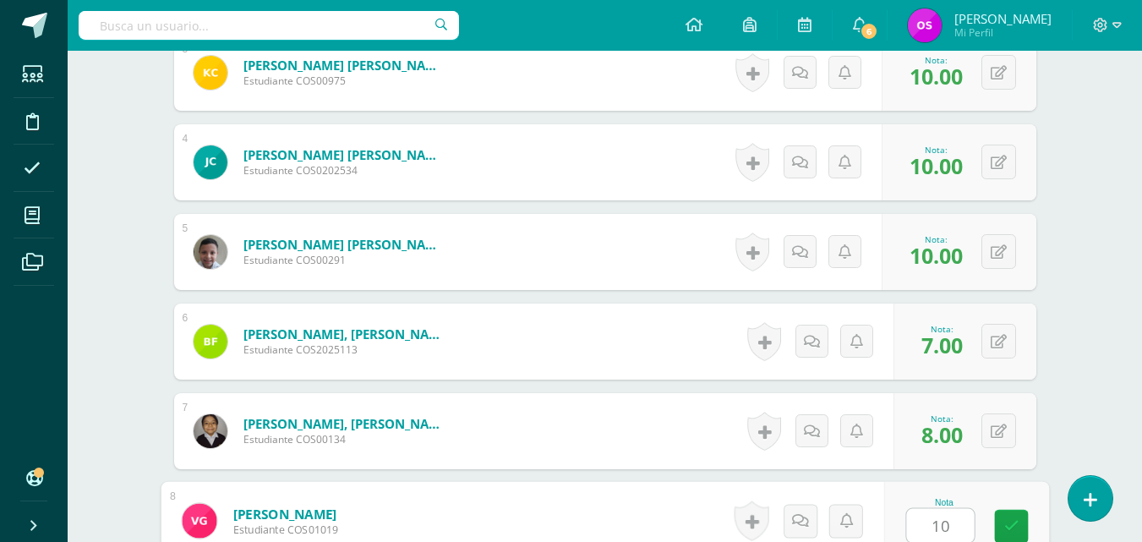
type input "10"
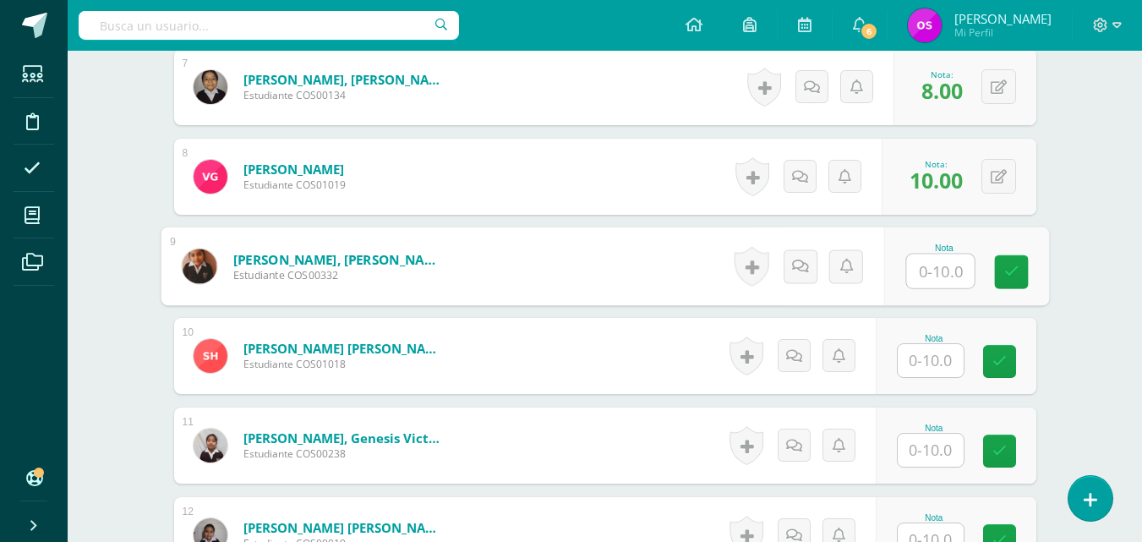
type input "1"
type input "10"
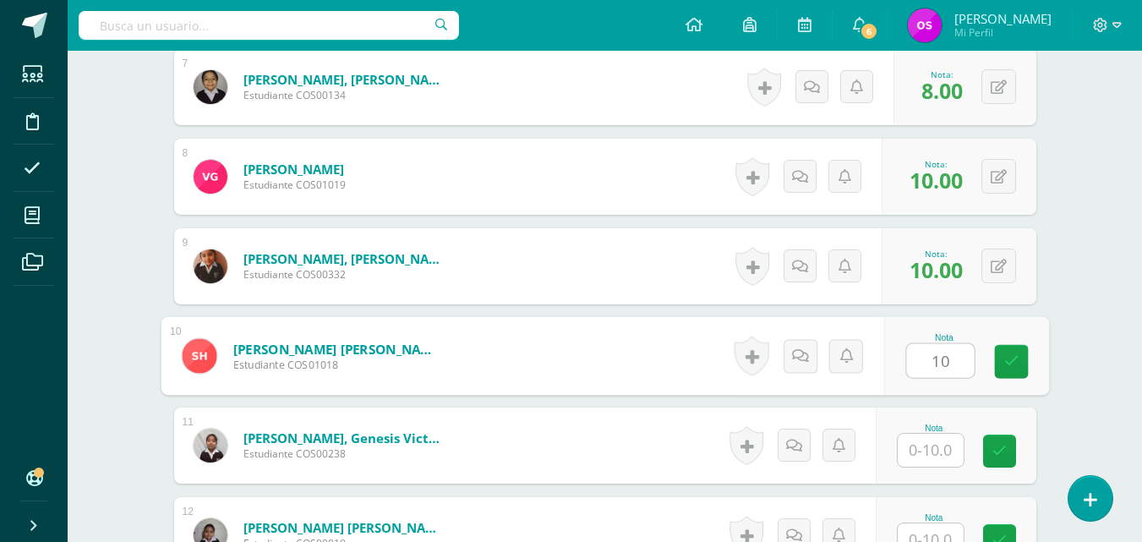
type input "10"
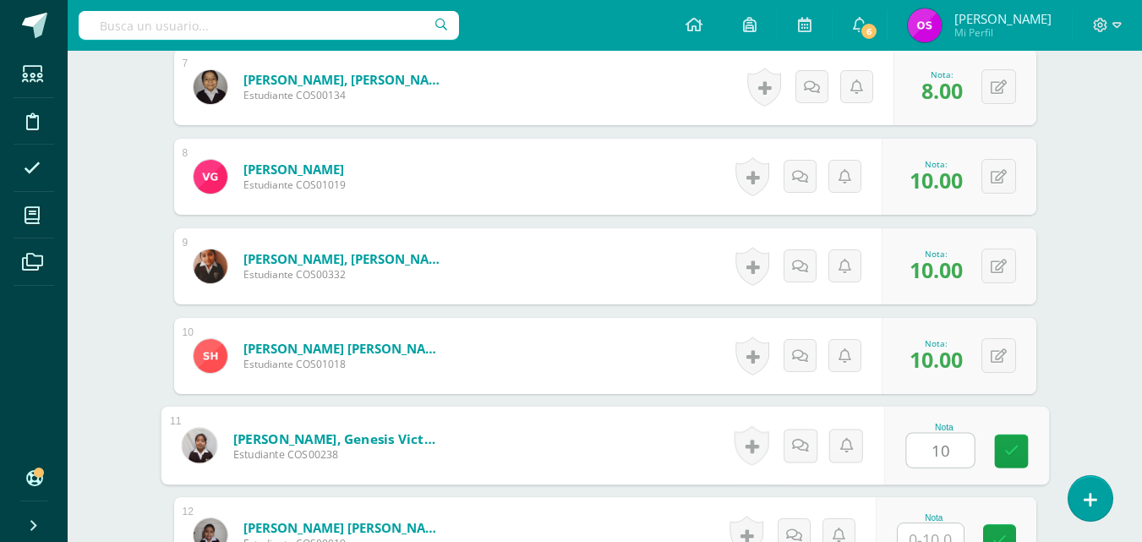
type input "10"
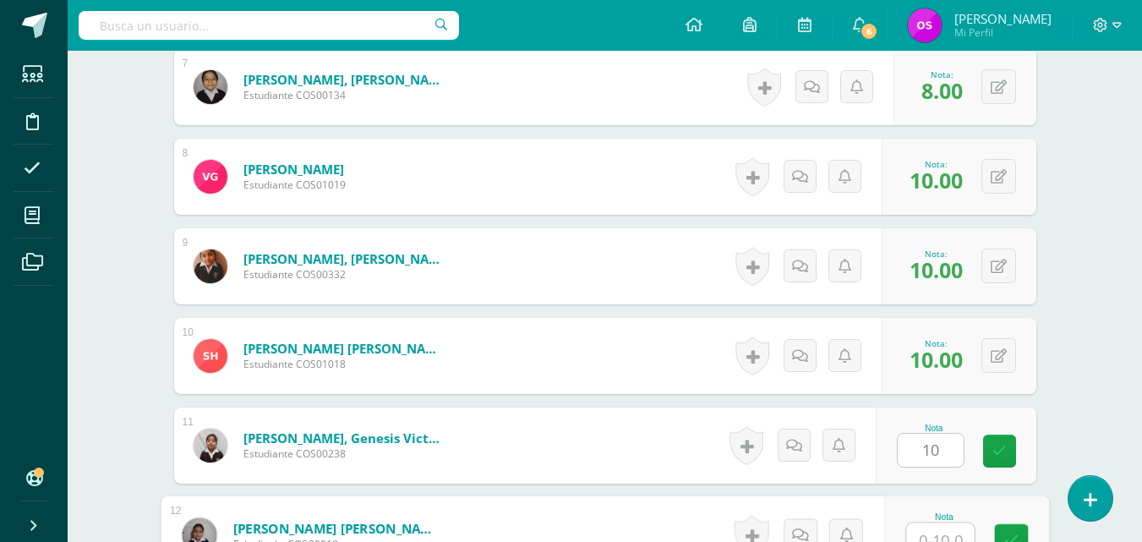
scroll to position [1091, 0]
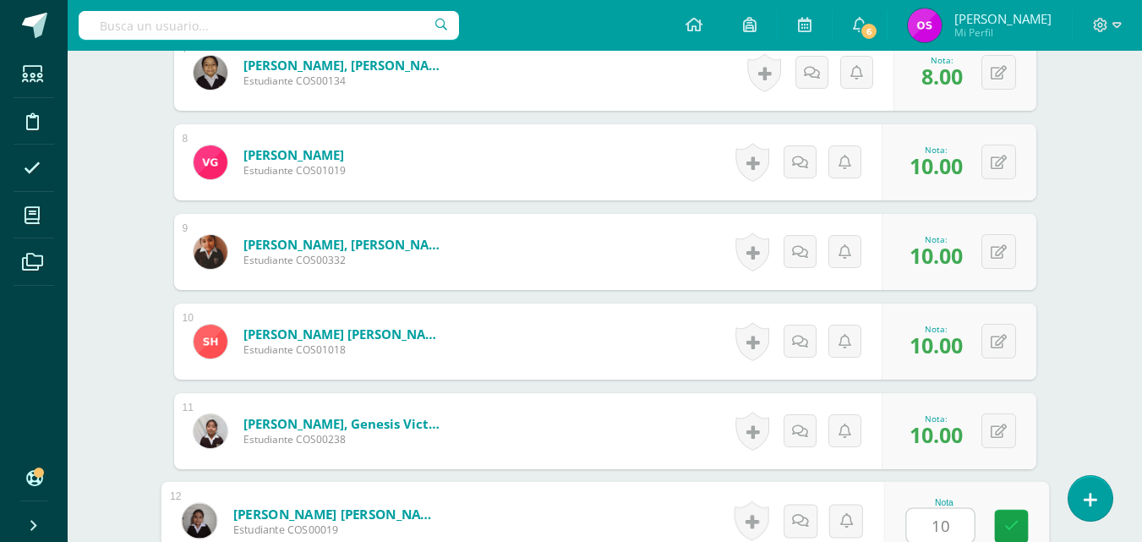
type input "10"
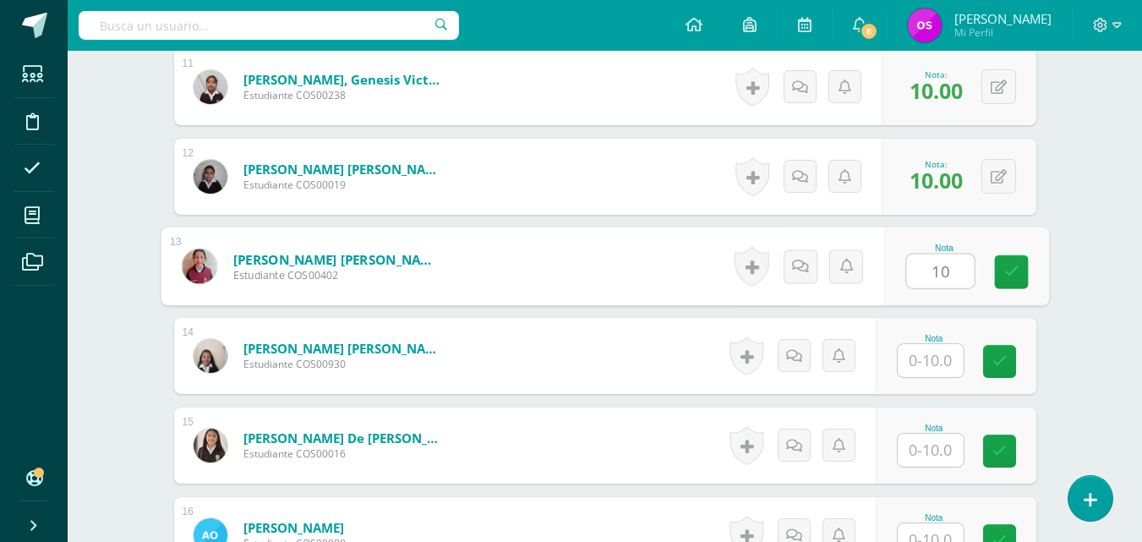
type input "10"
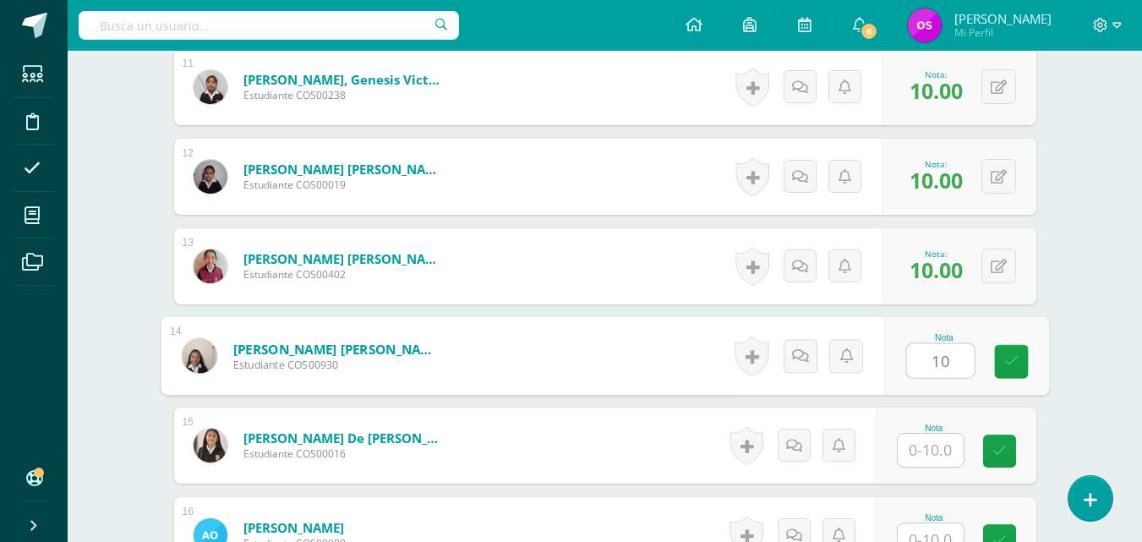
type input "10"
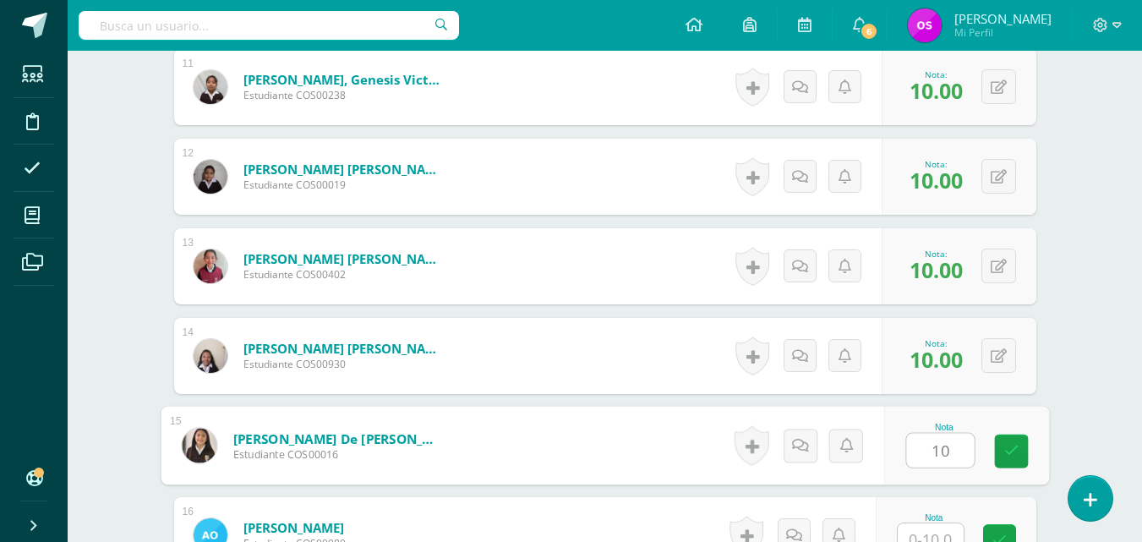
type input "10"
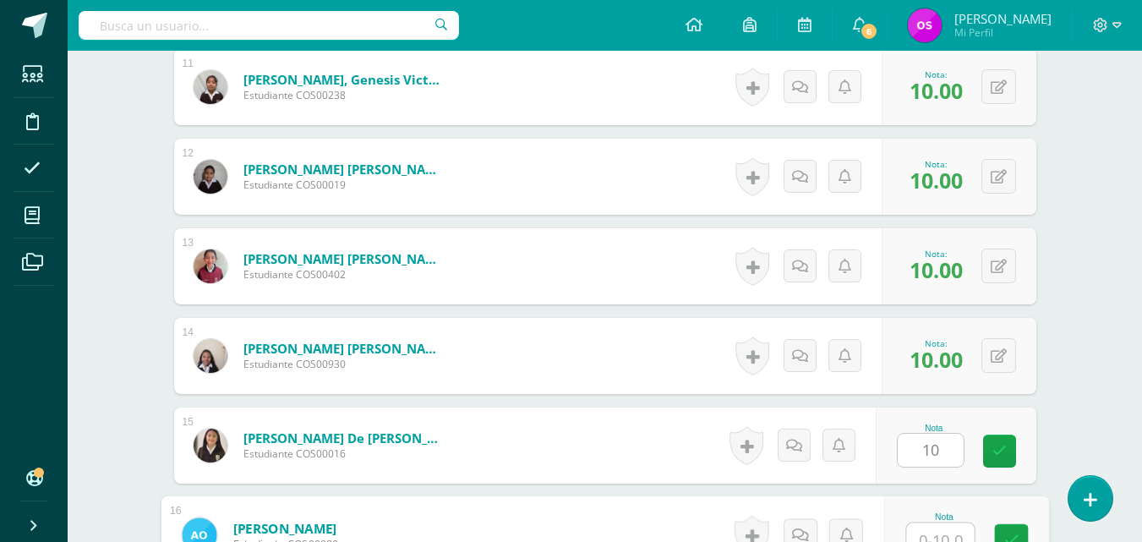
scroll to position [1449, 0]
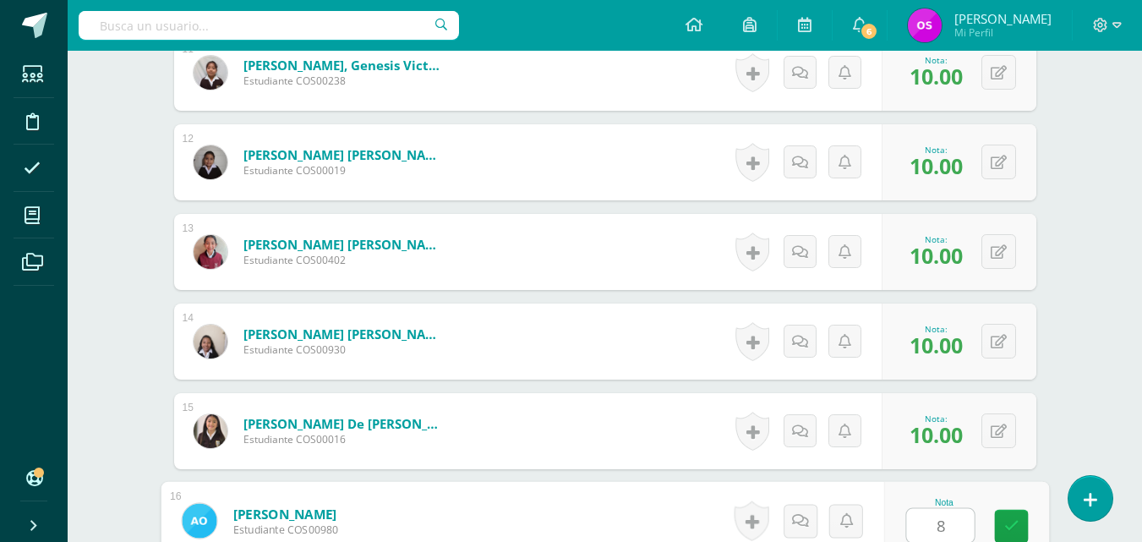
type input "8"
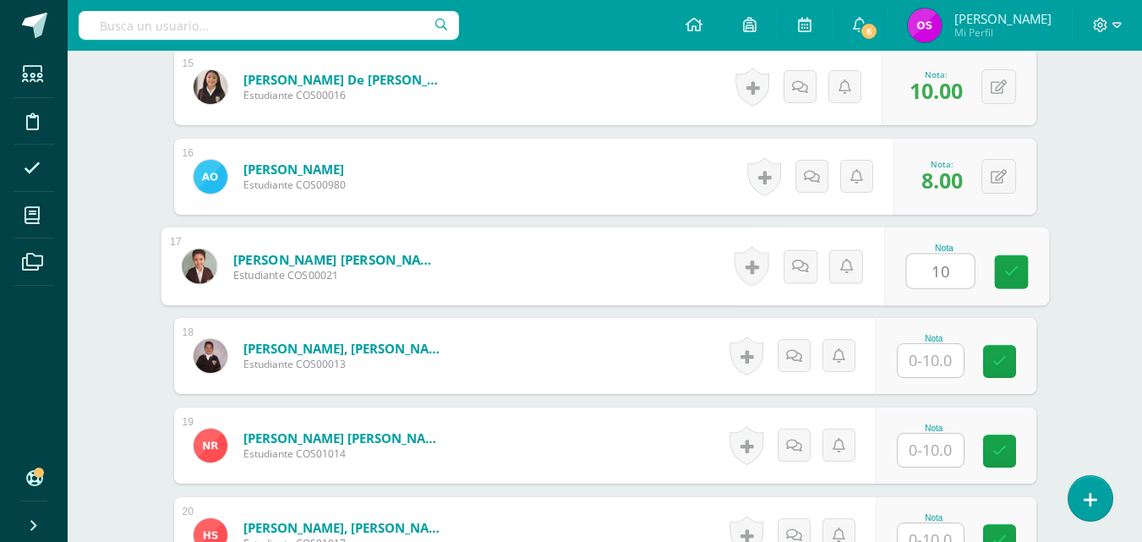
type input "10"
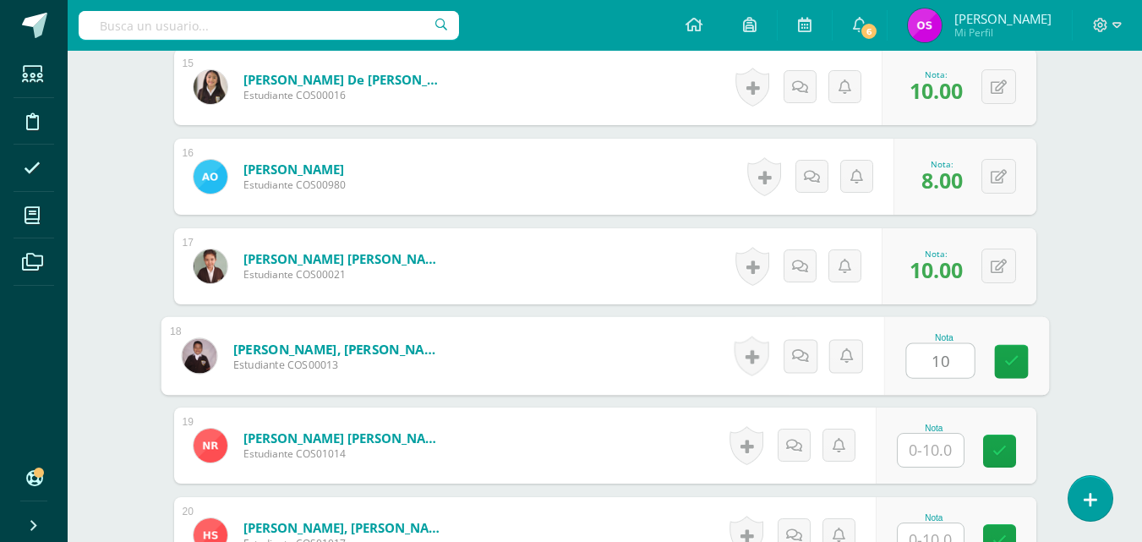
type input "10"
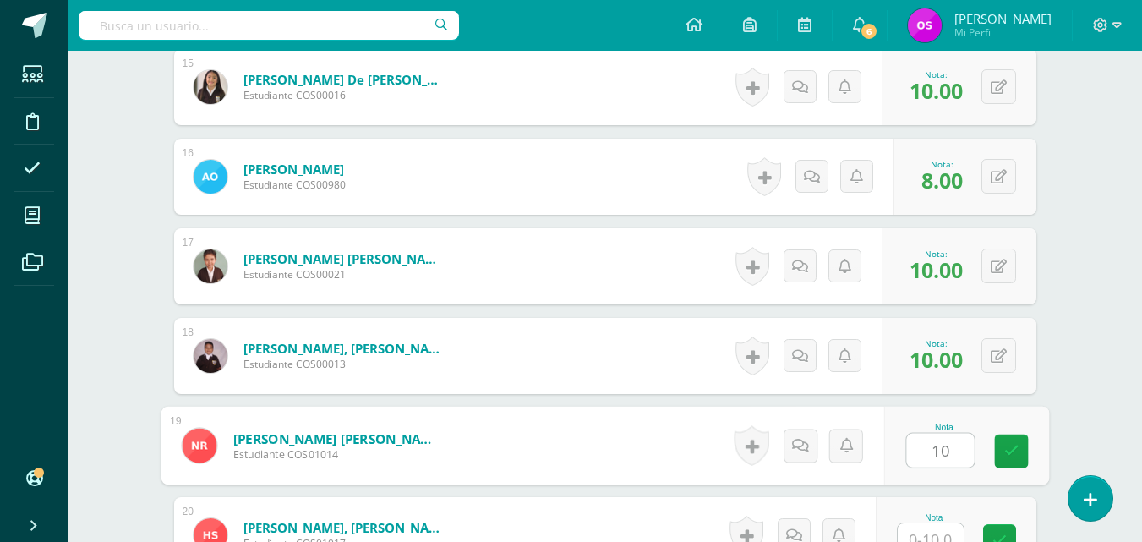
type input "10"
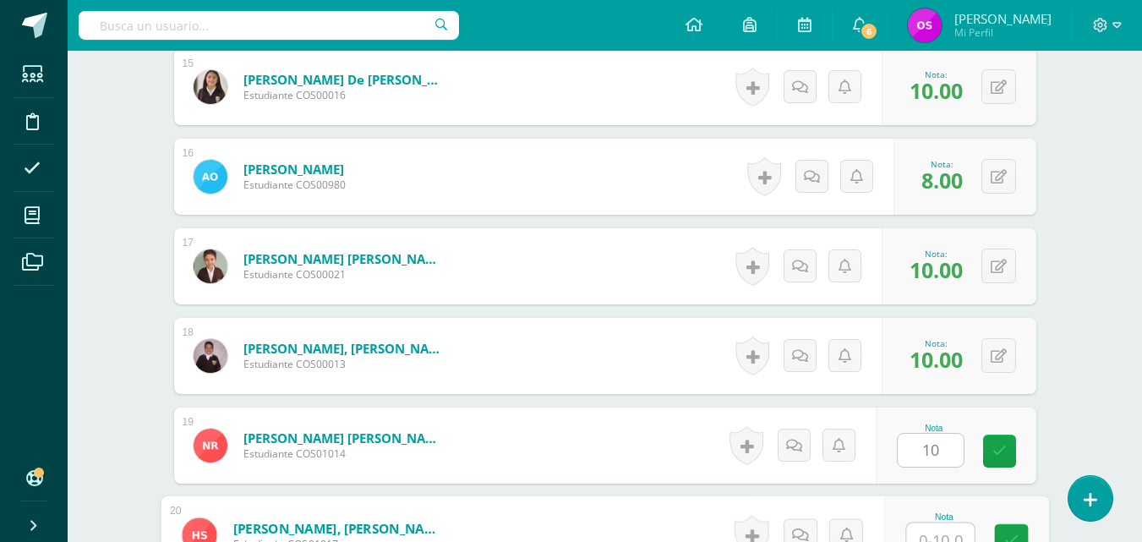
scroll to position [1807, 0]
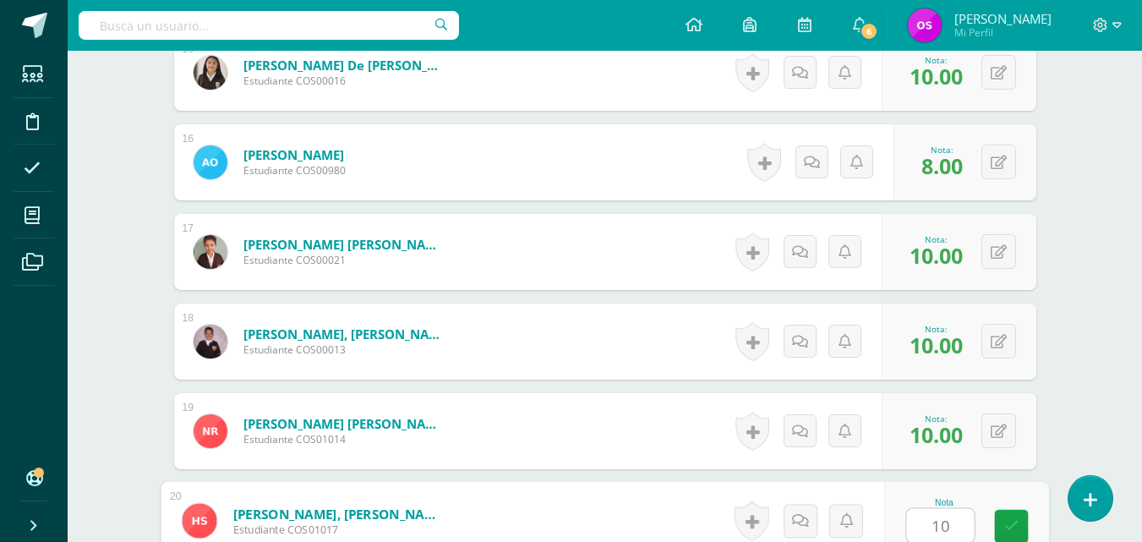
type input "10"
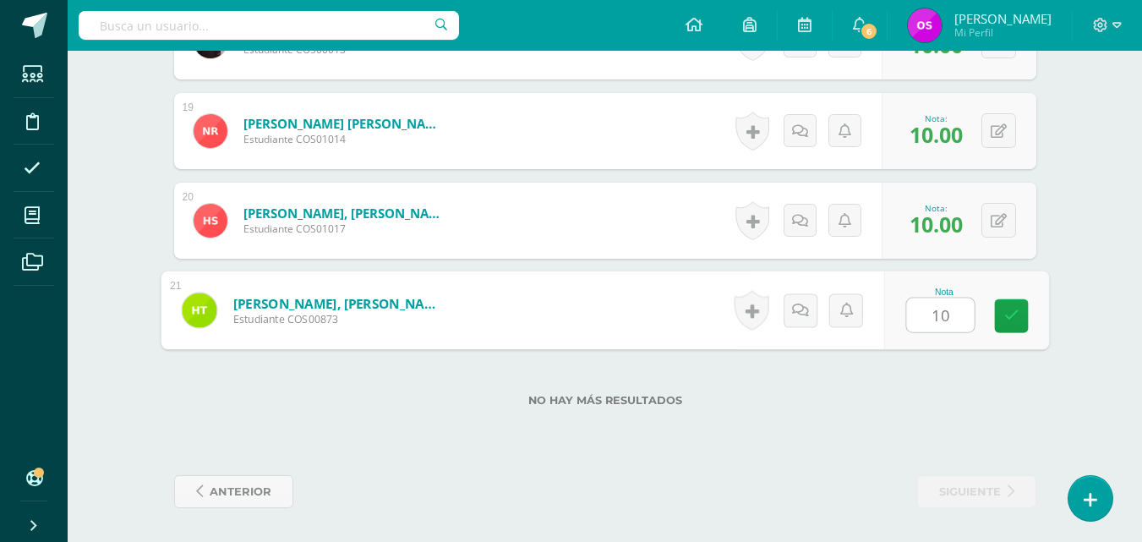
type input "1"
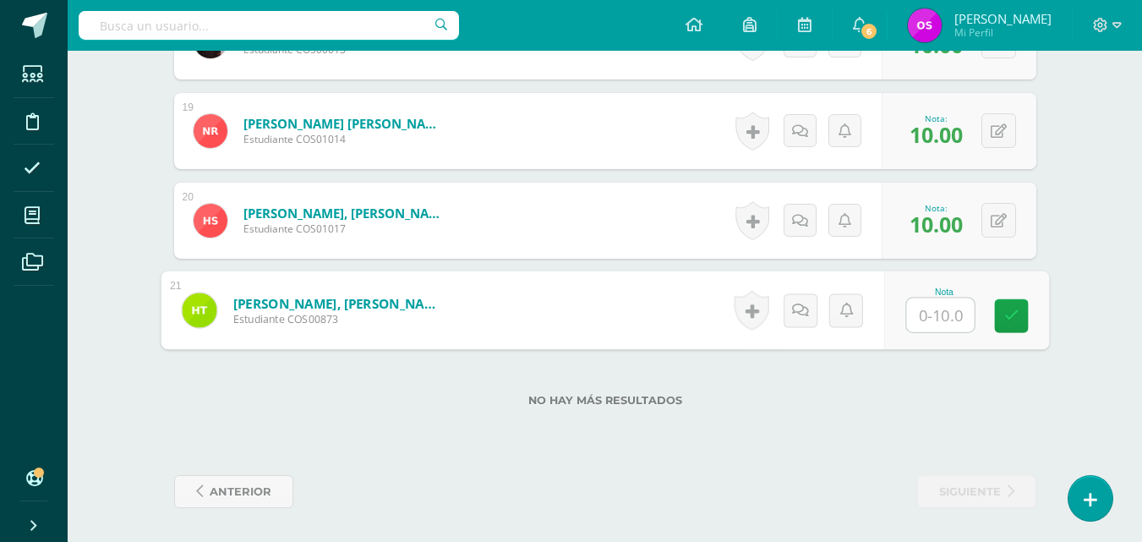
click at [925, 305] on input "text" at bounding box center [940, 315] width 68 height 34
type input "7"
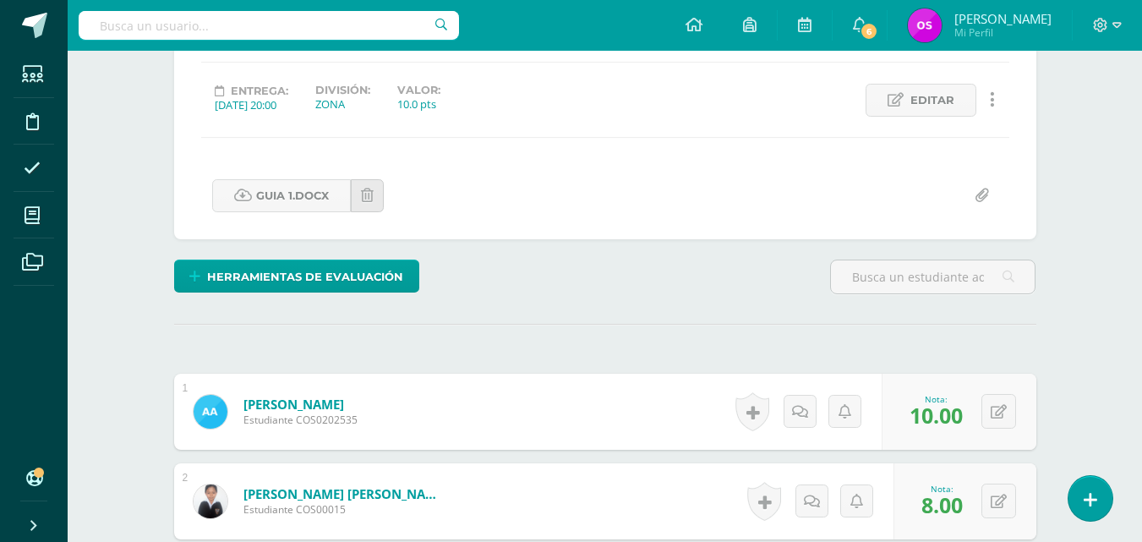
scroll to position [0, 0]
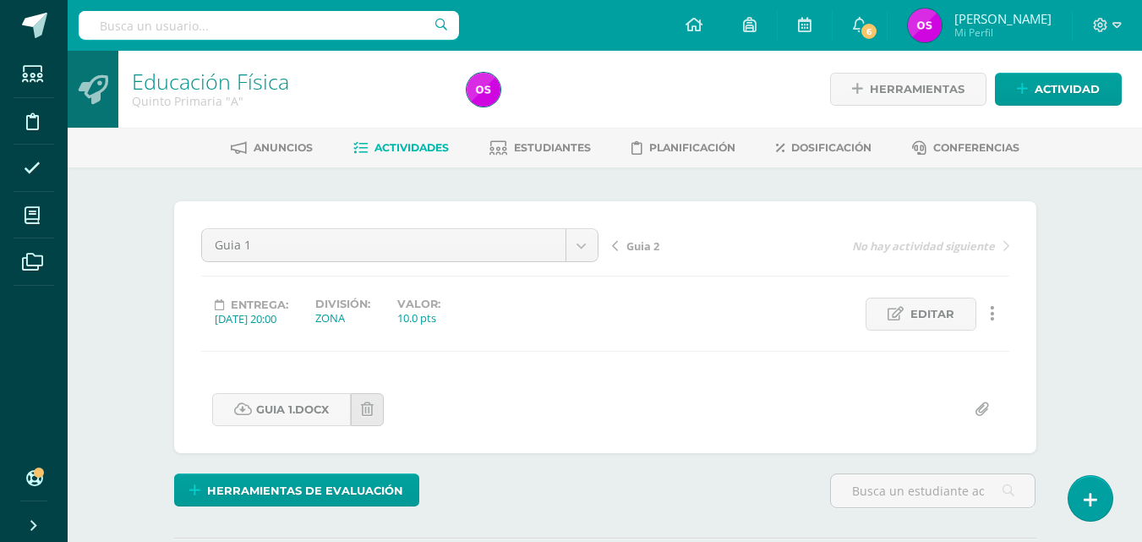
click at [636, 245] on span "Guia 2" at bounding box center [642, 245] width 33 height 15
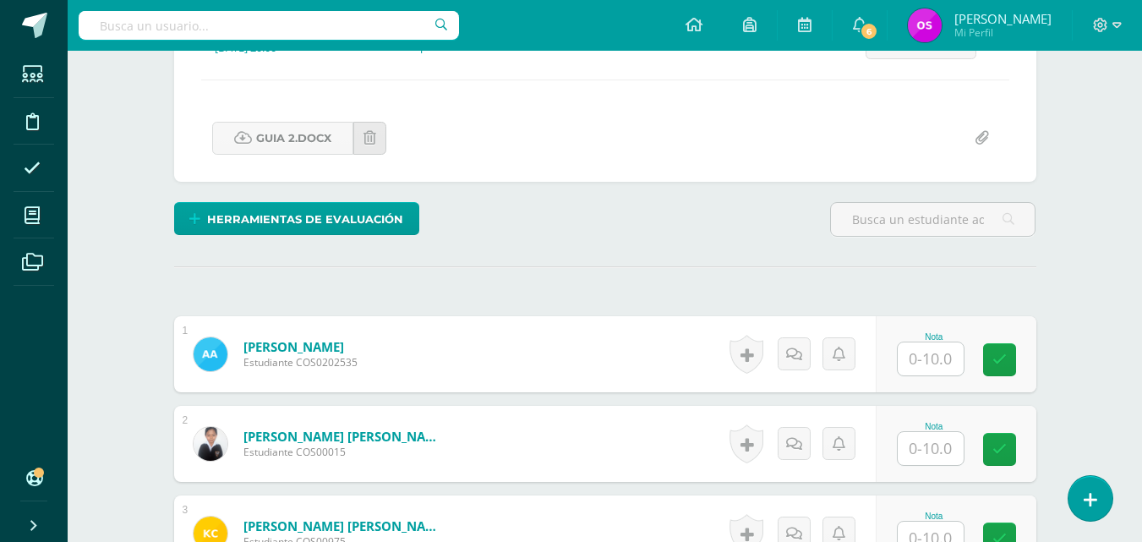
scroll to position [305, 0]
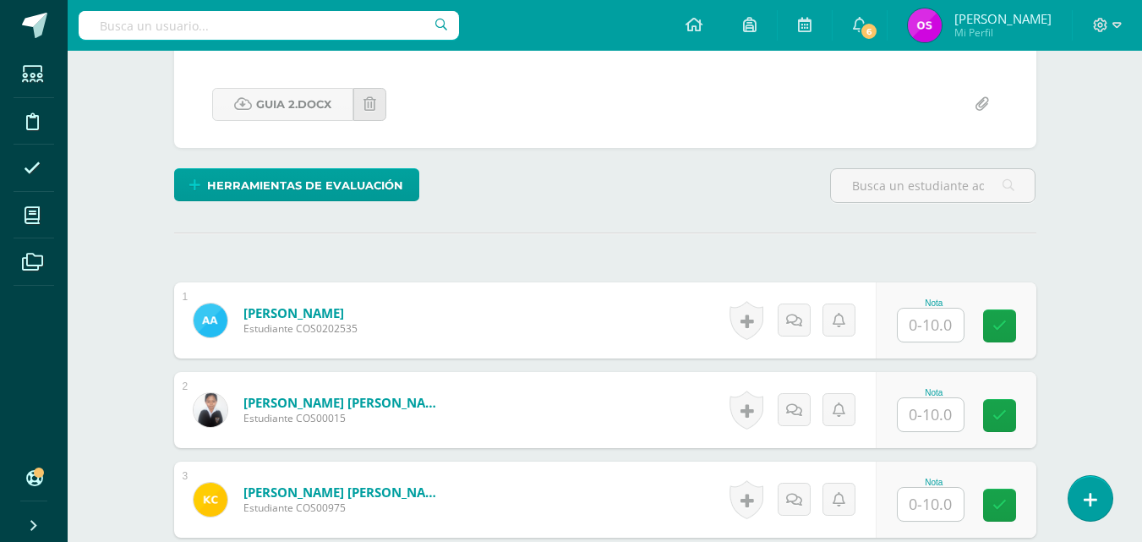
click at [925, 327] on input "text" at bounding box center [931, 325] width 66 height 33
type input "10"
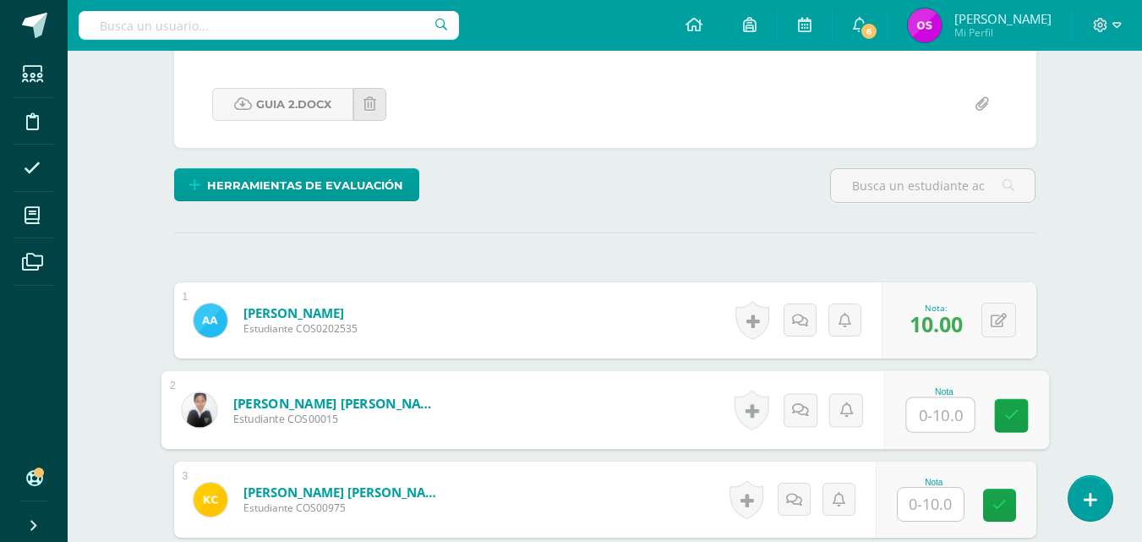
type input "1"
type input "8"
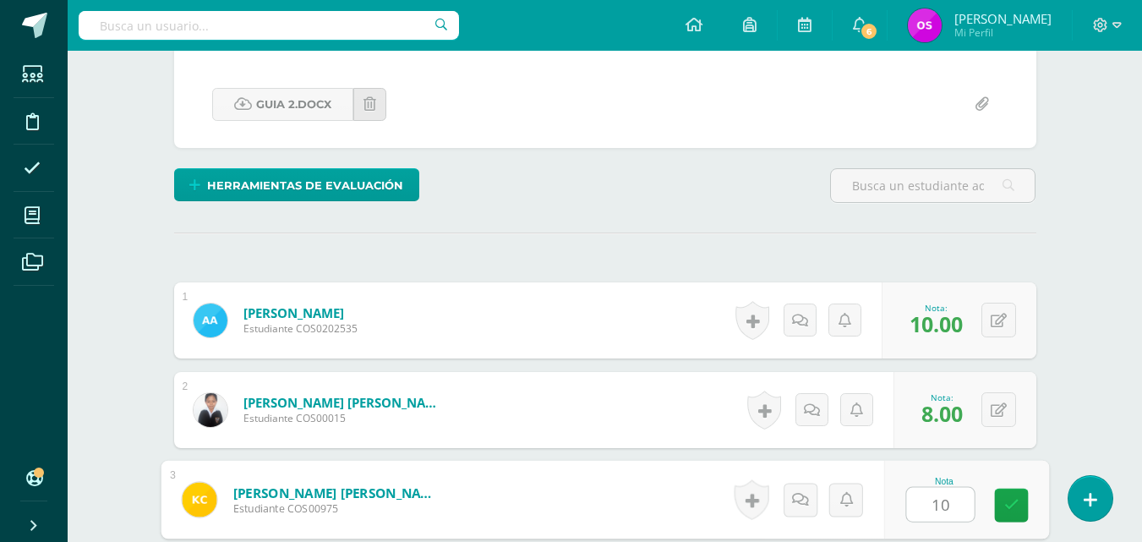
type input "10"
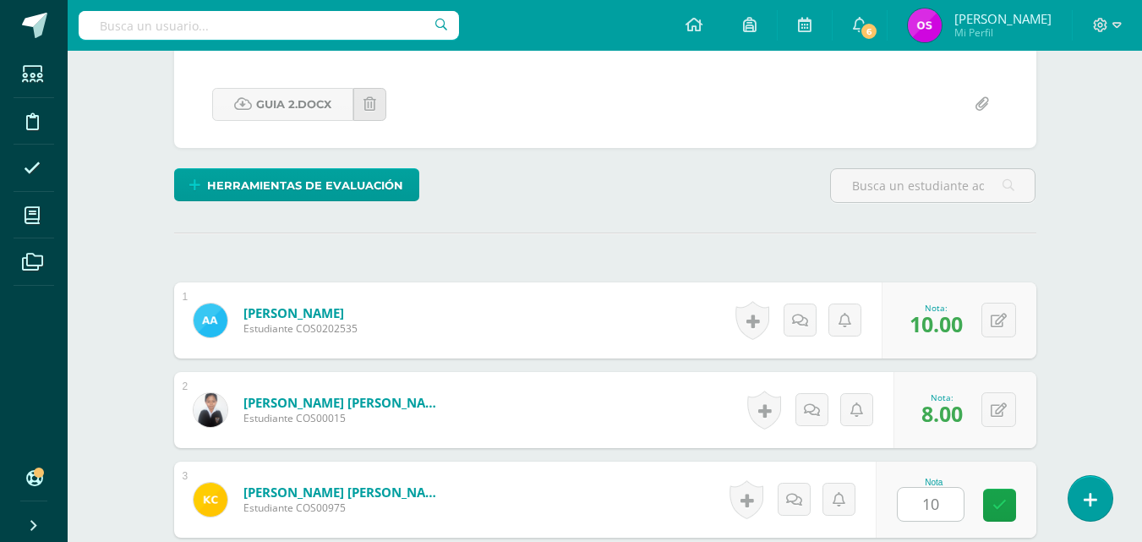
scroll to position [628, 0]
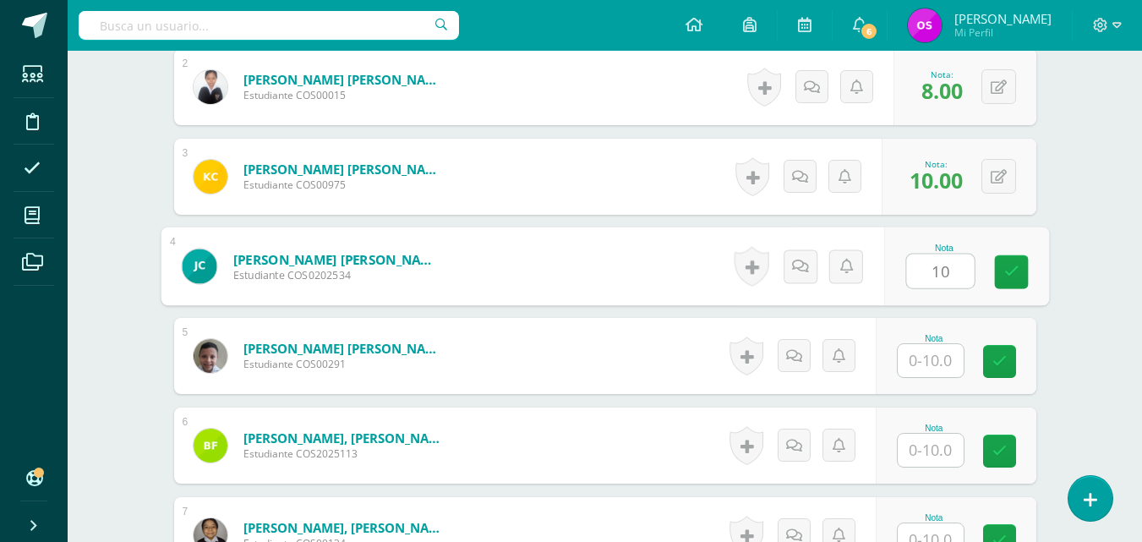
type input "10"
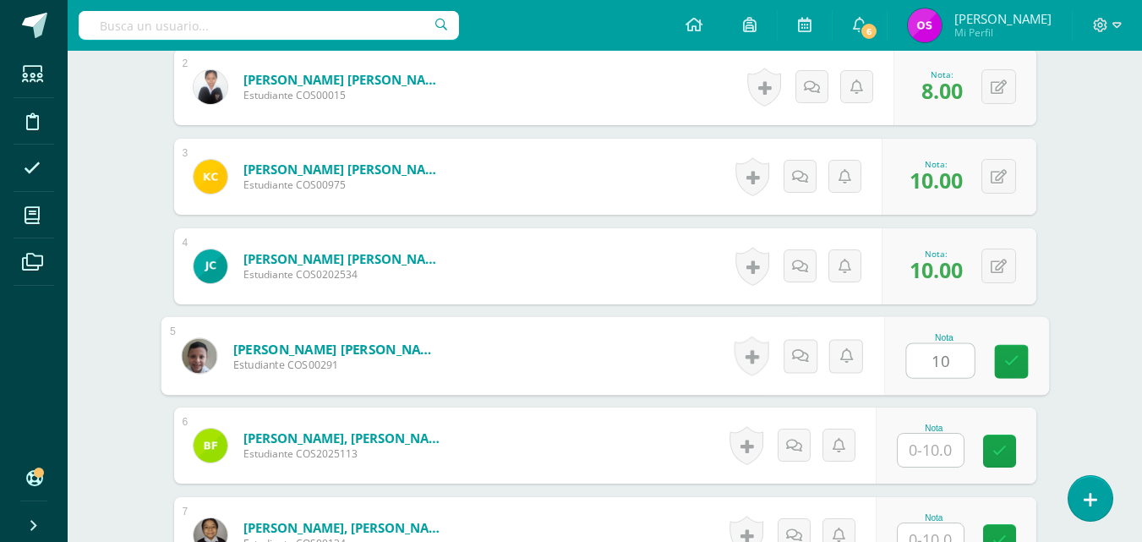
type input "10"
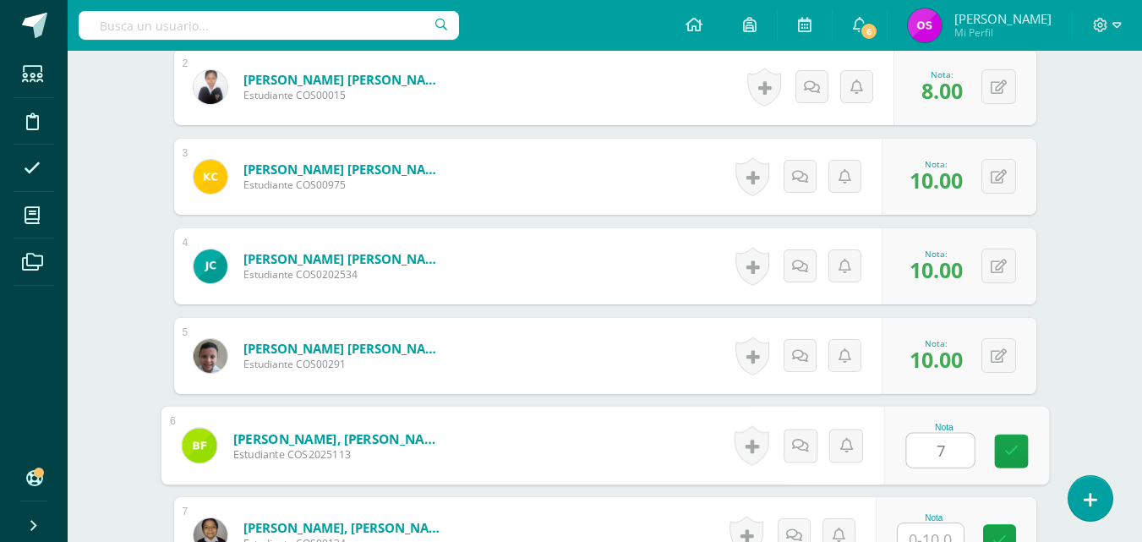
type input "7"
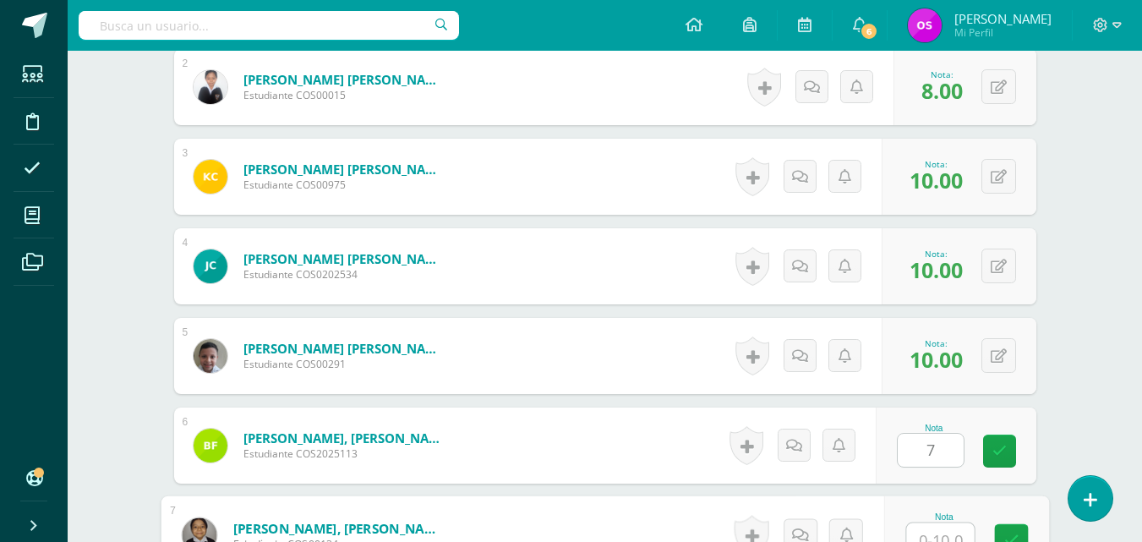
scroll to position [643, 0]
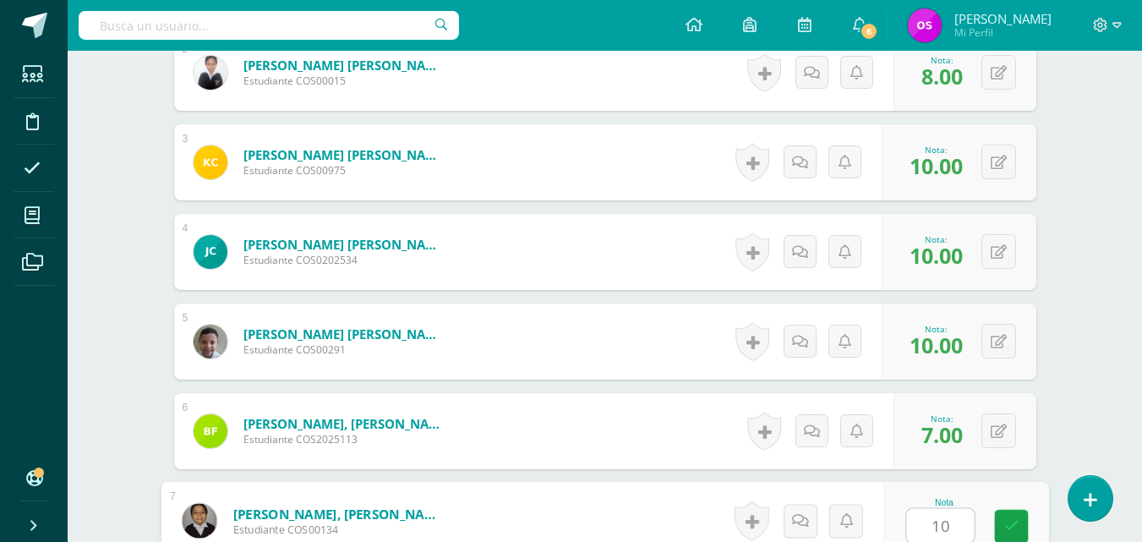
type input "10"
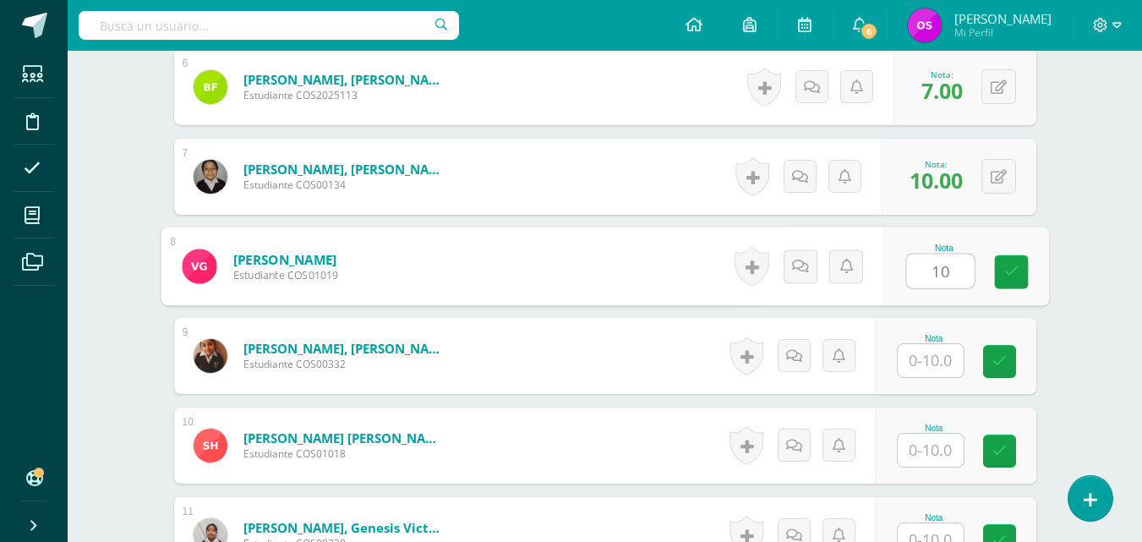
type input "10"
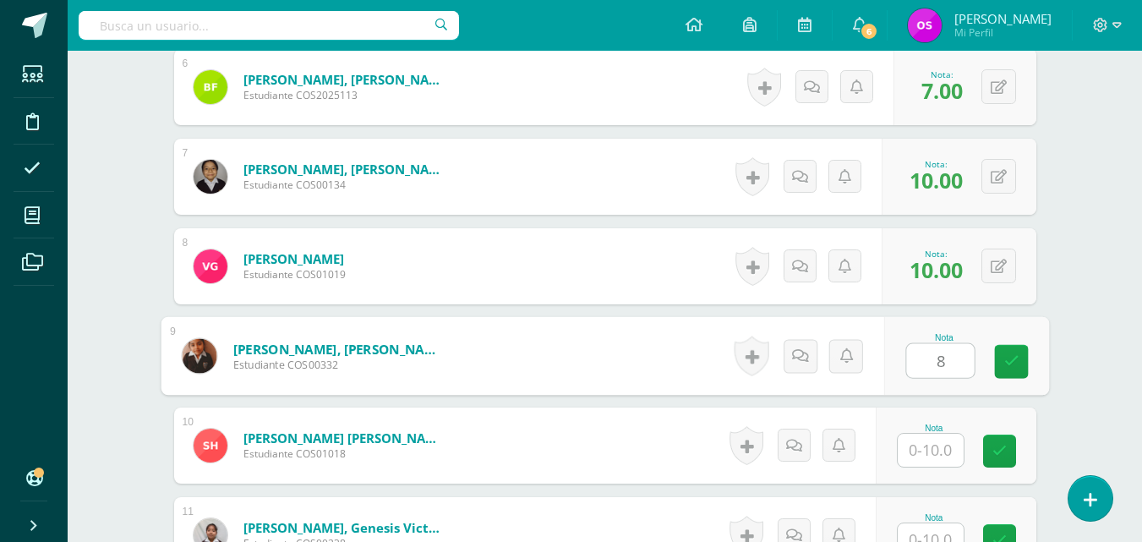
type input "8"
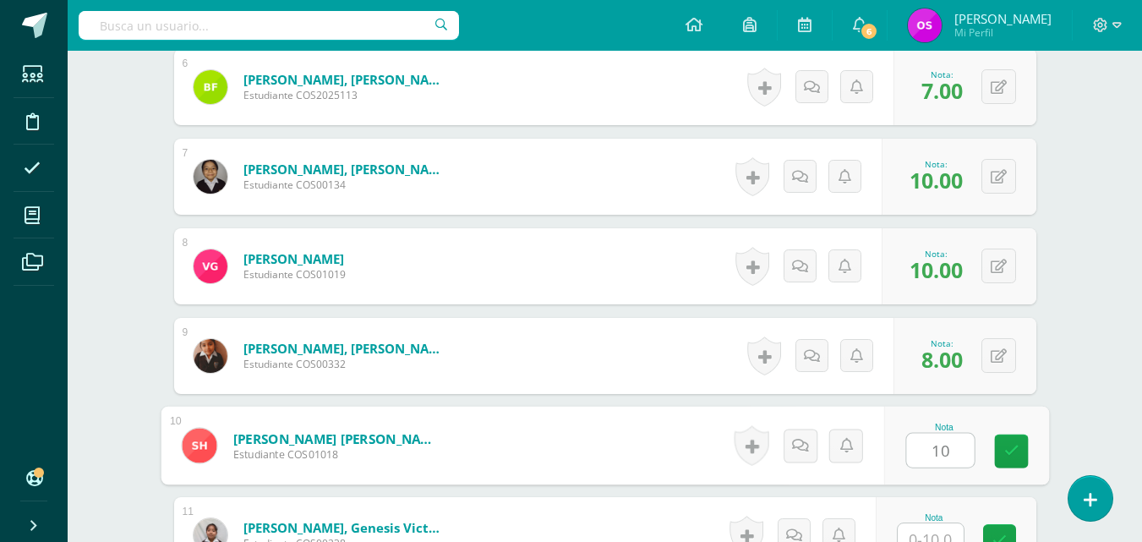
type input "10"
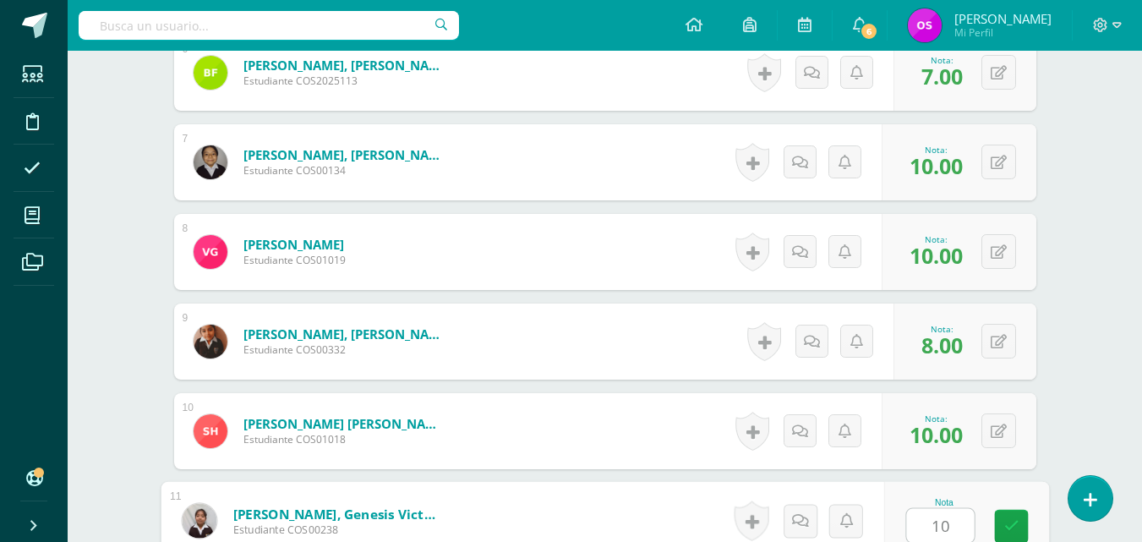
type input "10"
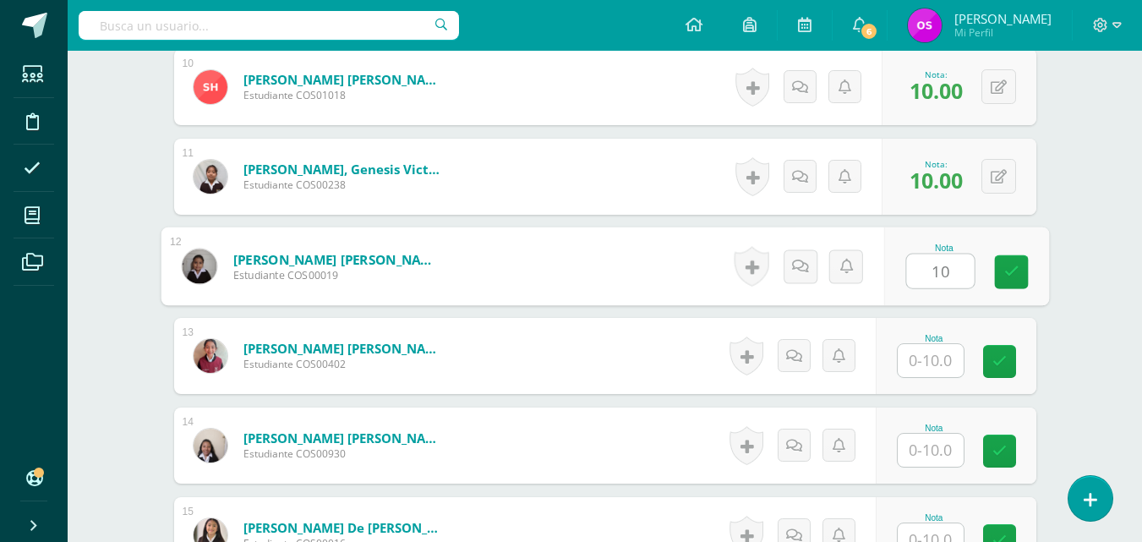
type input "10"
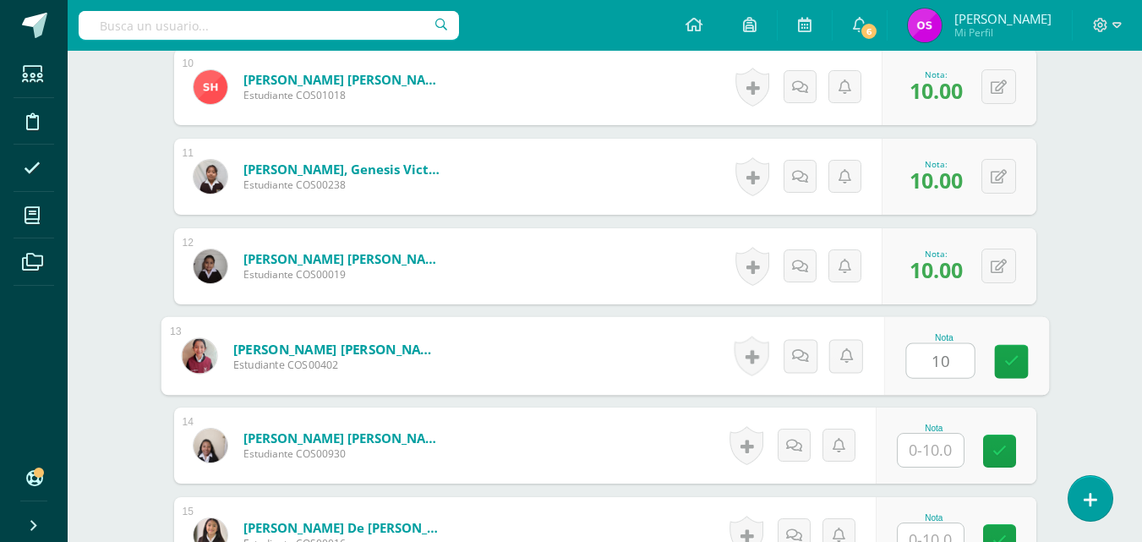
type input "10"
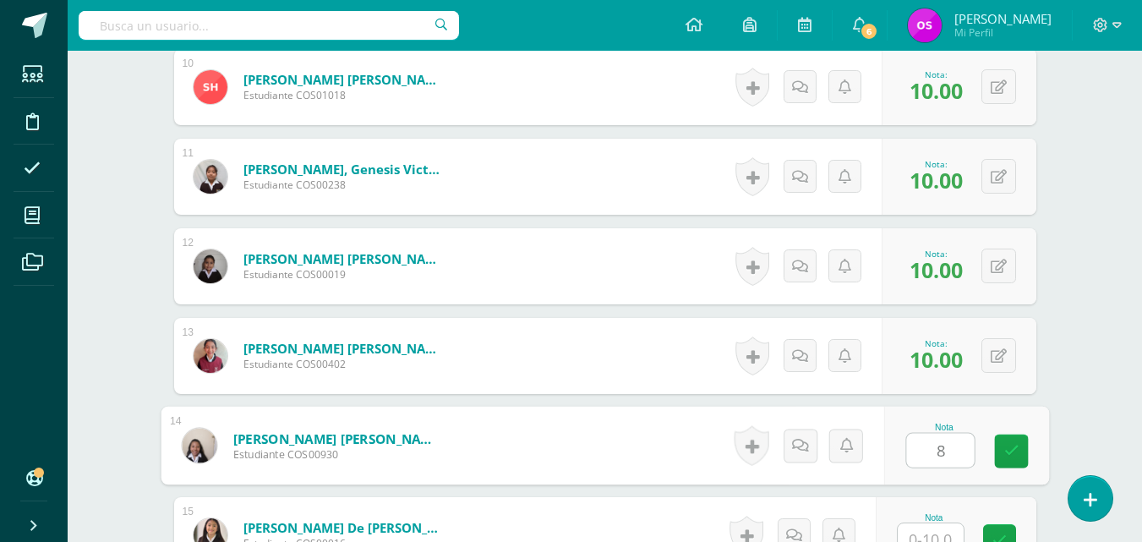
type input "8"
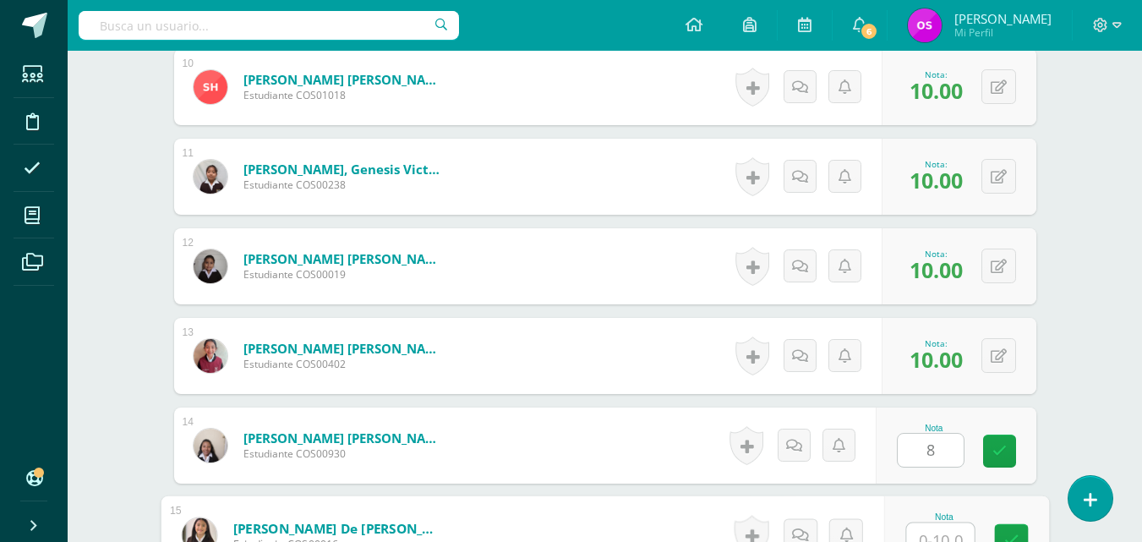
scroll to position [1359, 0]
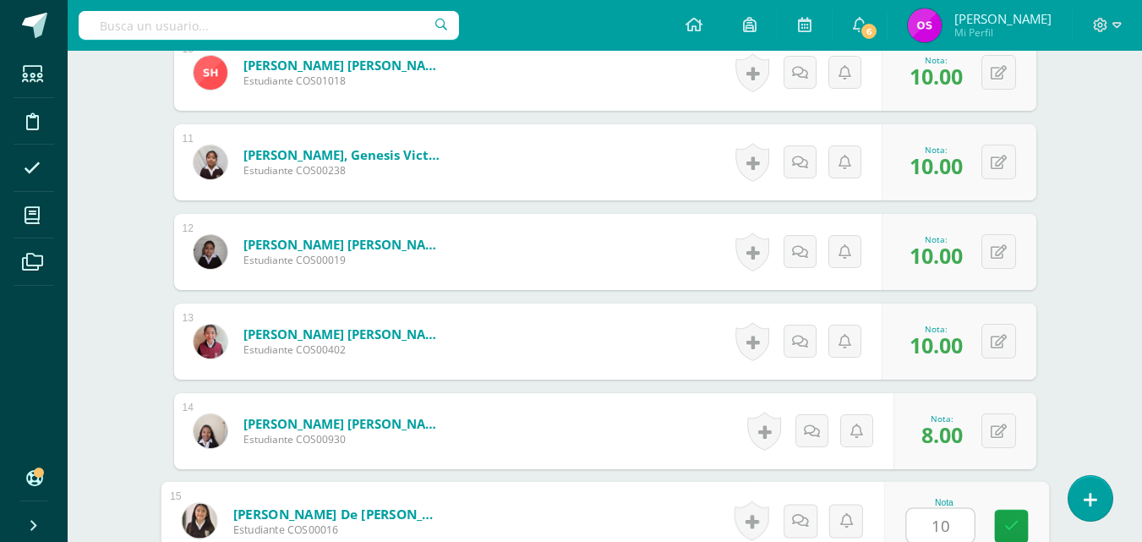
type input "10"
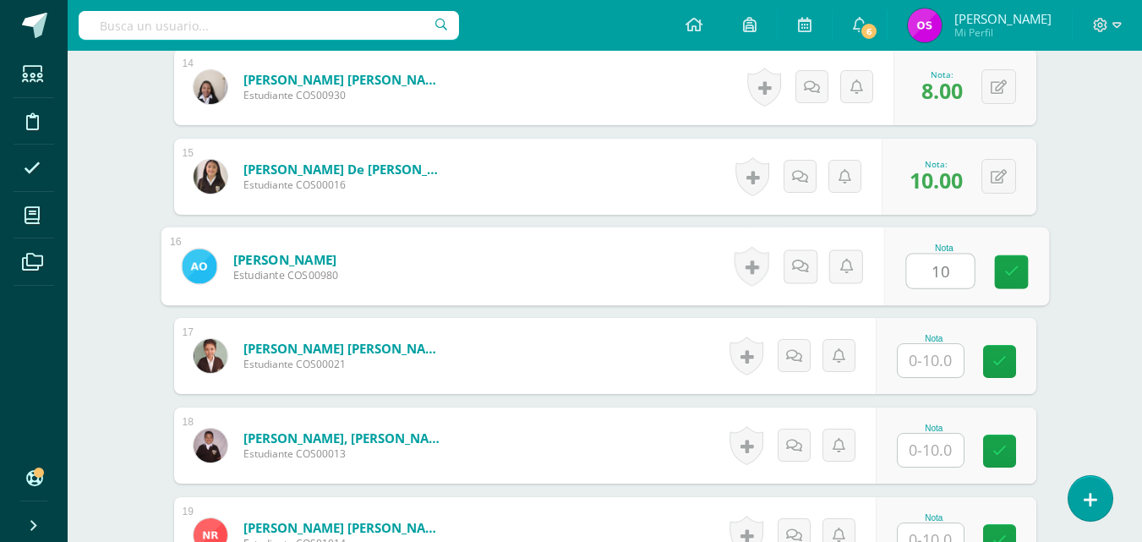
type input "10"
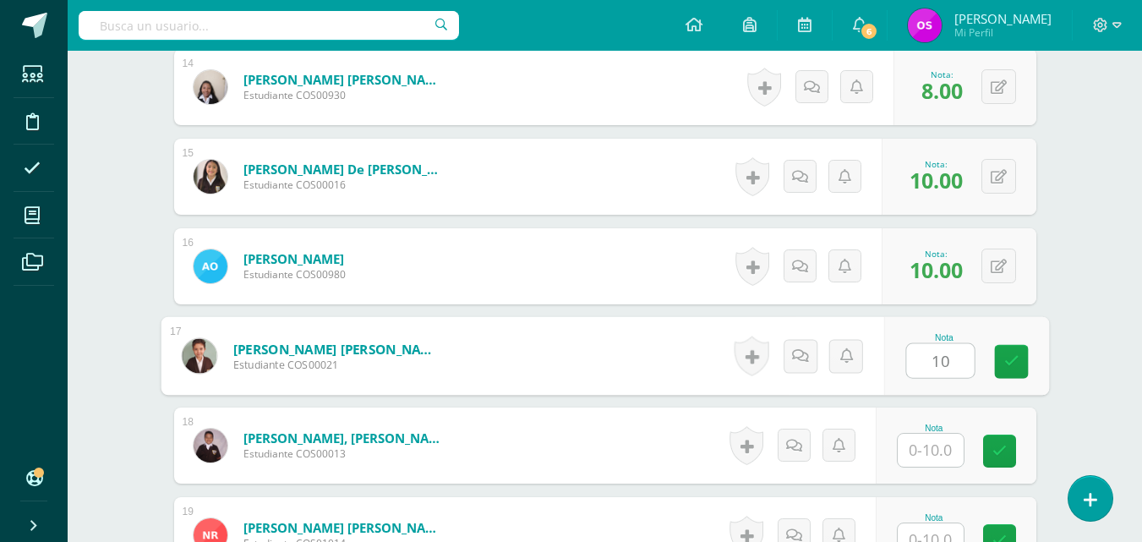
type input "10"
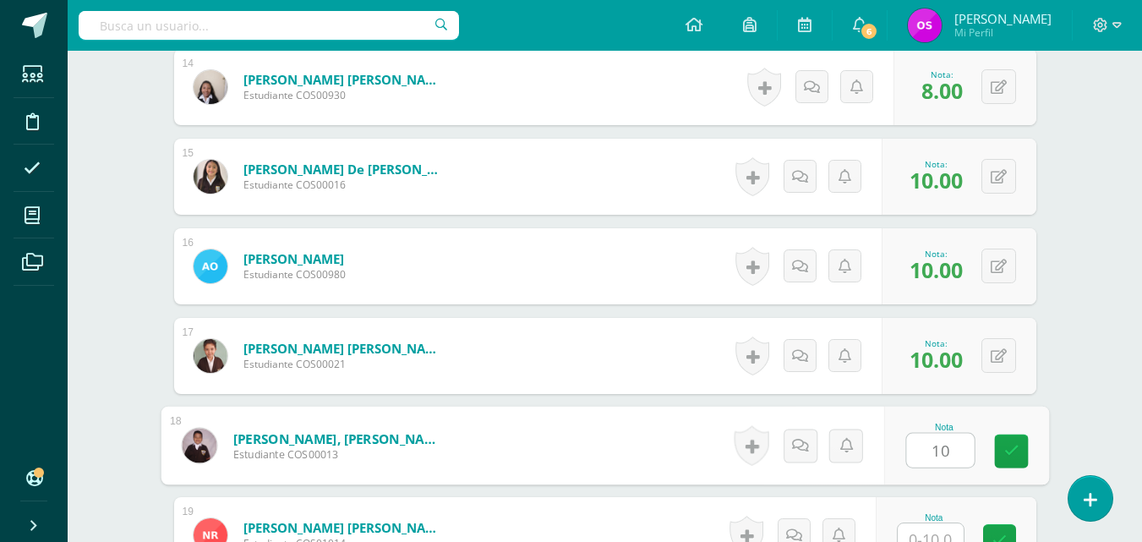
type input "10"
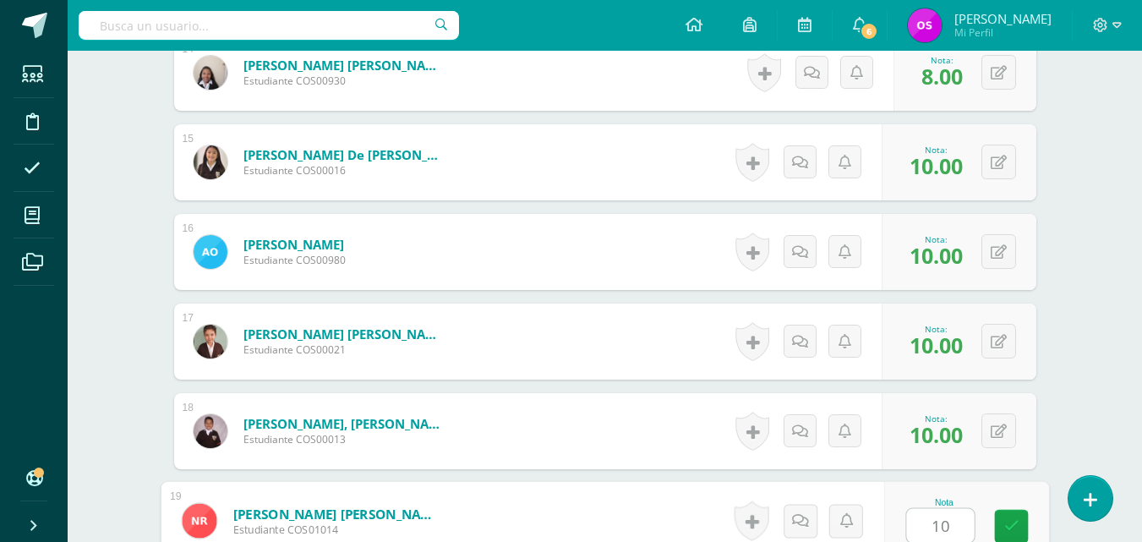
type input "10"
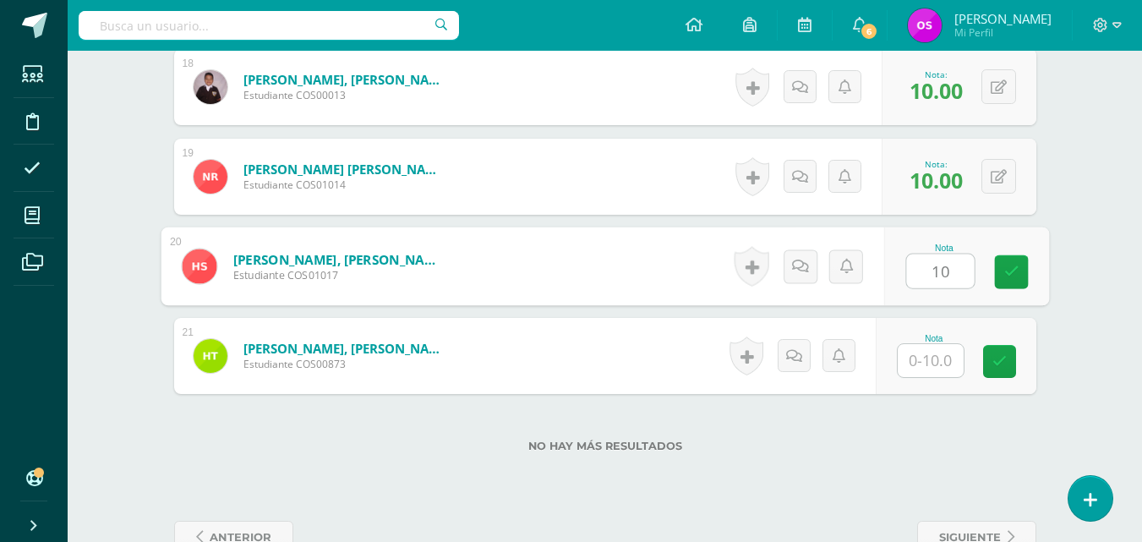
type input "10"
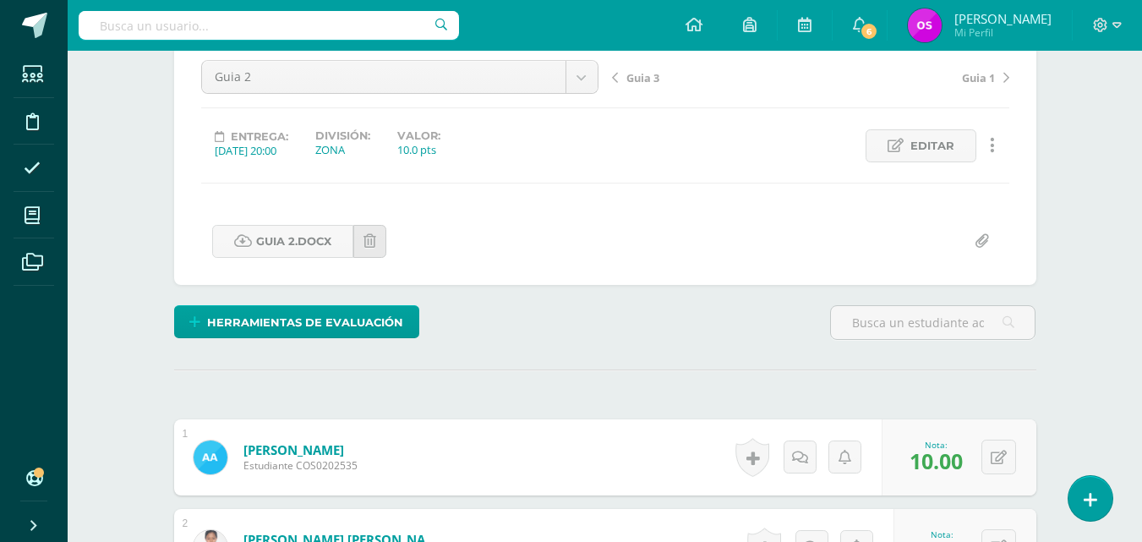
scroll to position [0, 0]
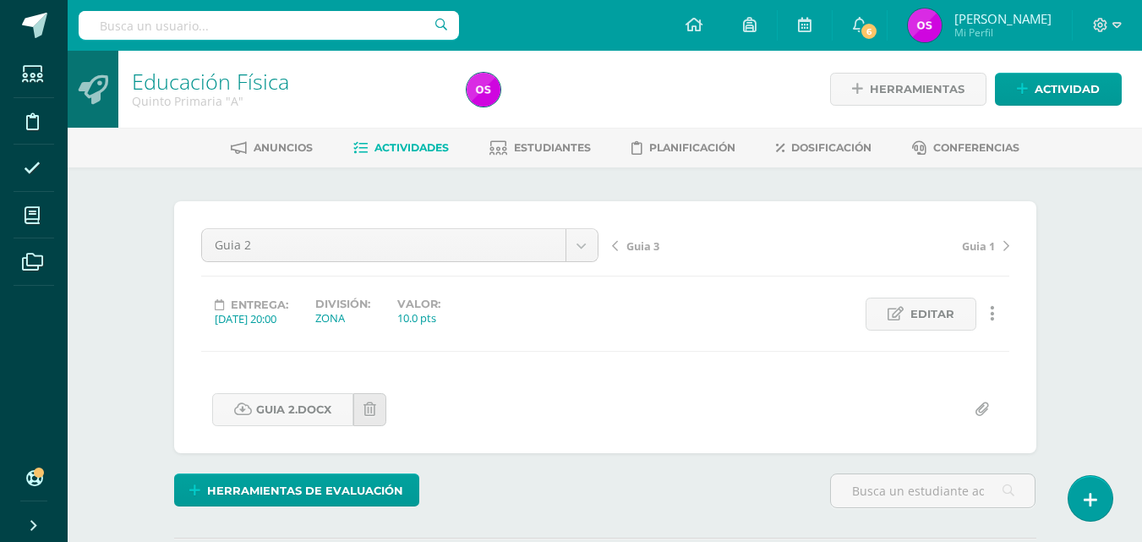
click at [637, 245] on span "Guia 3" at bounding box center [642, 245] width 33 height 15
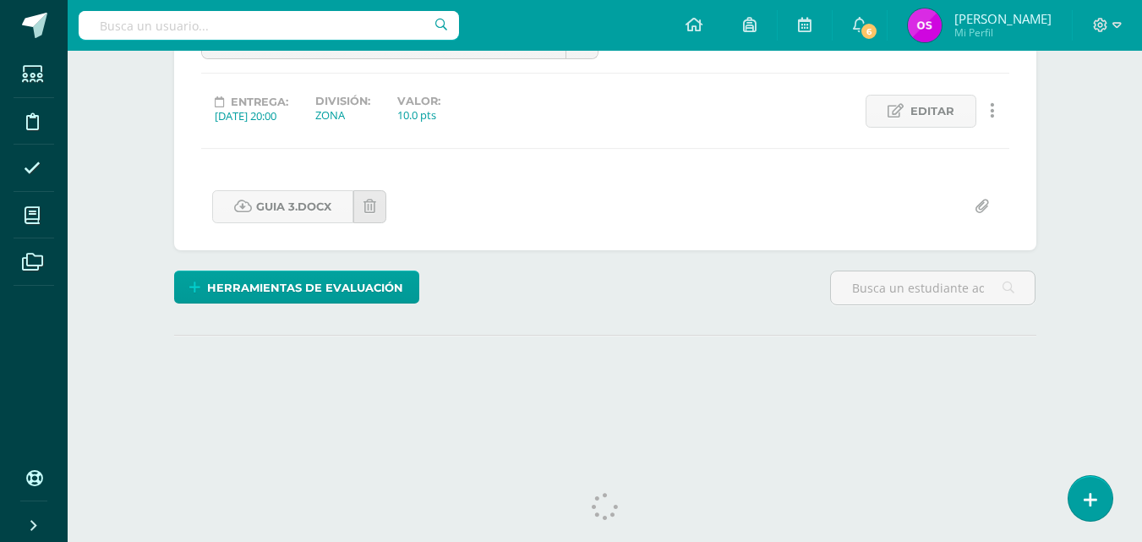
scroll to position [230, 0]
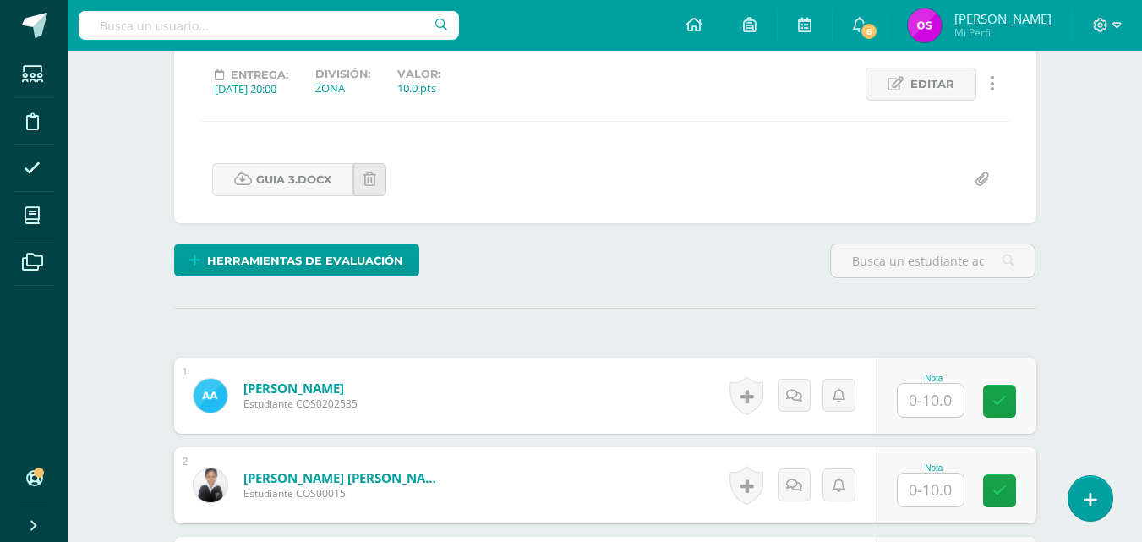
click at [923, 397] on input "text" at bounding box center [931, 400] width 66 height 33
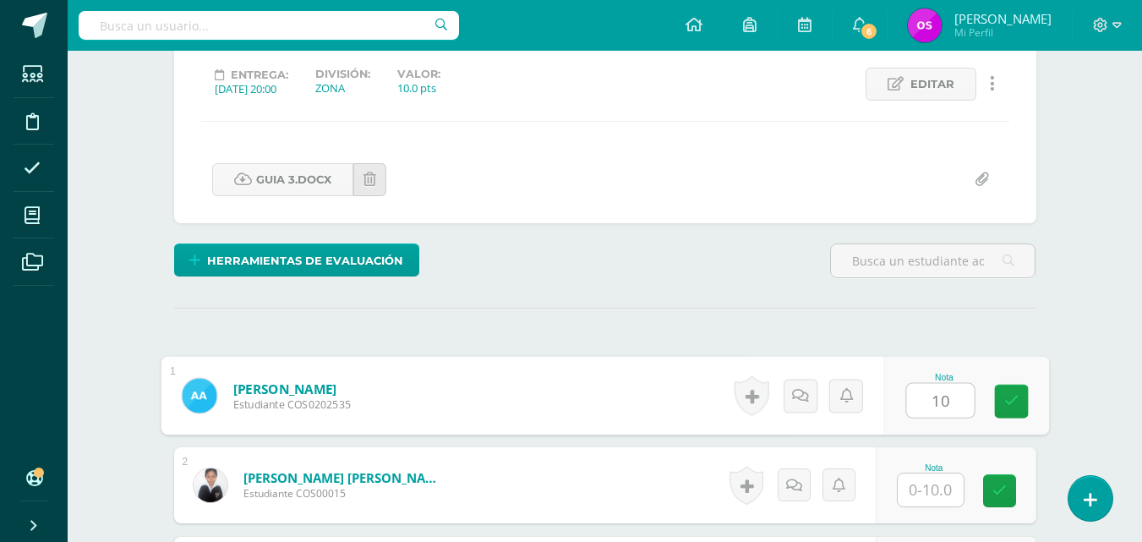
type input "1"
type input "8"
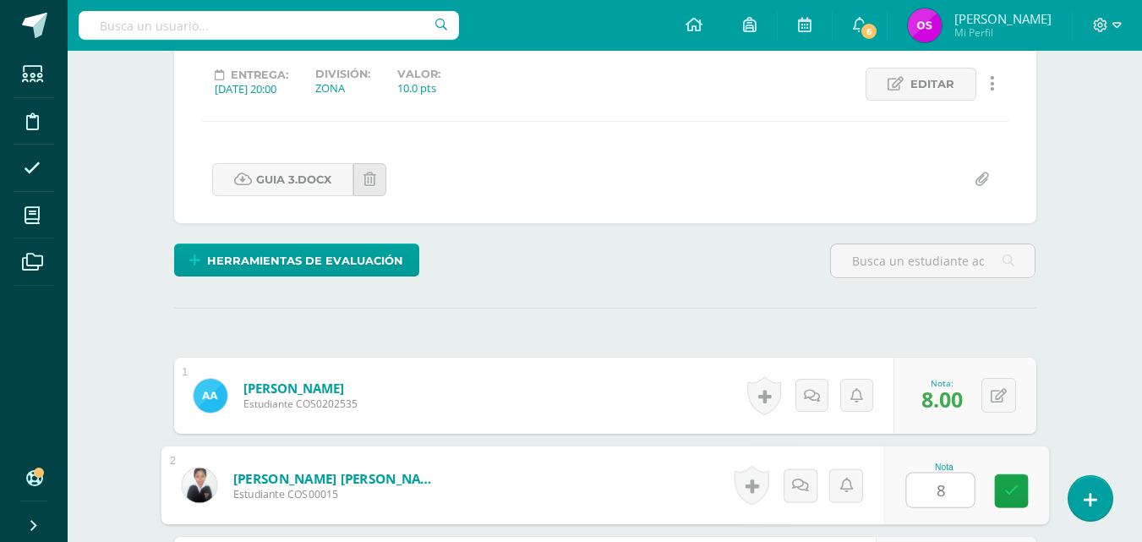
type input "8"
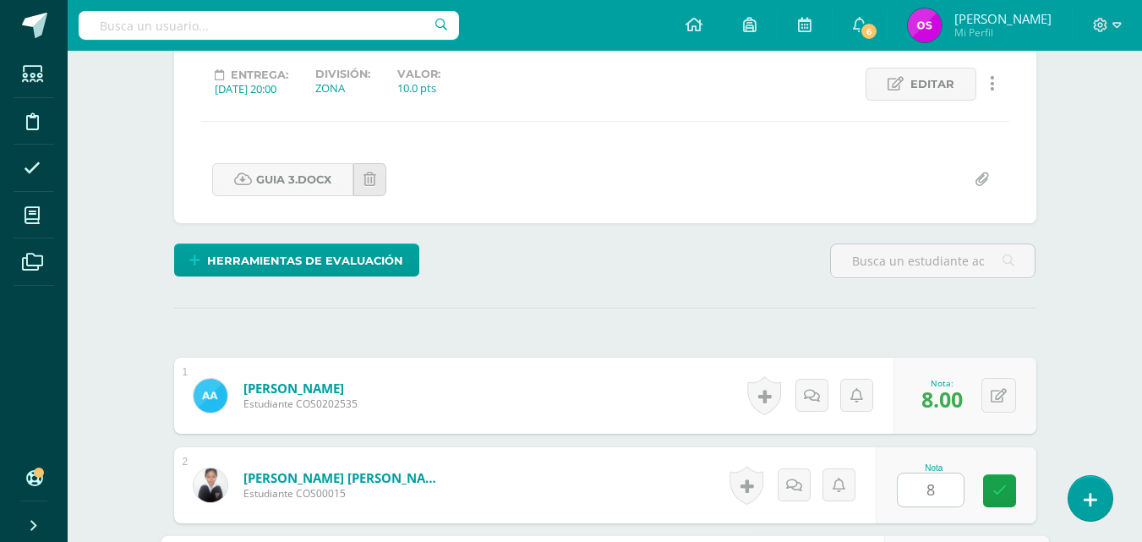
scroll to position [539, 0]
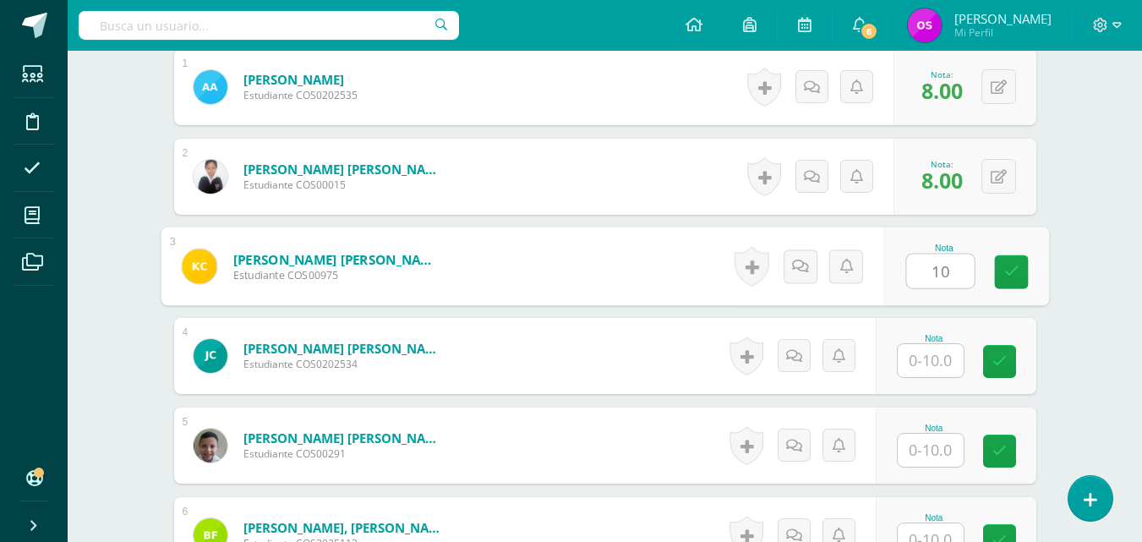
type input "10"
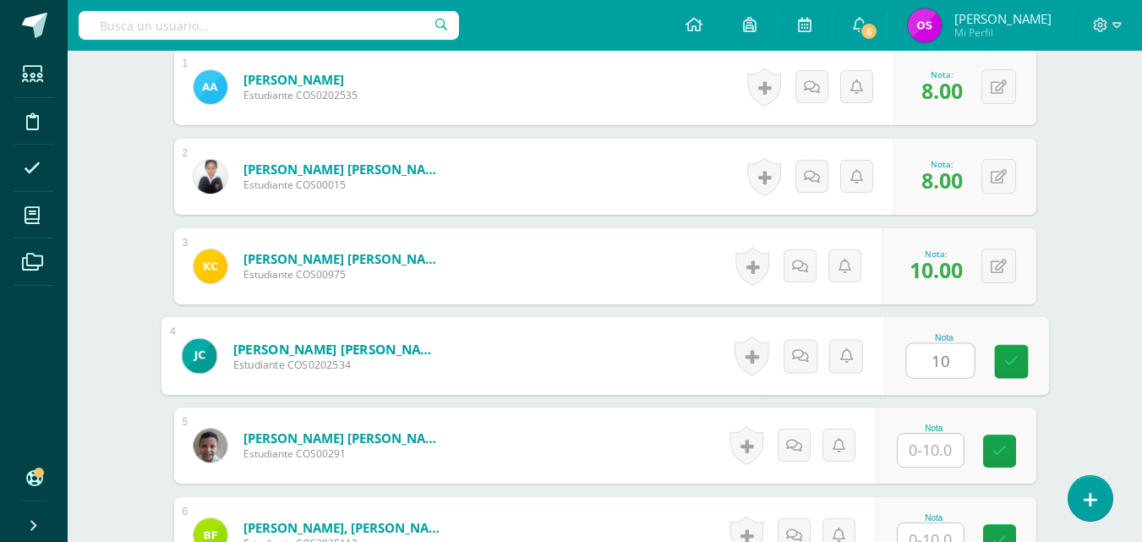
type input "10"
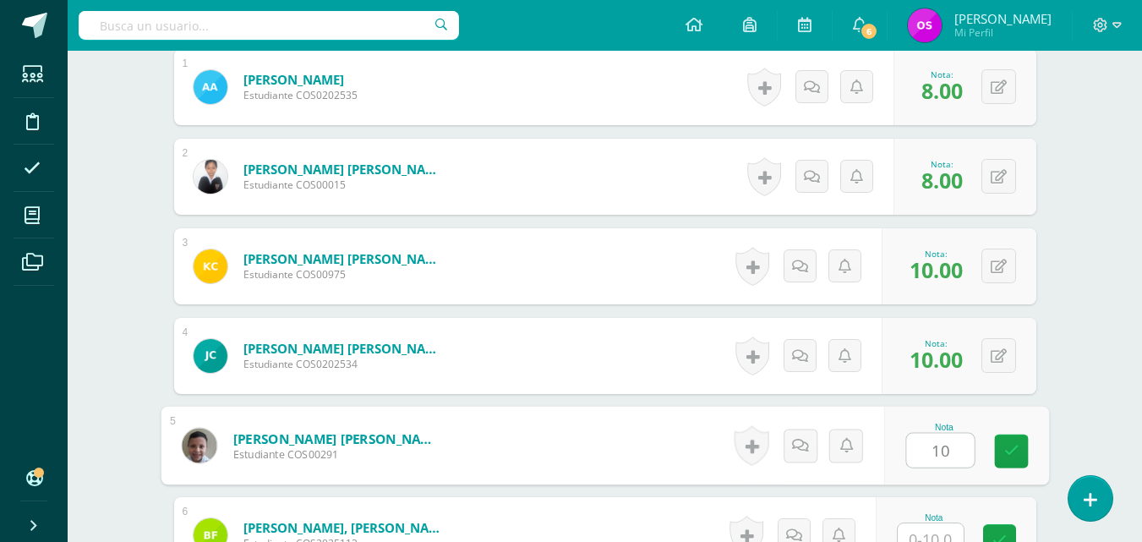
type input "10"
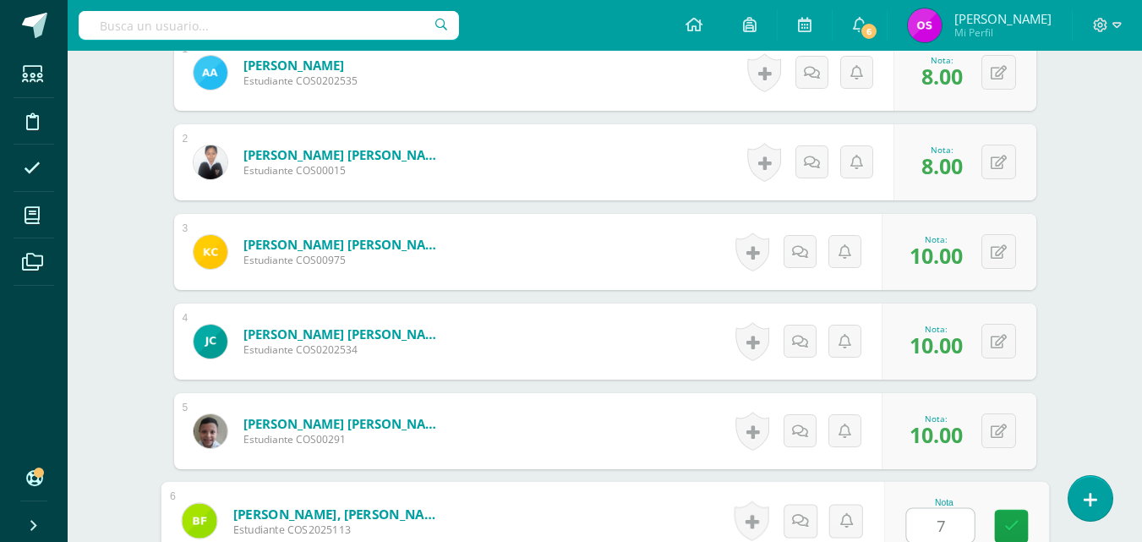
type input "7"
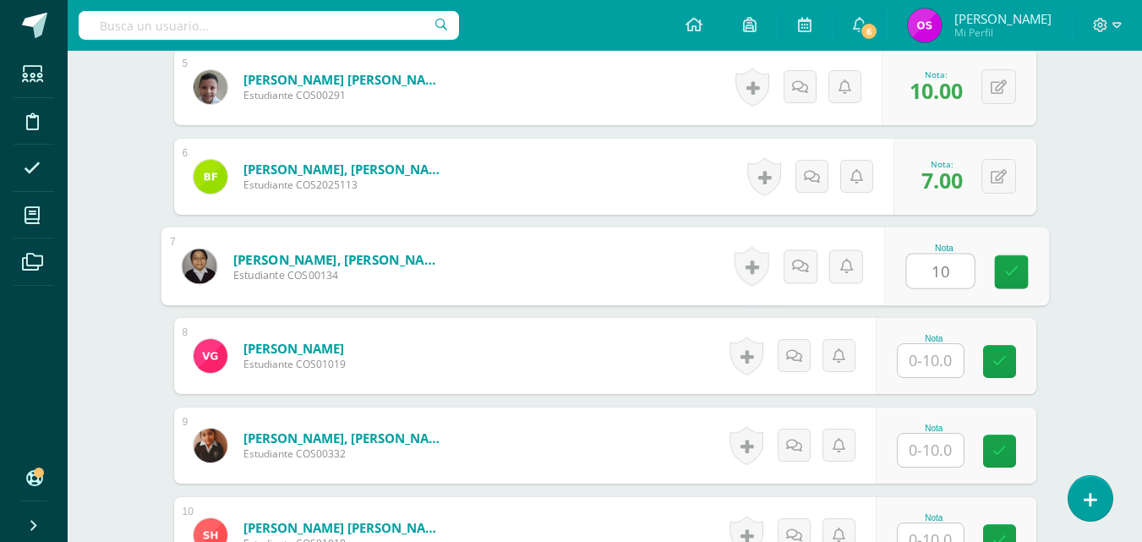
type input "10"
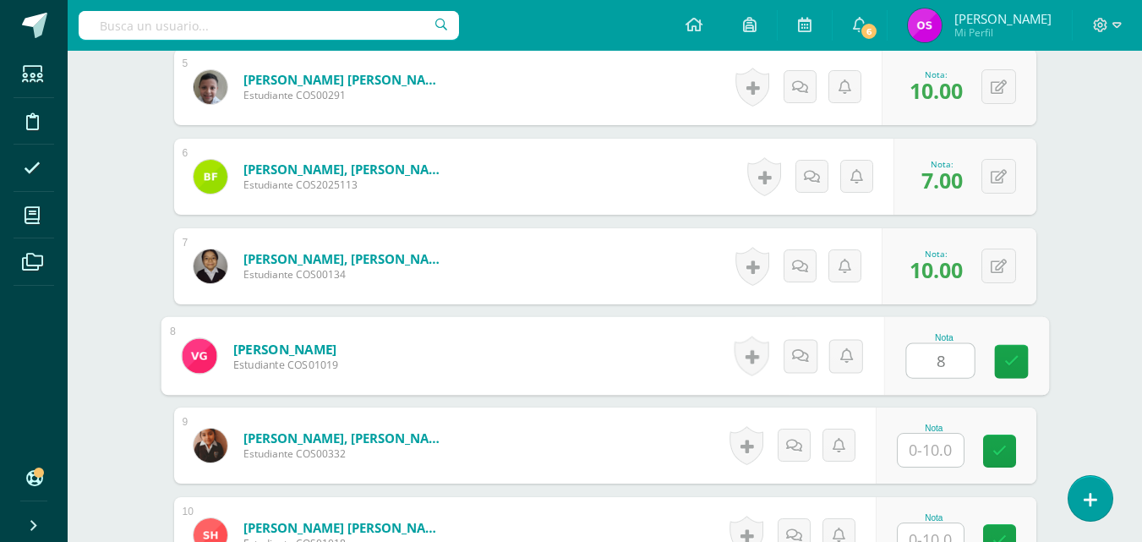
type input "8"
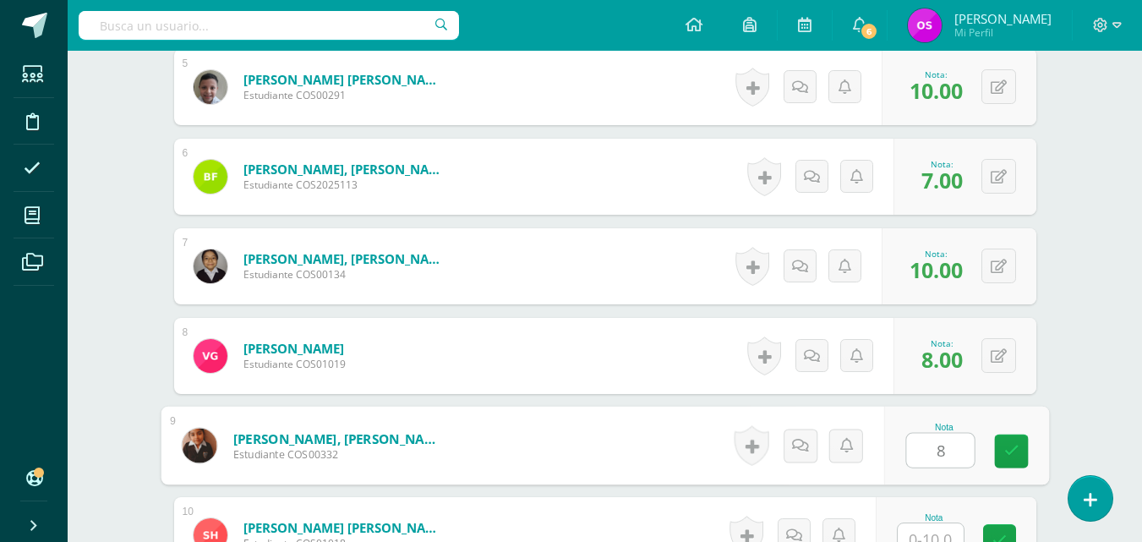
type input "8"
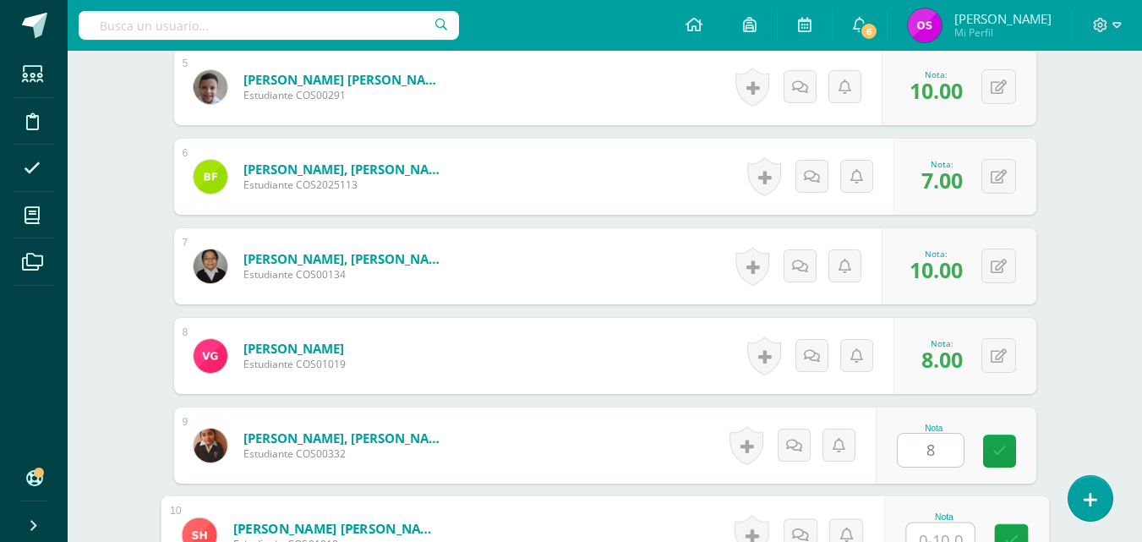
scroll to position [911, 0]
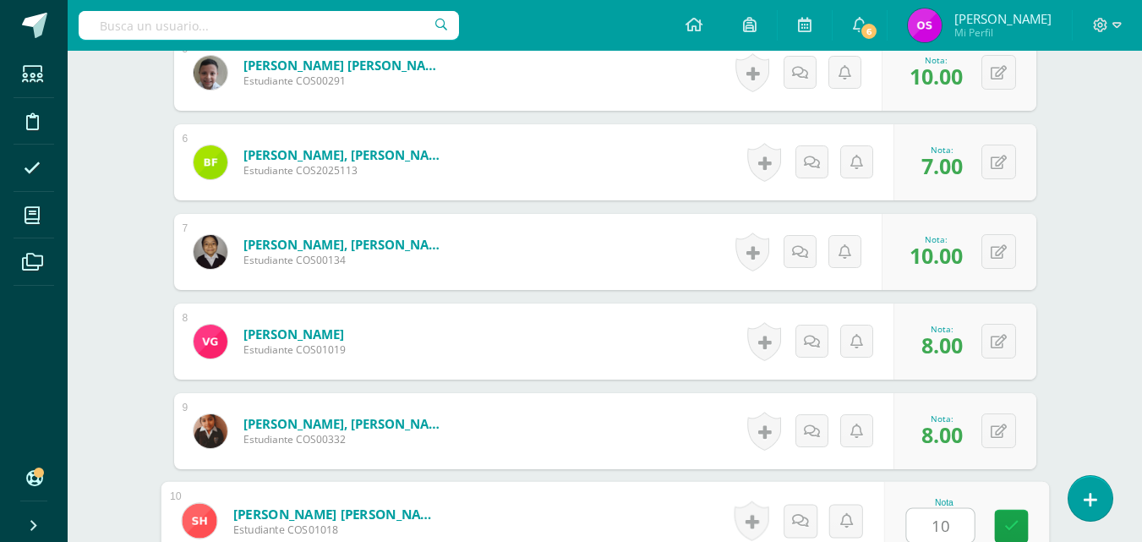
type input "10"
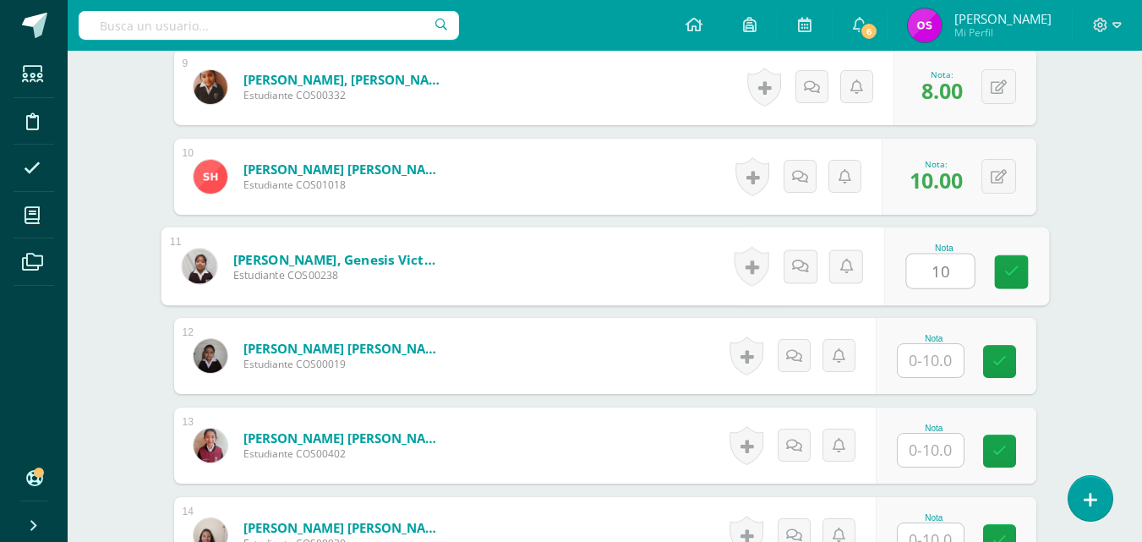
type input "10"
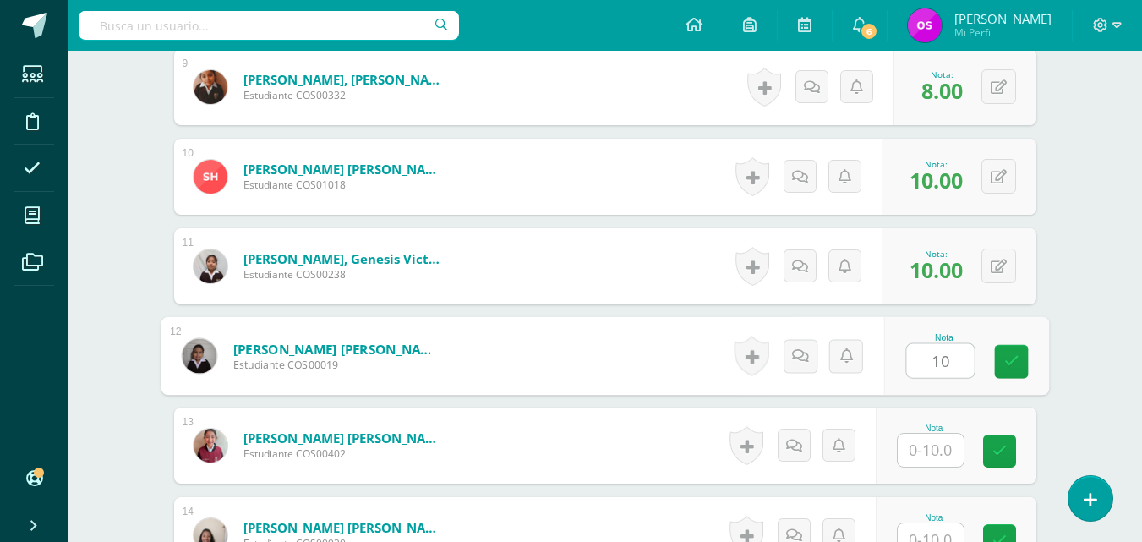
type input "10"
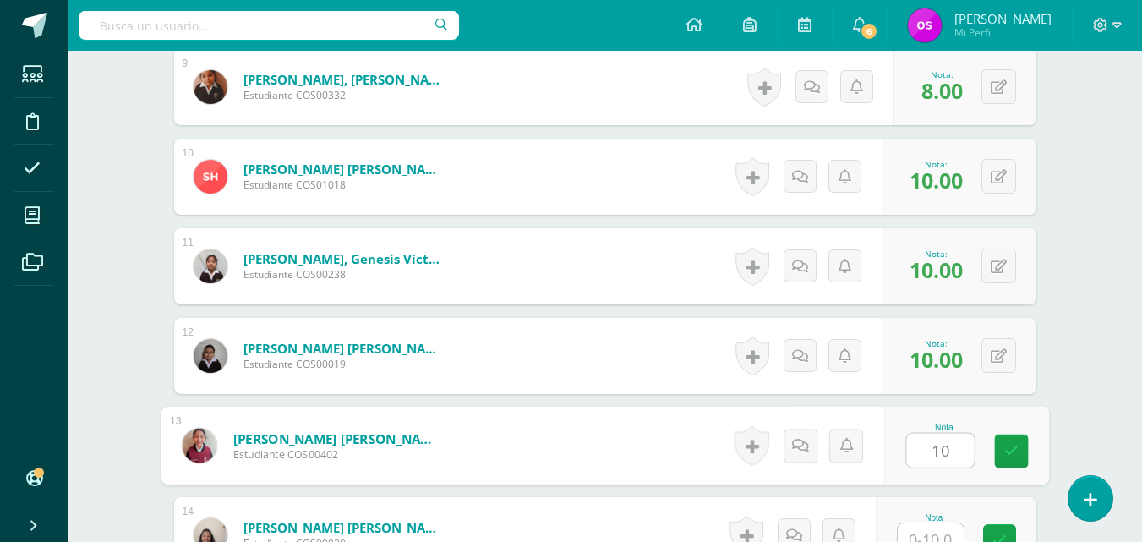
type input "10"
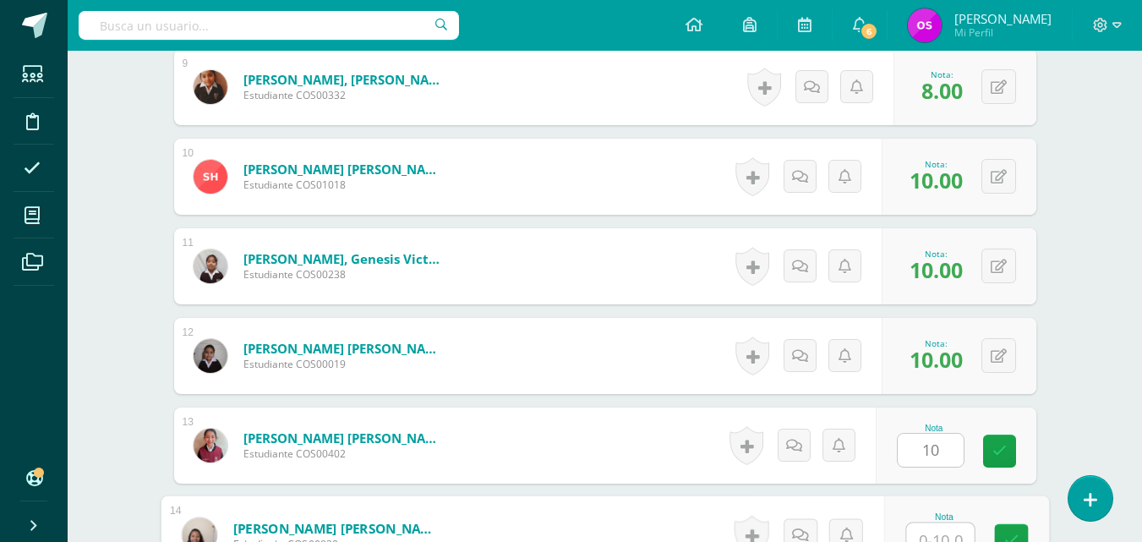
scroll to position [1270, 0]
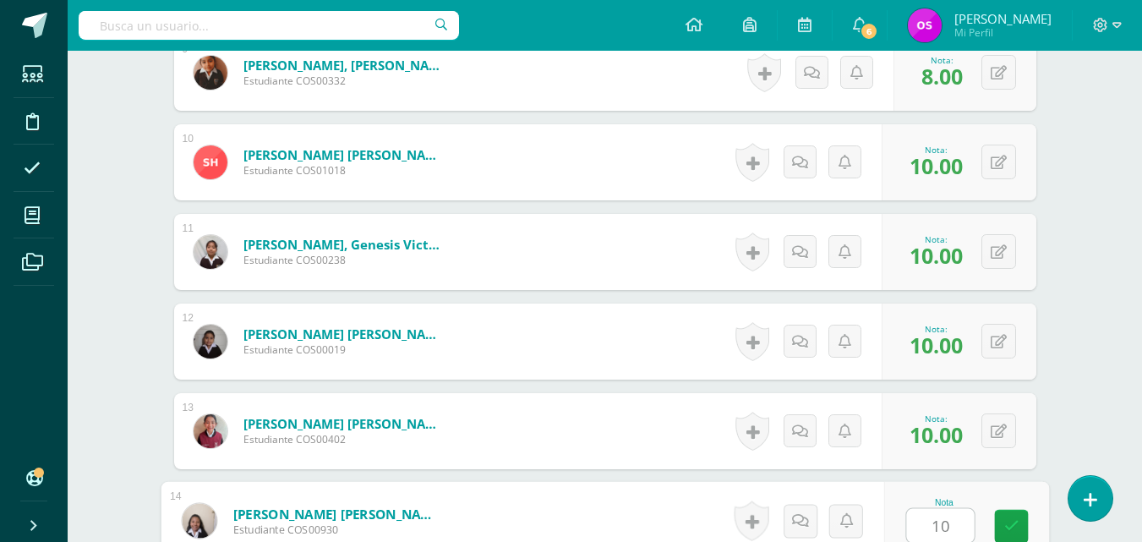
type input "10"
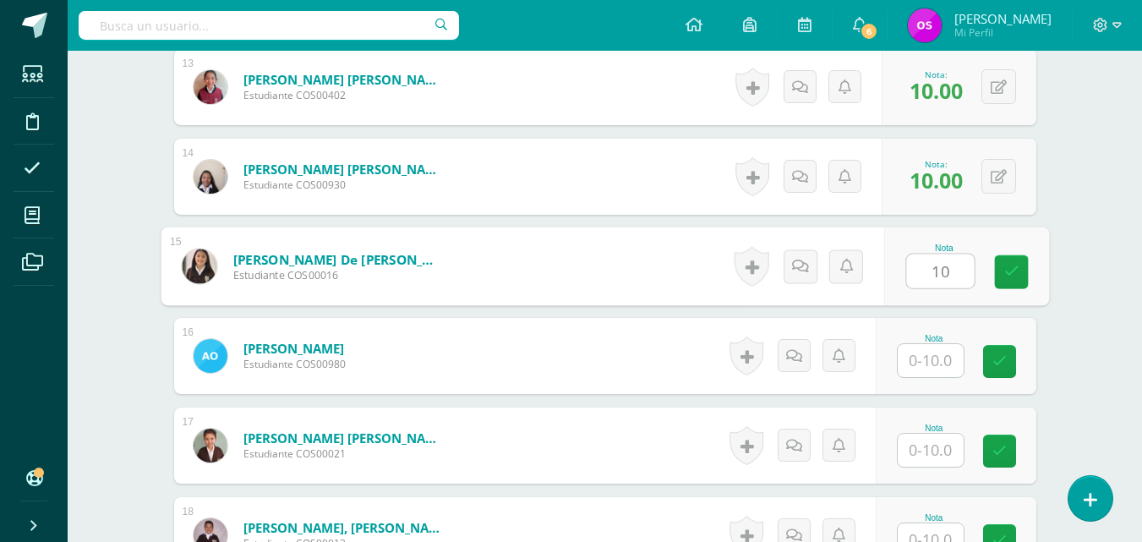
type input "10"
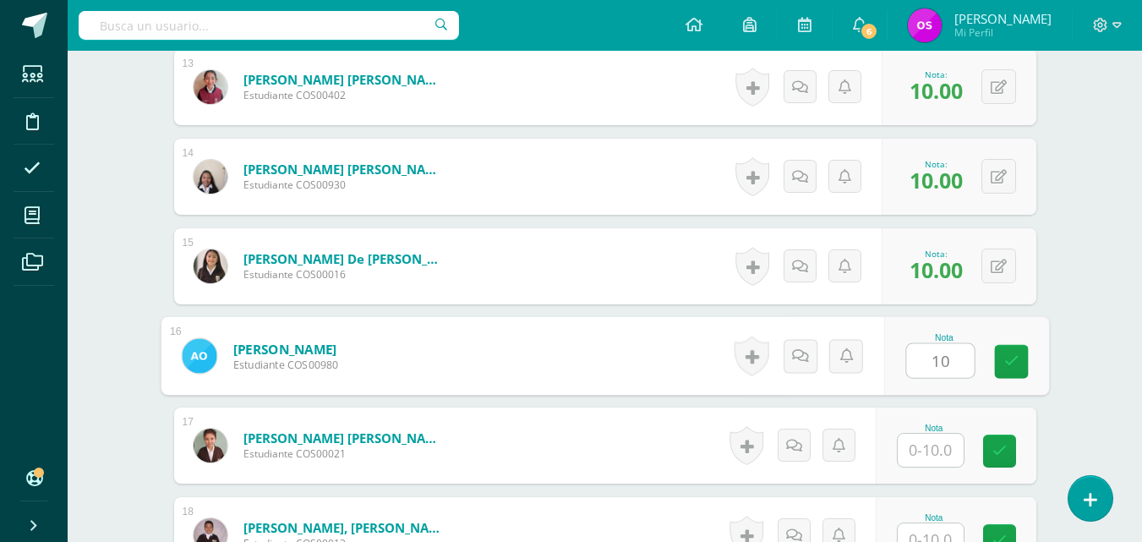
type input "10"
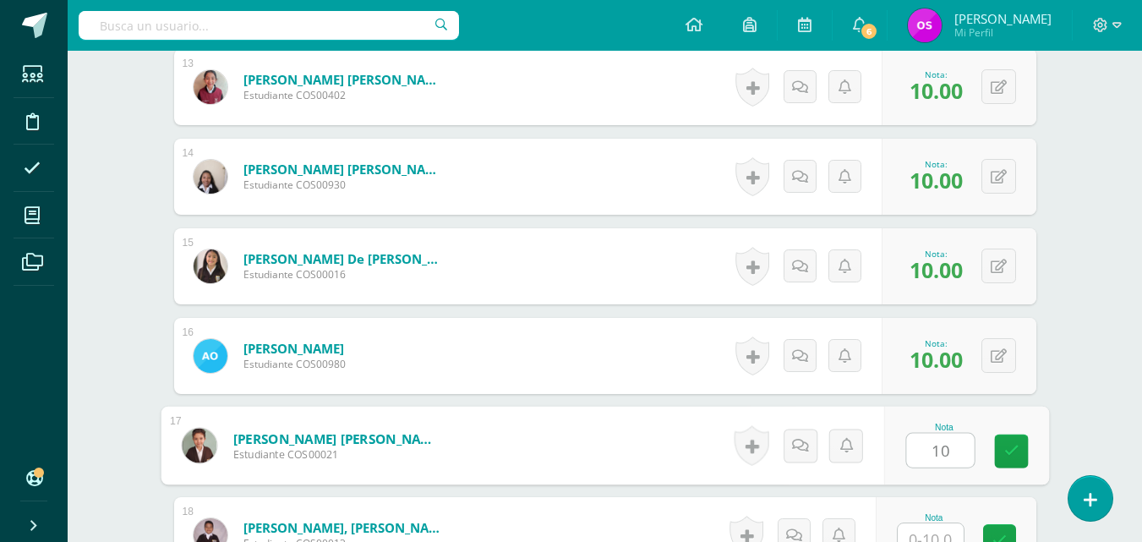
type input "10"
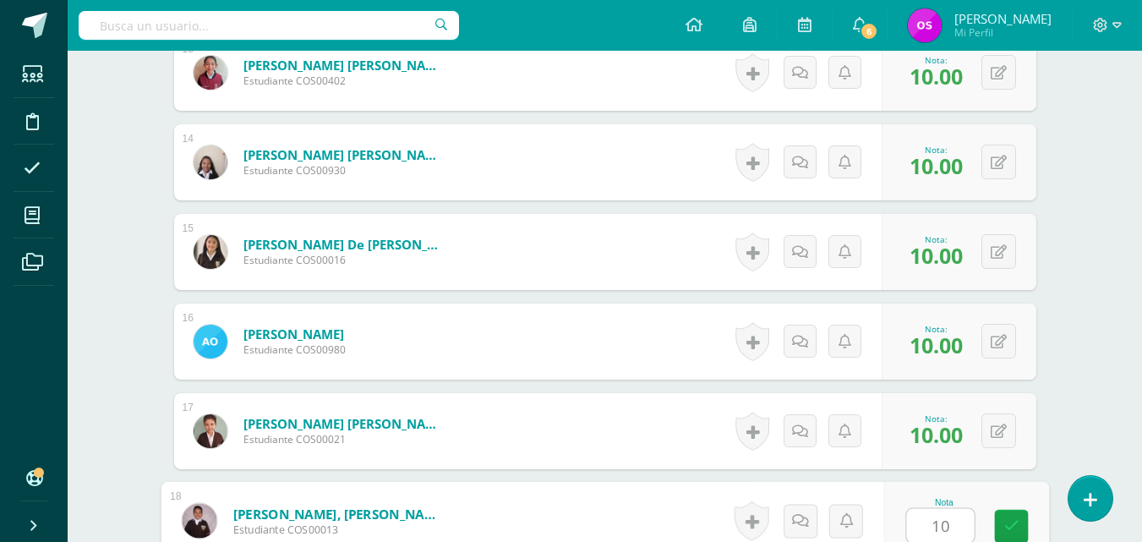
type input "10"
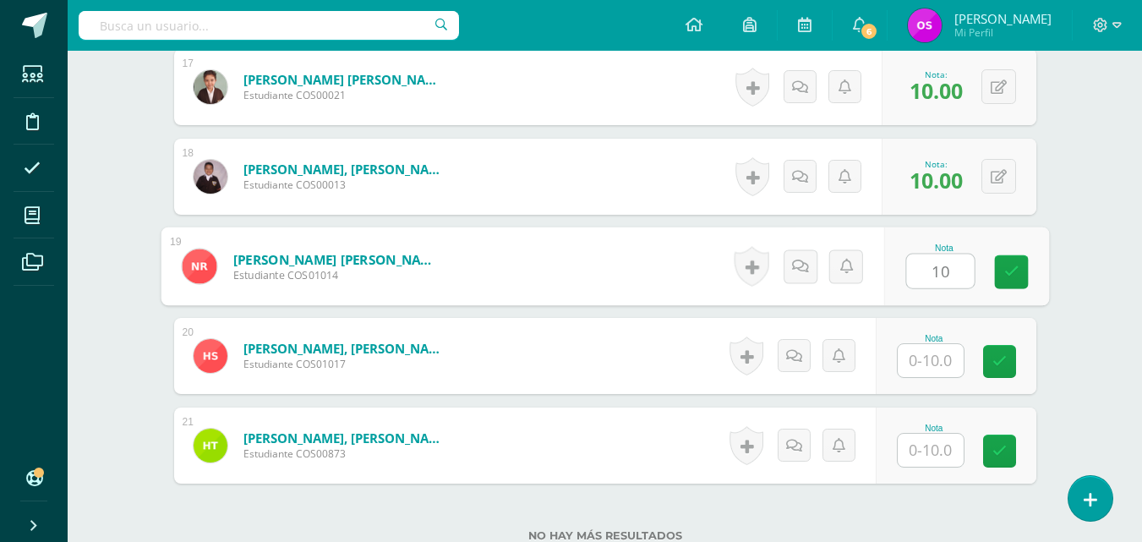
type input "10"
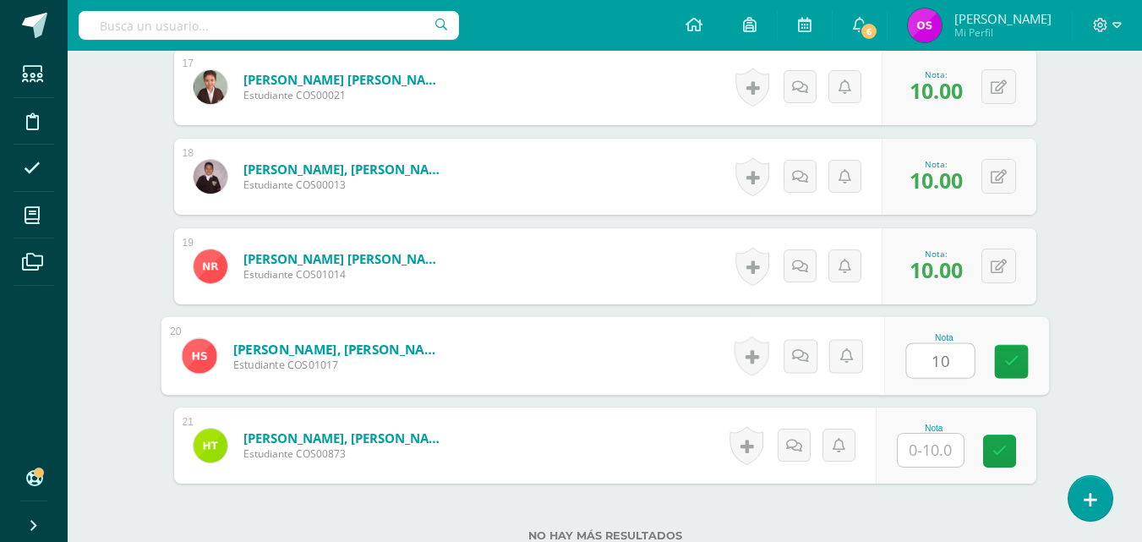
type input "10"
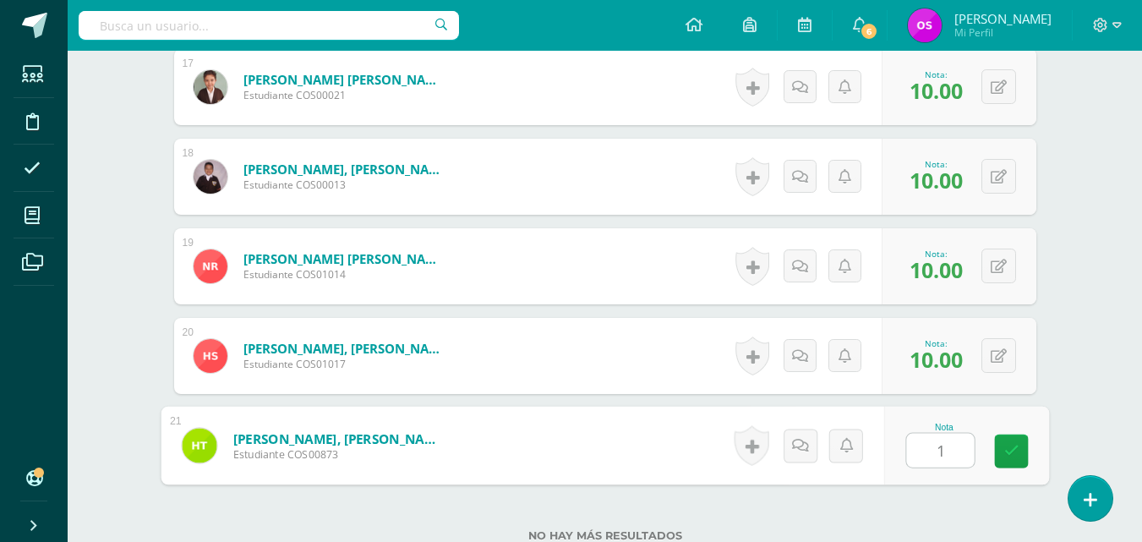
type input "10"
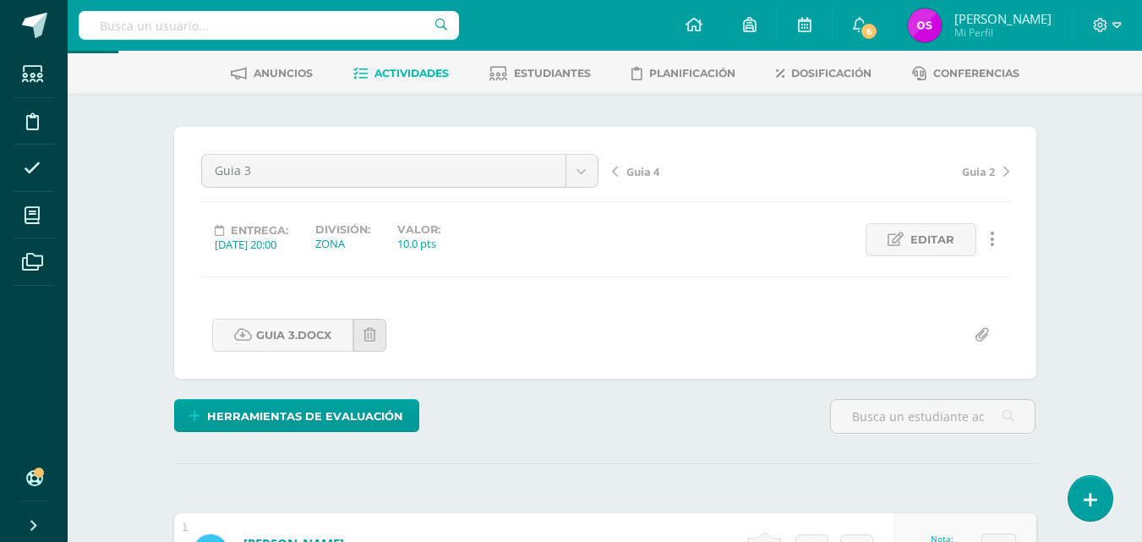
scroll to position [70, 0]
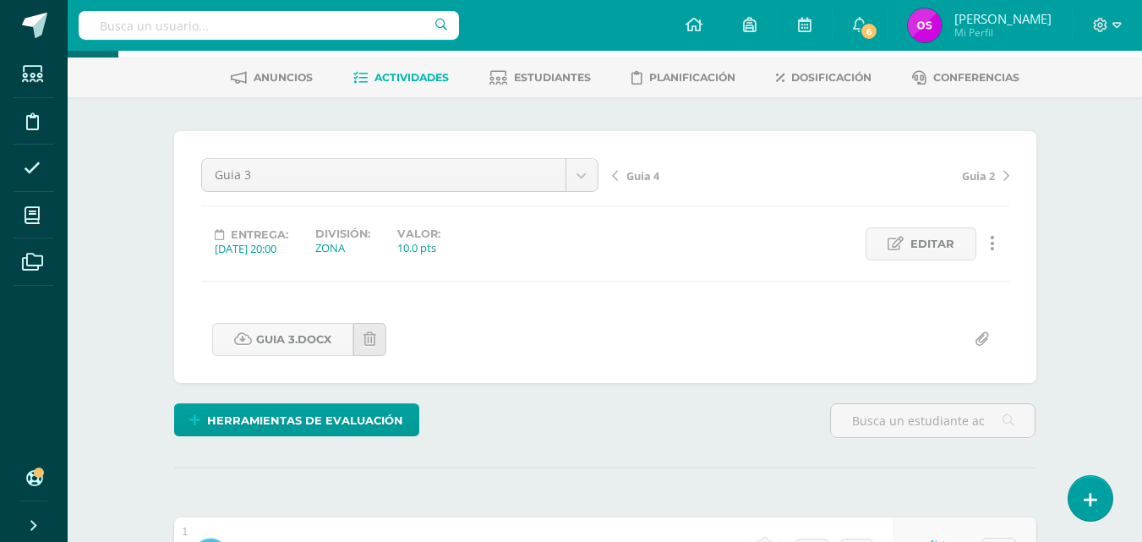
click at [637, 174] on span "Guia 4" at bounding box center [642, 175] width 33 height 15
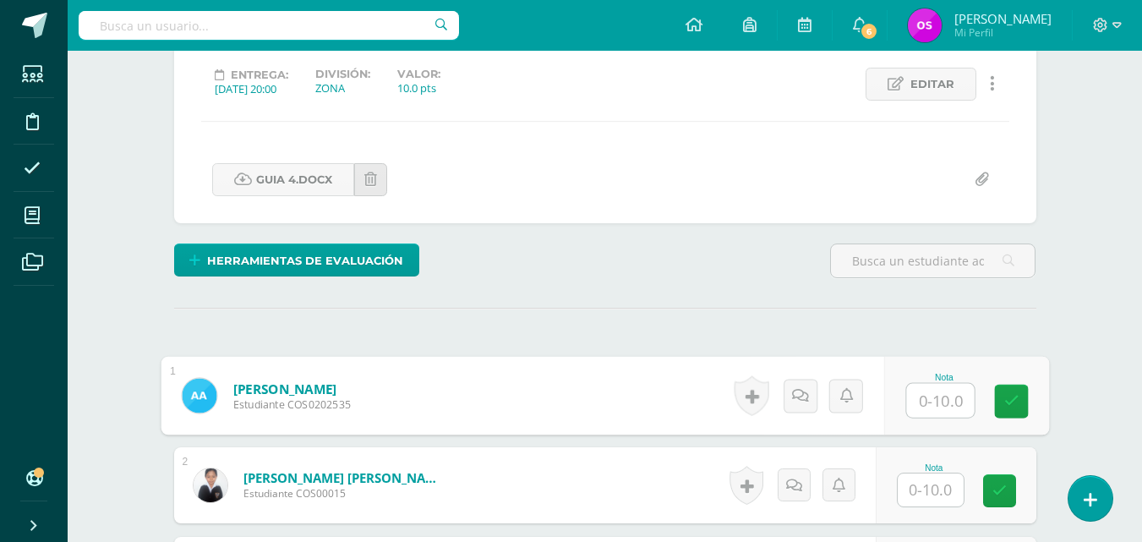
click at [929, 399] on input "text" at bounding box center [940, 401] width 68 height 34
type input "8"
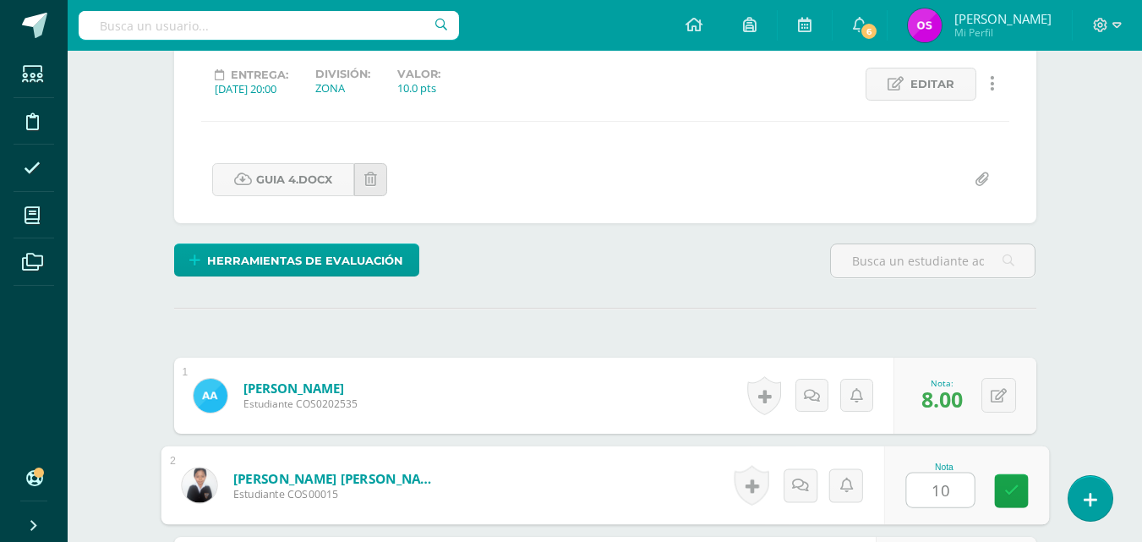
type input "1"
type input "8"
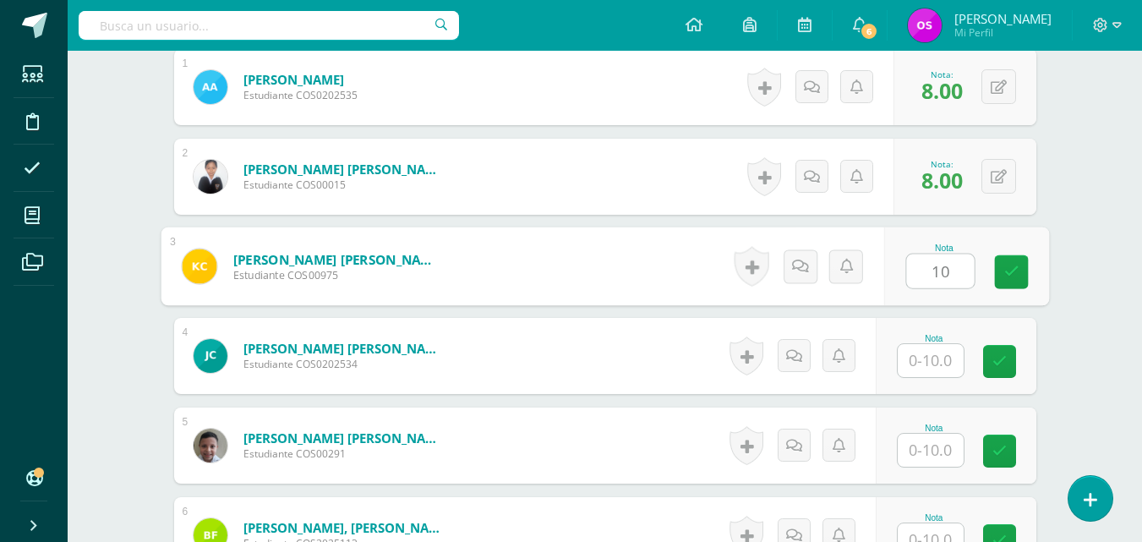
type input "10"
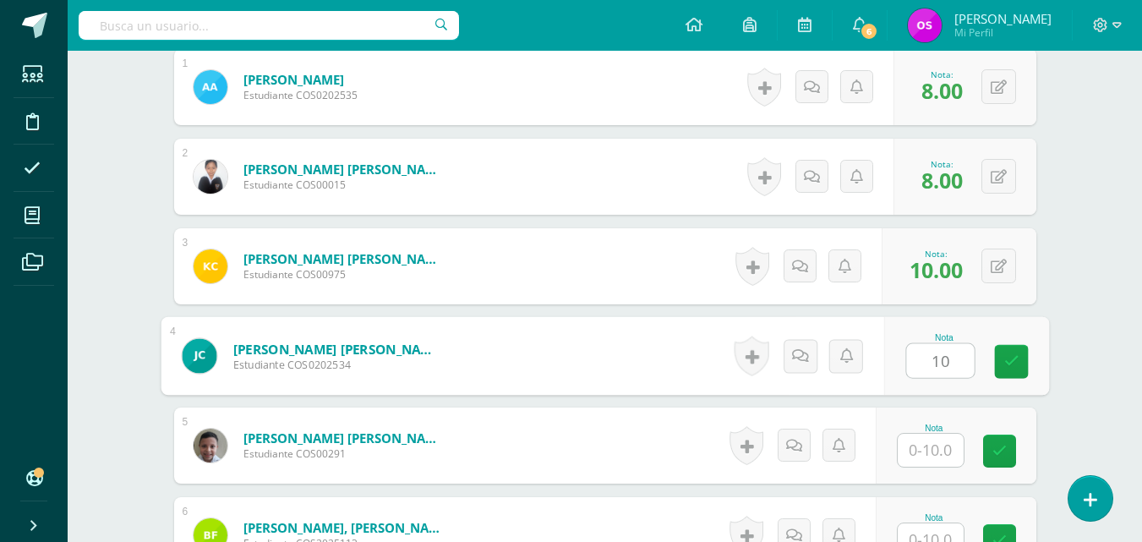
type input "10"
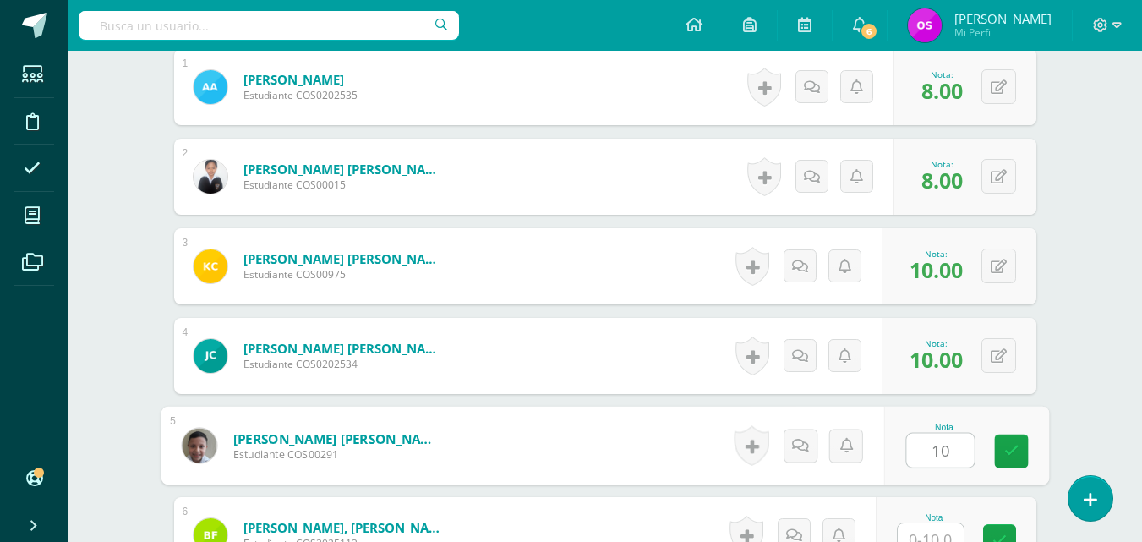
type input "10"
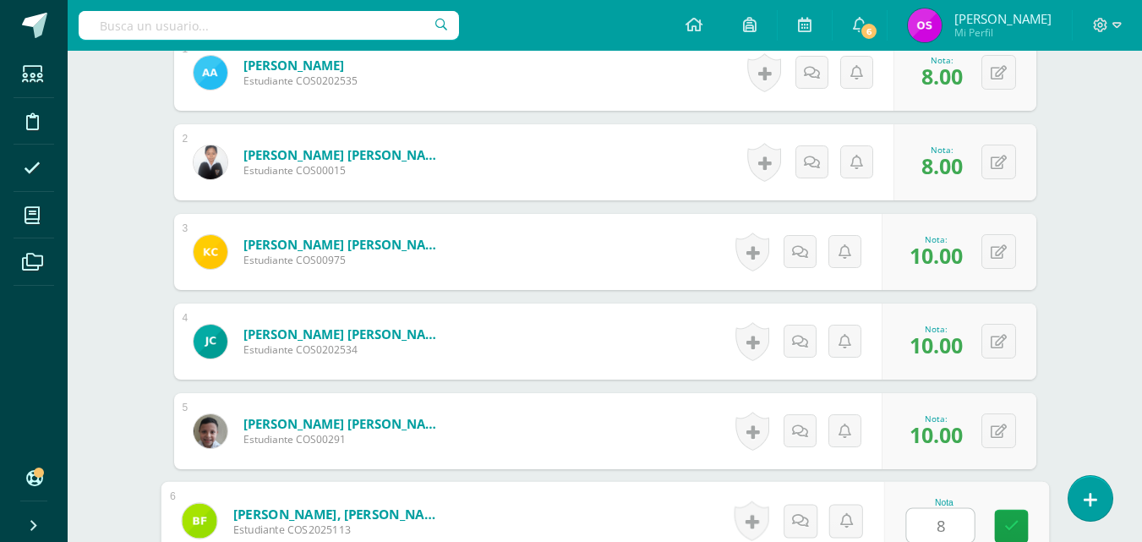
type input "8"
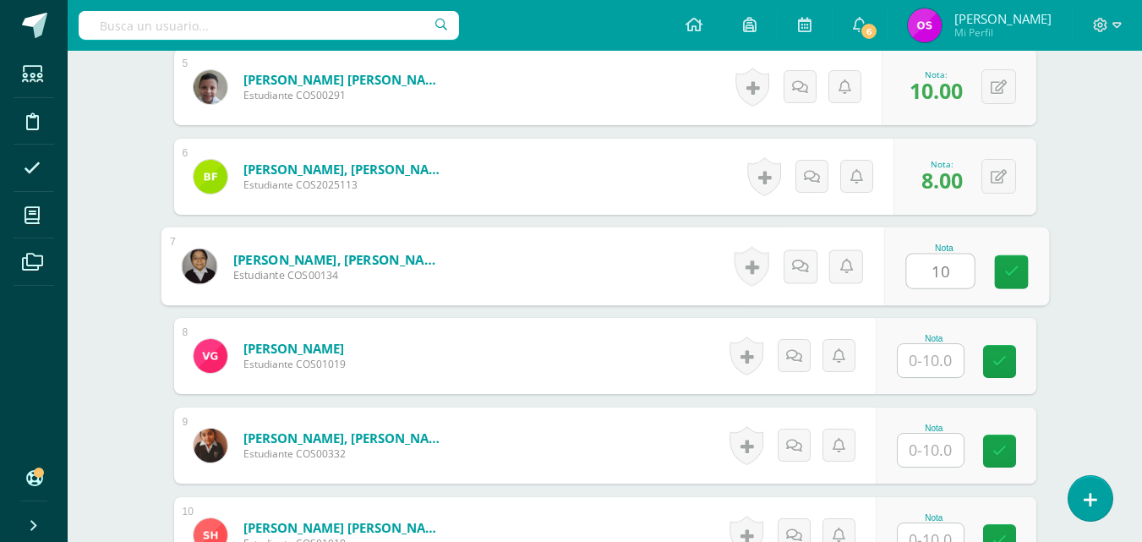
type input "10"
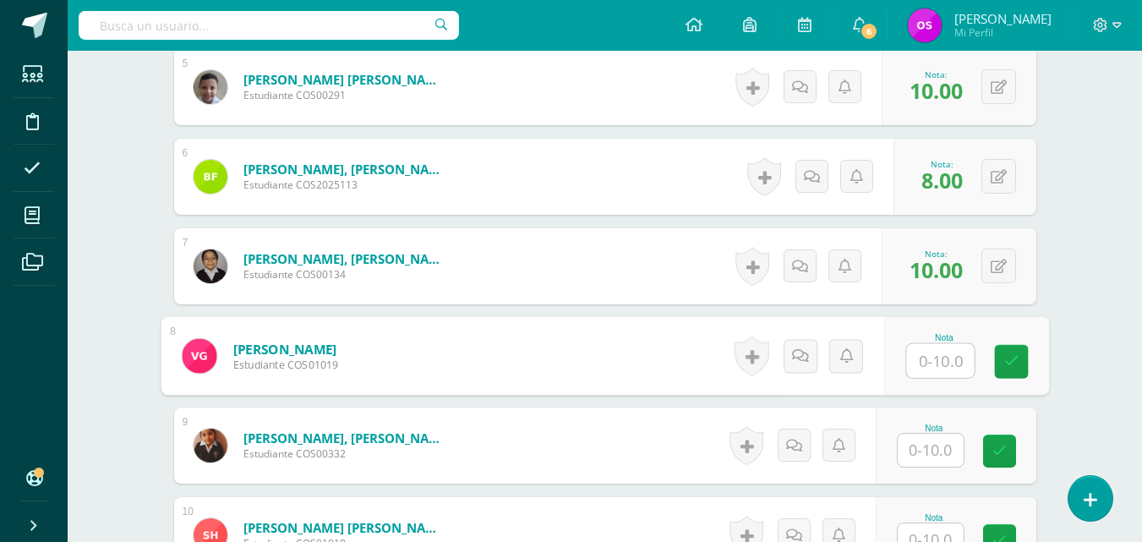
type input "1"
type input "7"
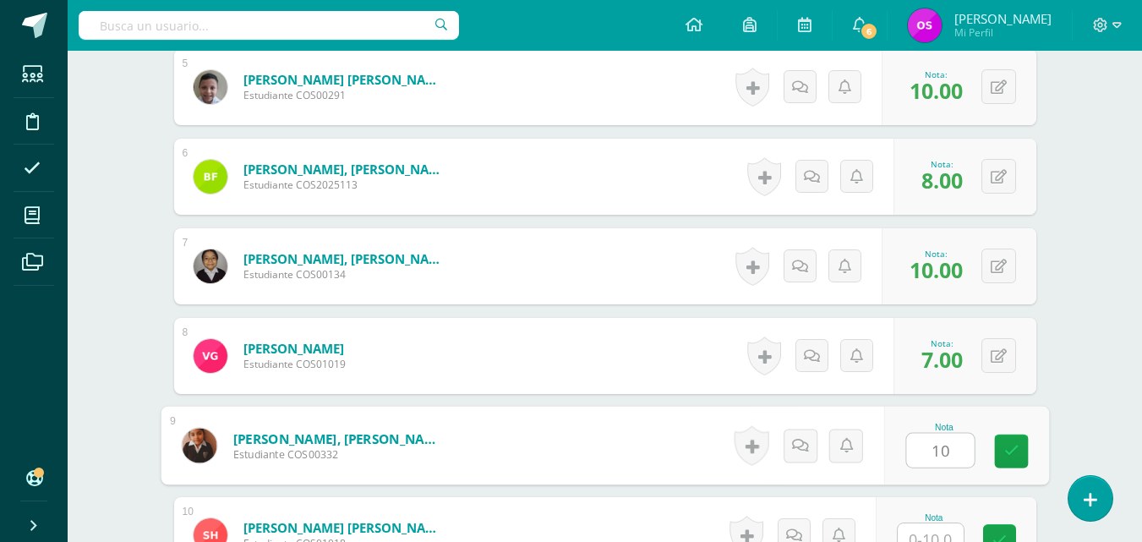
type input "10"
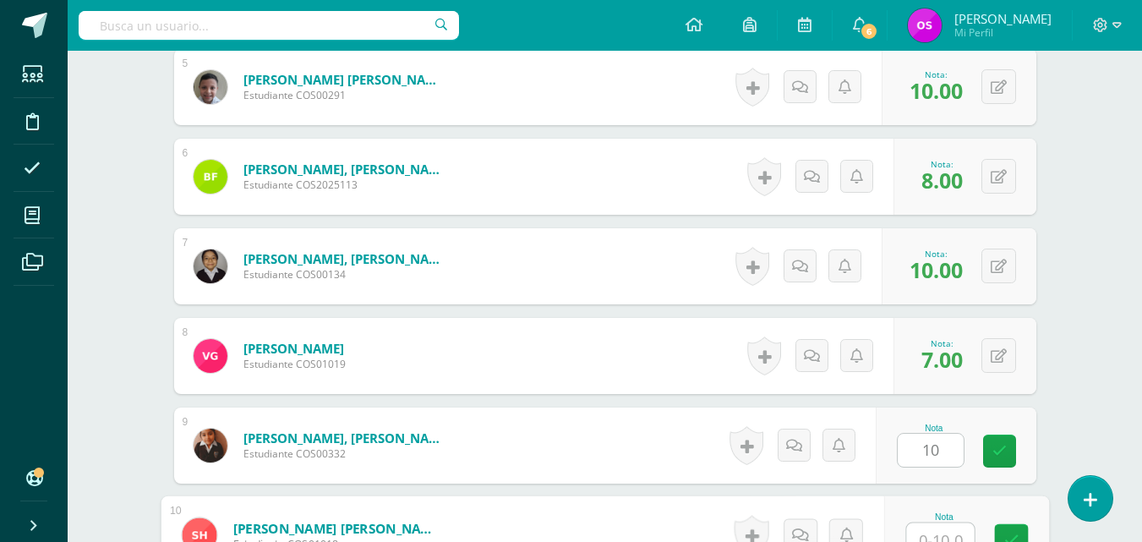
scroll to position [911, 0]
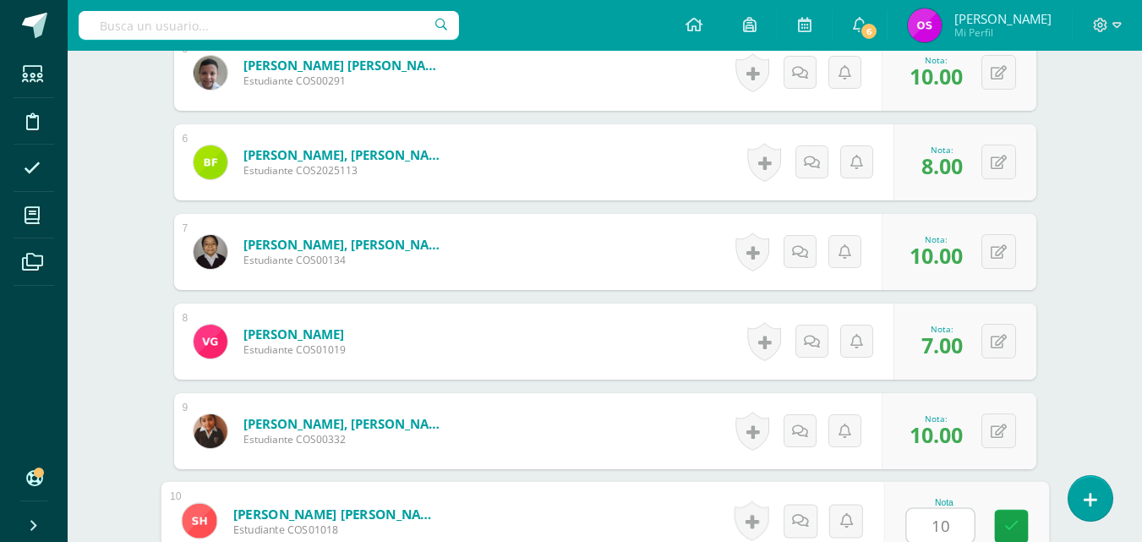
type input "10"
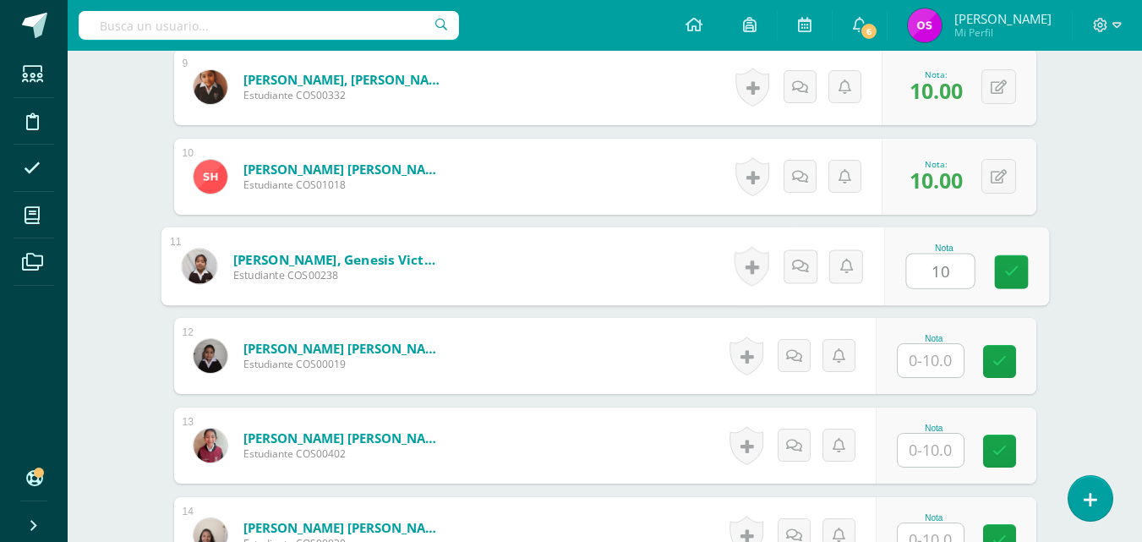
type input "10"
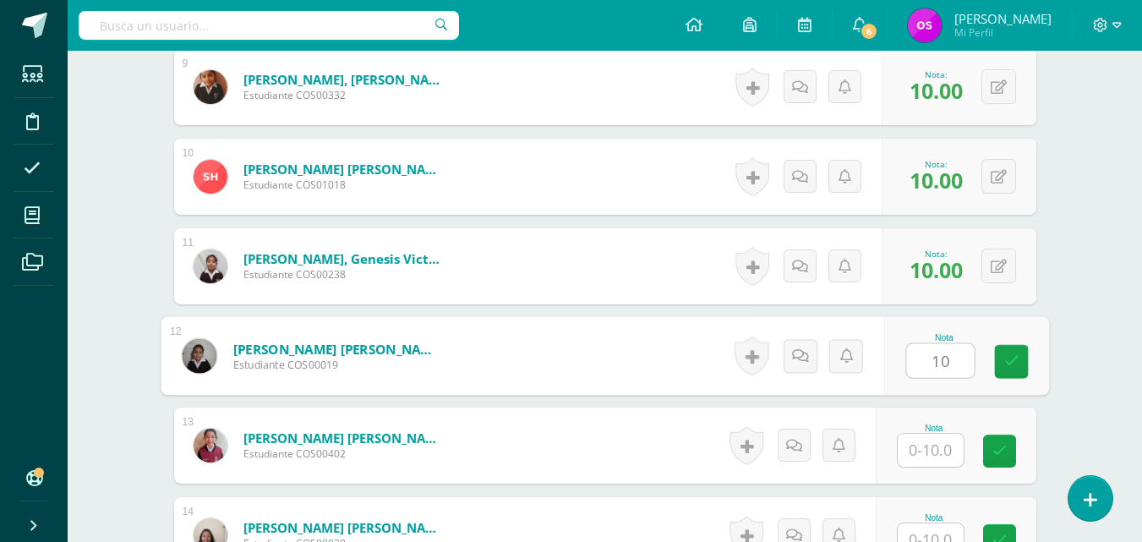
type input "10"
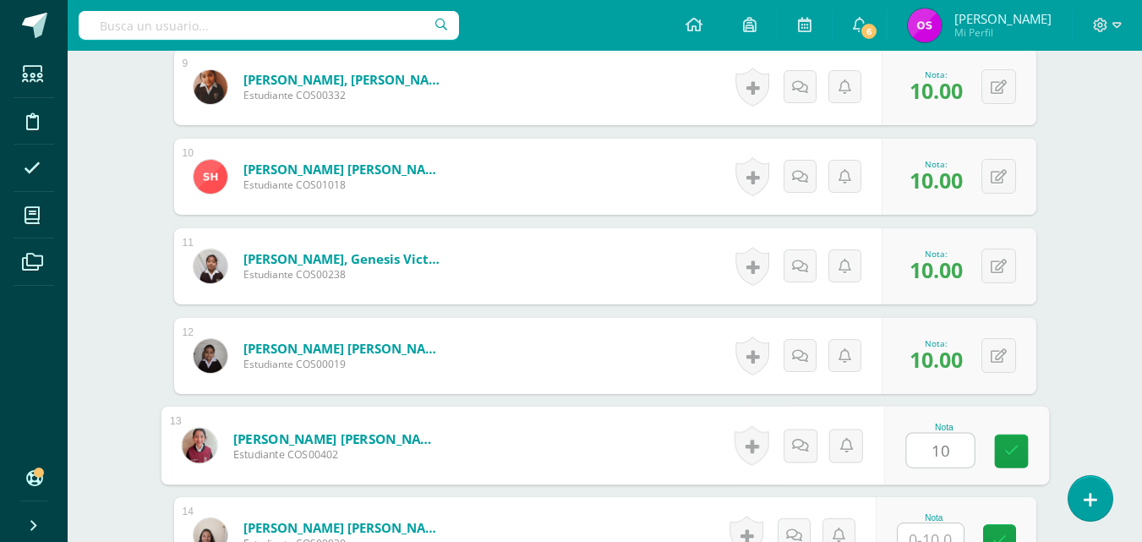
type input "10"
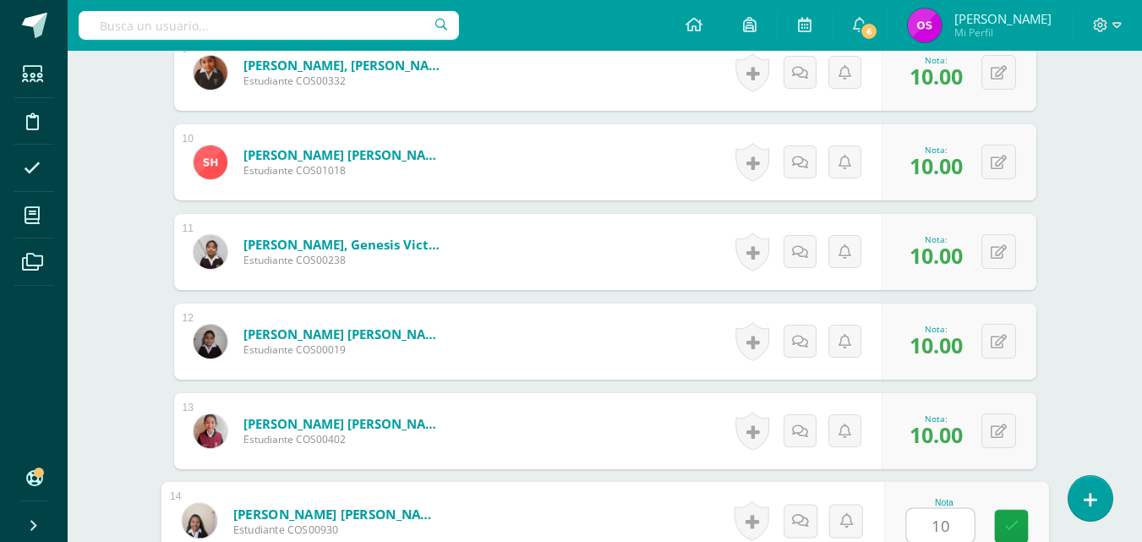
type input "10"
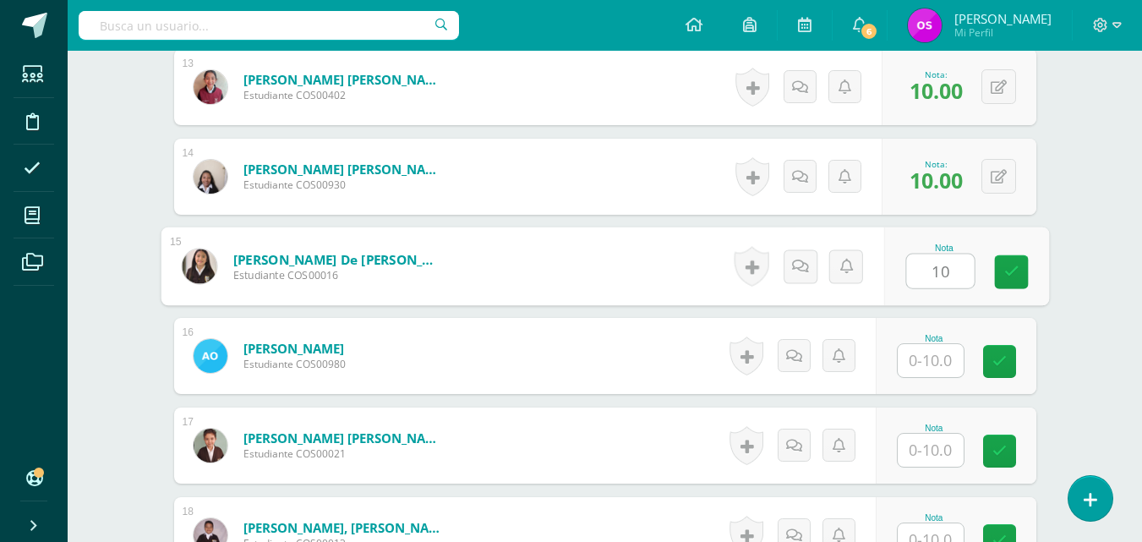
type input "10"
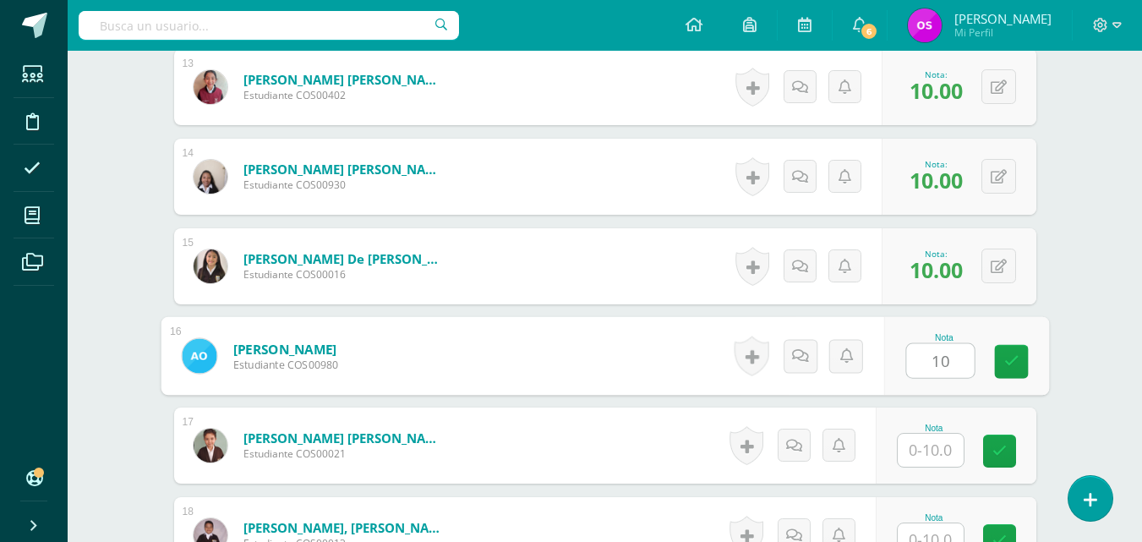
type input "10"
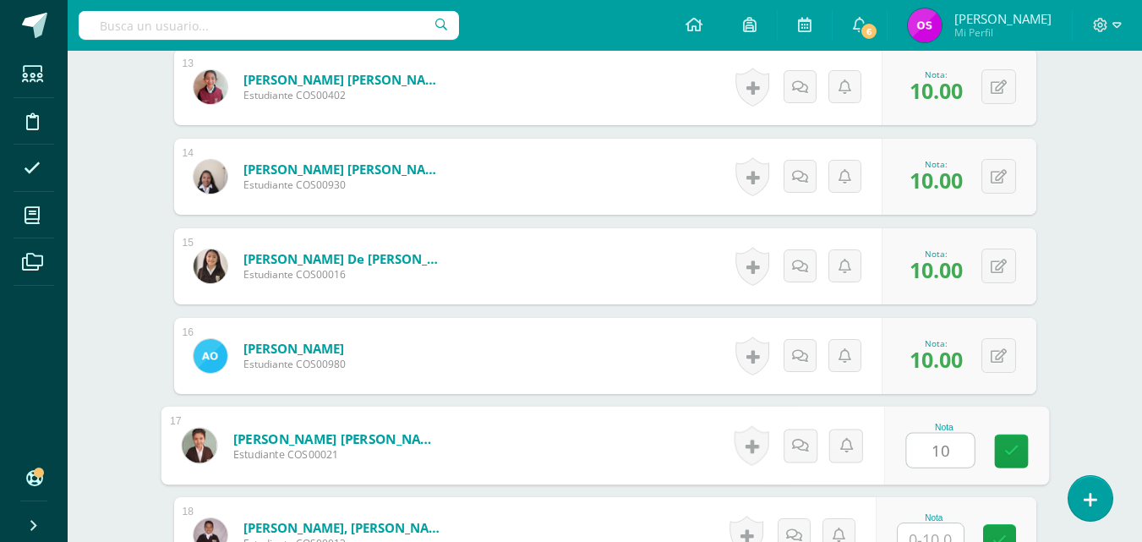
type input "10"
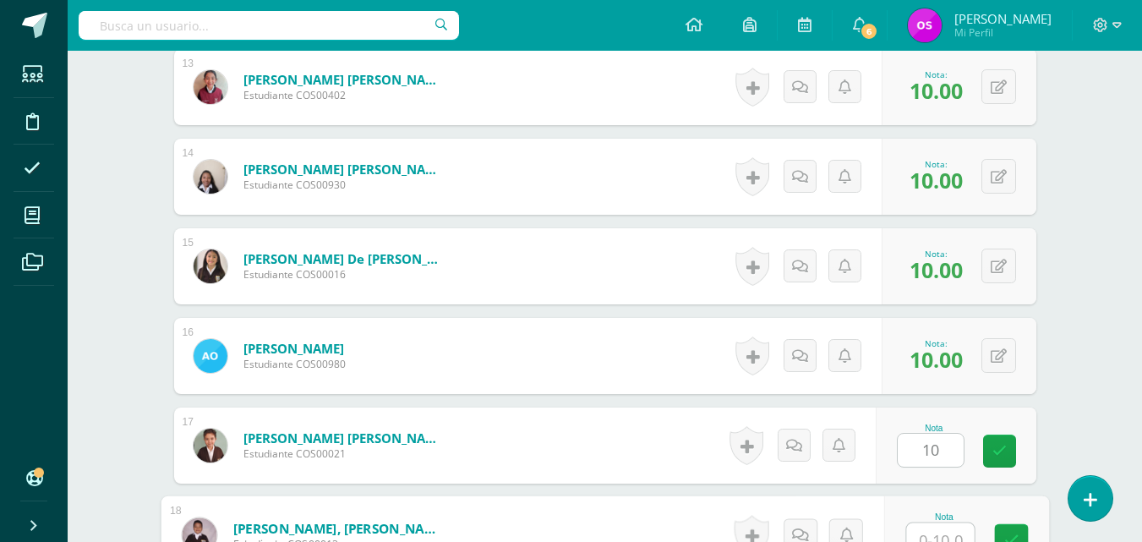
scroll to position [1628, 0]
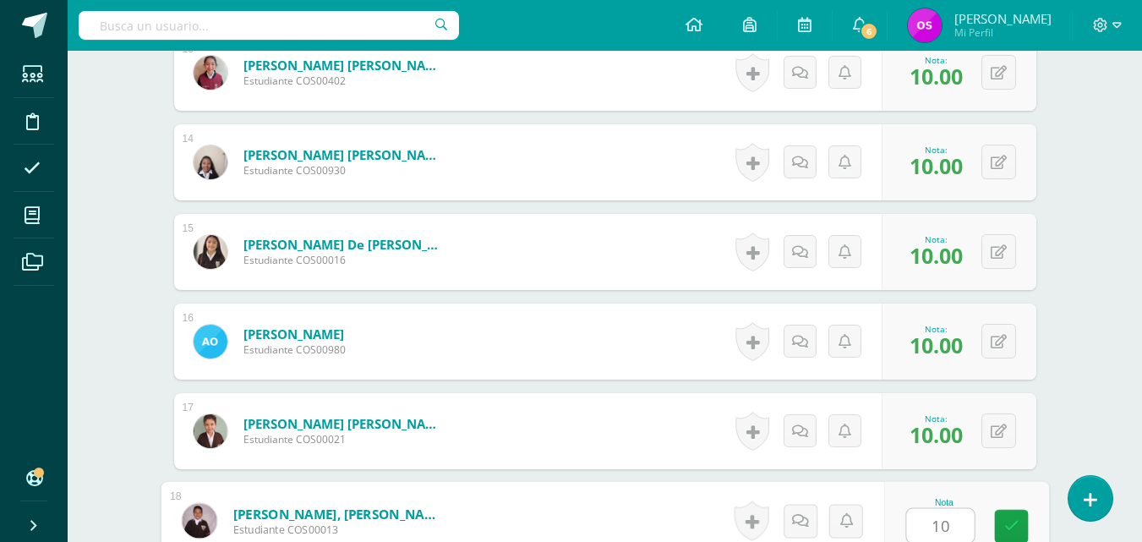
type input "10"
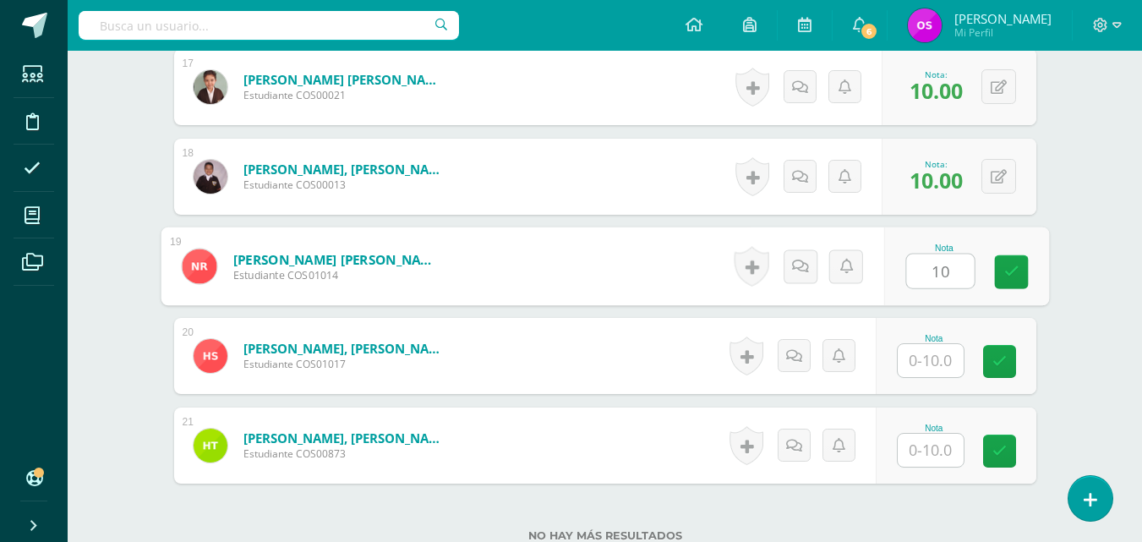
type input "10"
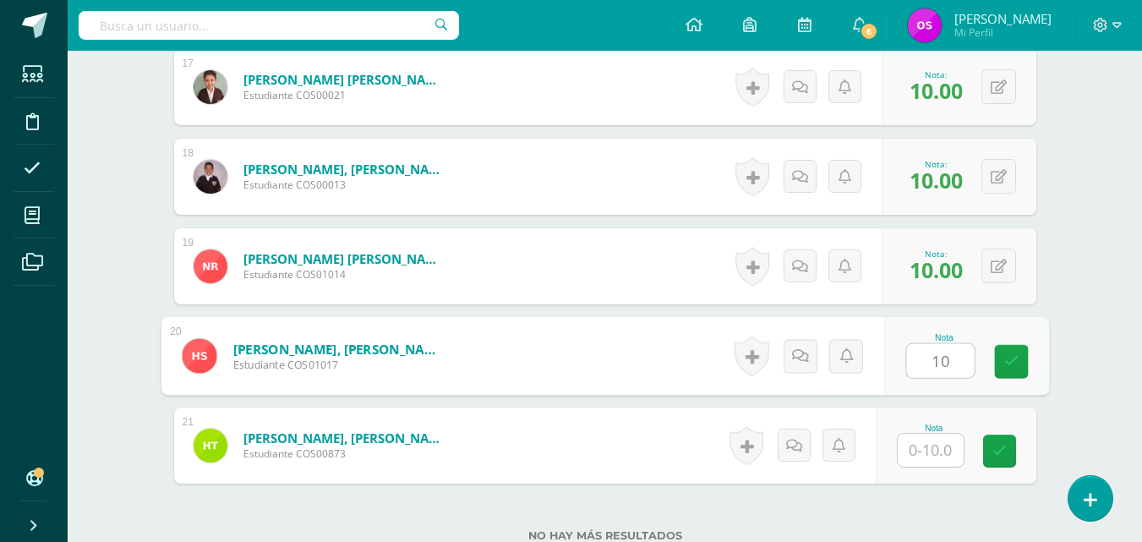
type input "10"
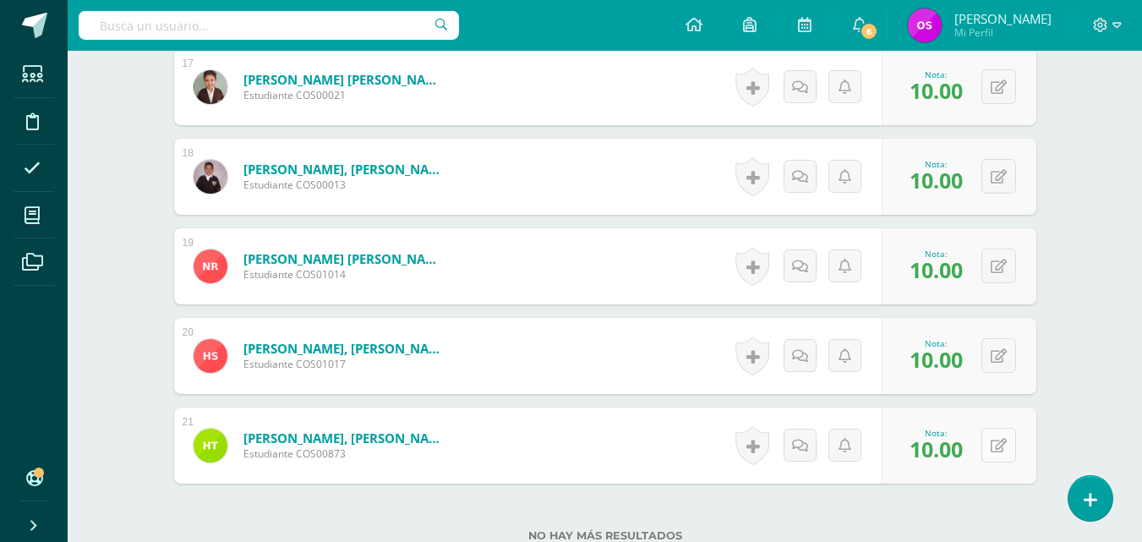
click at [991, 443] on div "0 [GEOGRAPHIC_DATA] Logros obtenidos Aún no hay logros agregados Nota: 10.00" at bounding box center [959, 445] width 155 height 76
click at [1008, 443] on icon at bounding box center [1010, 445] width 17 height 14
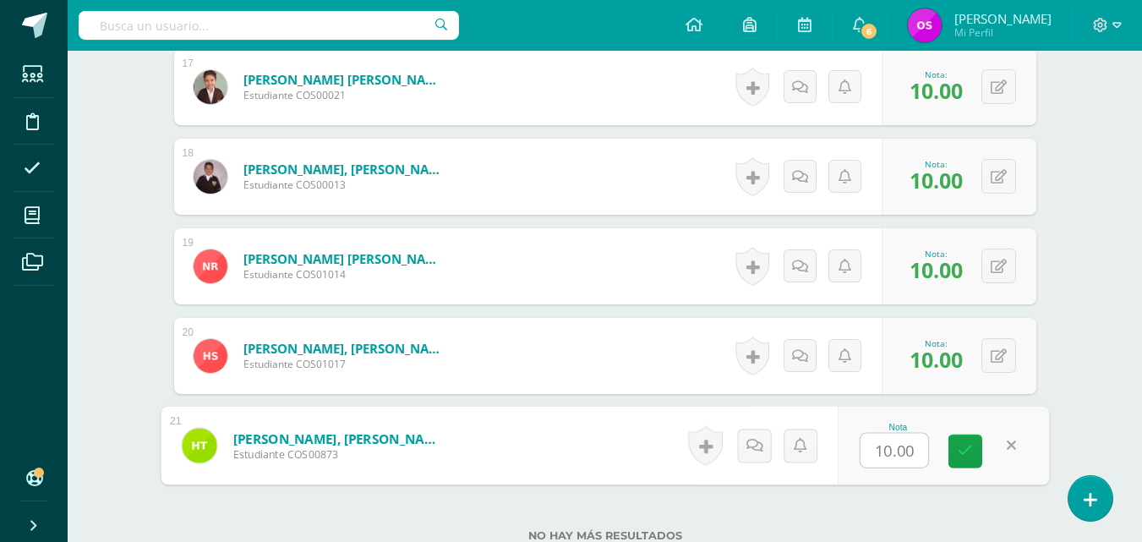
type input "8"
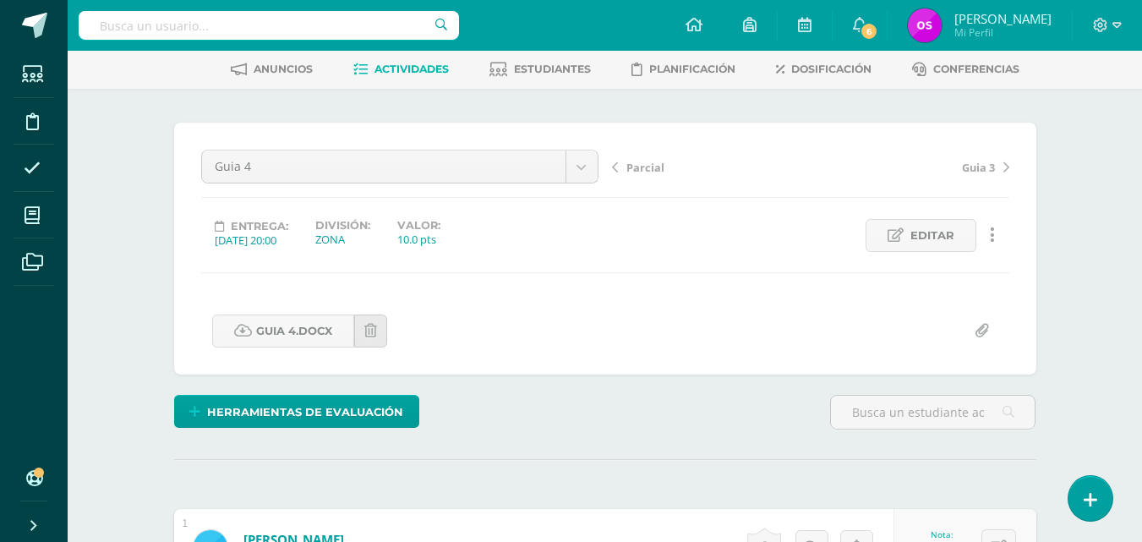
scroll to position [0, 0]
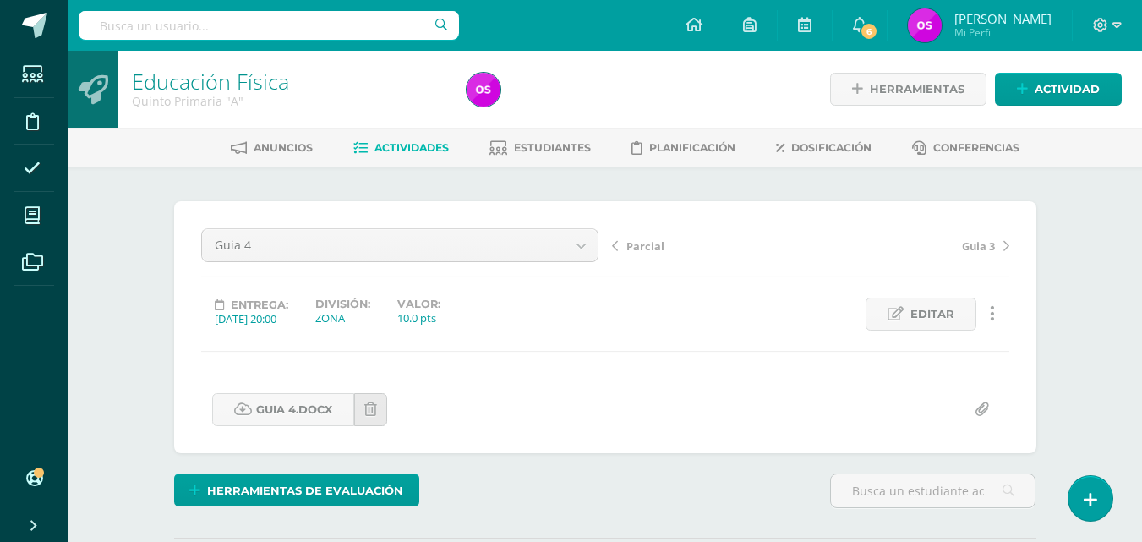
click at [637, 246] on span "Parcial" at bounding box center [645, 245] width 38 height 15
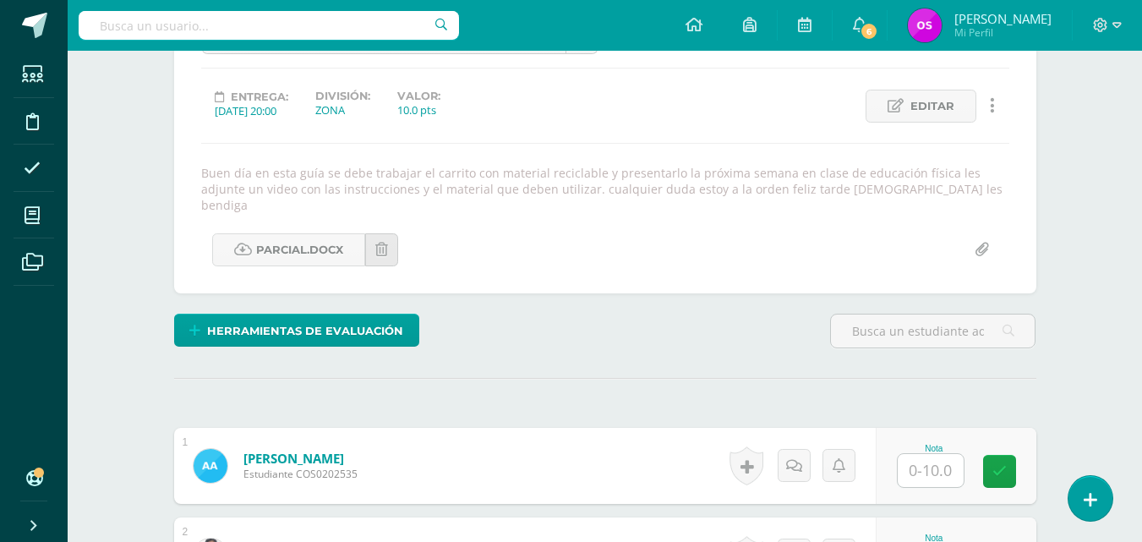
click at [927, 454] on input "text" at bounding box center [931, 470] width 66 height 33
type input "10"
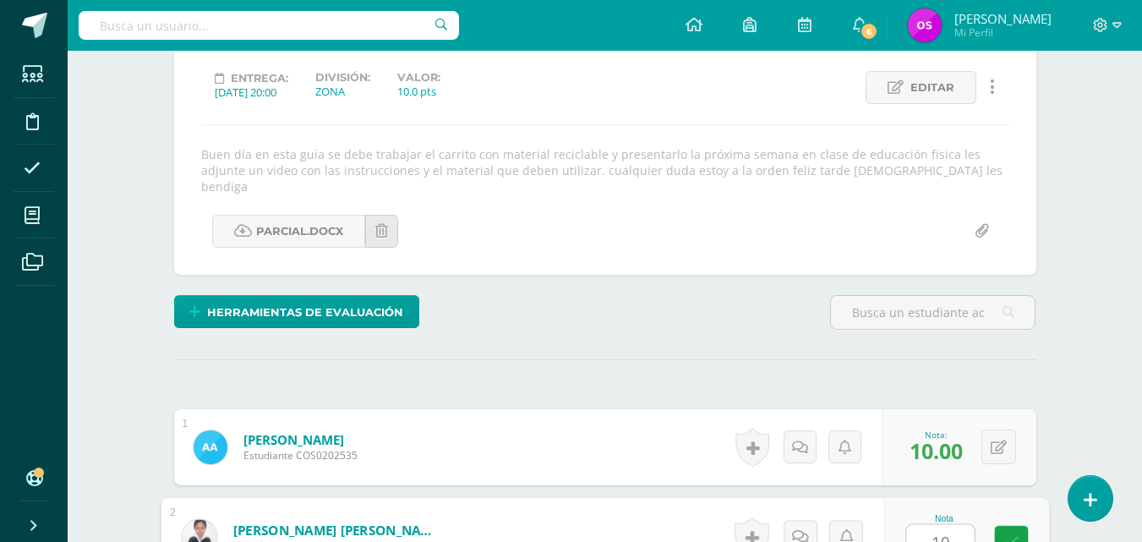
type input "10"
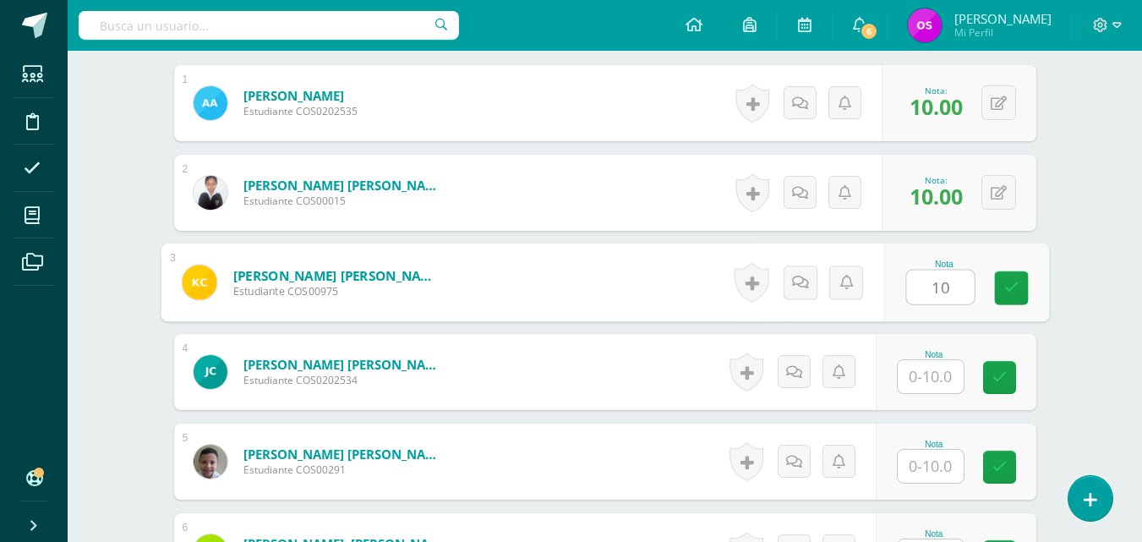
type input "10"
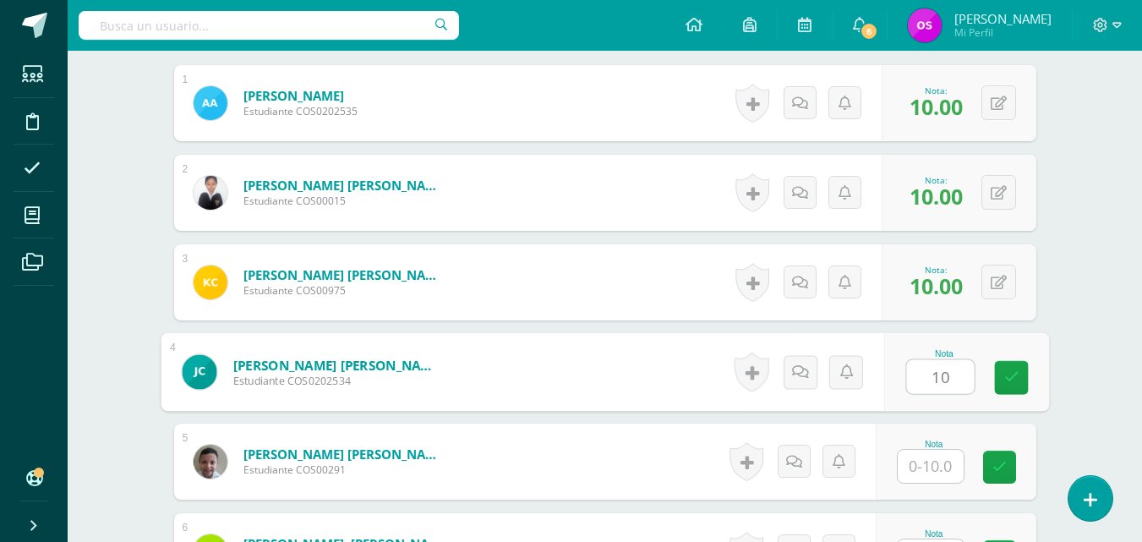
type input "10"
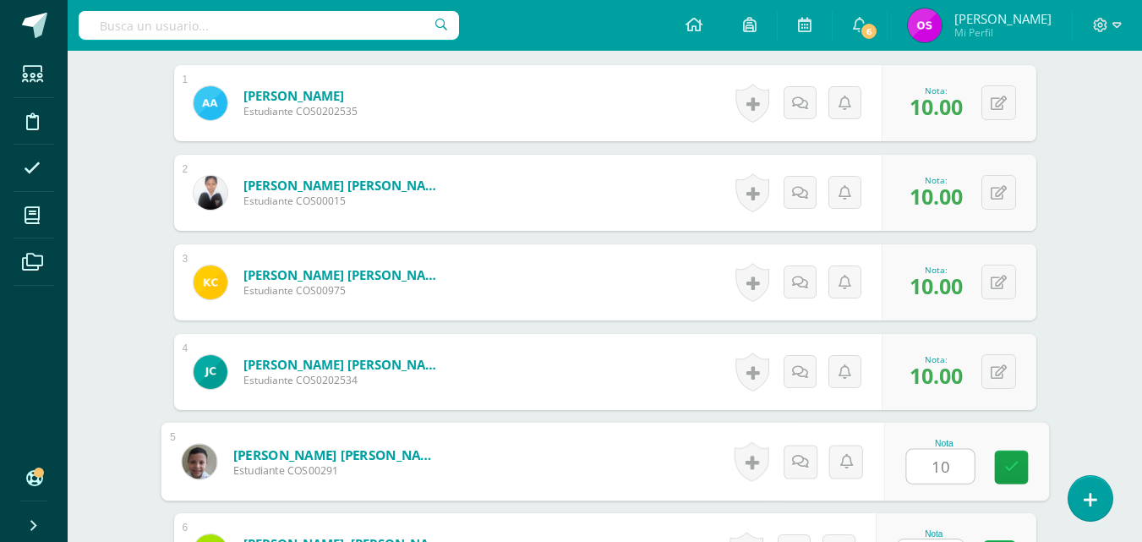
type input "10"
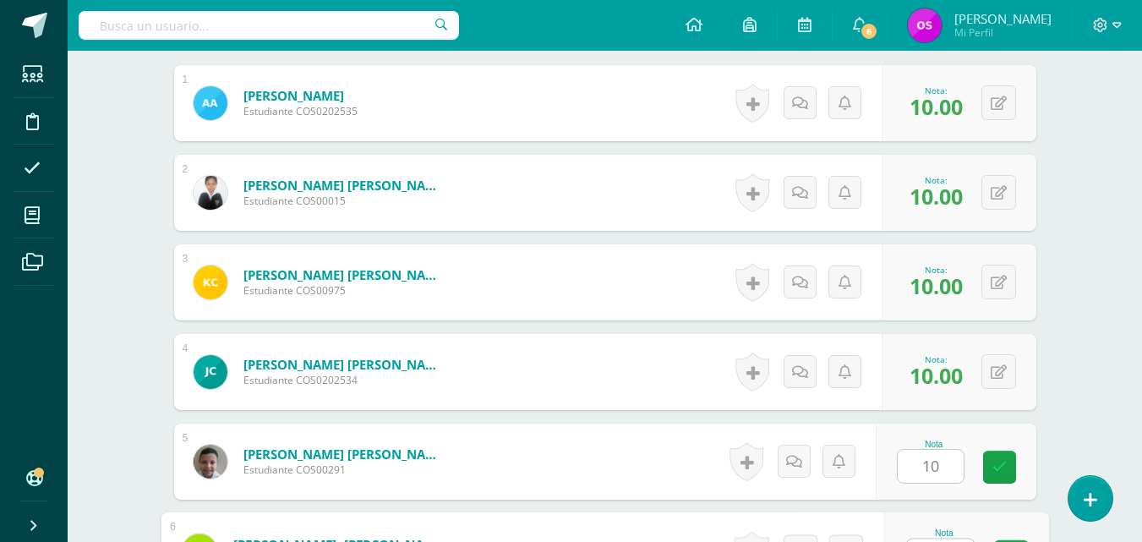
scroll to position [585, 0]
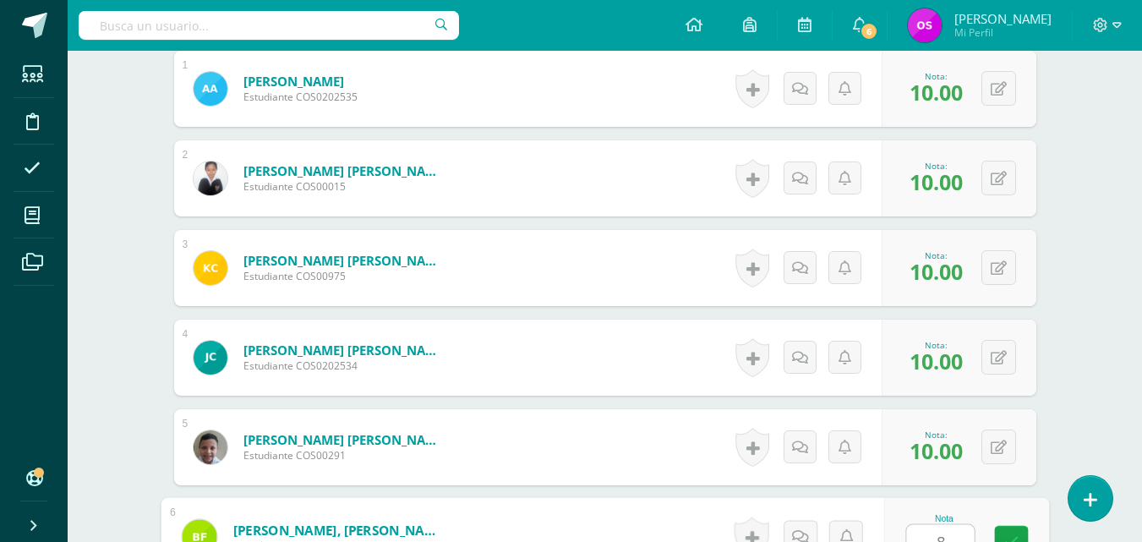
type input "8"
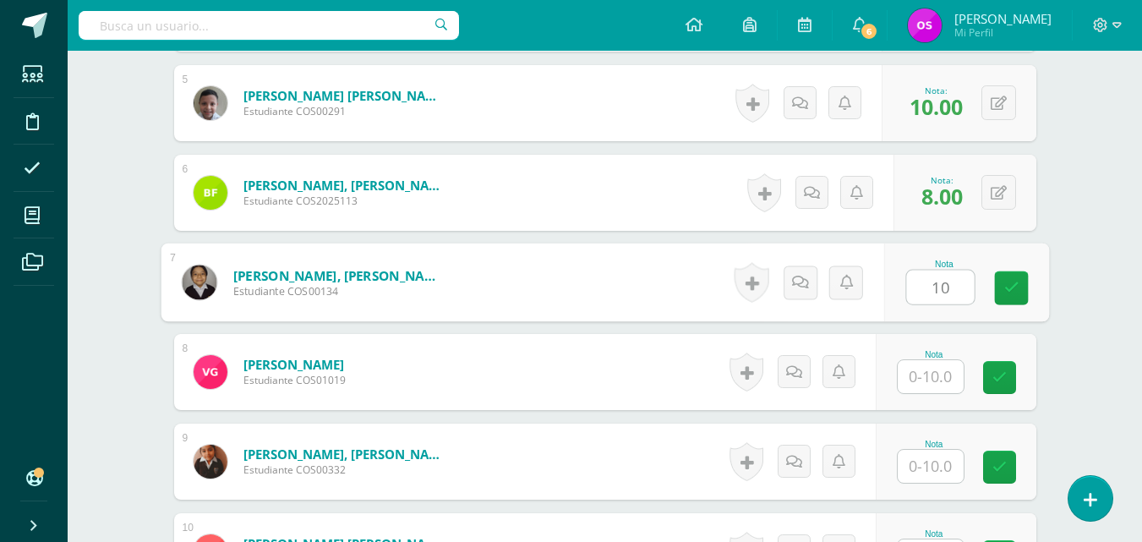
type input "10"
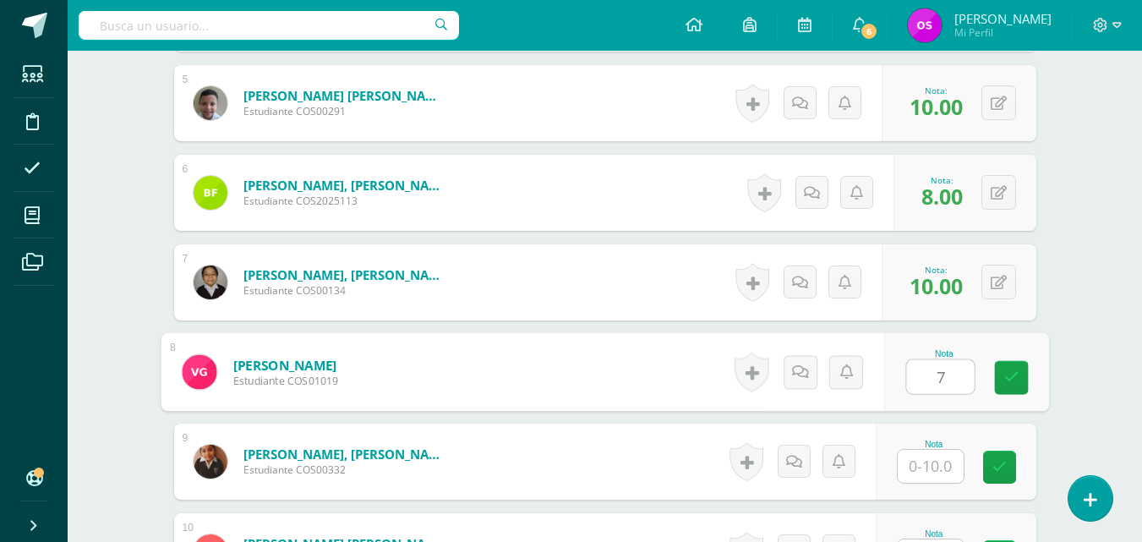
type input "7"
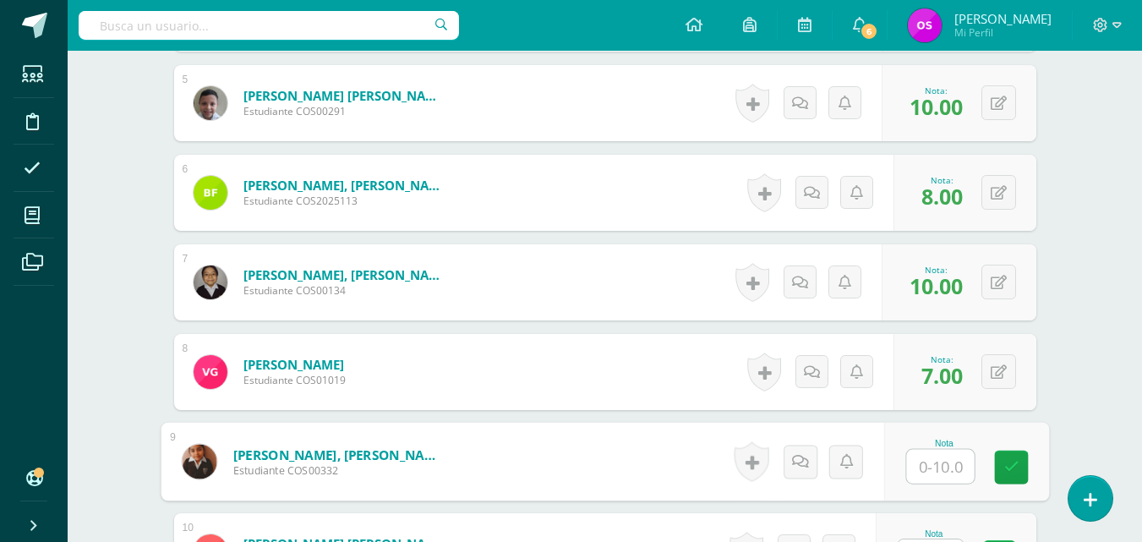
type input "1"
type input "8"
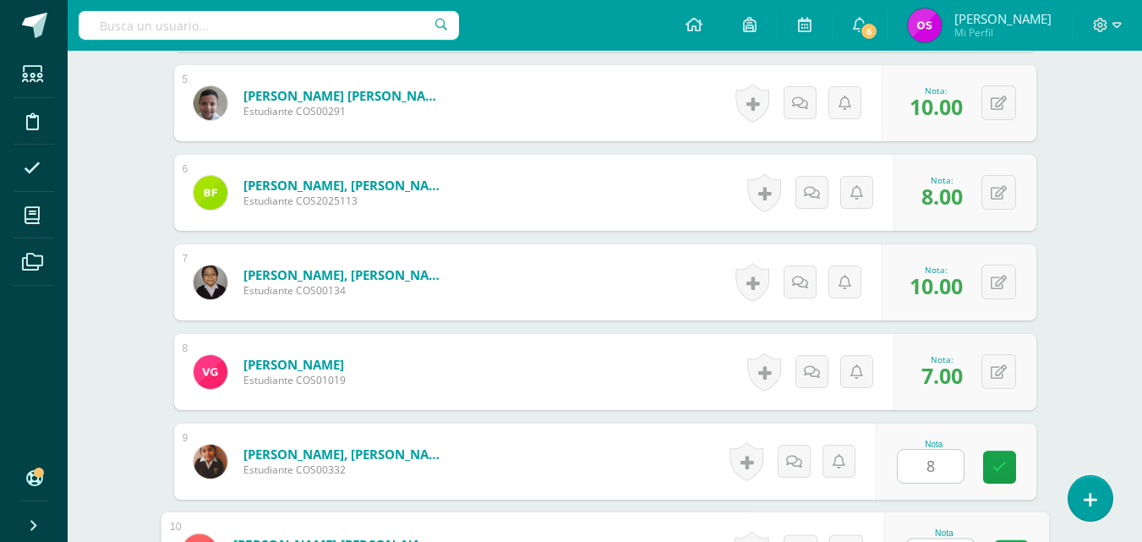
scroll to position [943, 0]
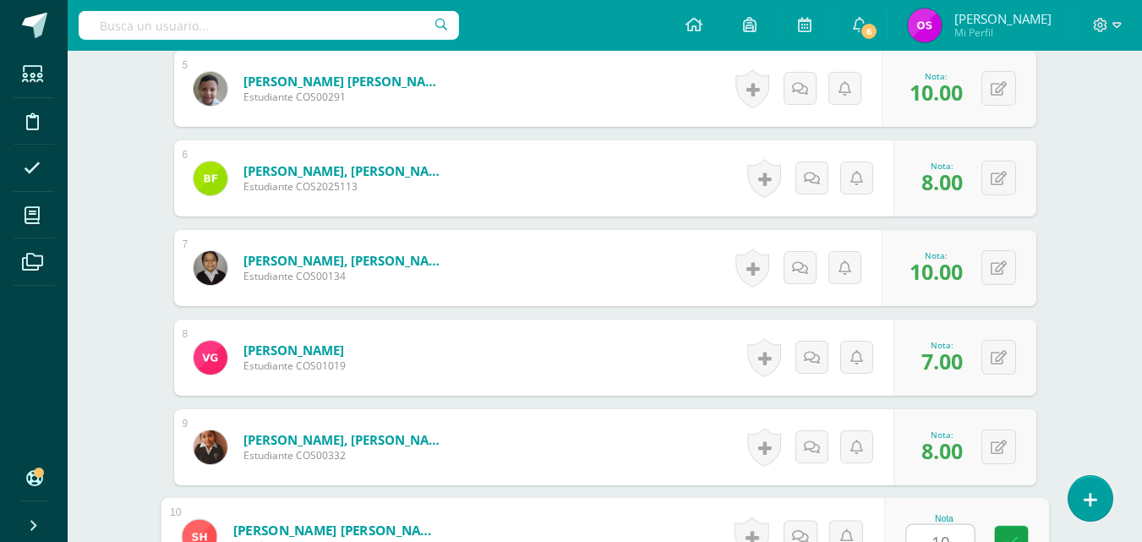
type input "10"
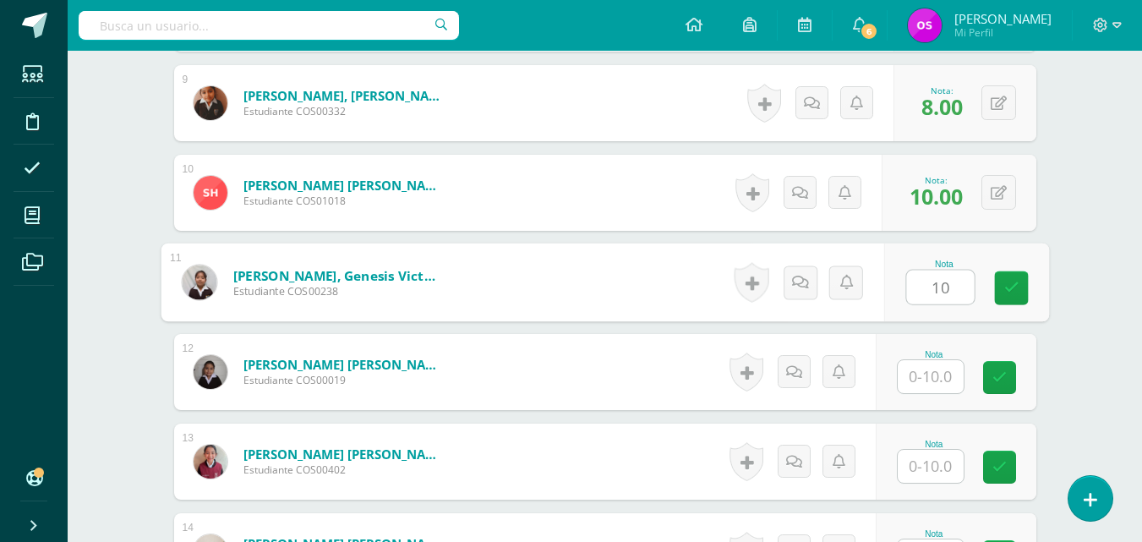
type input "10"
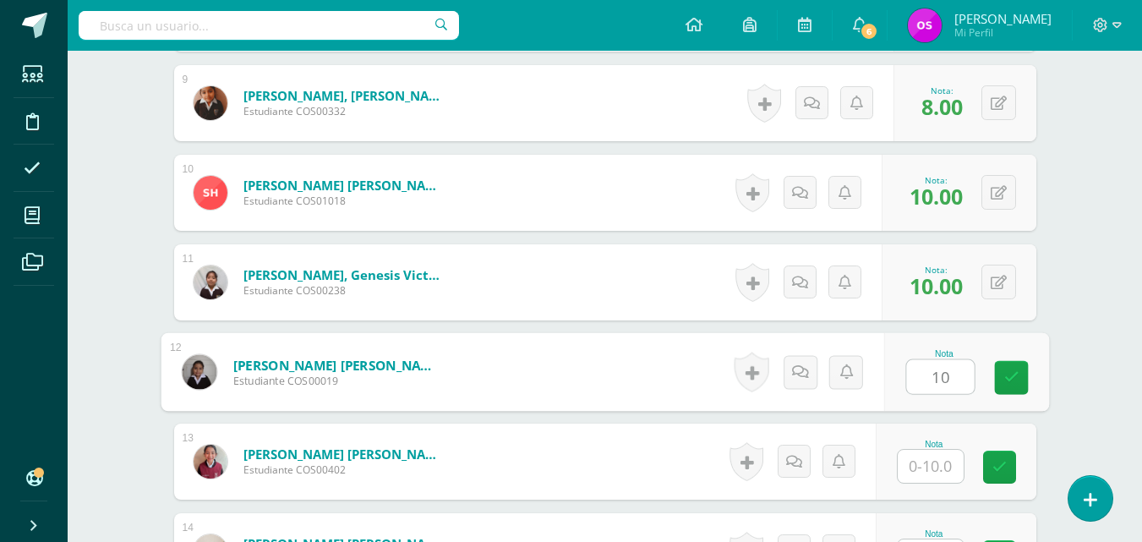
type input "10"
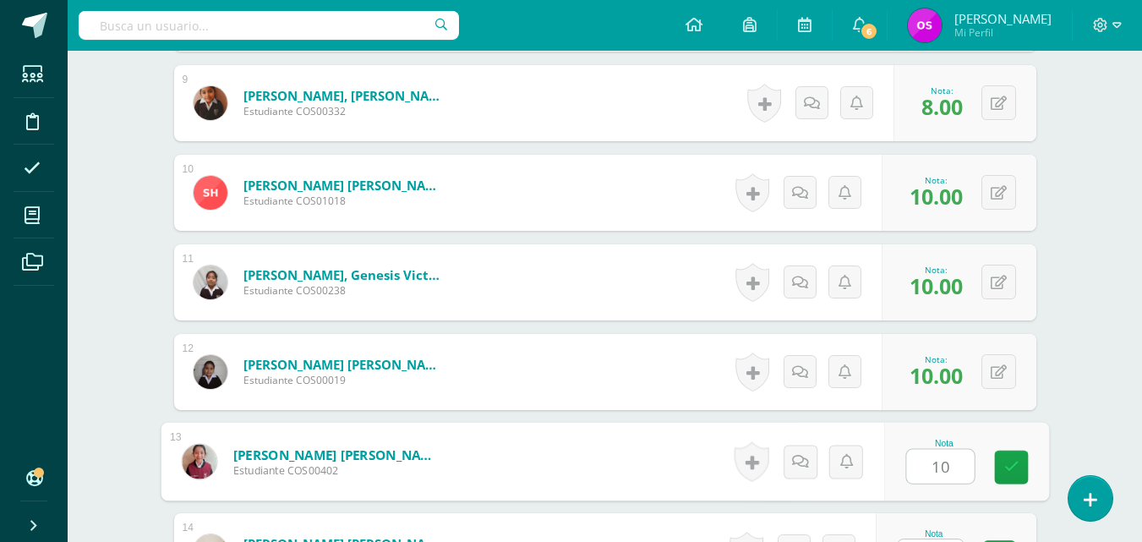
type input "10"
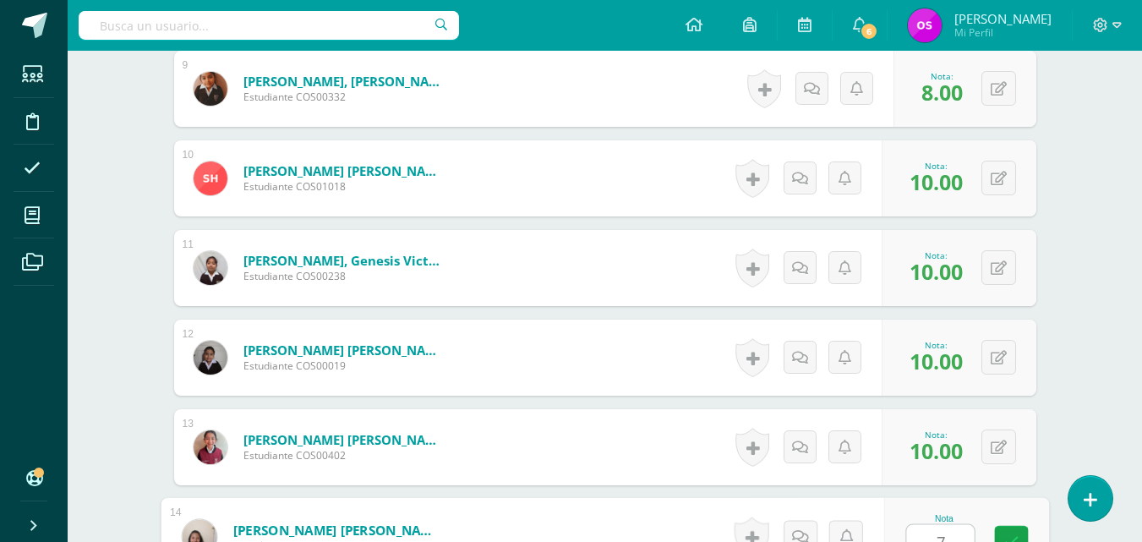
type input "7"
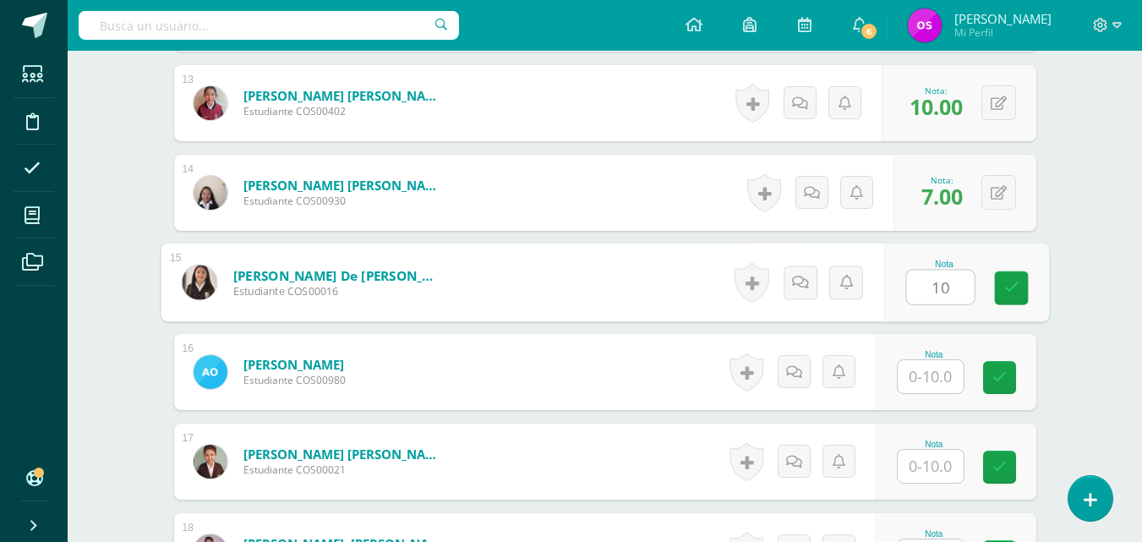
type input "10"
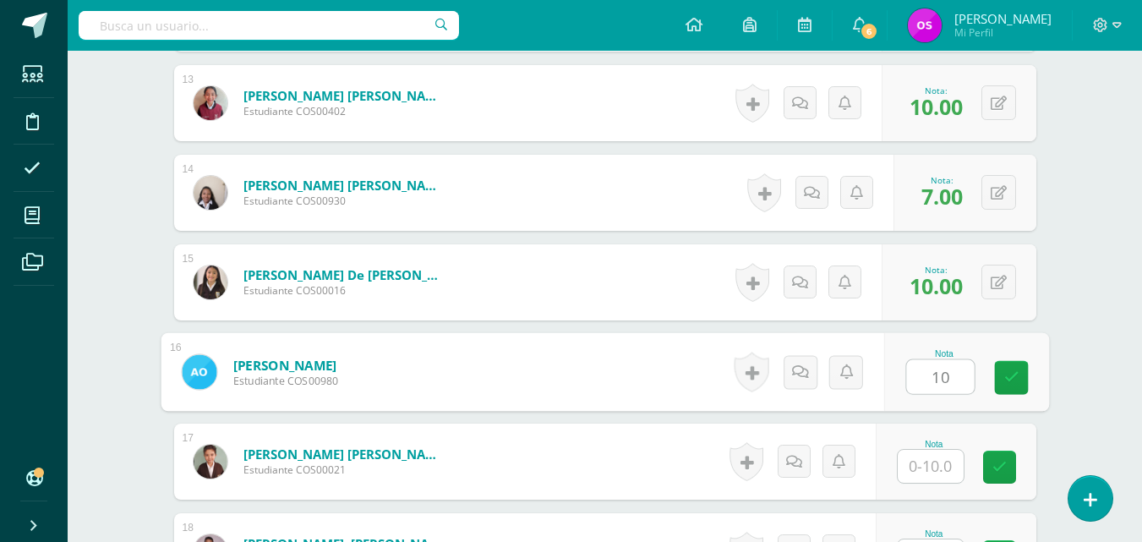
type input "10"
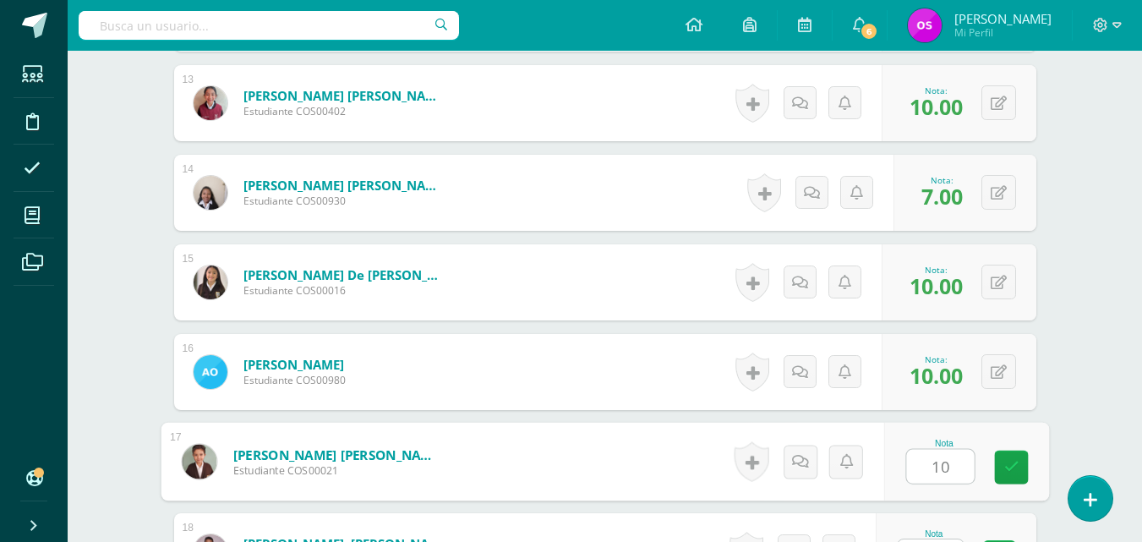
type input "10"
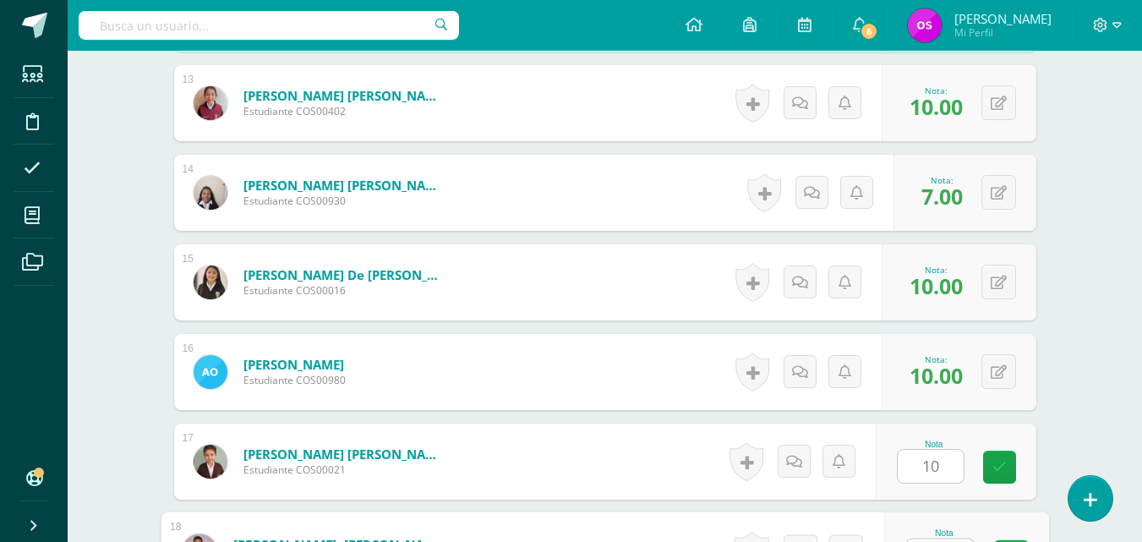
scroll to position [1660, 0]
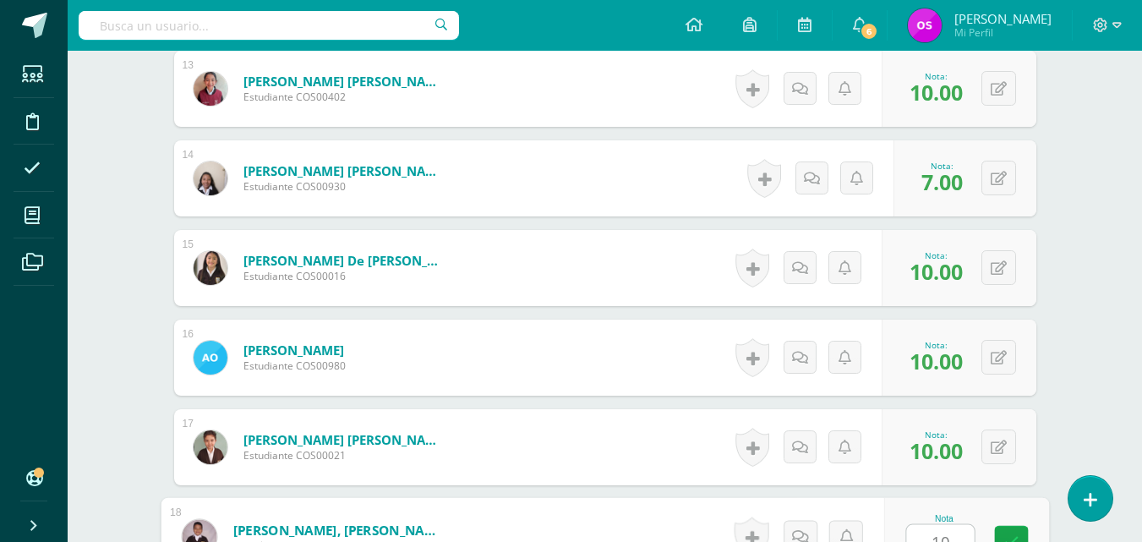
type input "10"
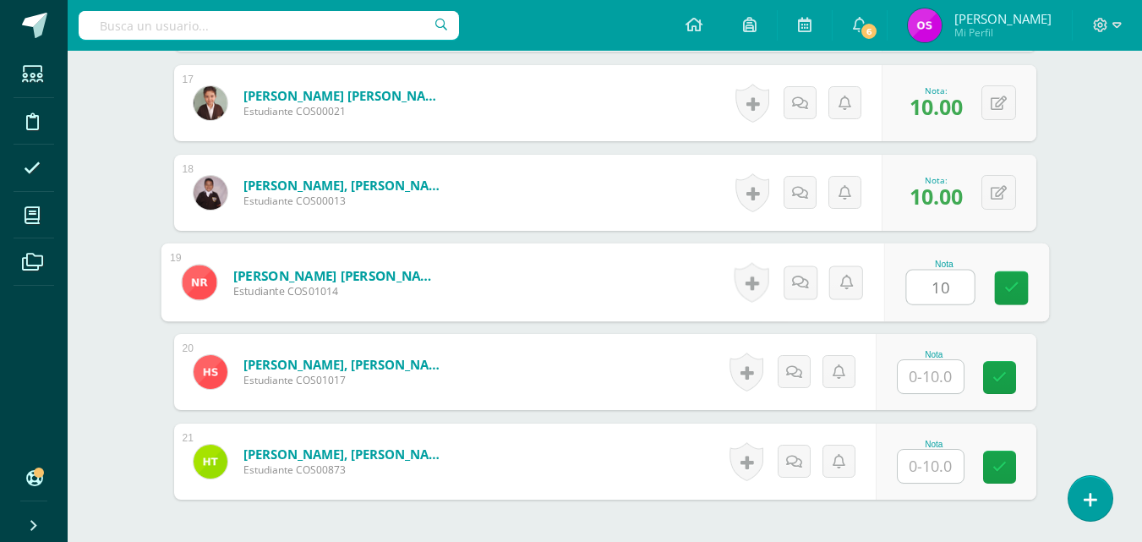
type input "10"
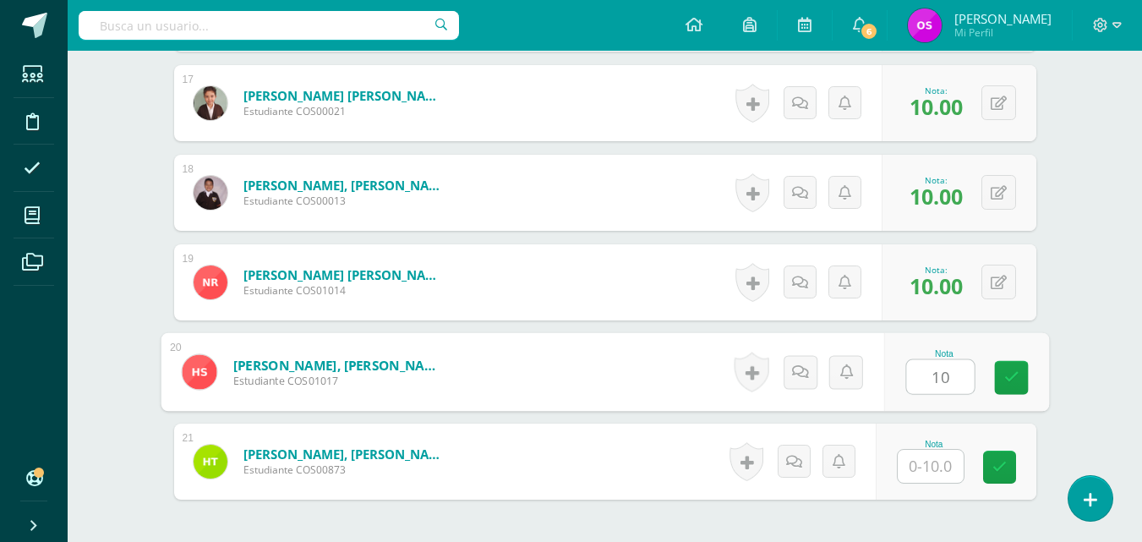
type input "10"
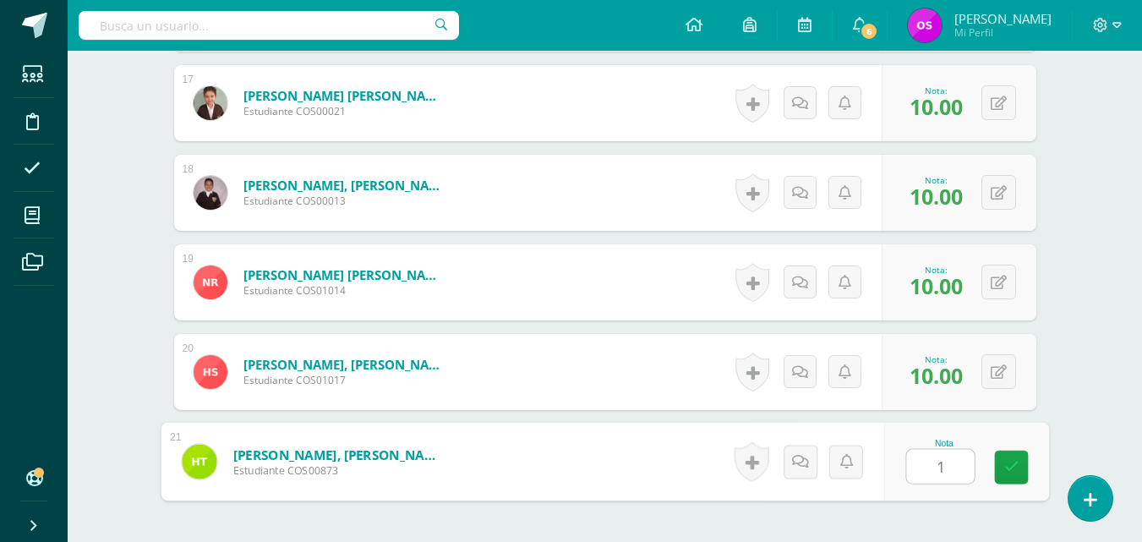
type input "10"
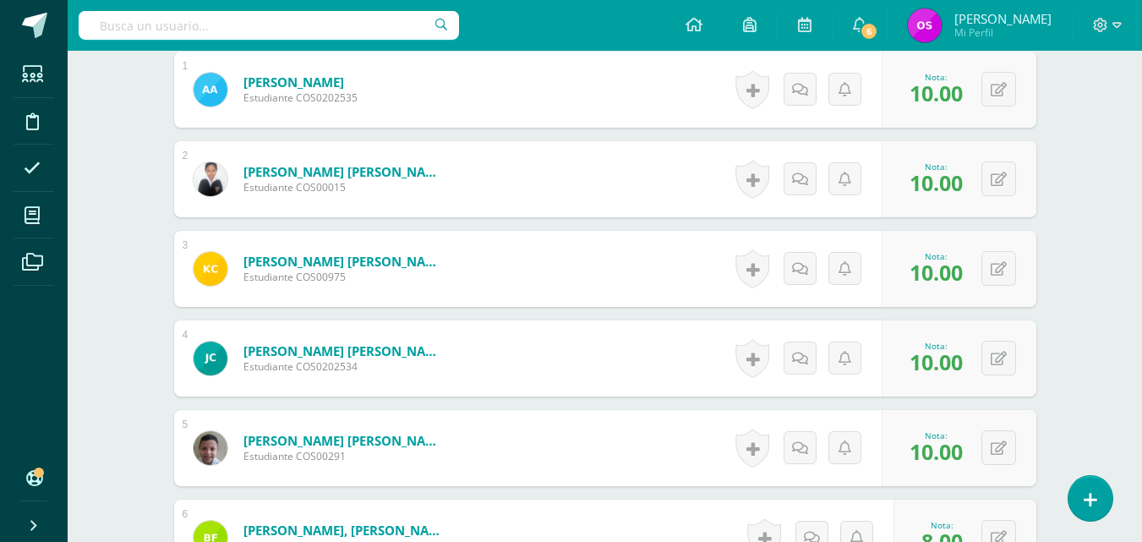
scroll to position [111, 0]
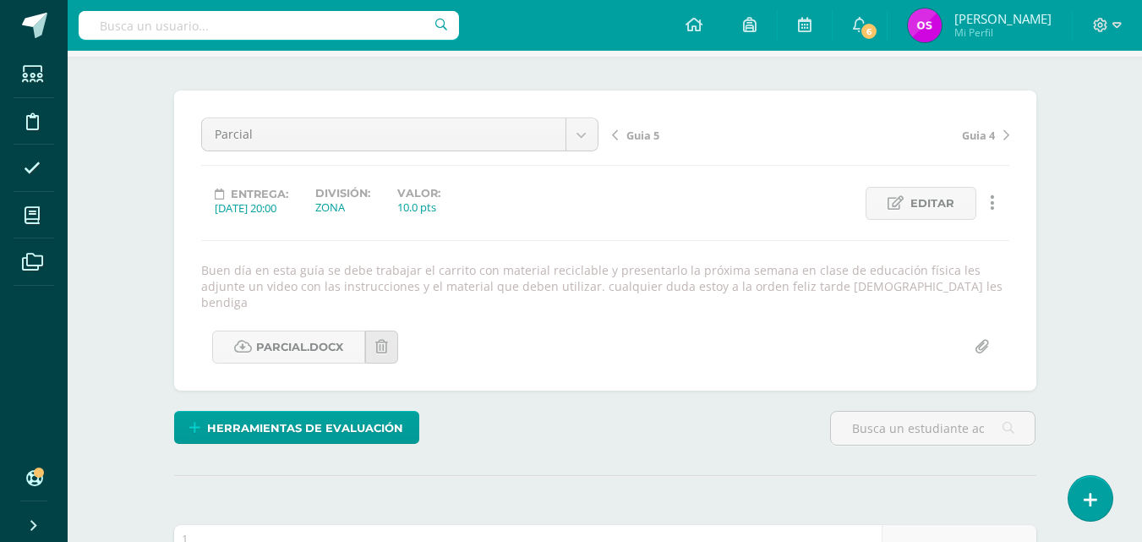
click at [643, 132] on span "Guia 5" at bounding box center [642, 135] width 33 height 15
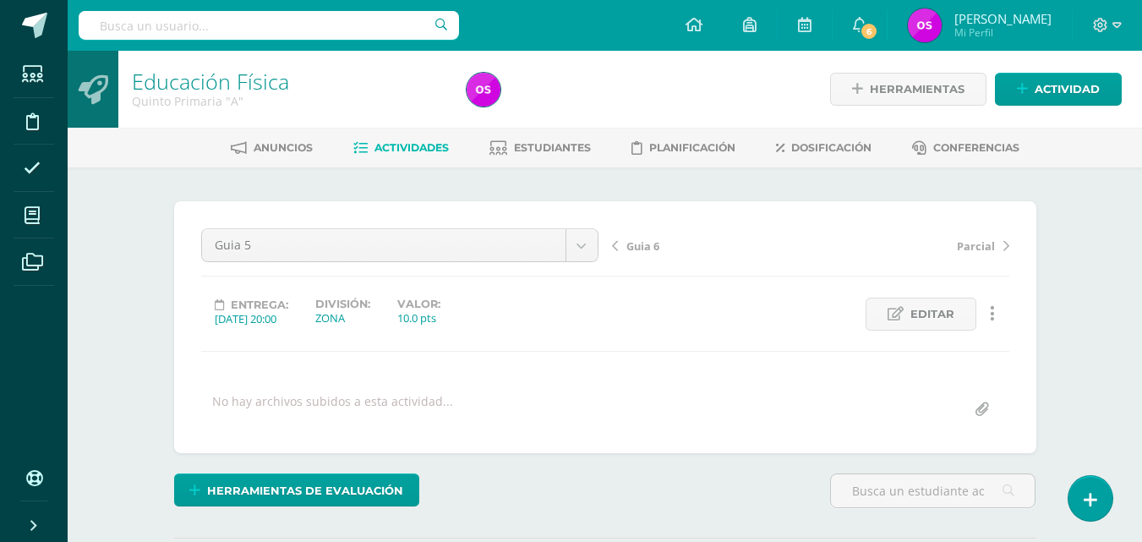
click at [228, 81] on link "Educación Física" at bounding box center [210, 81] width 157 height 29
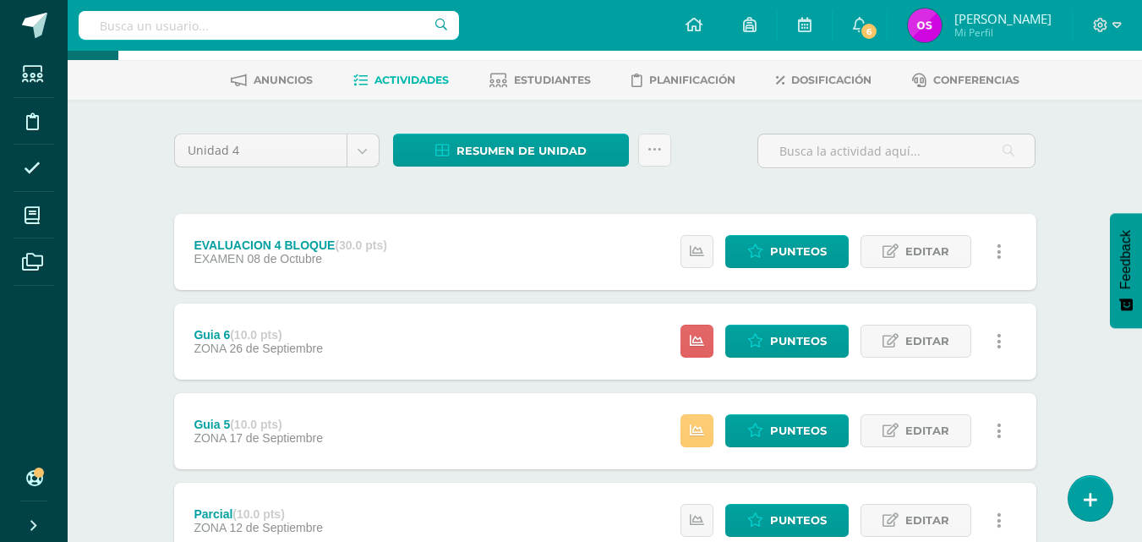
scroll to position [101, 0]
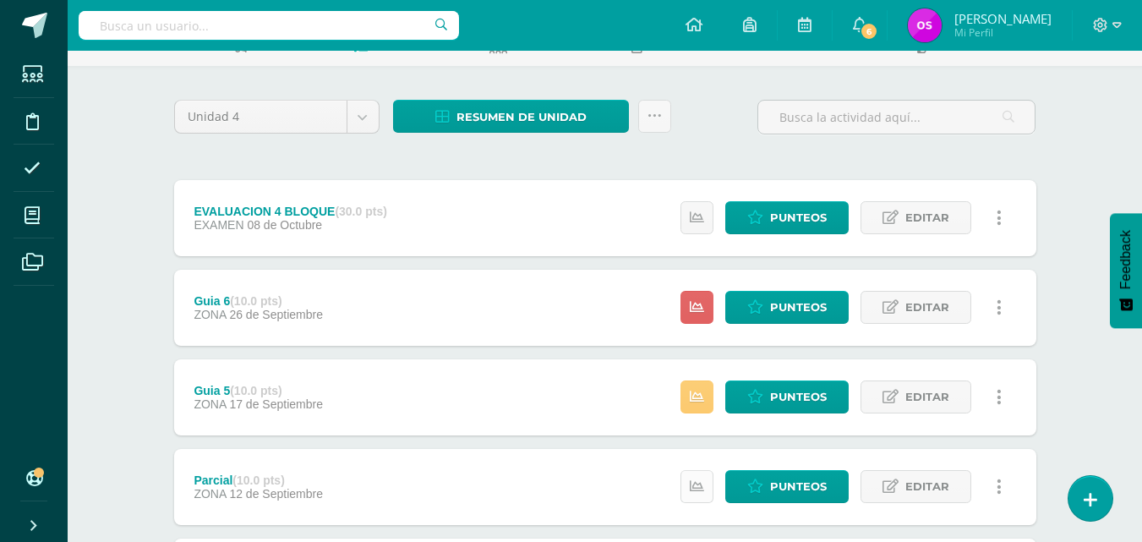
click at [692, 485] on icon at bounding box center [697, 486] width 14 height 14
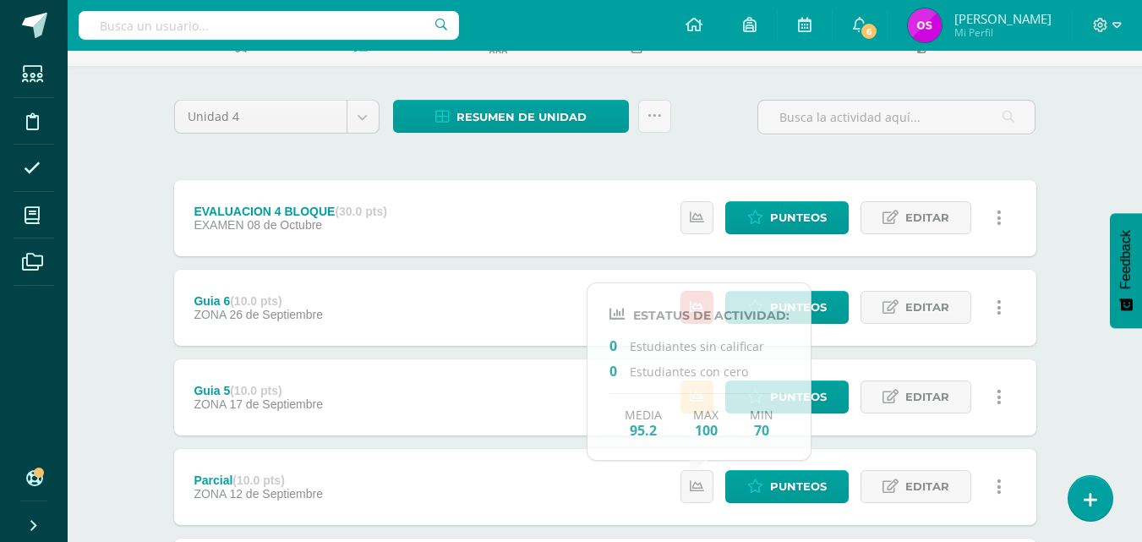
click at [511, 375] on div "Guia 5 (10.0 pts) ZONA 17 de Septiembre Estatus de Actividad: 0 Estudiantes sin…" at bounding box center [605, 397] width 862 height 76
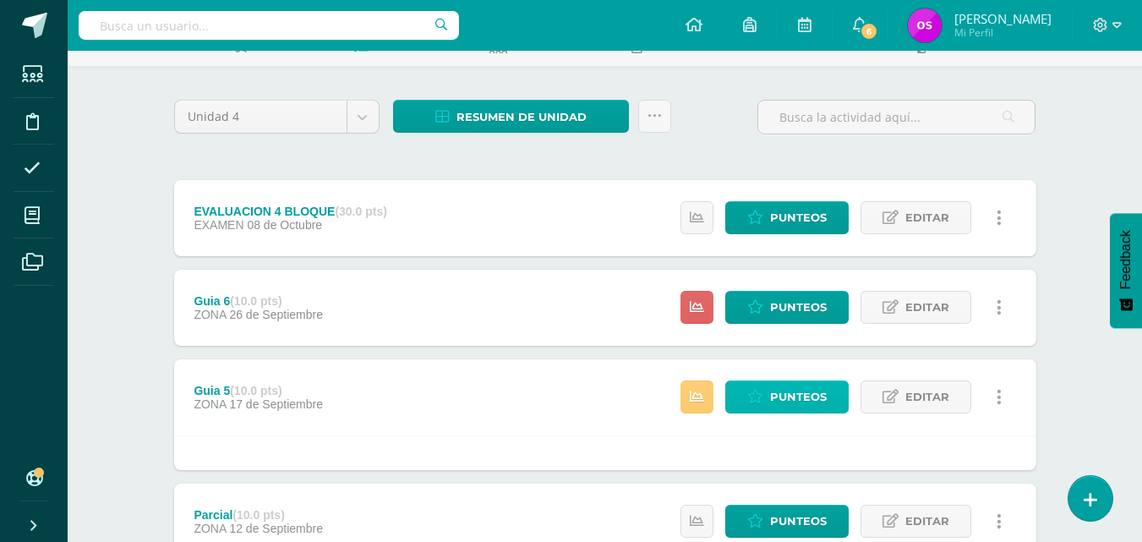
click at [796, 404] on span "Punteos" at bounding box center [798, 396] width 57 height 31
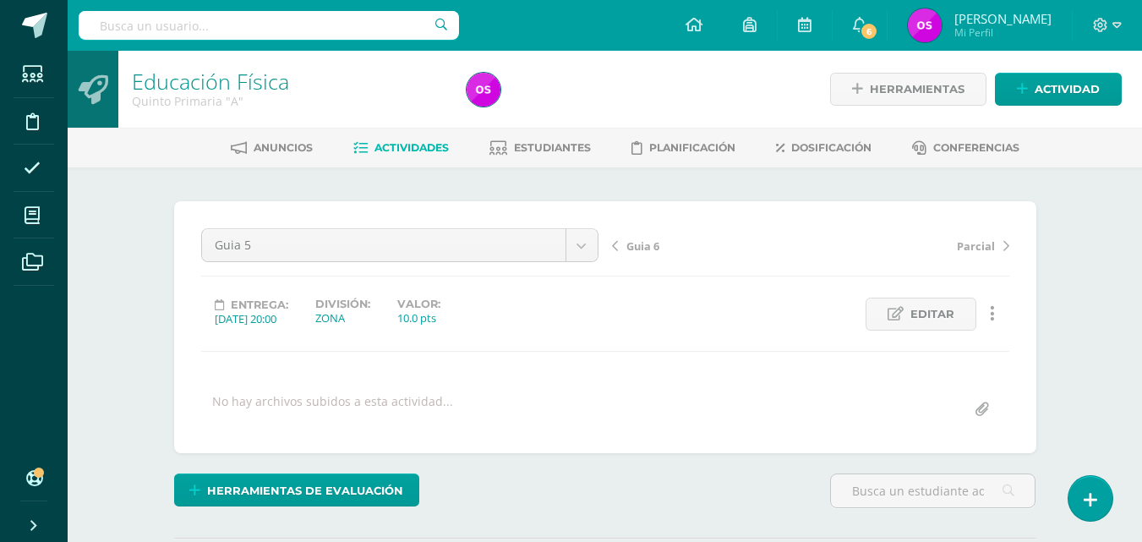
click at [635, 242] on span "Guia 6" at bounding box center [642, 245] width 33 height 15
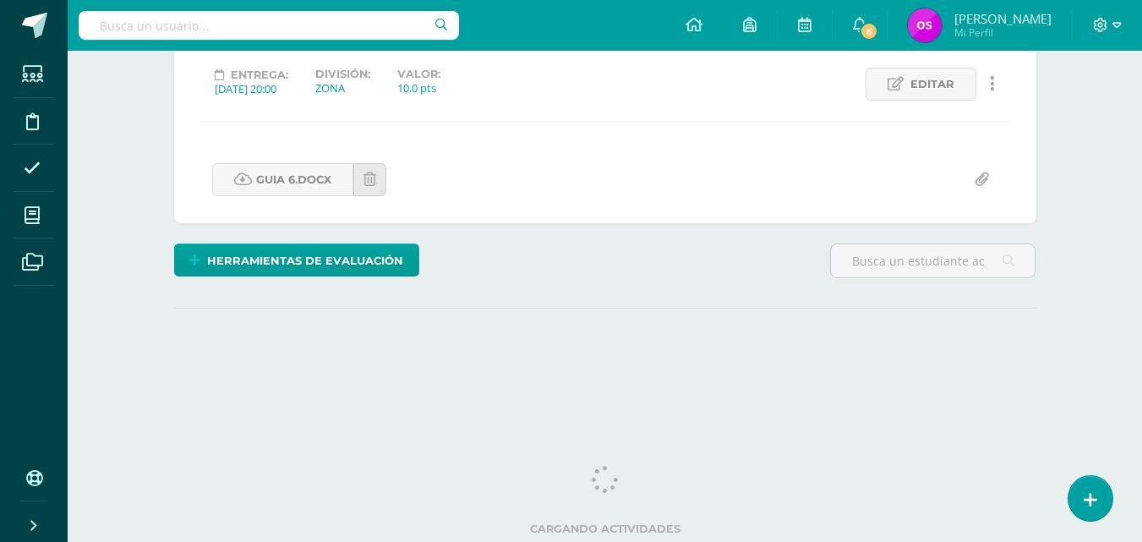
scroll to position [230, 0]
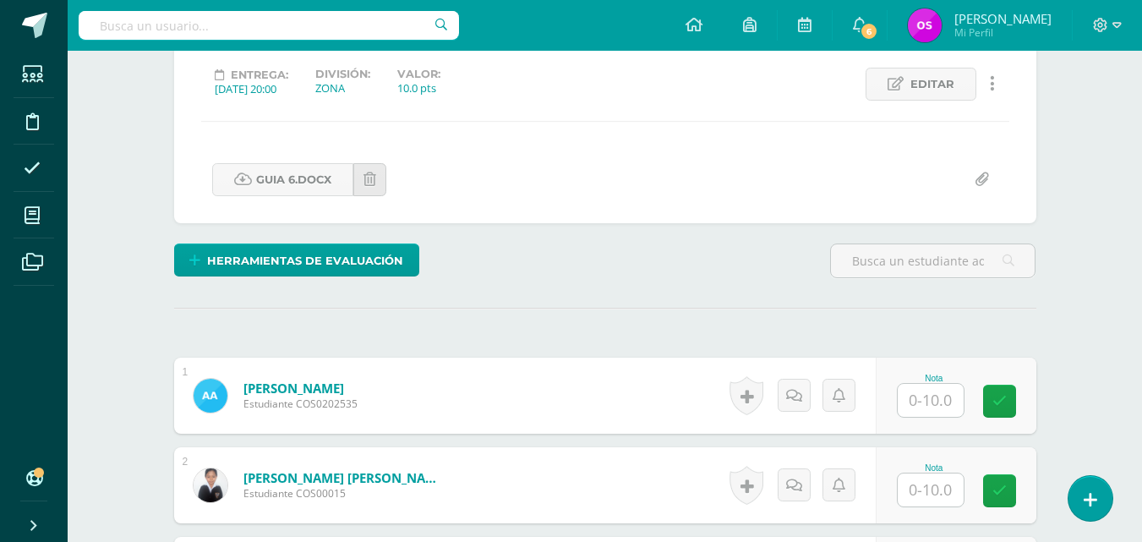
click at [917, 396] on input "text" at bounding box center [931, 400] width 66 height 33
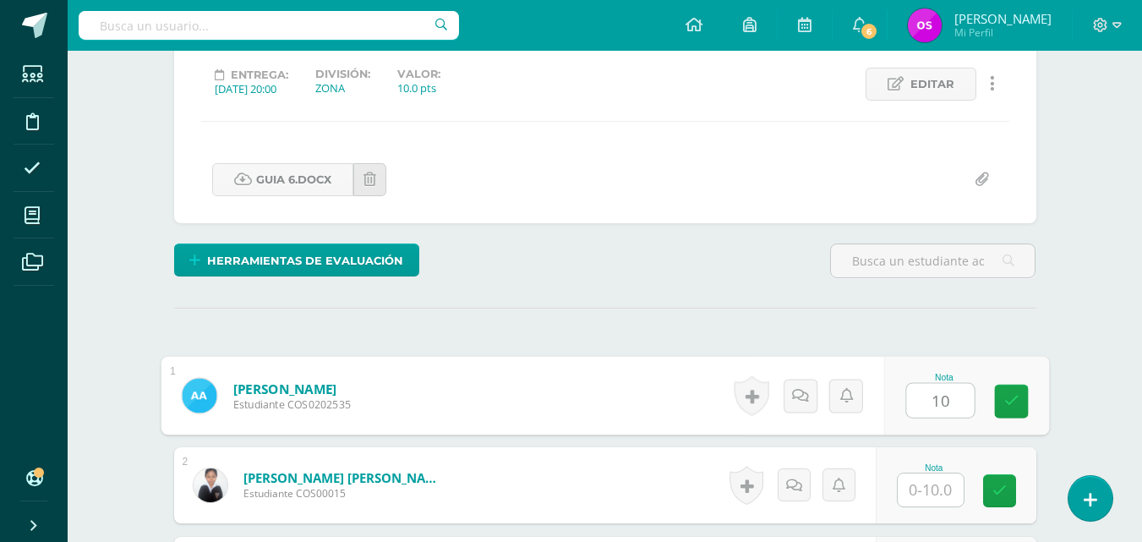
type input "10"
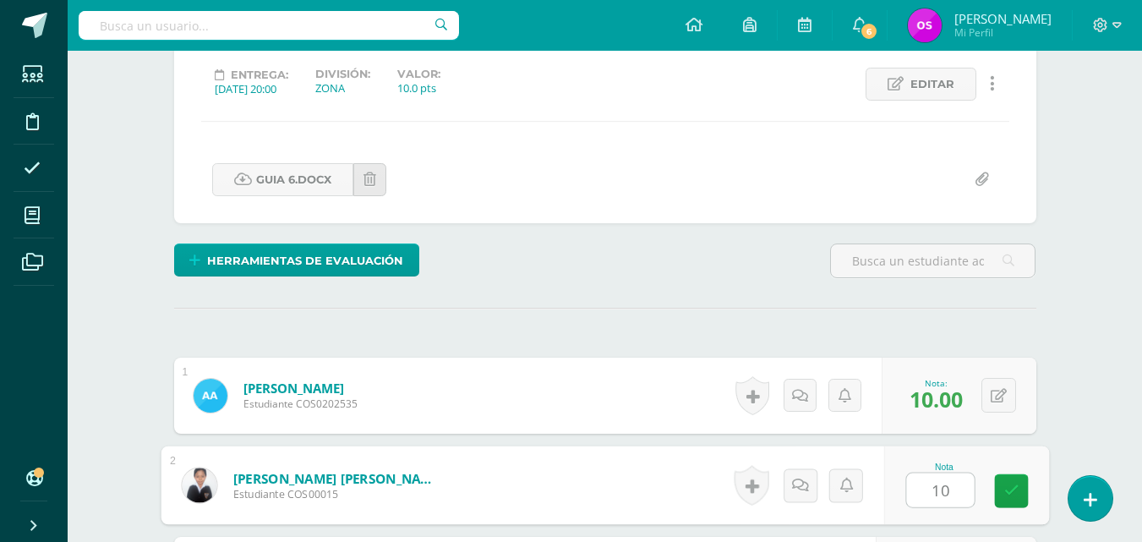
type input "10"
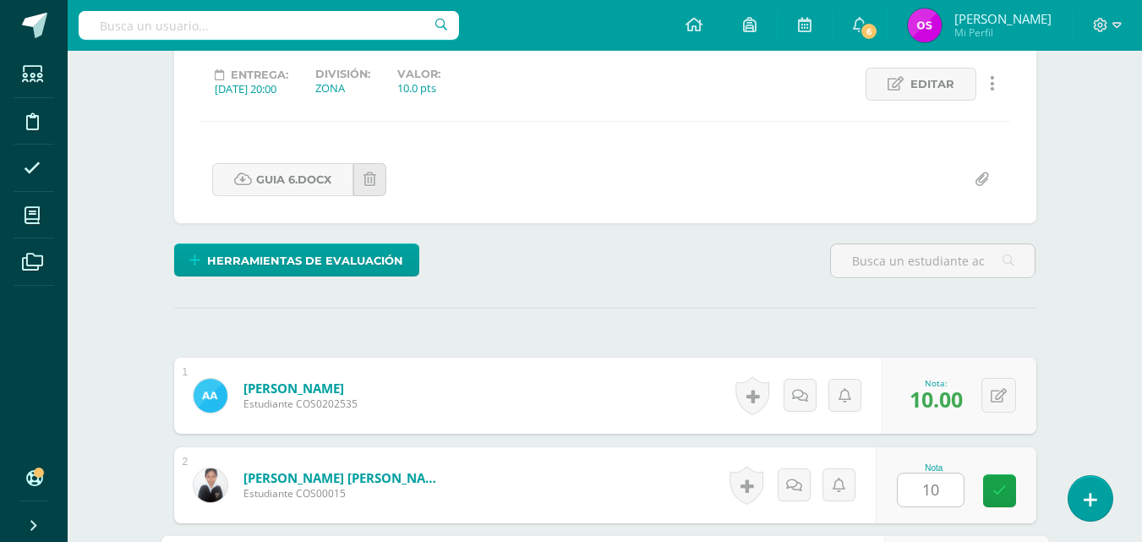
scroll to position [539, 0]
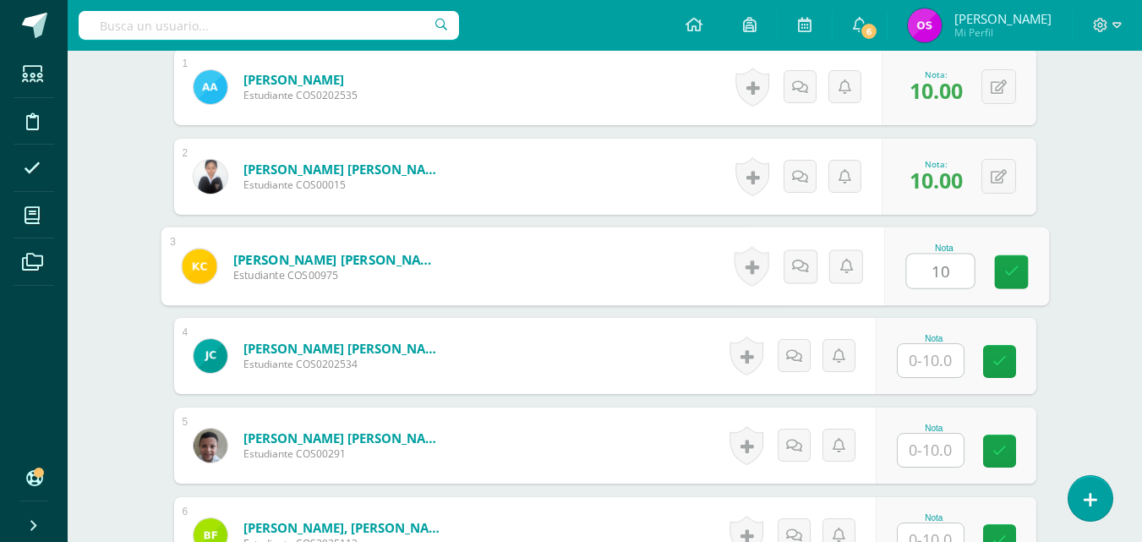
type input "10"
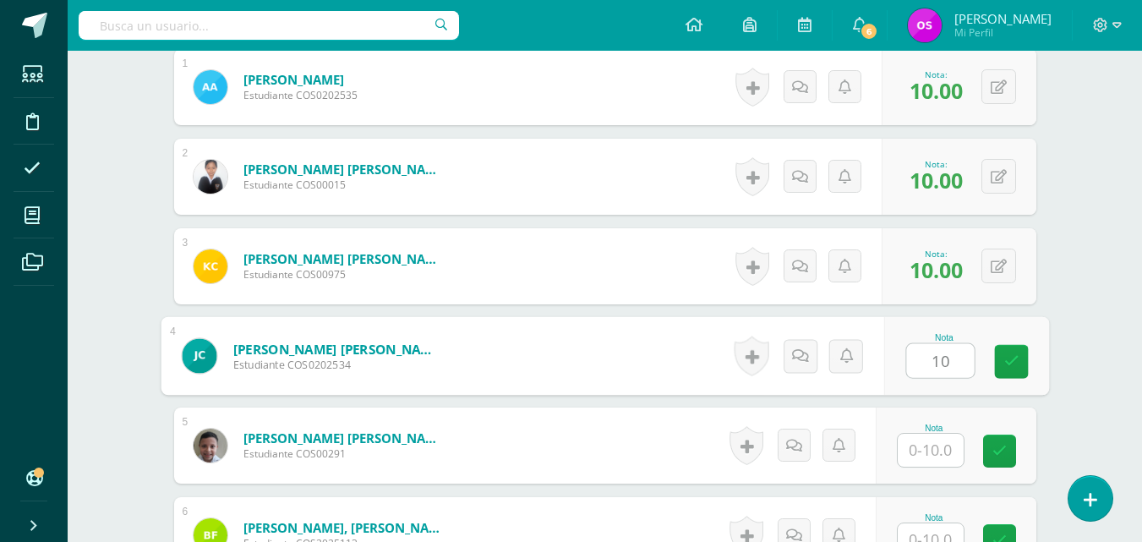
type input "10"
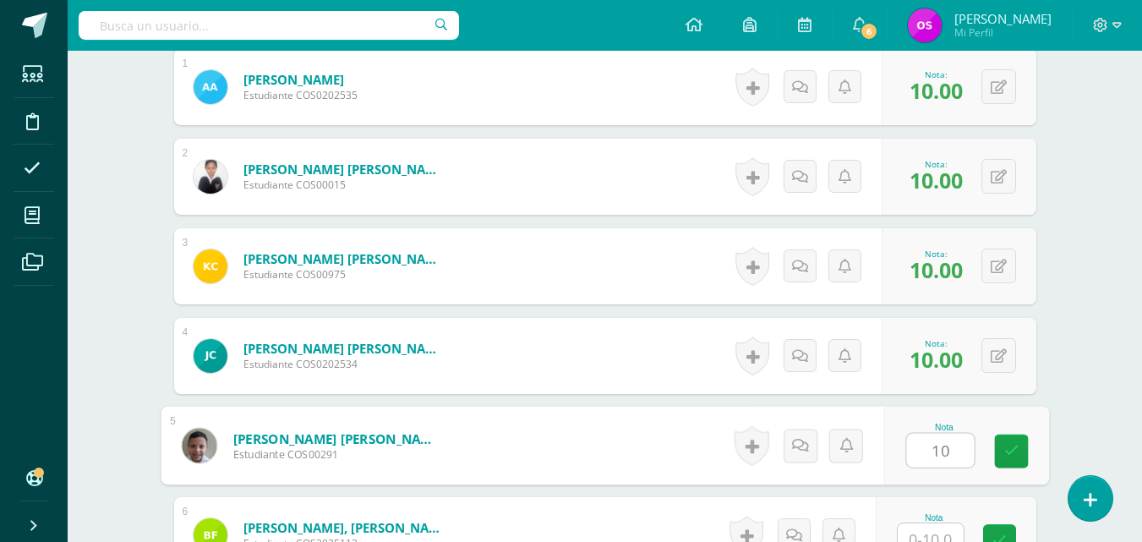
type input "10"
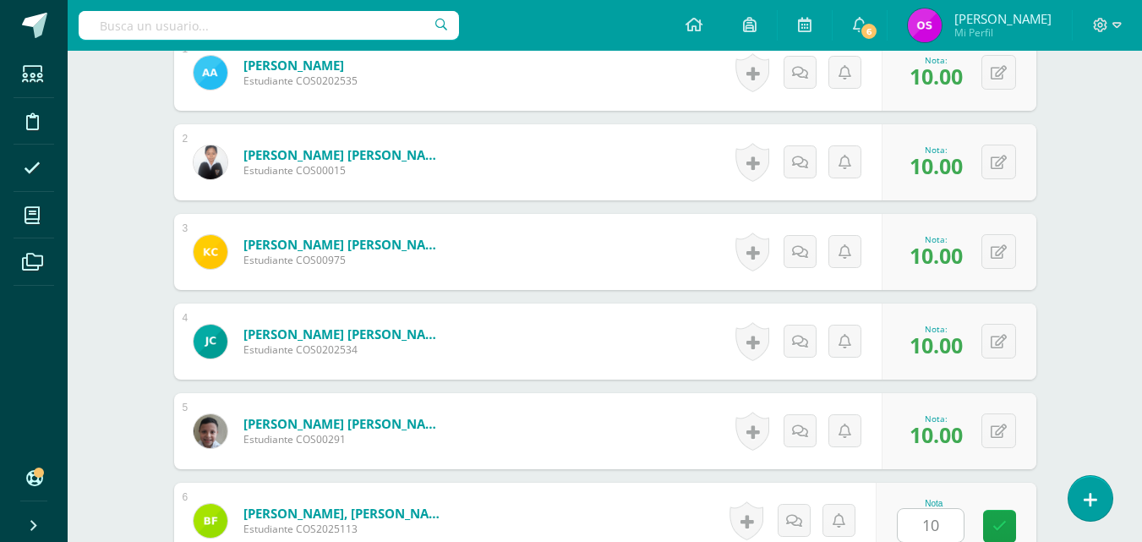
scroll to position [897, 0]
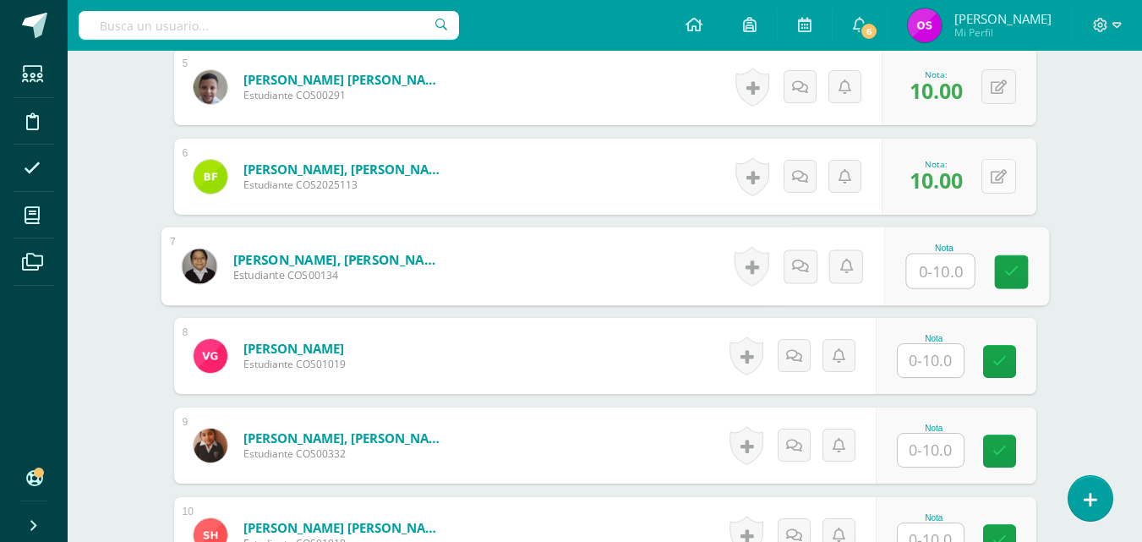
click at [997, 177] on icon at bounding box center [999, 177] width 16 height 14
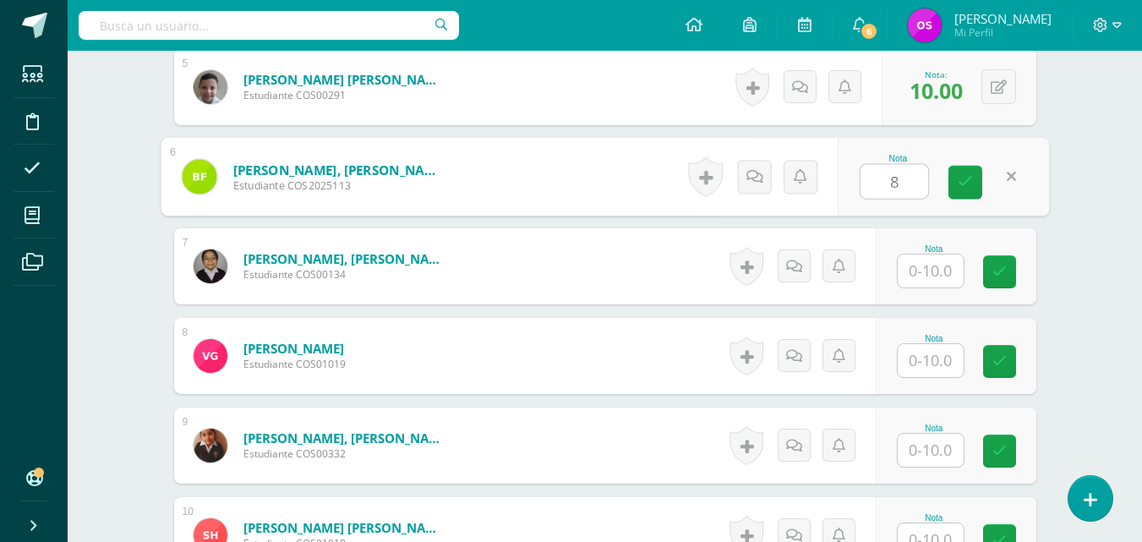
type input "8"
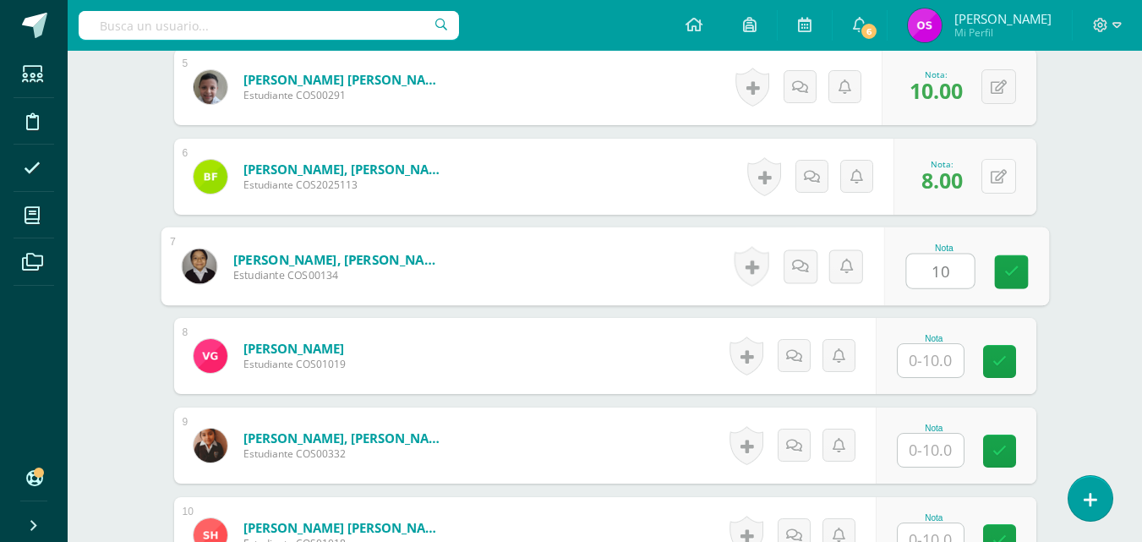
type input "10"
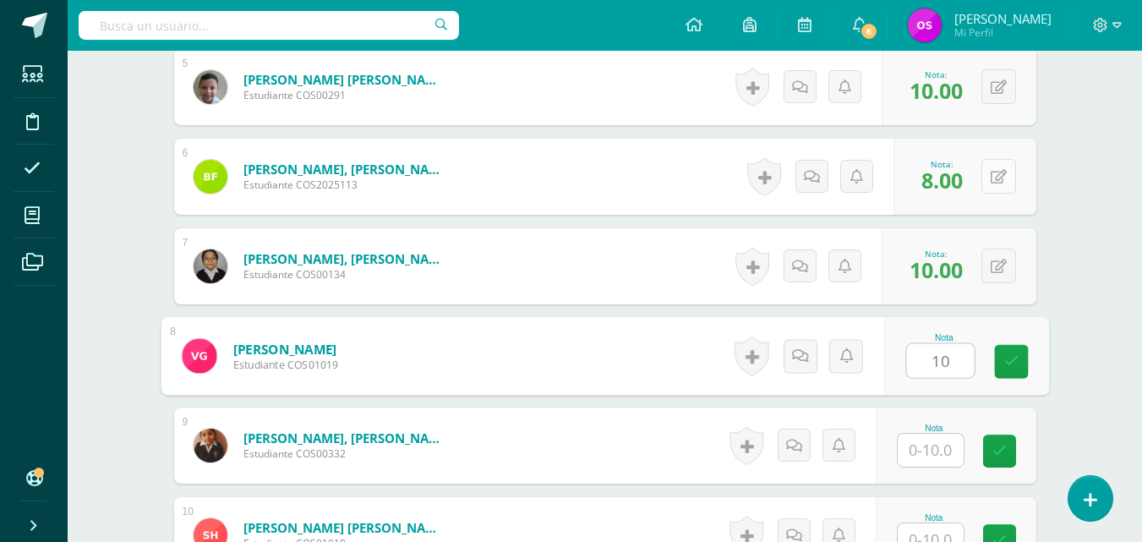
type input "10"
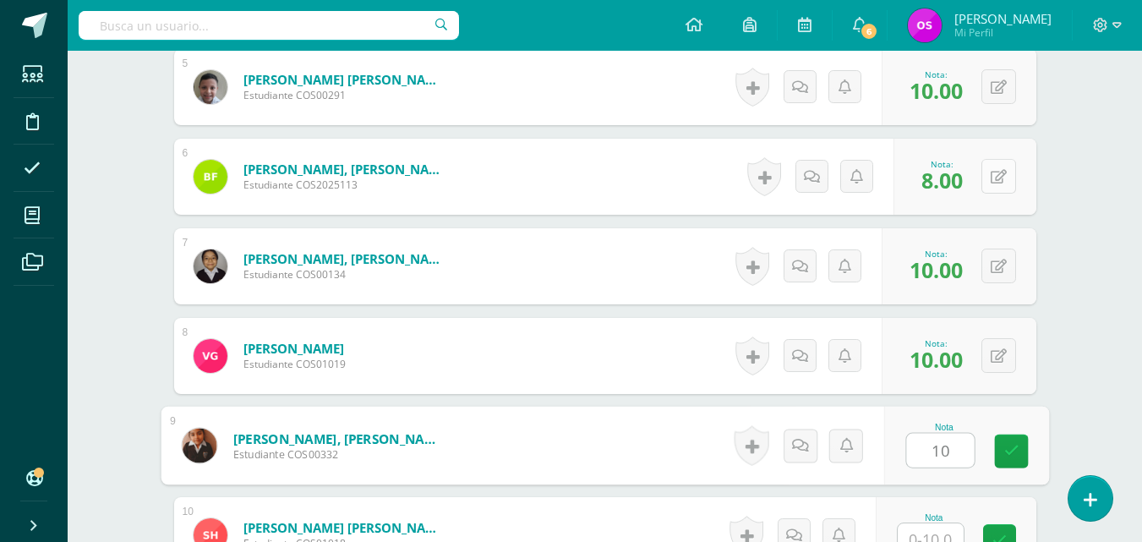
type input "10"
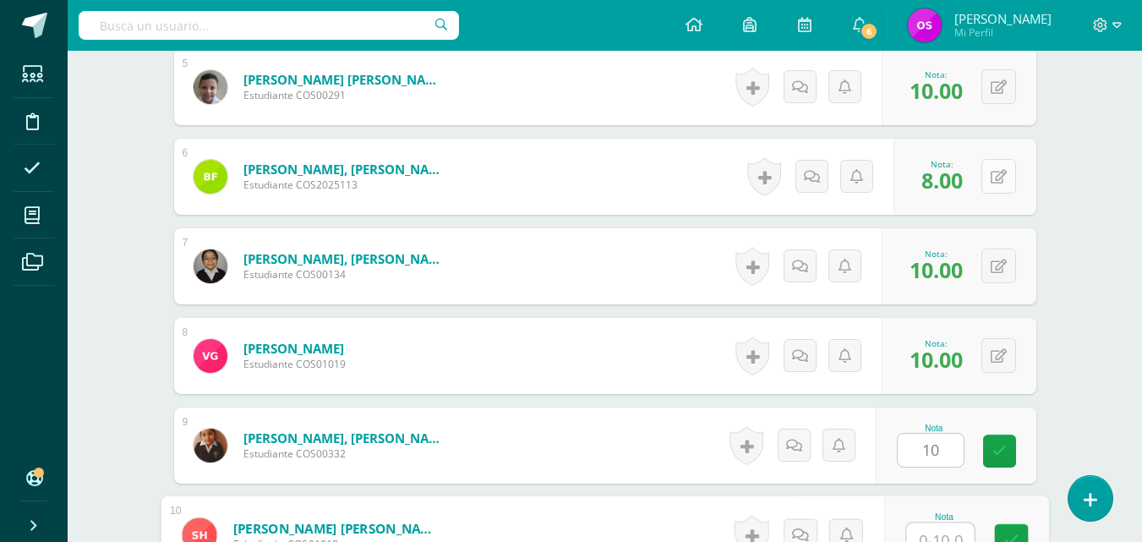
scroll to position [911, 0]
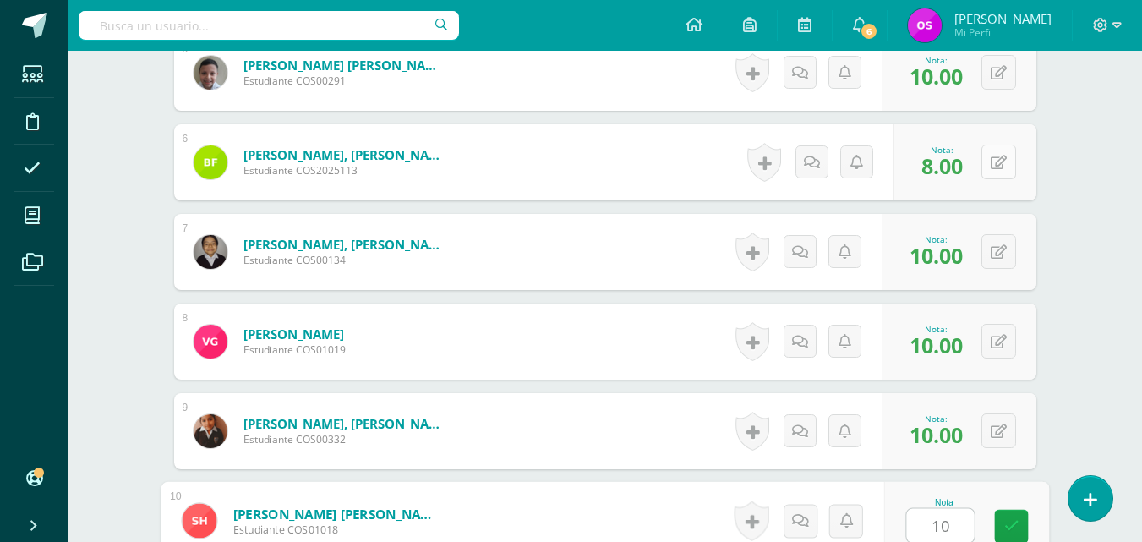
type input "10"
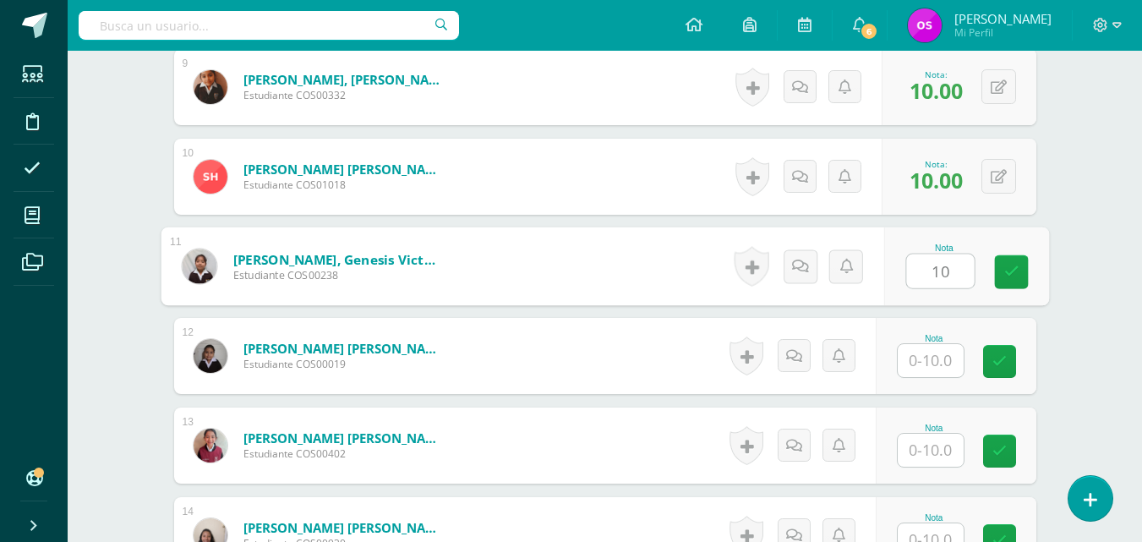
type input "10"
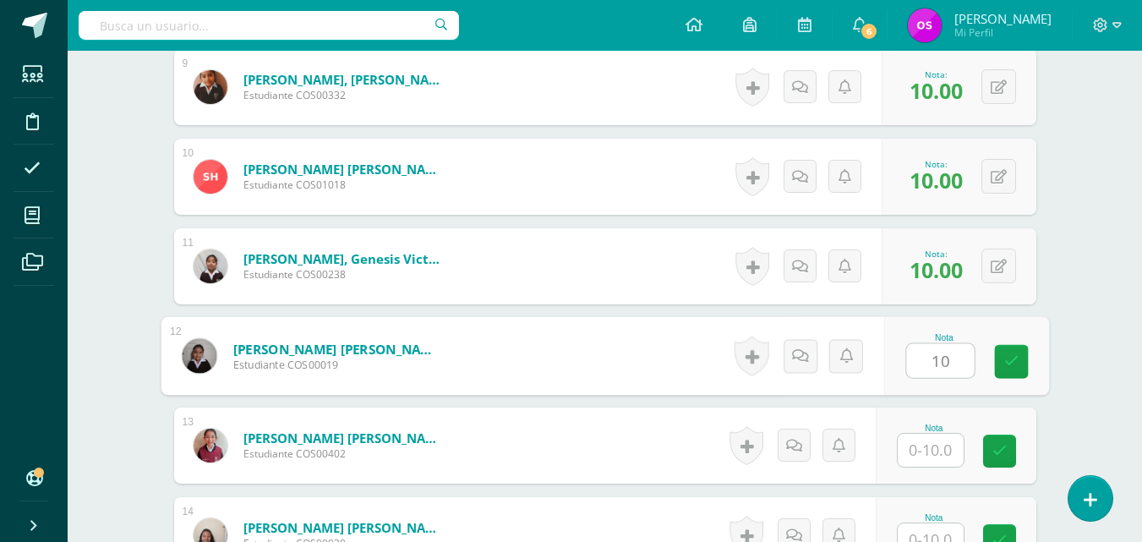
type input "10"
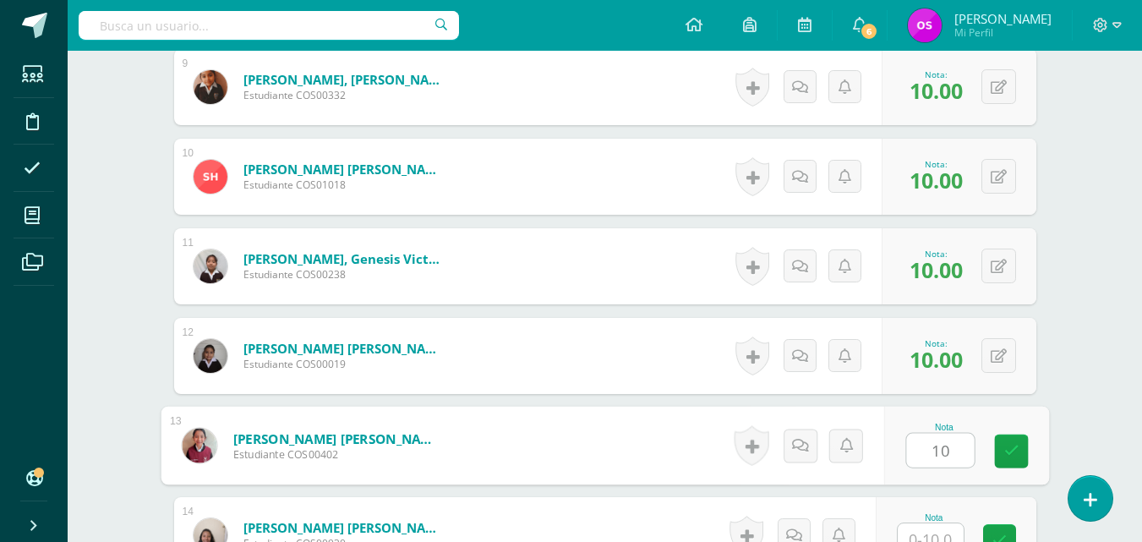
type input "10"
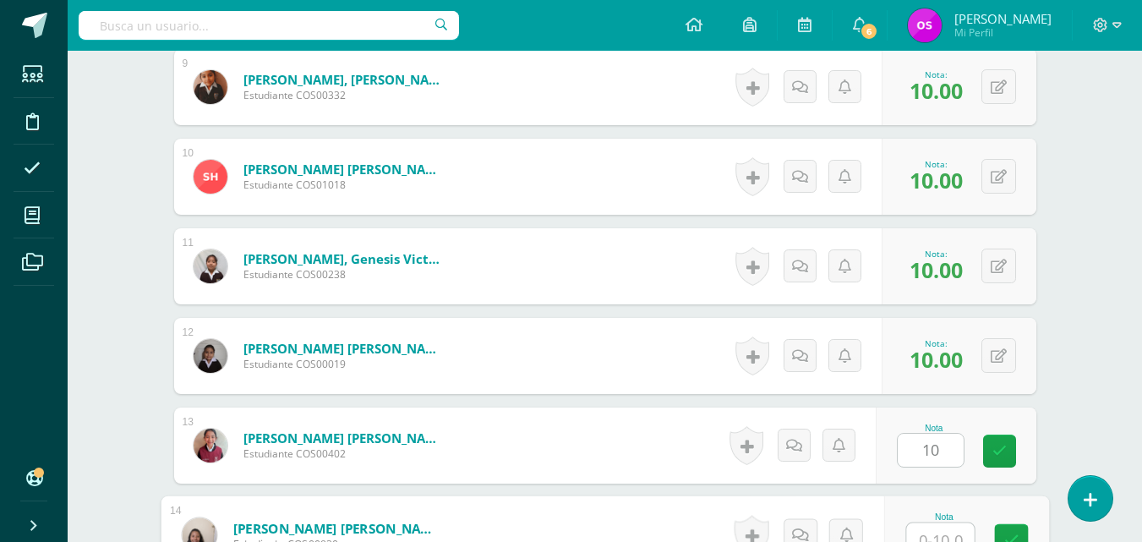
scroll to position [1270, 0]
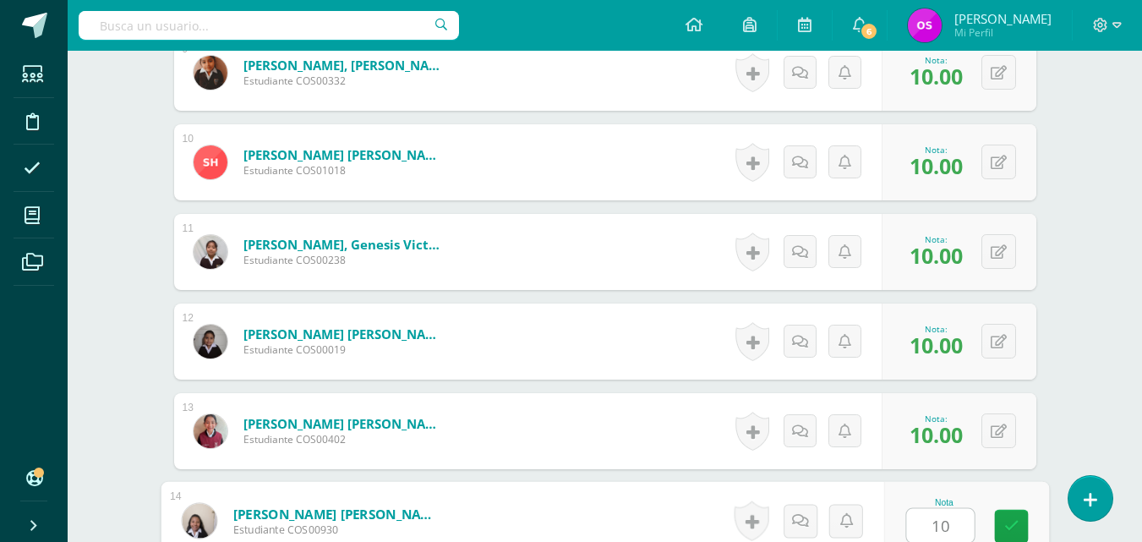
type input "10"
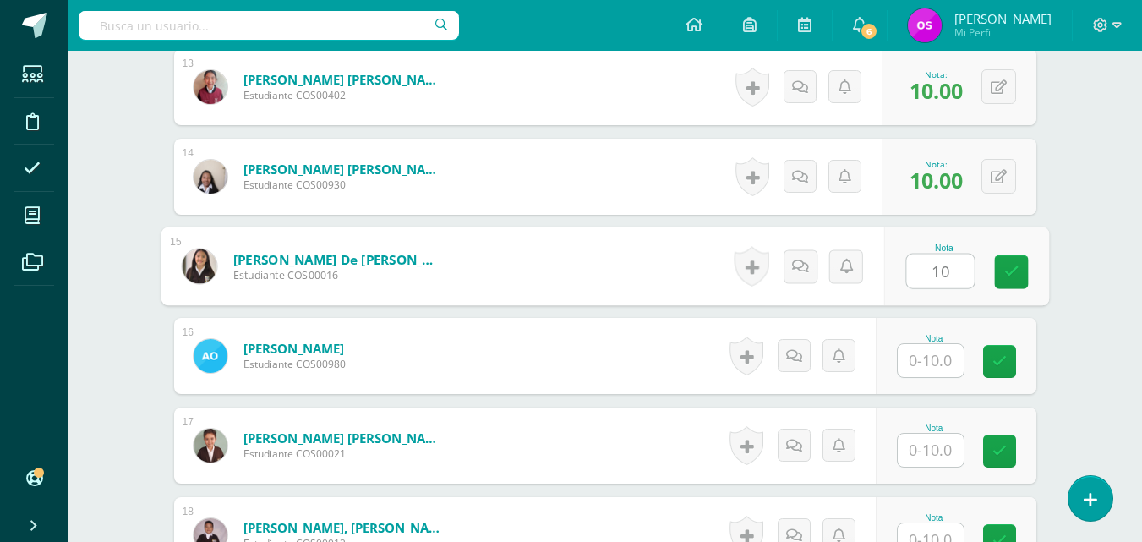
type input "10"
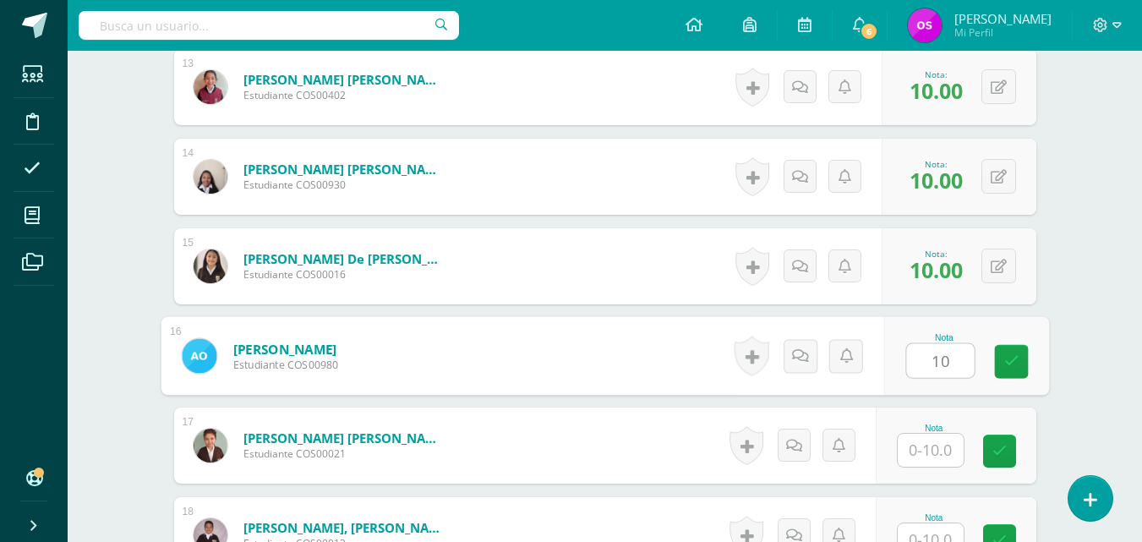
type input "10"
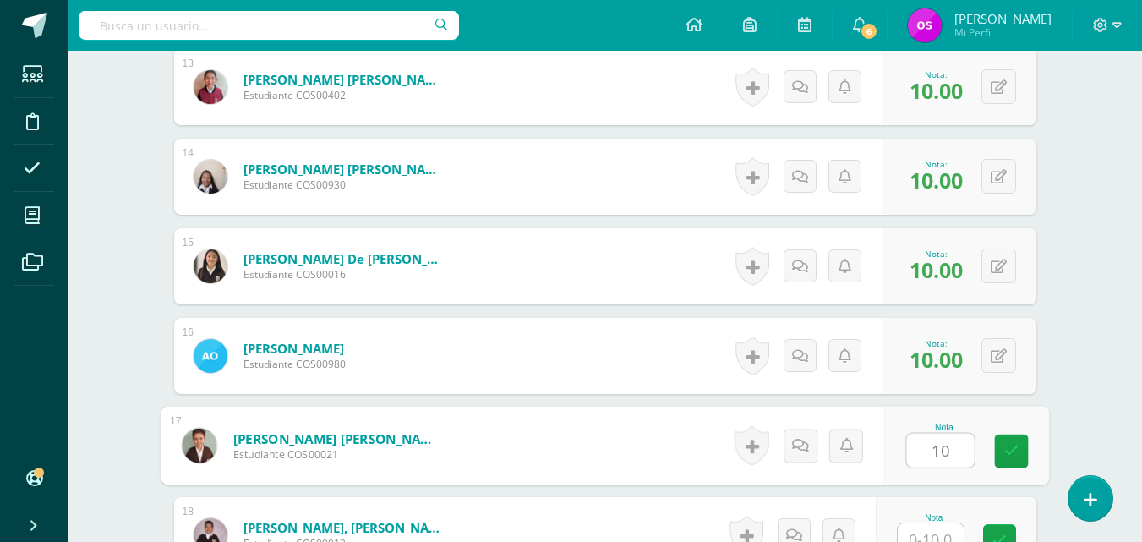
type input "10"
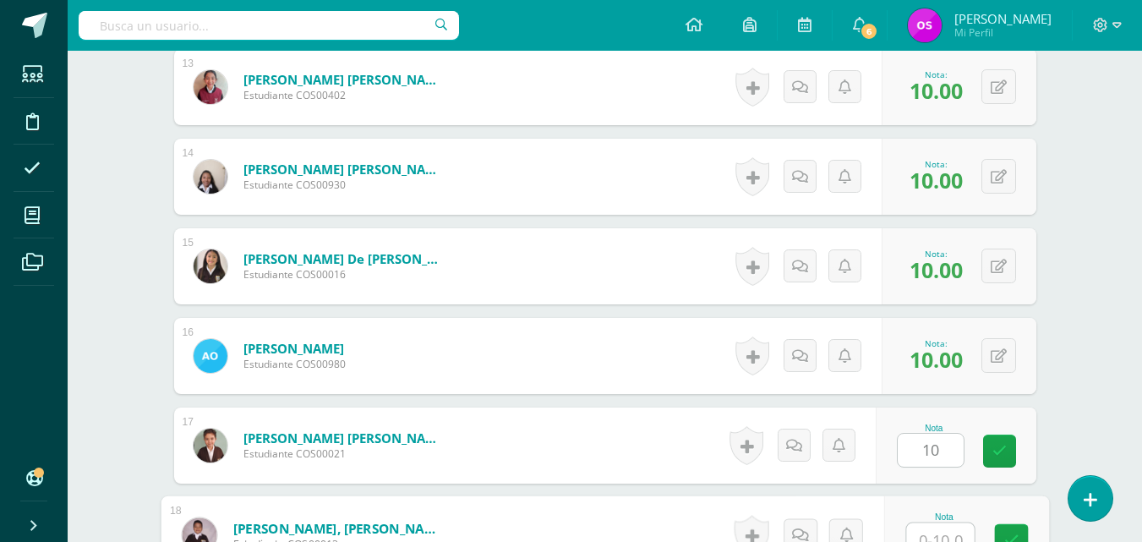
scroll to position [1628, 0]
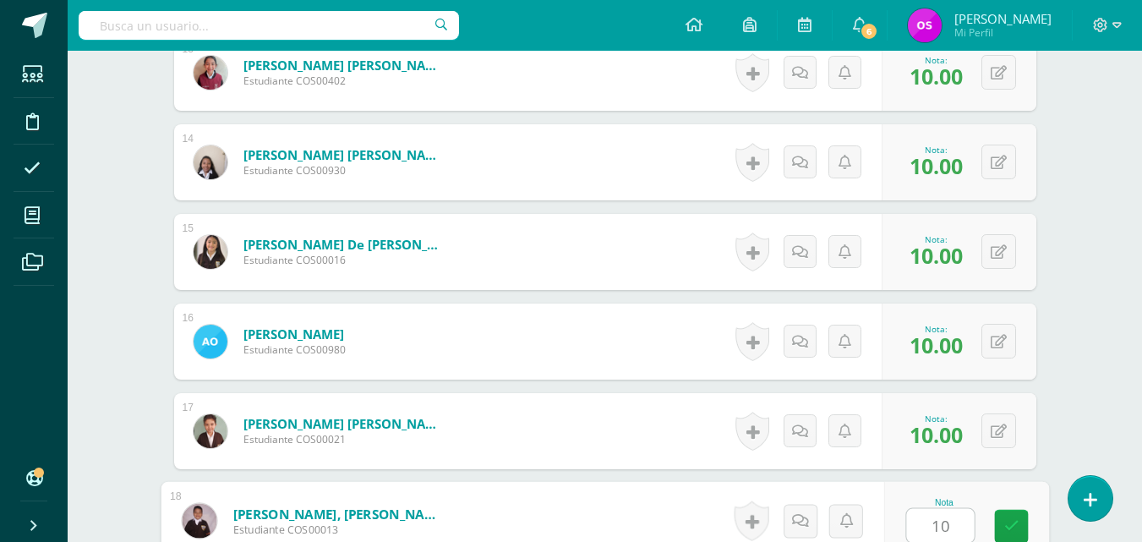
type input "10"
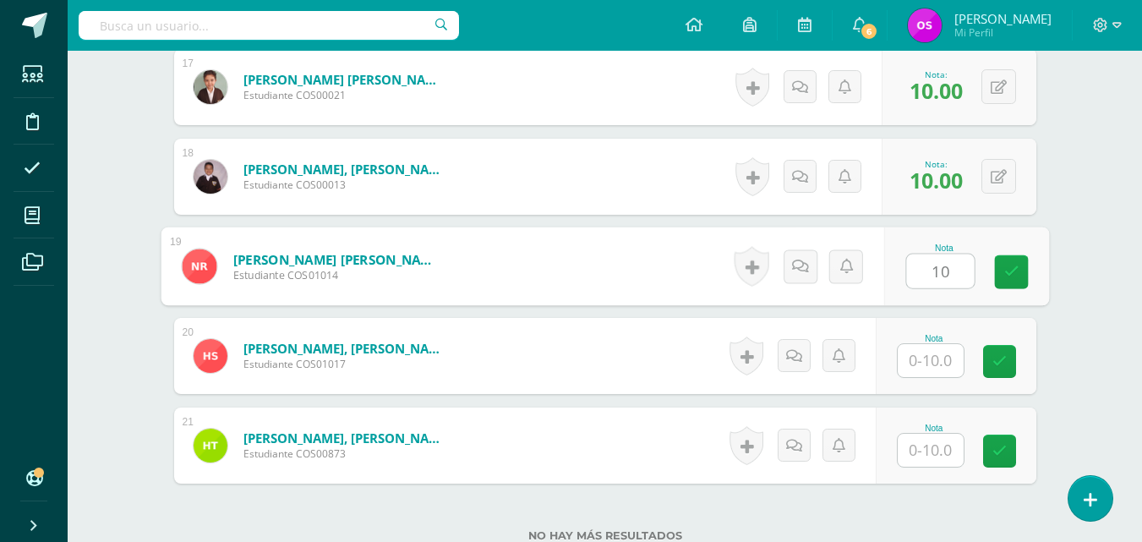
type input "10"
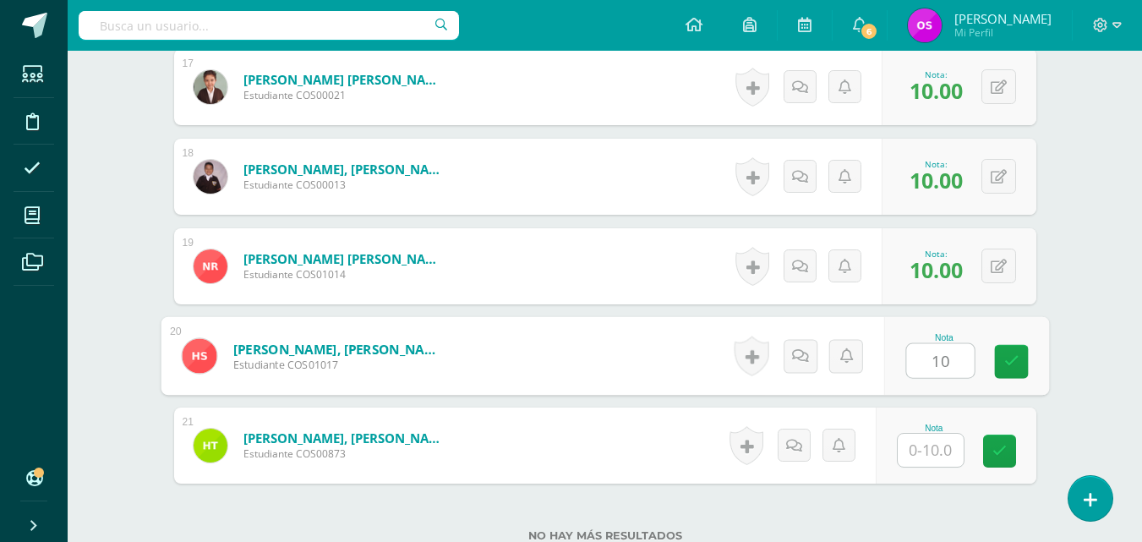
type input "10"
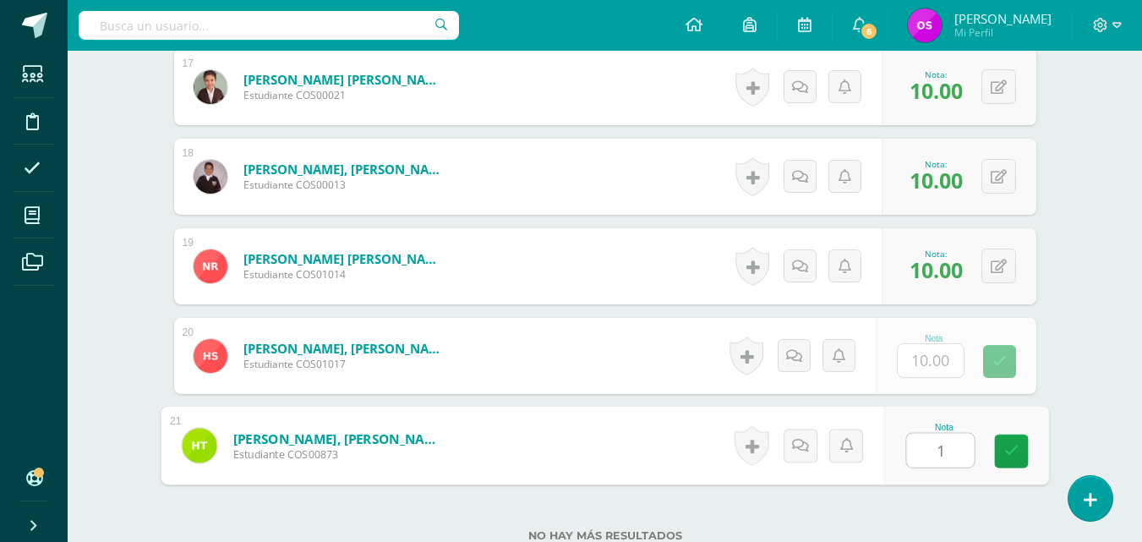
type input "10"
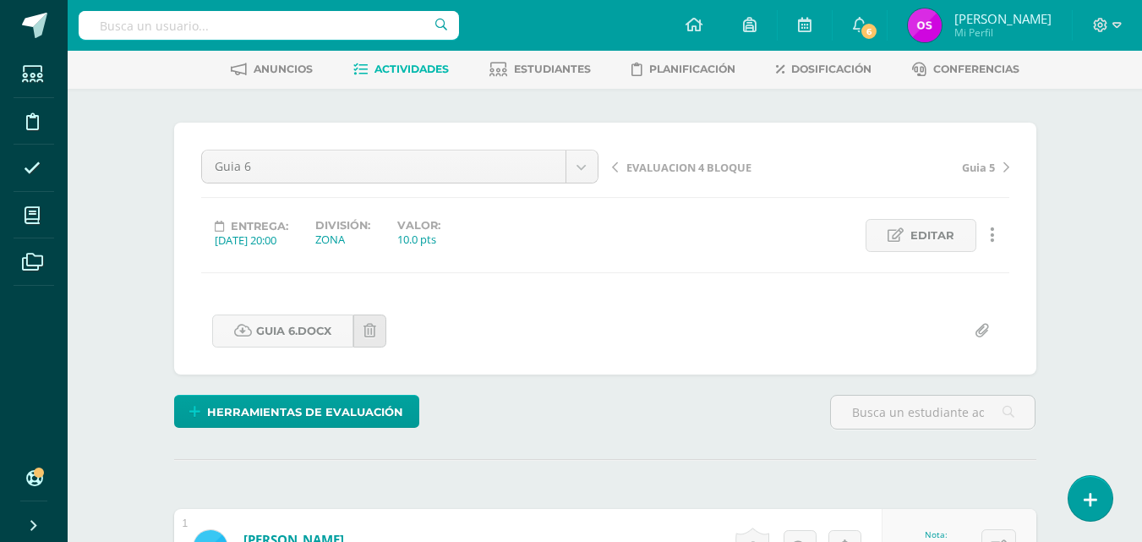
scroll to position [0, 0]
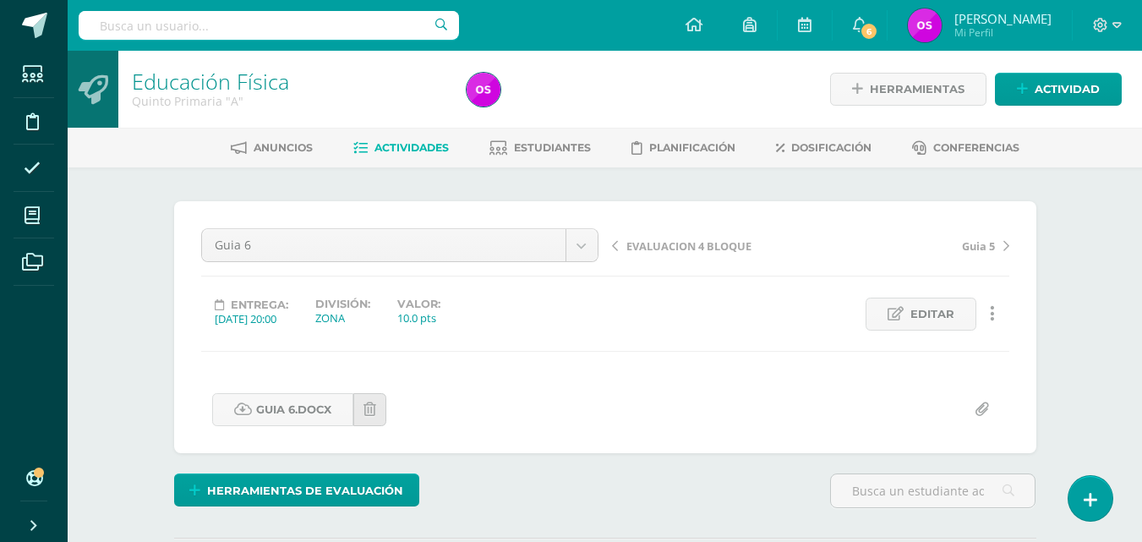
click at [668, 242] on span "EVALUACION 4 BLOQUE" at bounding box center [688, 245] width 125 height 15
click at [182, 79] on link "Educación Física" at bounding box center [210, 81] width 157 height 29
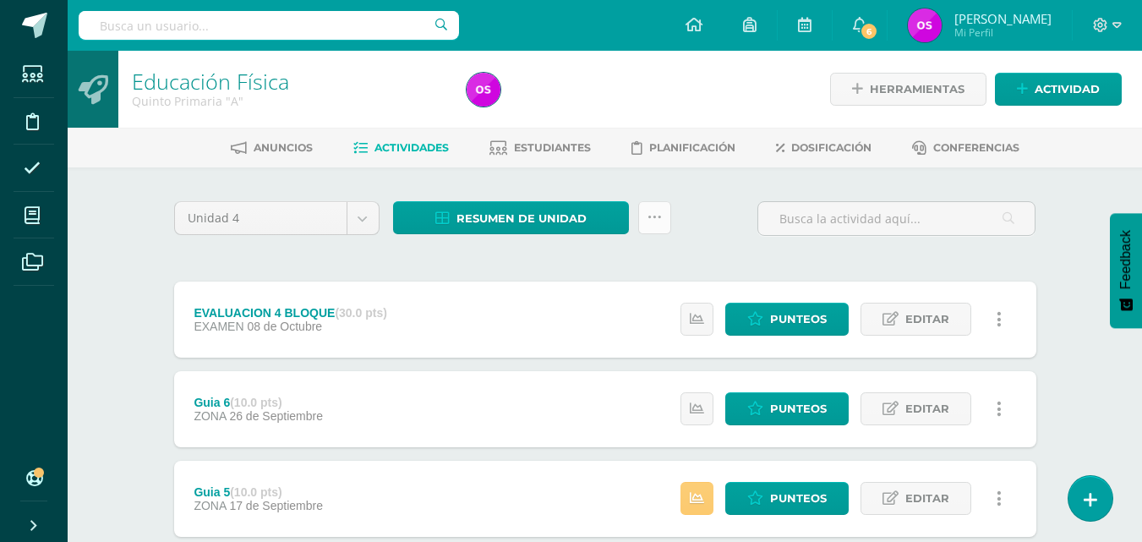
click at [658, 213] on icon at bounding box center [655, 218] width 14 height 14
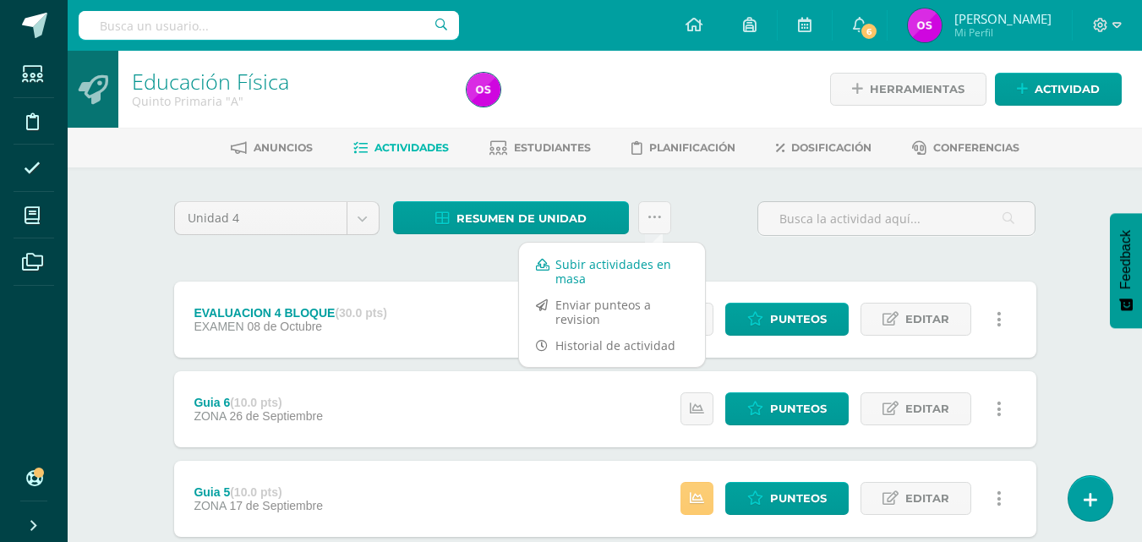
click at [584, 273] on link "Subir actividades en masa" at bounding box center [612, 271] width 186 height 41
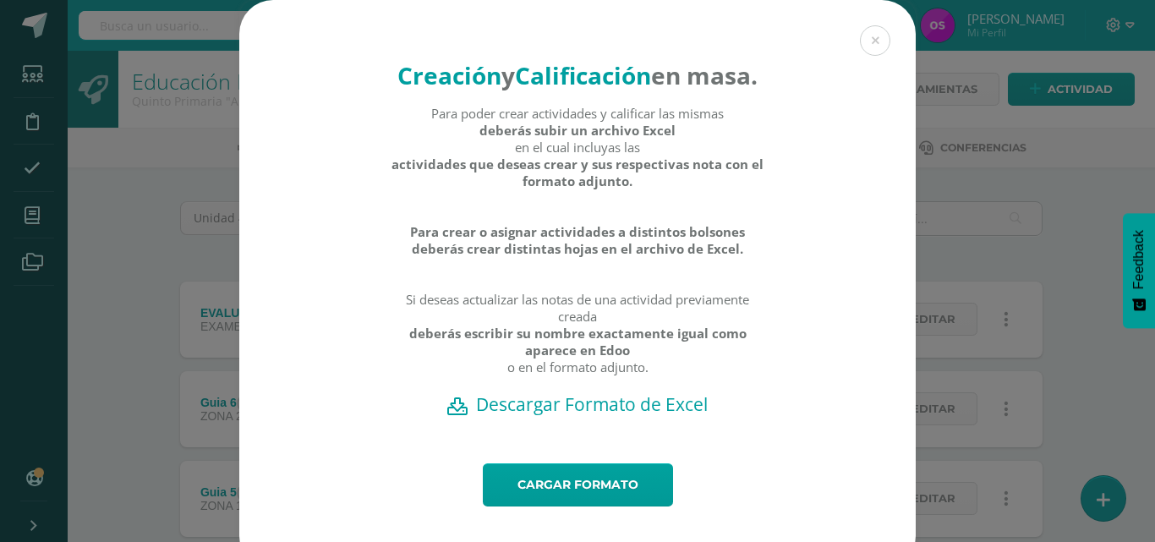
click at [555, 416] on h2 "Descargar Formato de Excel" at bounding box center [577, 404] width 617 height 24
click at [869, 44] on button at bounding box center [875, 40] width 30 height 30
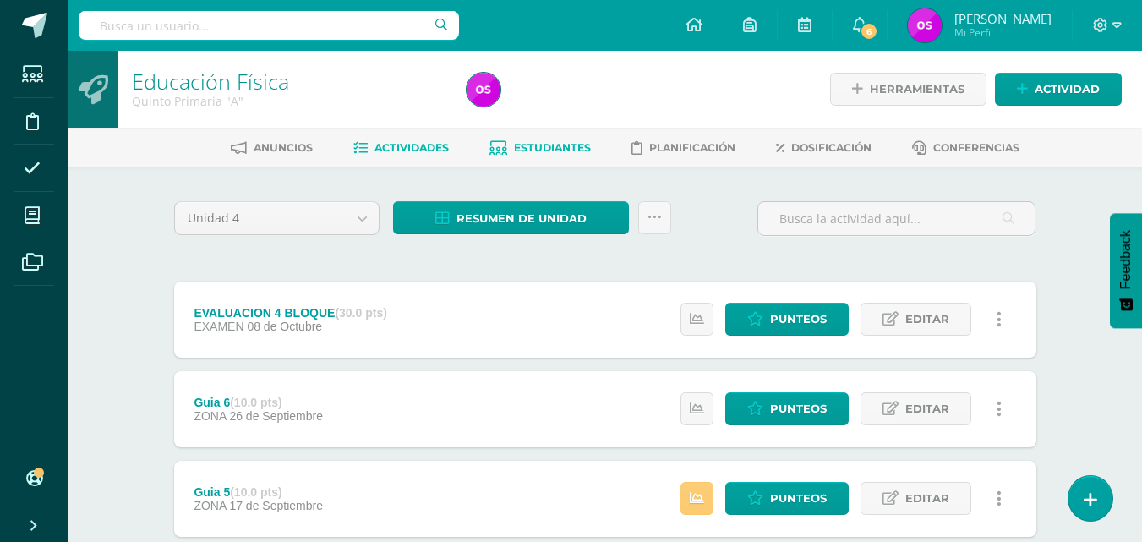
click at [550, 148] on span "Estudiantes" at bounding box center [552, 147] width 77 height 13
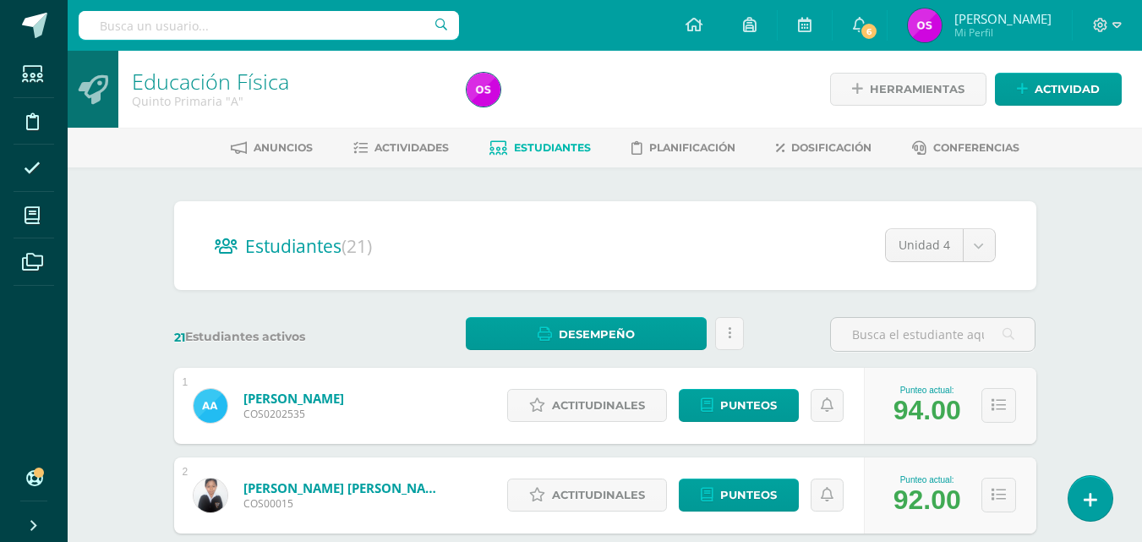
click at [200, 83] on link "Educación Física" at bounding box center [210, 81] width 157 height 29
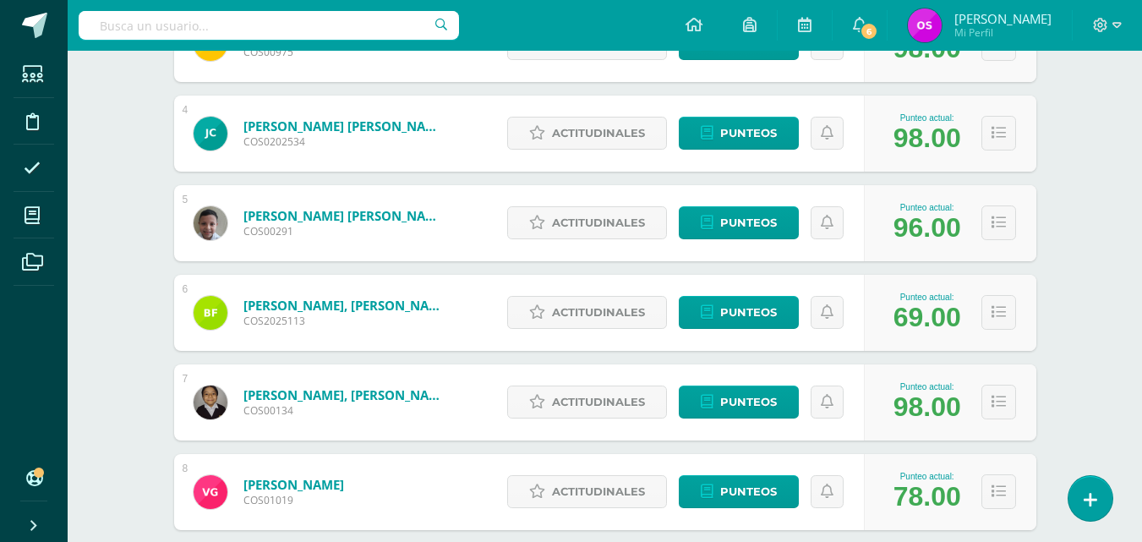
scroll to position [575, 0]
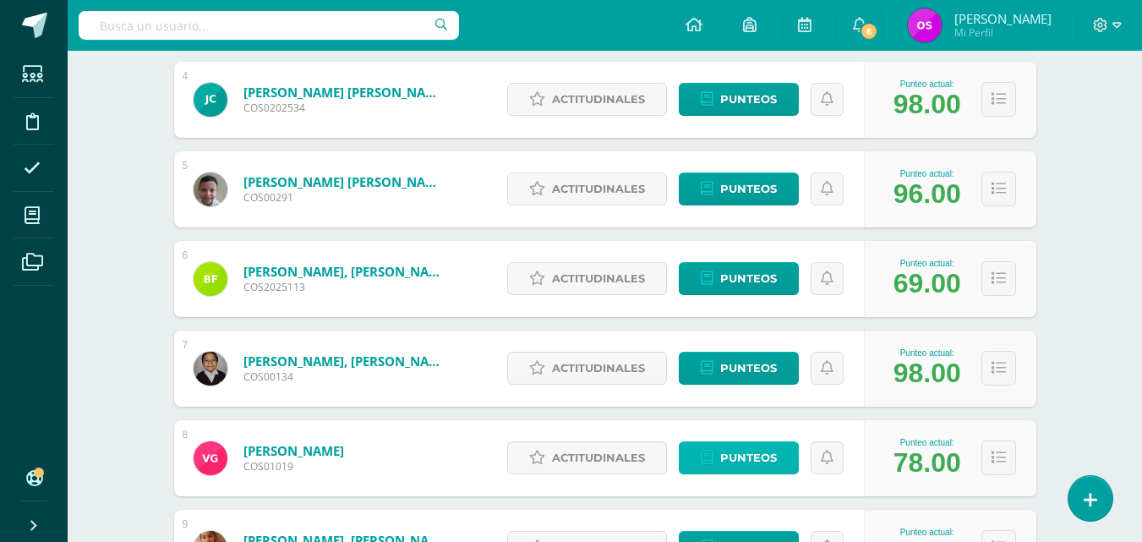
click at [778, 456] on link "Punteos" at bounding box center [739, 457] width 120 height 33
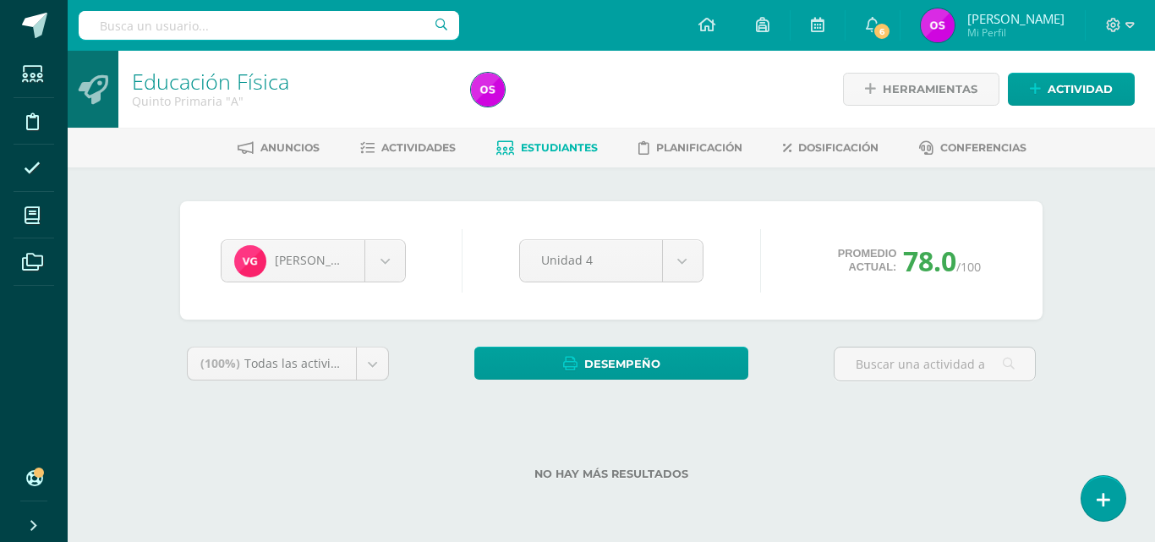
click at [1141, 533] on div "Educación Física Quinto Primaria "A" Herramientas Detalle de asistencias Activi…" at bounding box center [611, 293] width 1087 height 484
click at [1067, 426] on div "[PERSON_NAME] [PERSON_NAME] [PERSON_NAME] [PERSON_NAME] [PERSON_NAME] [PERSON_N…" at bounding box center [611, 350] width 930 height 367
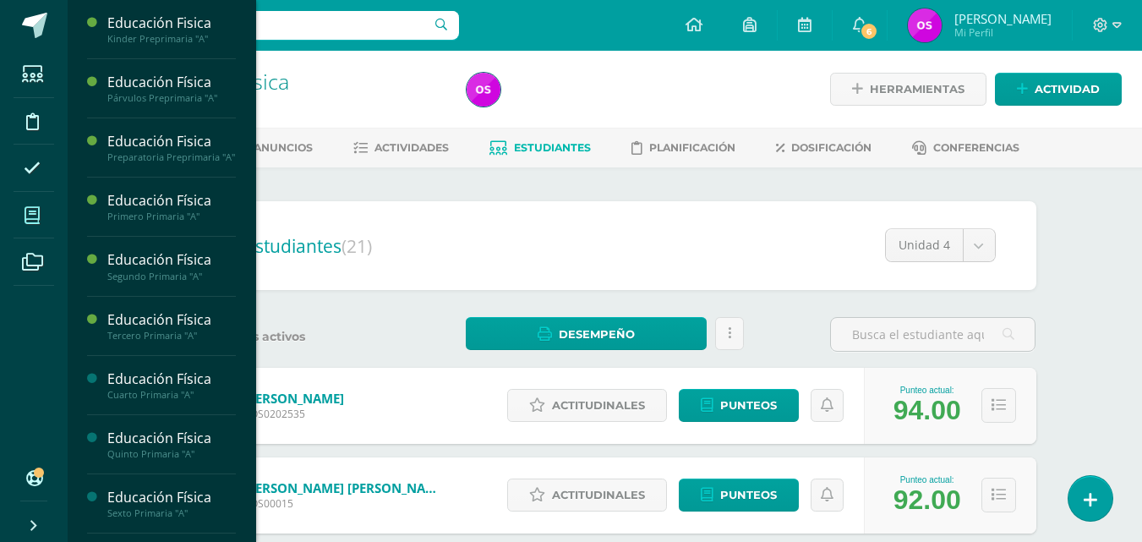
click at [30, 216] on icon at bounding box center [32, 215] width 15 height 17
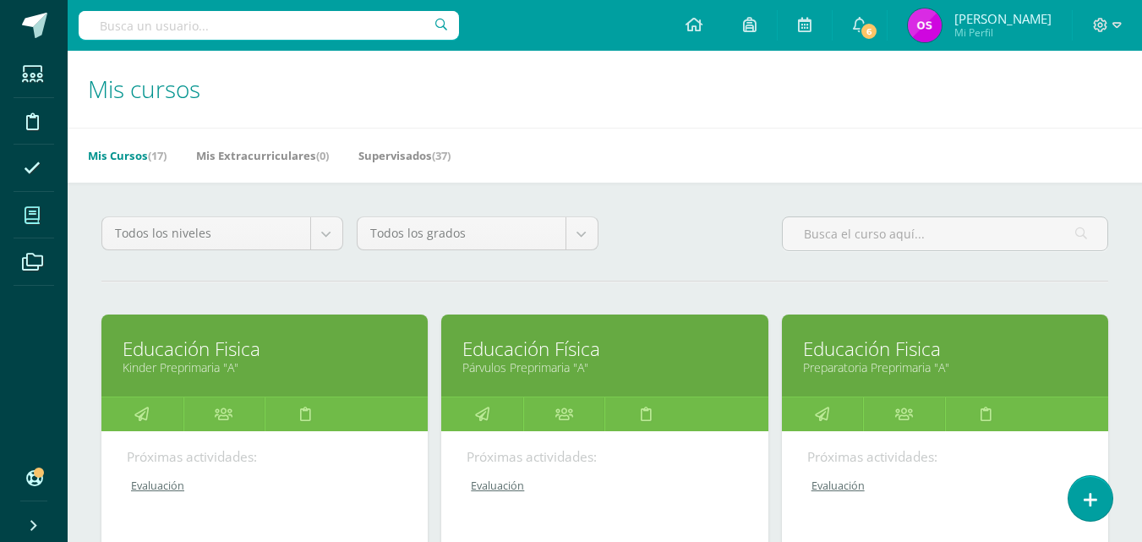
scroll to position [473, 0]
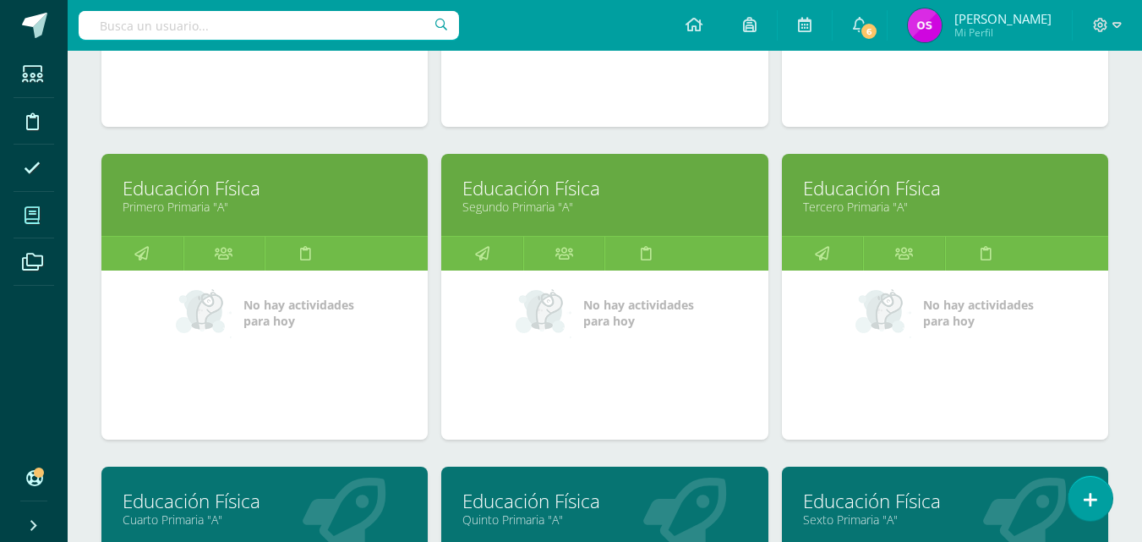
click at [869, 507] on link "Educación Física" at bounding box center [945, 501] width 284 height 26
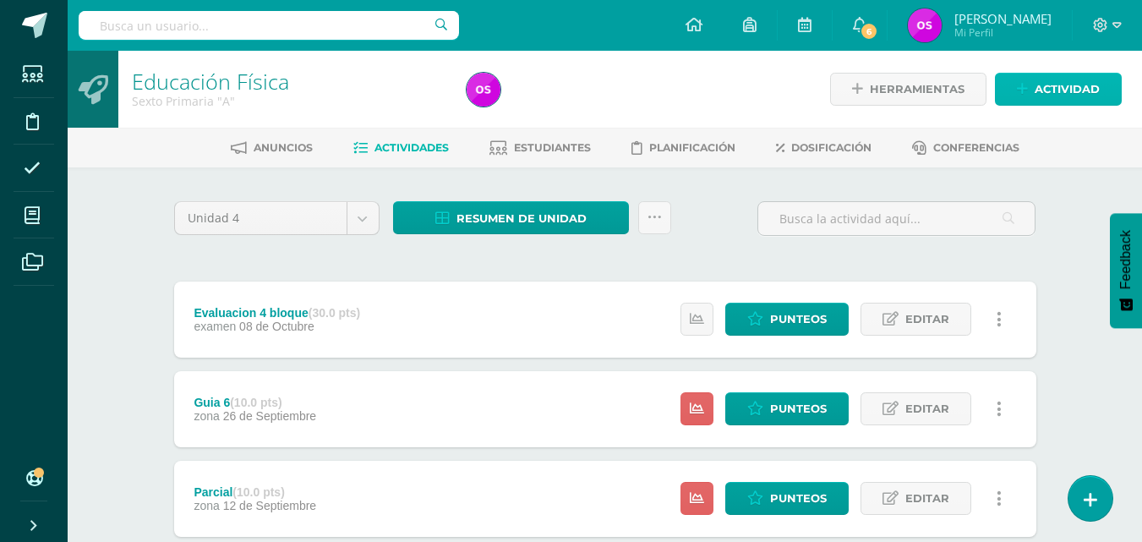
click at [1014, 92] on link "Actividad" at bounding box center [1058, 89] width 127 height 33
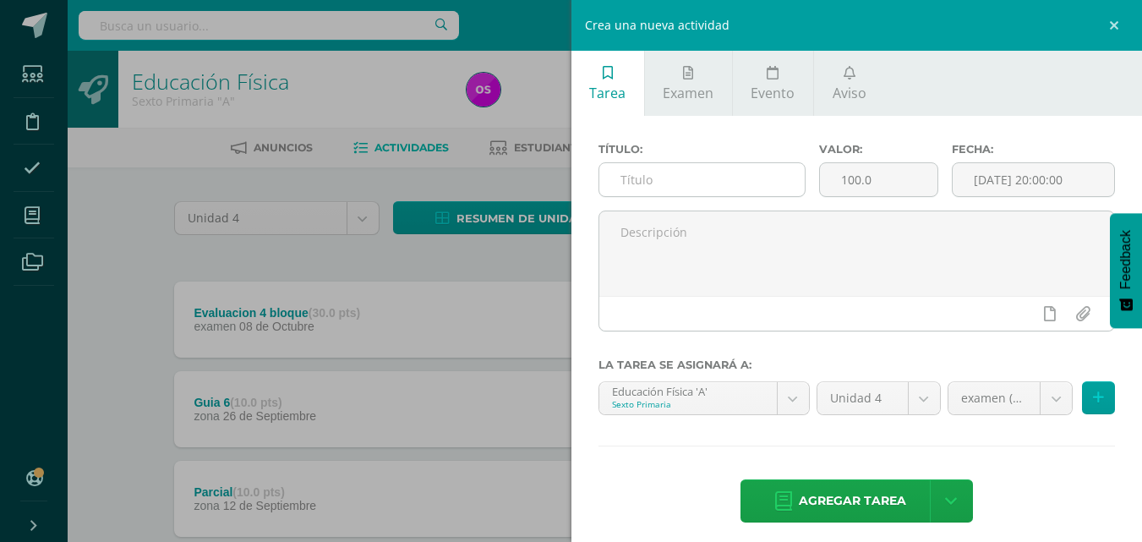
click at [652, 178] on input "text" at bounding box center [701, 179] width 205 height 33
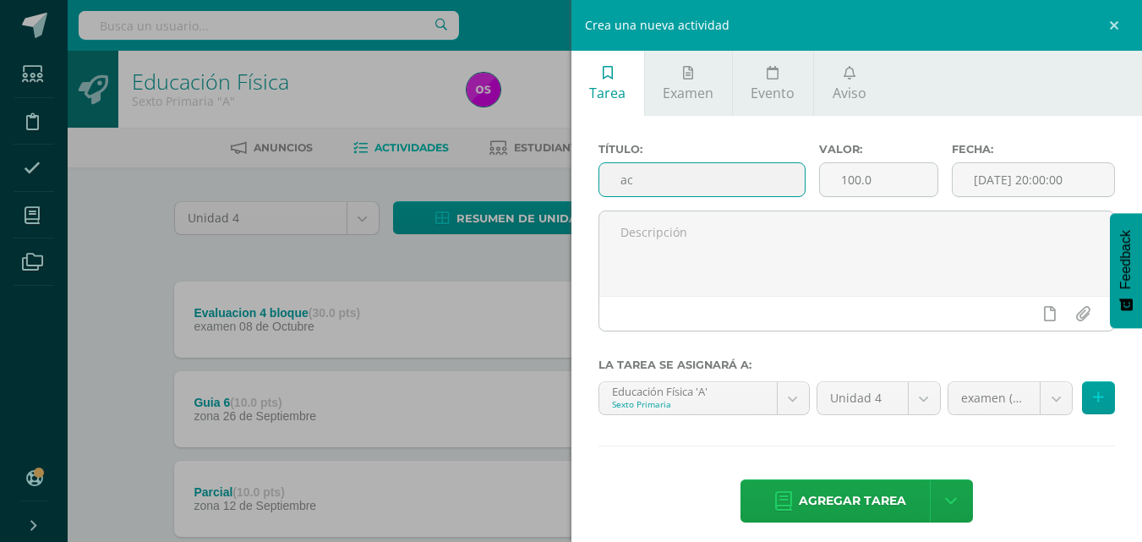
type input "a"
type input "Actividad con material reciclable"
click at [886, 178] on input "100.0" at bounding box center [879, 179] width 118 height 33
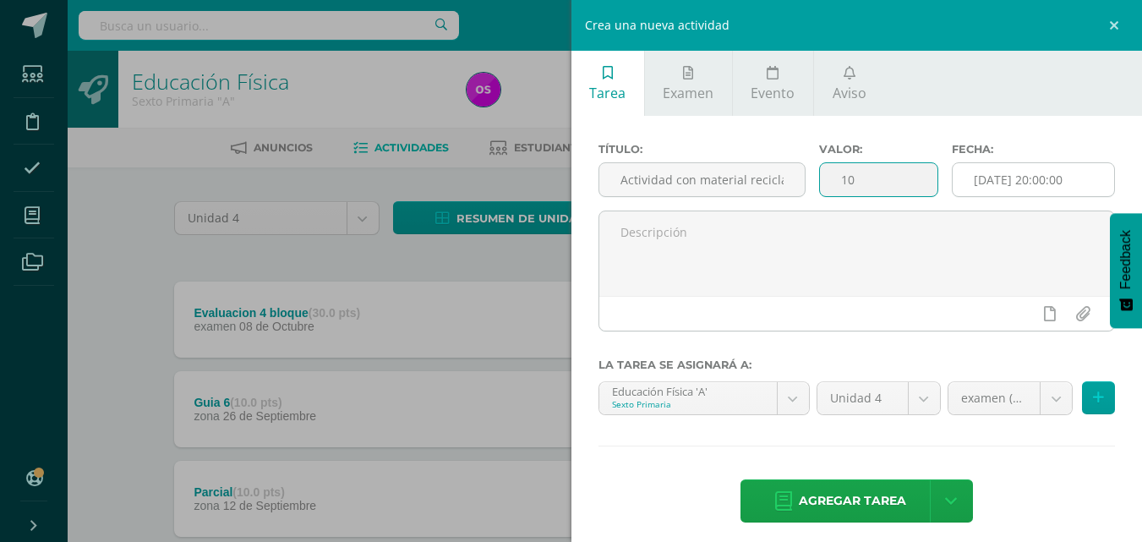
type input "10"
click at [1083, 176] on input "[DATE] 20:00:00" at bounding box center [1033, 179] width 161 height 33
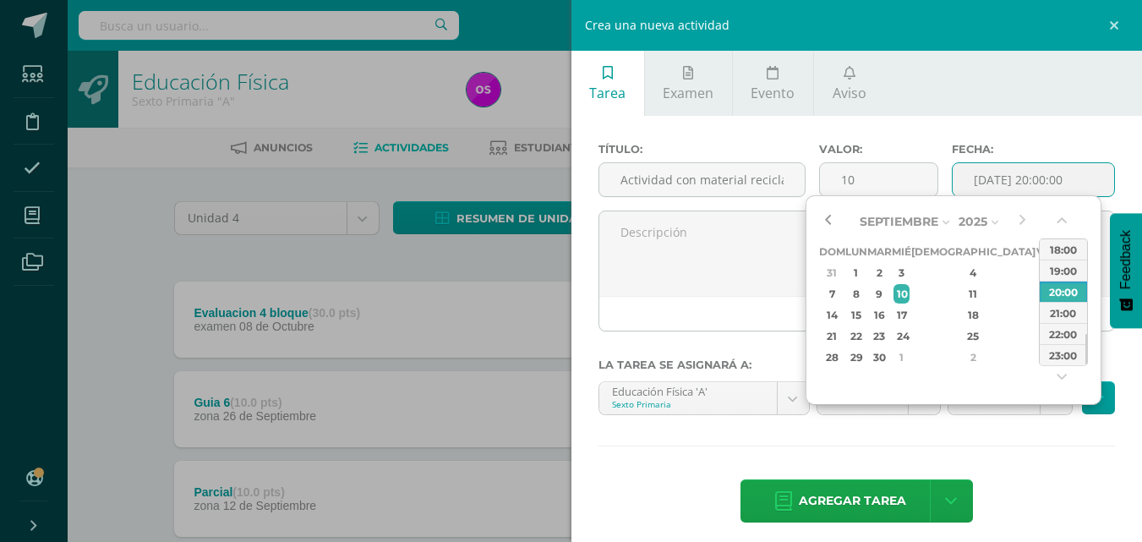
click at [827, 219] on button "button" at bounding box center [827, 221] width 17 height 25
click at [1037, 315] on div "19" at bounding box center [1044, 314] width 15 height 19
type input "2025-09-19 20:00"
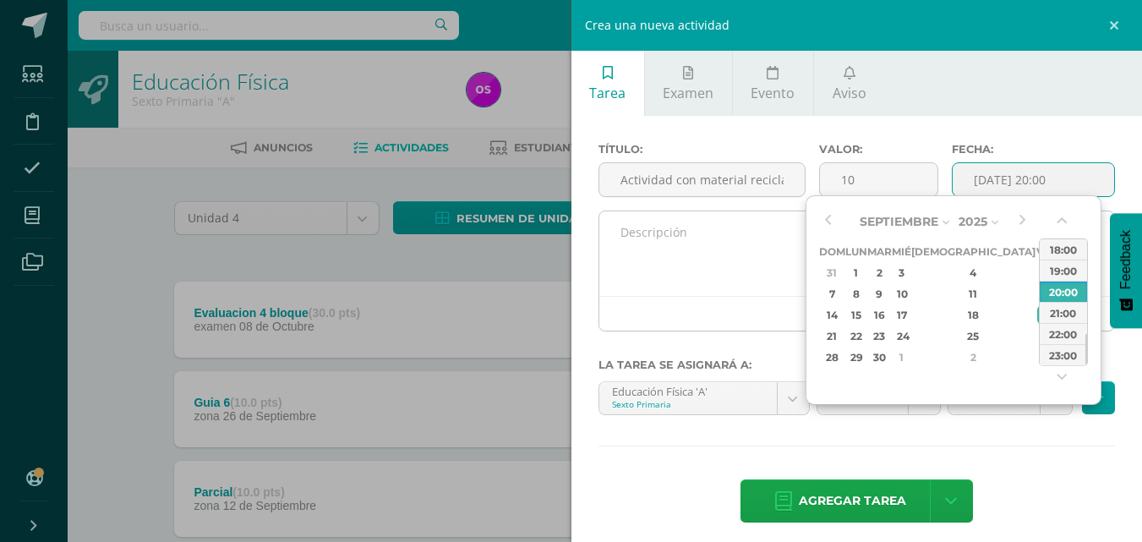
click at [686, 287] on textarea at bounding box center [857, 253] width 516 height 85
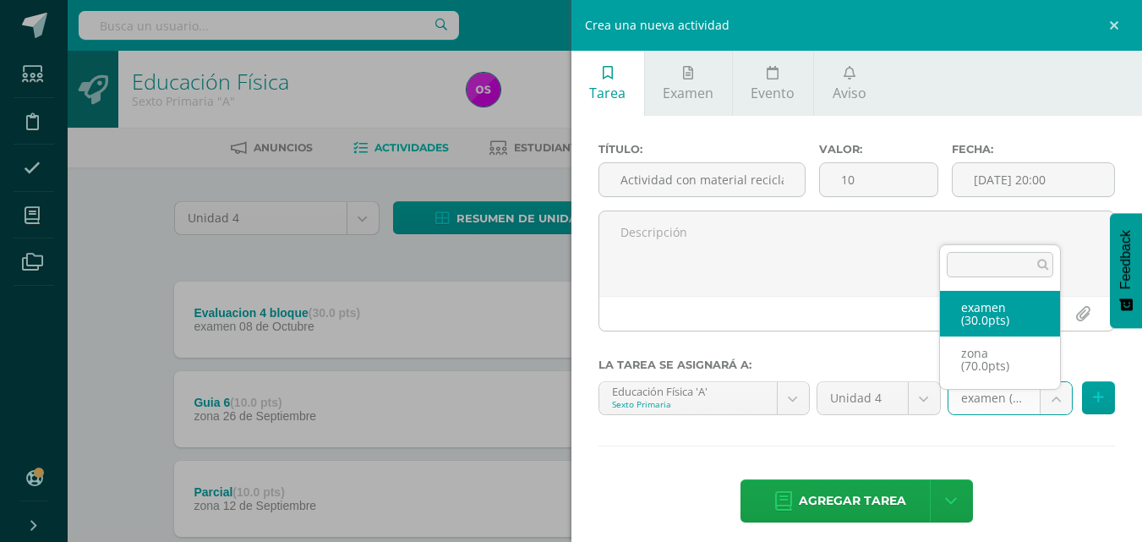
click at [1047, 400] on body "Estudiantes Disciplina Asistencia Mis cursos Archivos Soporte Ayuda Reportar un…" at bounding box center [571, 504] width 1142 height 1008
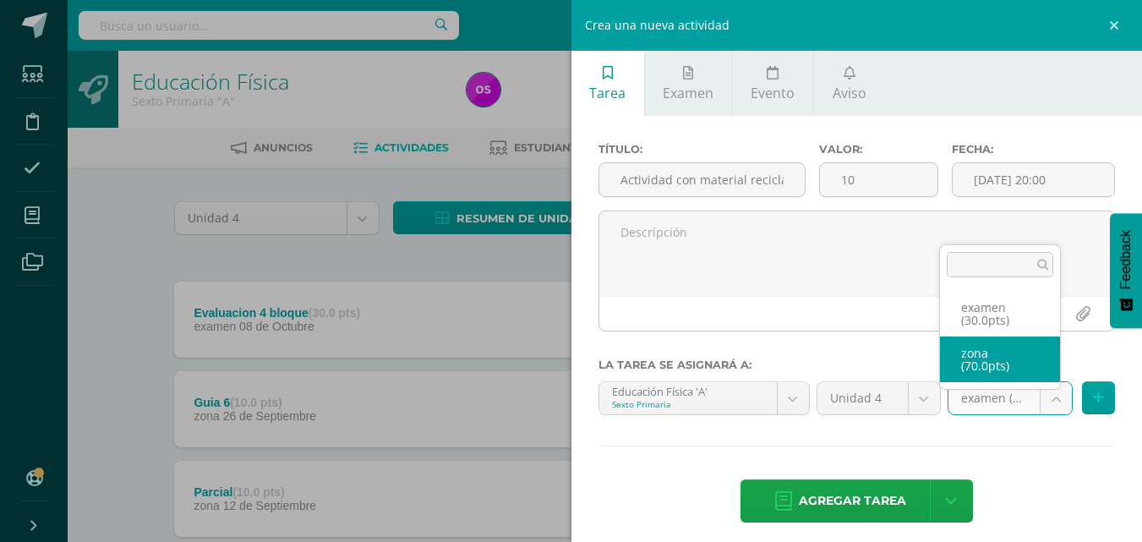
select select "124114"
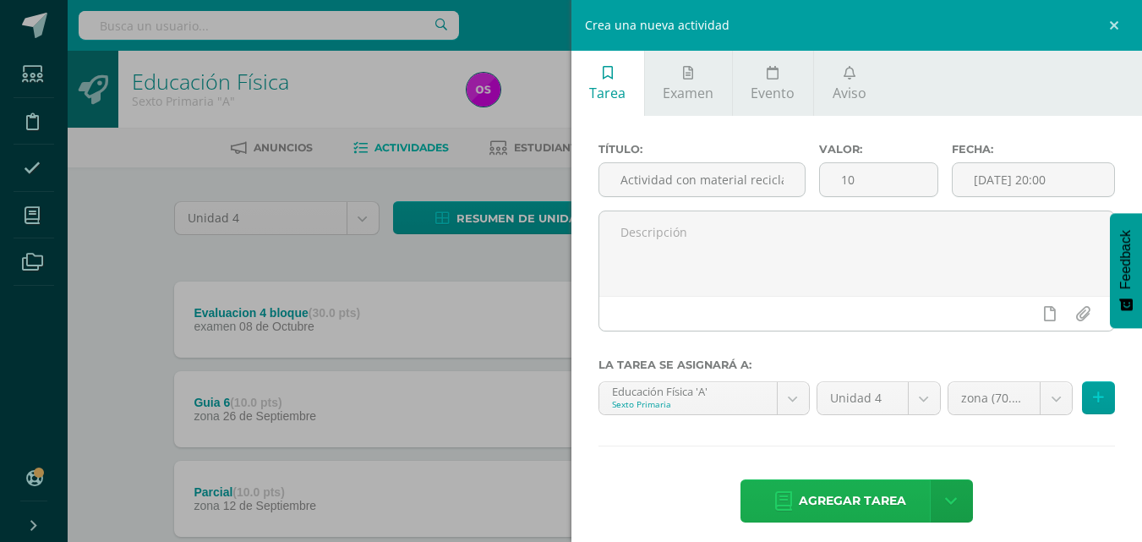
click at [856, 498] on span "Agregar tarea" at bounding box center [852, 500] width 107 height 41
